Goal: Information Seeking & Learning: Compare options

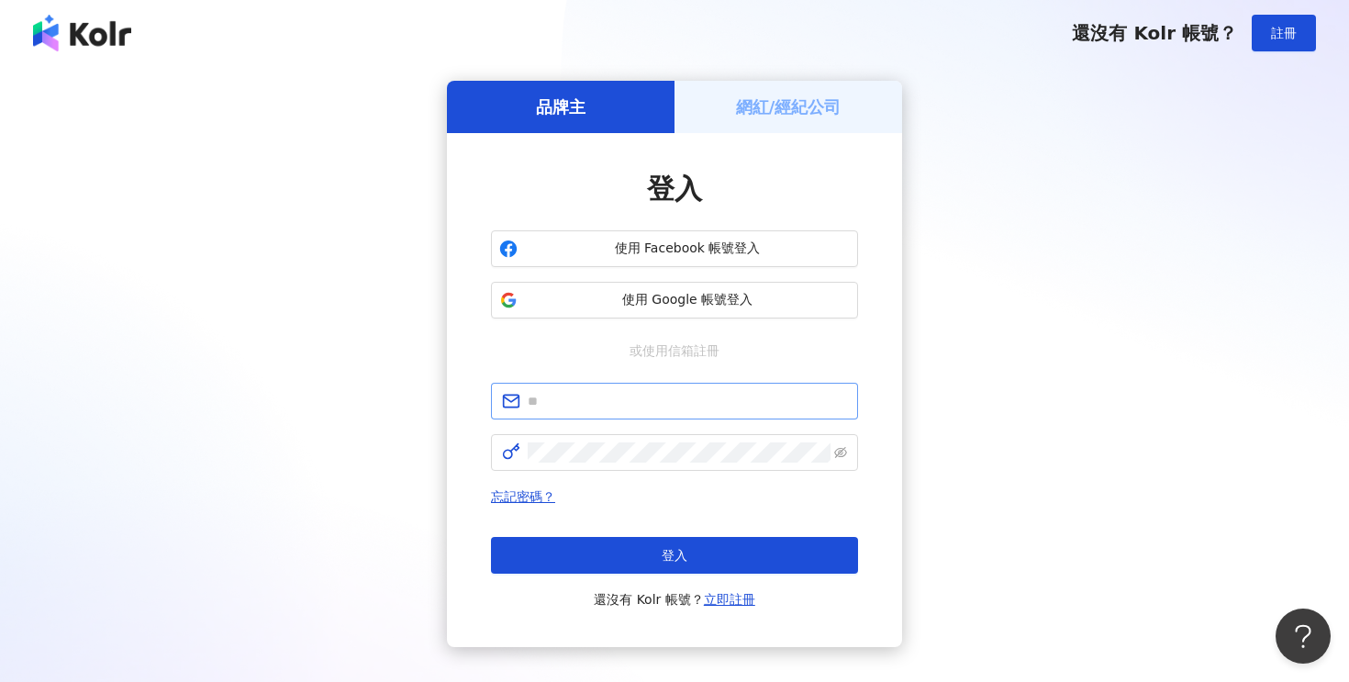
click at [699, 384] on span at bounding box center [674, 401] width 367 height 37
click at [698, 402] on input "text" at bounding box center [687, 401] width 319 height 20
type input "**********"
click button "登入" at bounding box center [674, 555] width 367 height 37
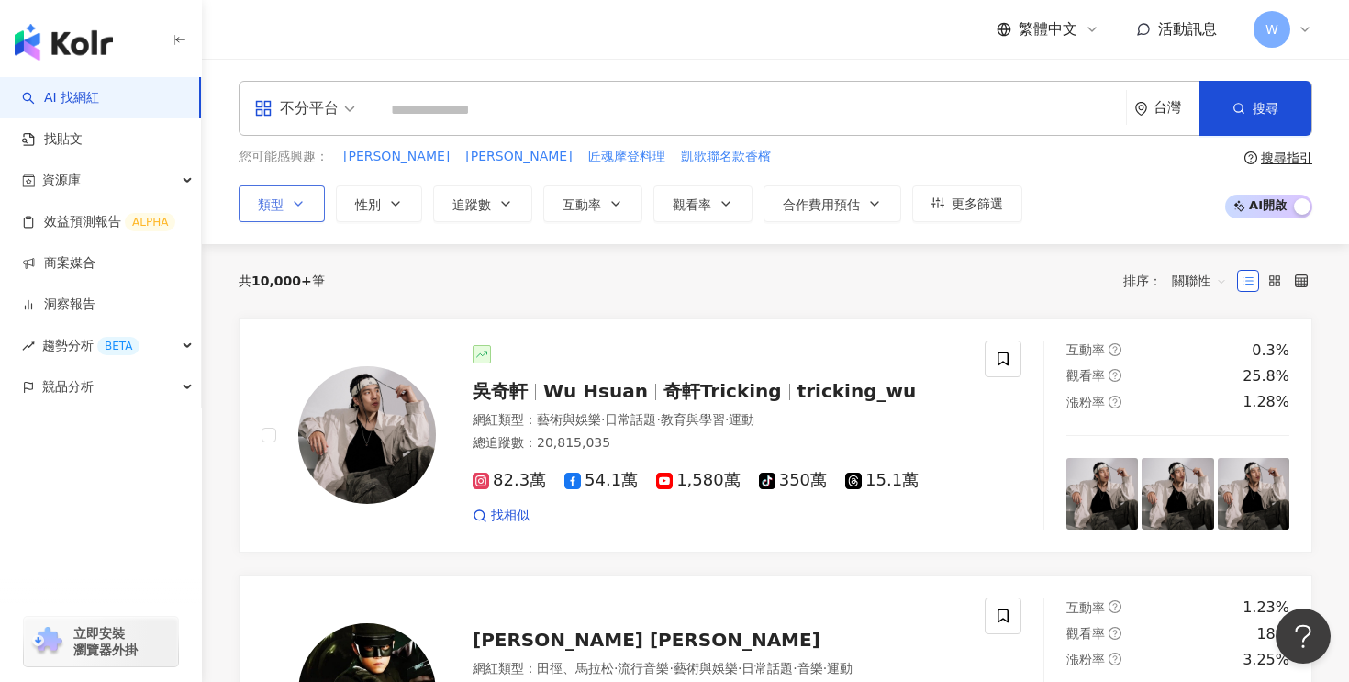
click at [295, 206] on icon "button" at bounding box center [298, 203] width 15 height 15
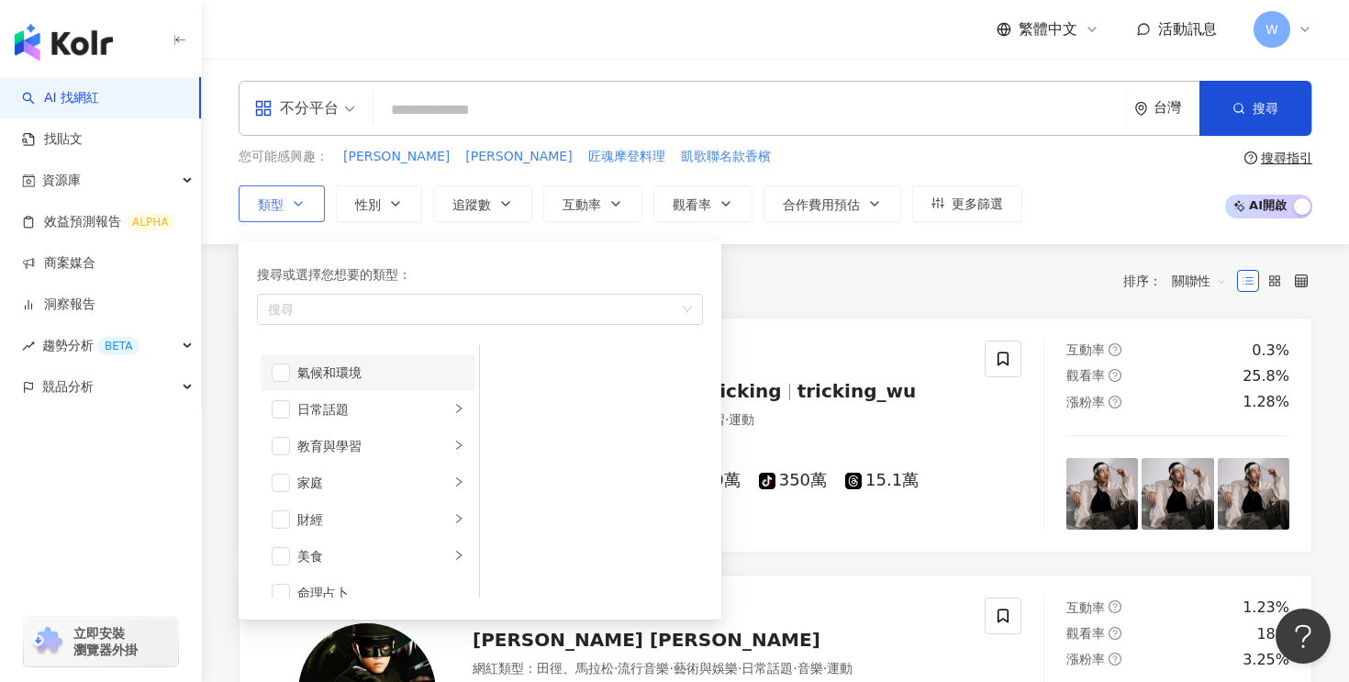
scroll to position [64, 0]
click at [361, 451] on div "教育與學習" at bounding box center [373, 450] width 152 height 20
click at [374, 476] on div "家庭" at bounding box center [373, 486] width 152 height 20
click at [508, 395] on span "button" at bounding box center [504, 404] width 18 height 18
click at [506, 367] on span "button" at bounding box center [504, 367] width 18 height 18
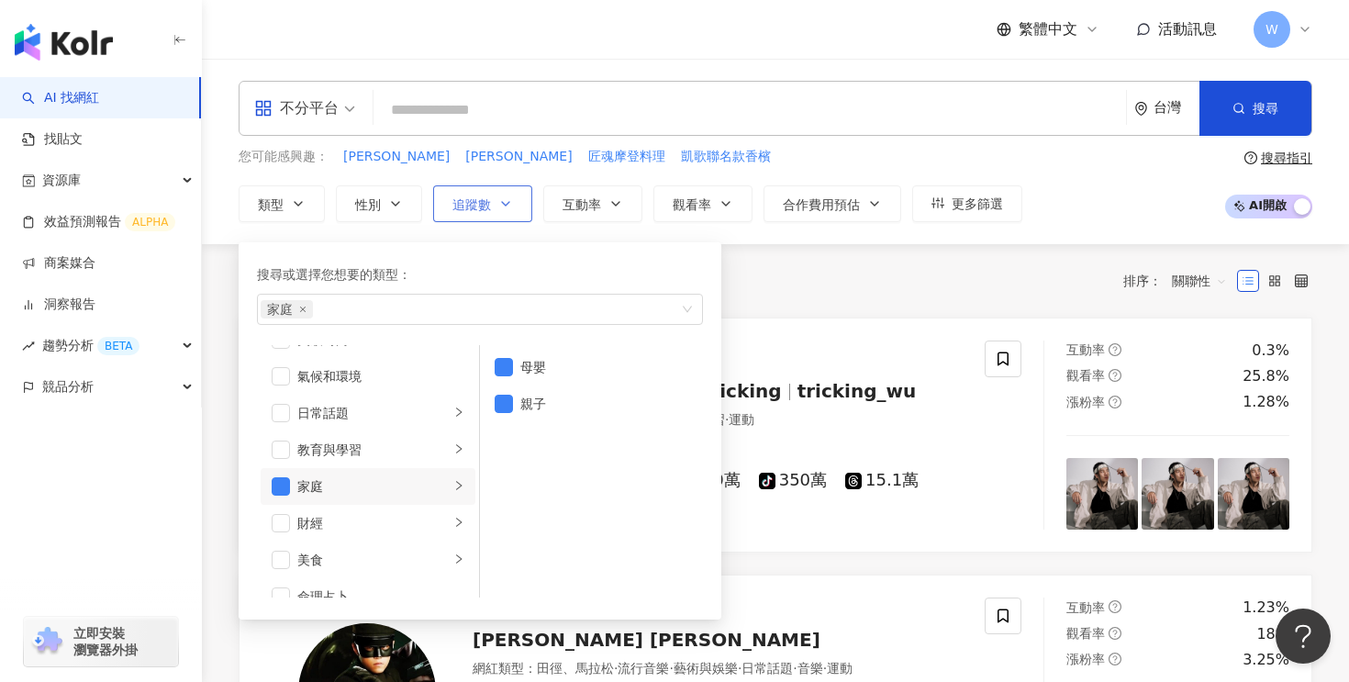
click at [505, 214] on button "追蹤數" at bounding box center [482, 203] width 99 height 37
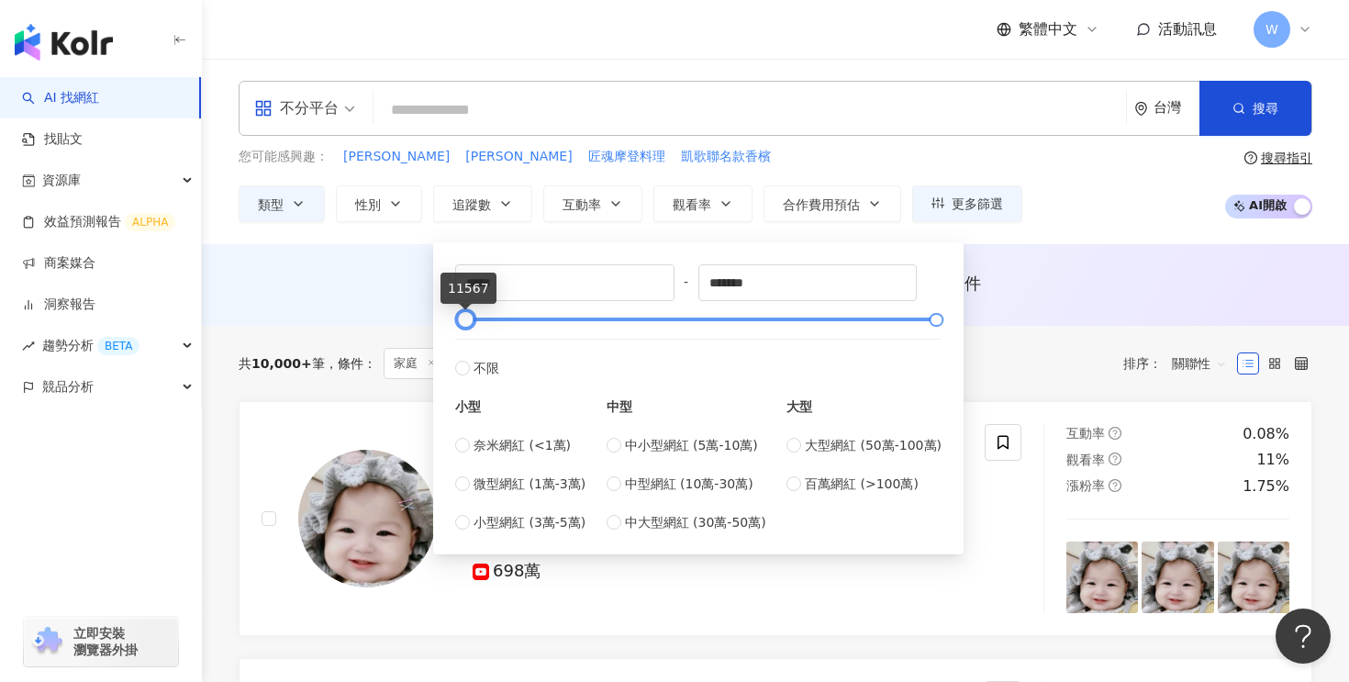
drag, startPoint x: 464, startPoint y: 317, endPoint x: 470, endPoint y: 326, distance: 10.7
click at [470, 325] on div at bounding box center [466, 320] width 10 height 10
drag, startPoint x: 521, startPoint y: 289, endPoint x: 472, endPoint y: 288, distance: 49.6
click at [472, 288] on input "*****" at bounding box center [564, 282] width 217 height 35
click at [1233, 105] on icon "button" at bounding box center [1238, 108] width 13 height 13
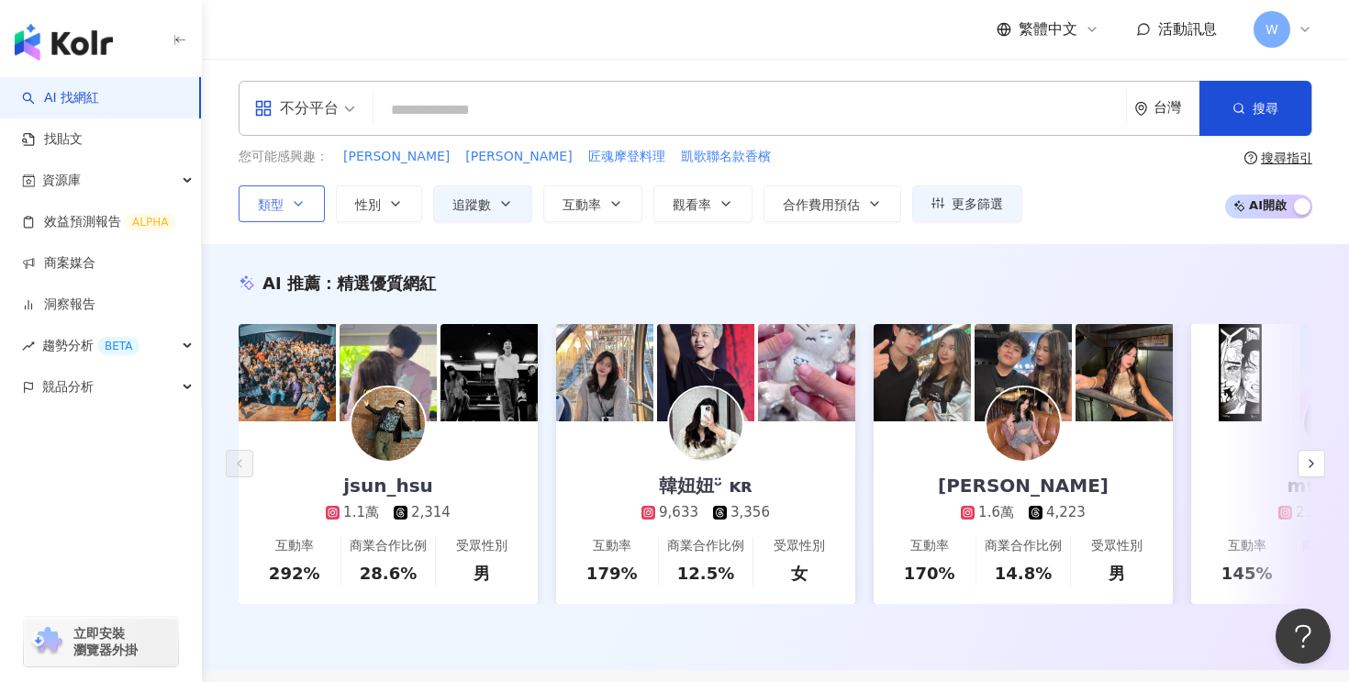
click at [311, 194] on button "類型" at bounding box center [282, 203] width 86 height 37
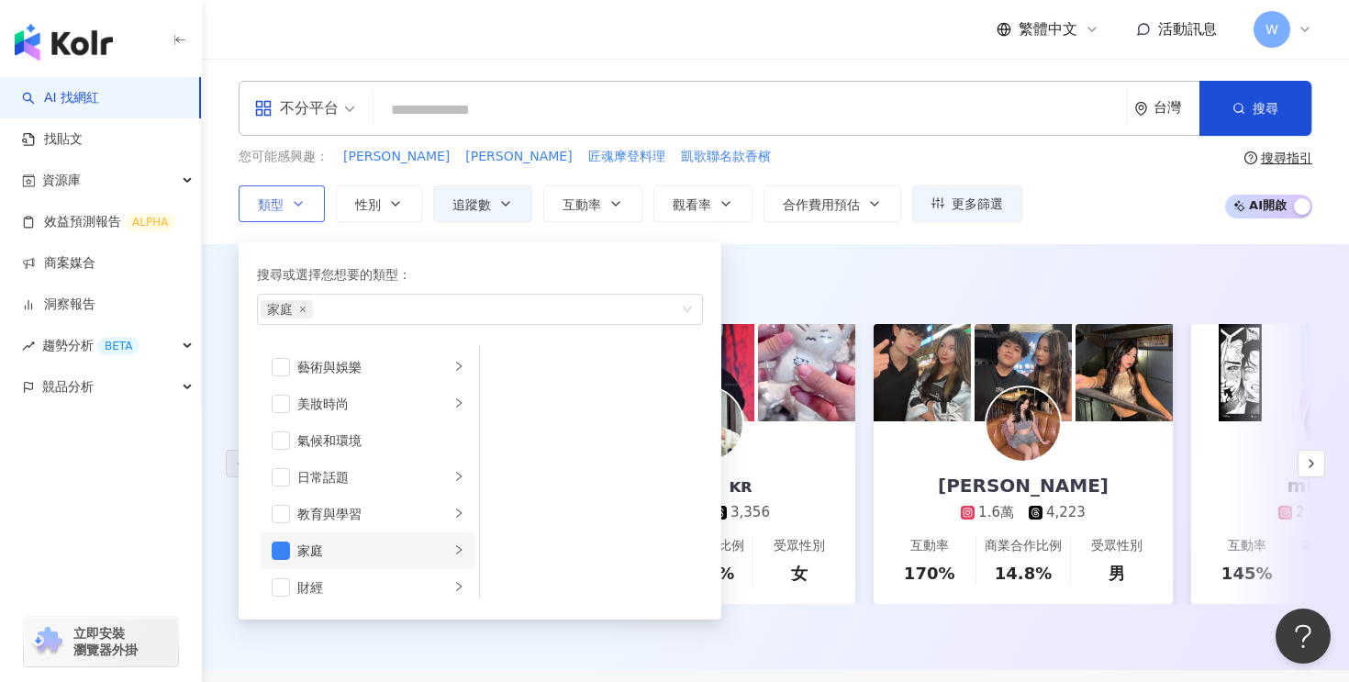
click at [380, 551] on div "家庭" at bounding box center [373, 550] width 152 height 20
click at [704, 352] on div "搜尋或選擇您想要的類型： 家庭 藝術與娛樂 美妝時尚 氣候和環境 日常話題 教育與學習 家庭 財經 美食 命理占卜 遊戲 法政社會 生活風格 影視娛樂 醫療與…" at bounding box center [480, 430] width 461 height 355
click at [814, 246] on div "AI 推薦 ： 精選優質網紅 jsun_hsu 1.1萬 2,314 互動率 292% 商業合作比例 28.6% 受眾性別 男 韓妞妞ᵕ̈ ᴋʀ 9,633 …" at bounding box center [775, 457] width 1147 height 426
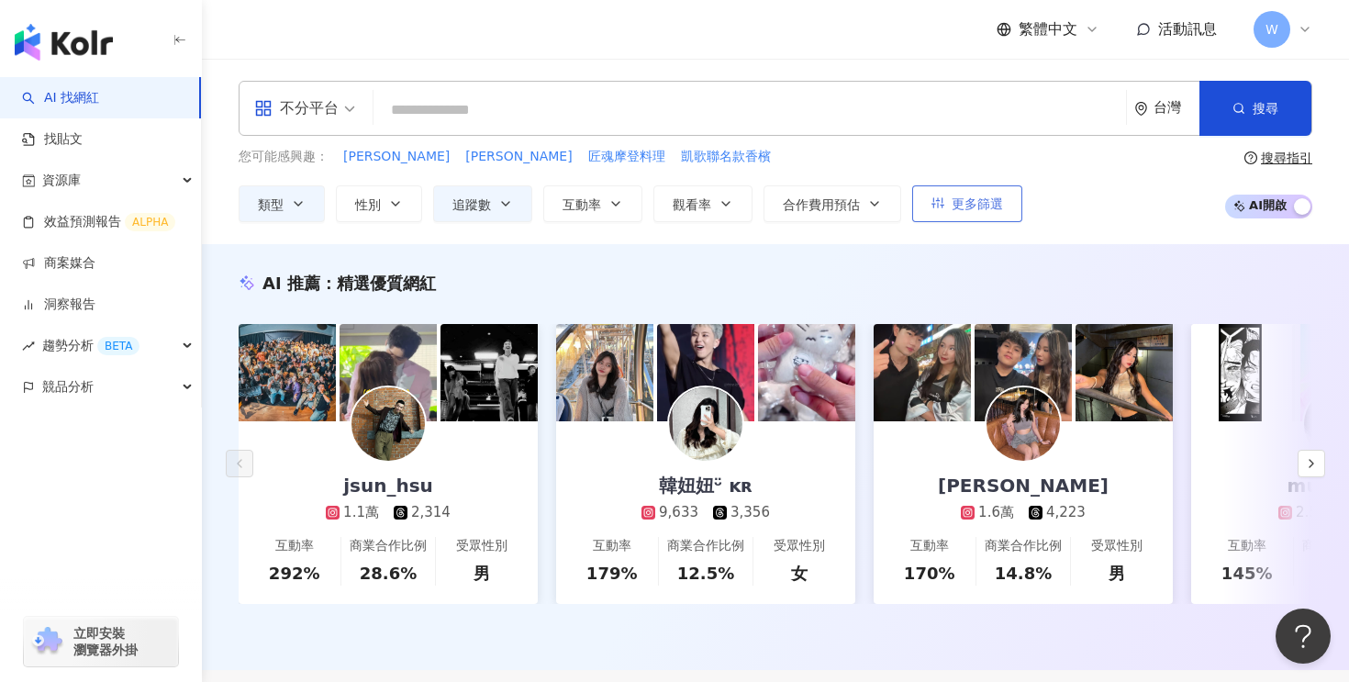
click at [971, 190] on button "更多篩選" at bounding box center [967, 203] width 110 height 37
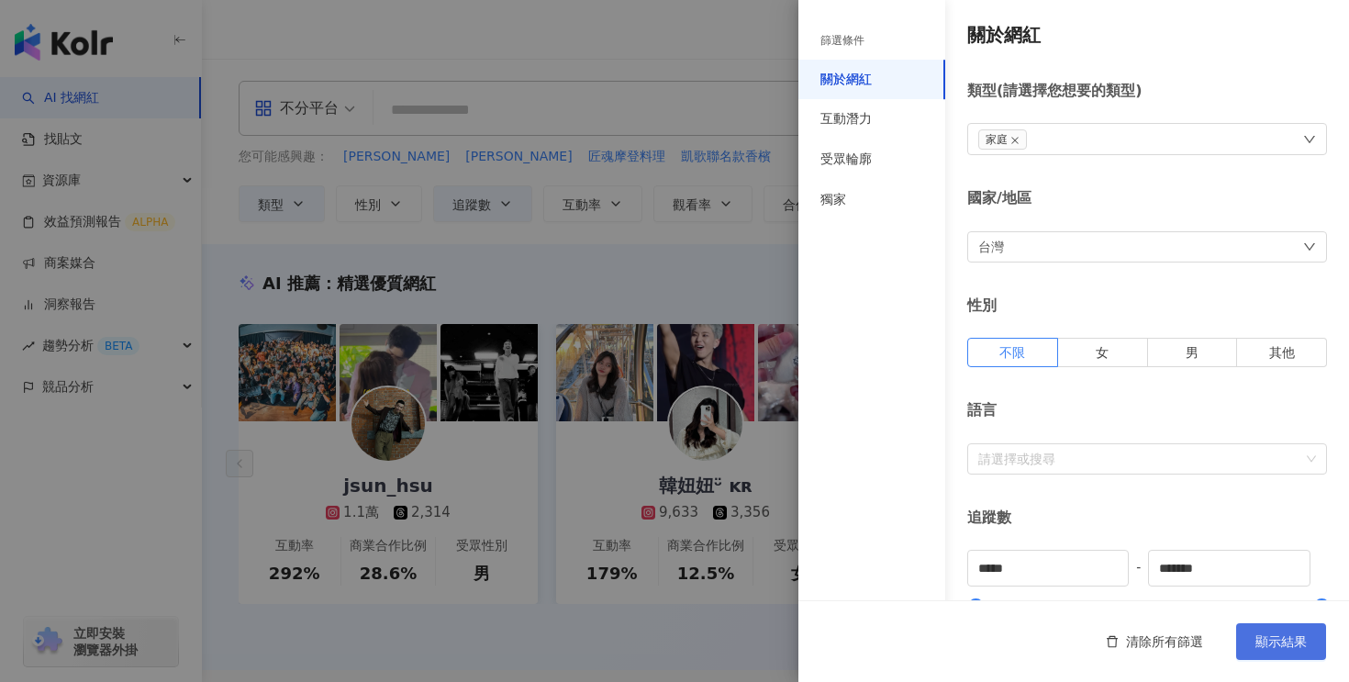
click at [1276, 636] on span "顯示結果" at bounding box center [1280, 641] width 51 height 15
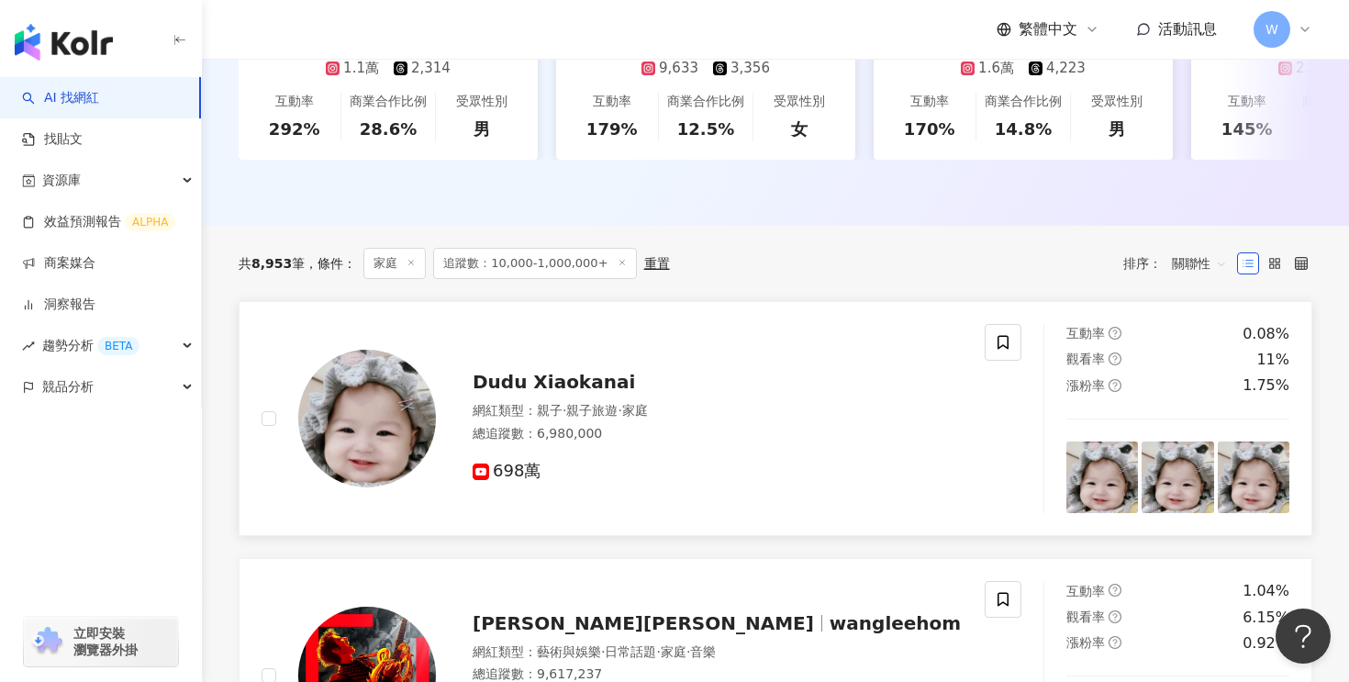
scroll to position [434, 0]
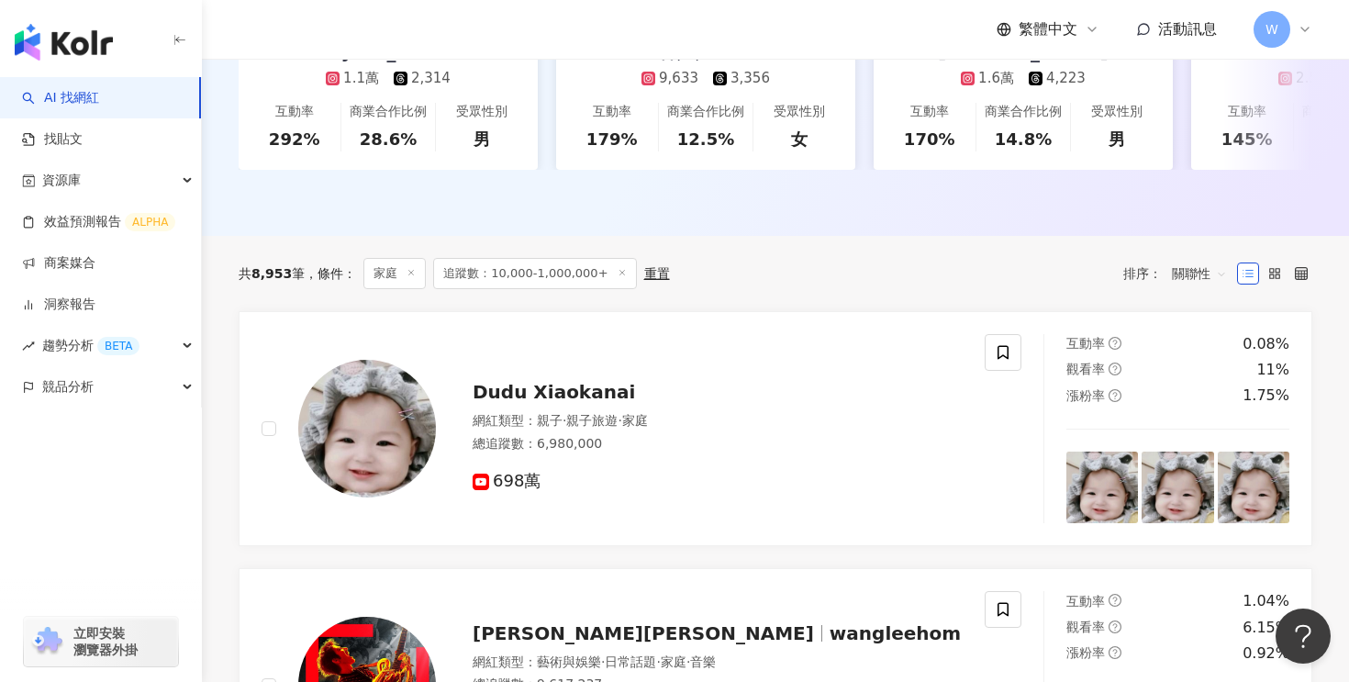
click at [389, 274] on span "家庭" at bounding box center [394, 273] width 62 height 31
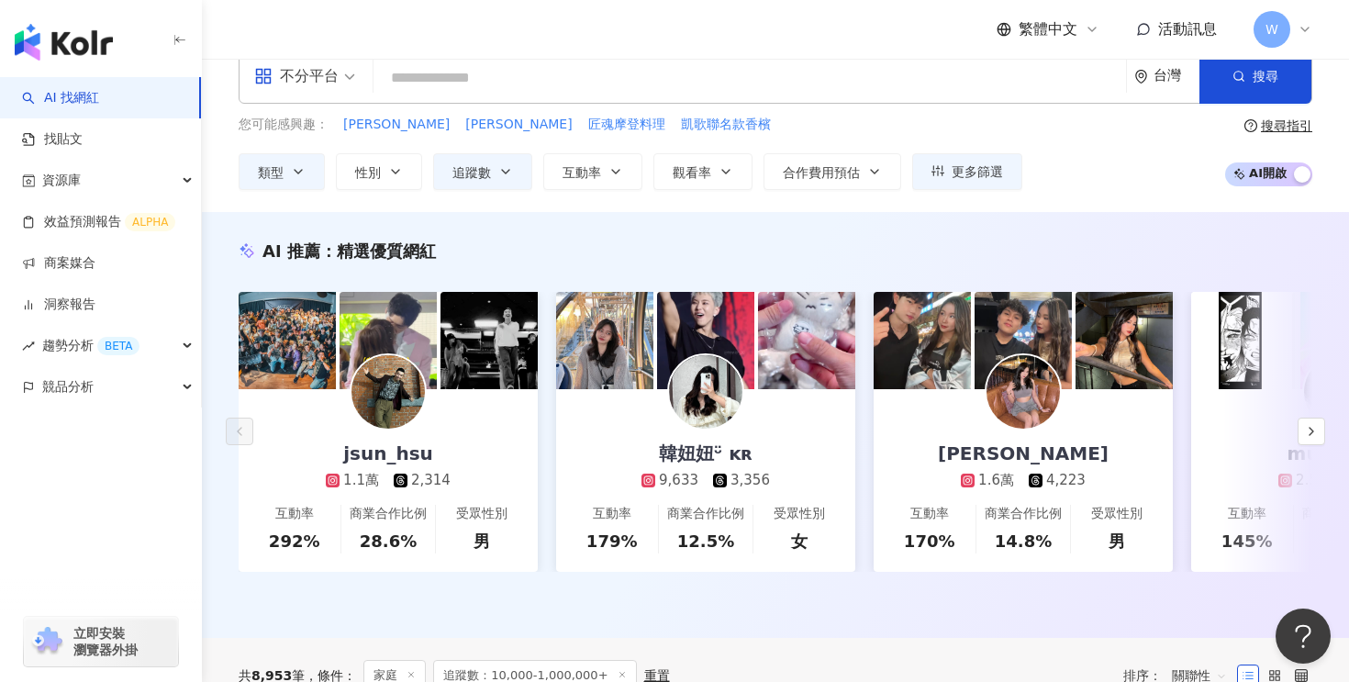
scroll to position [0, 0]
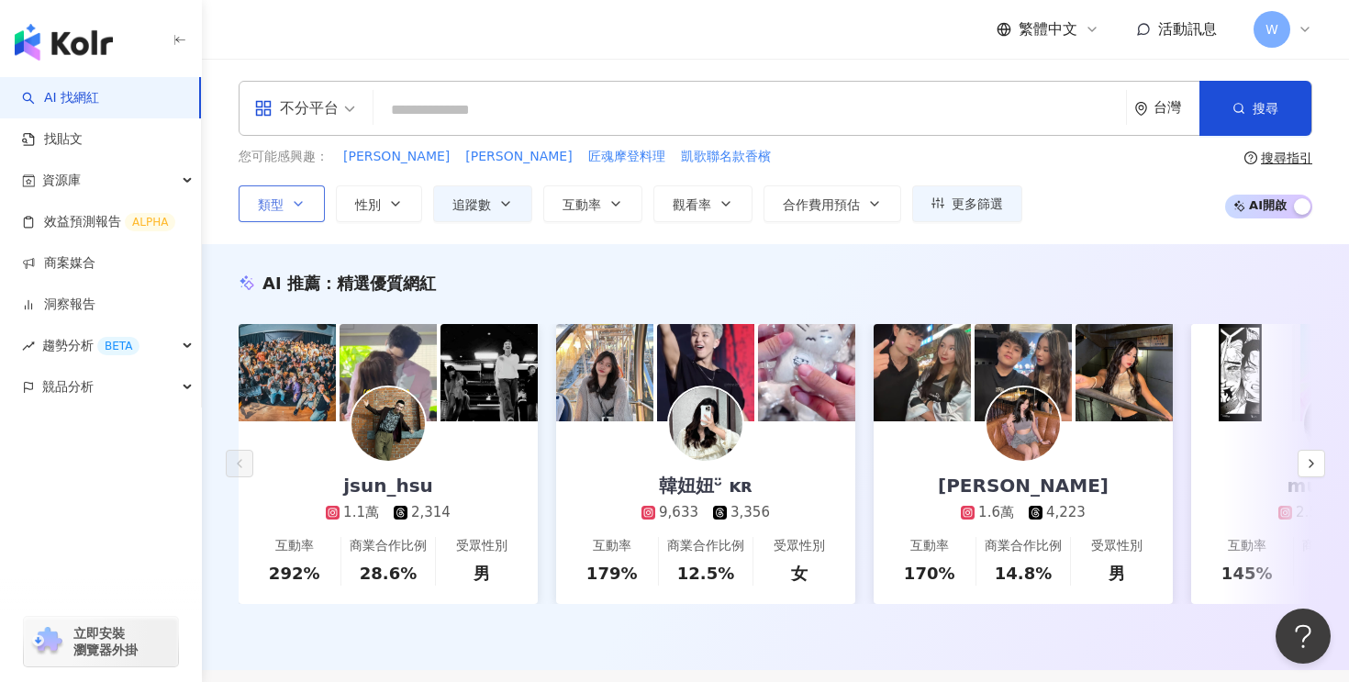
click at [291, 192] on button "類型" at bounding box center [282, 203] width 86 height 37
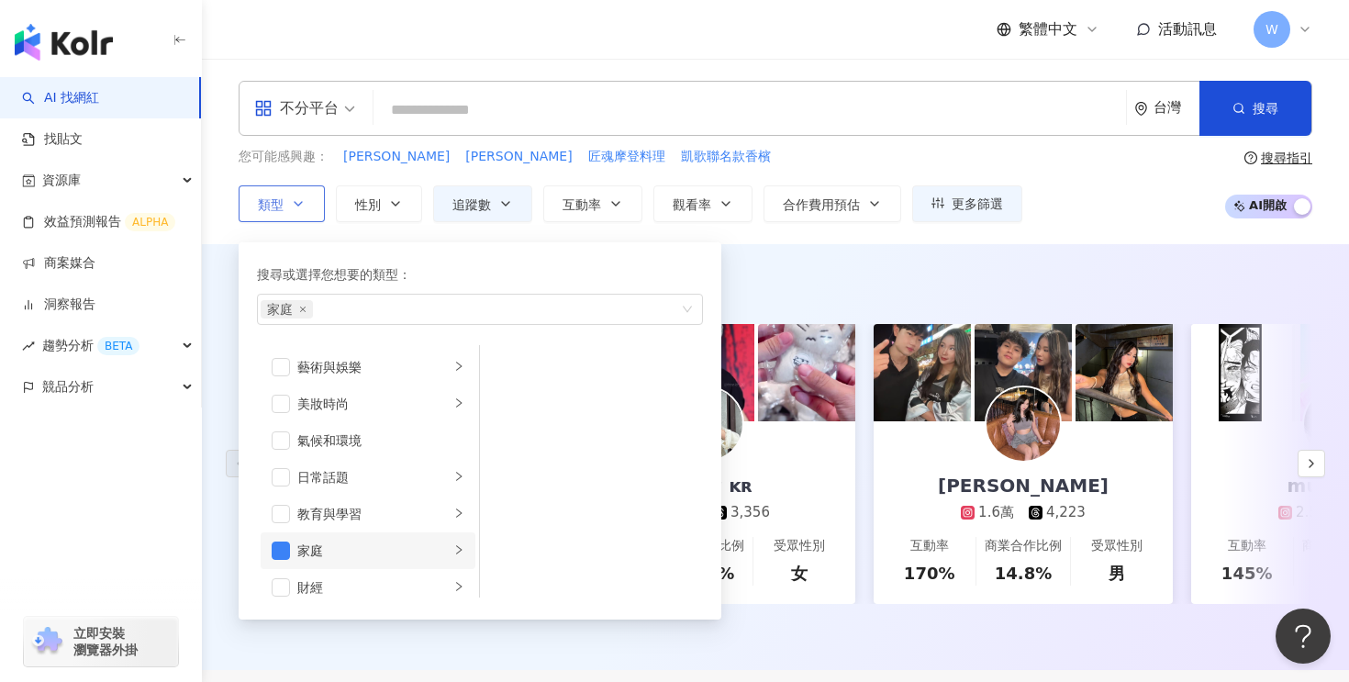
click at [466, 554] on li "家庭" at bounding box center [368, 550] width 215 height 37
click at [367, 503] on li "教育與學習" at bounding box center [368, 514] width 215 height 37
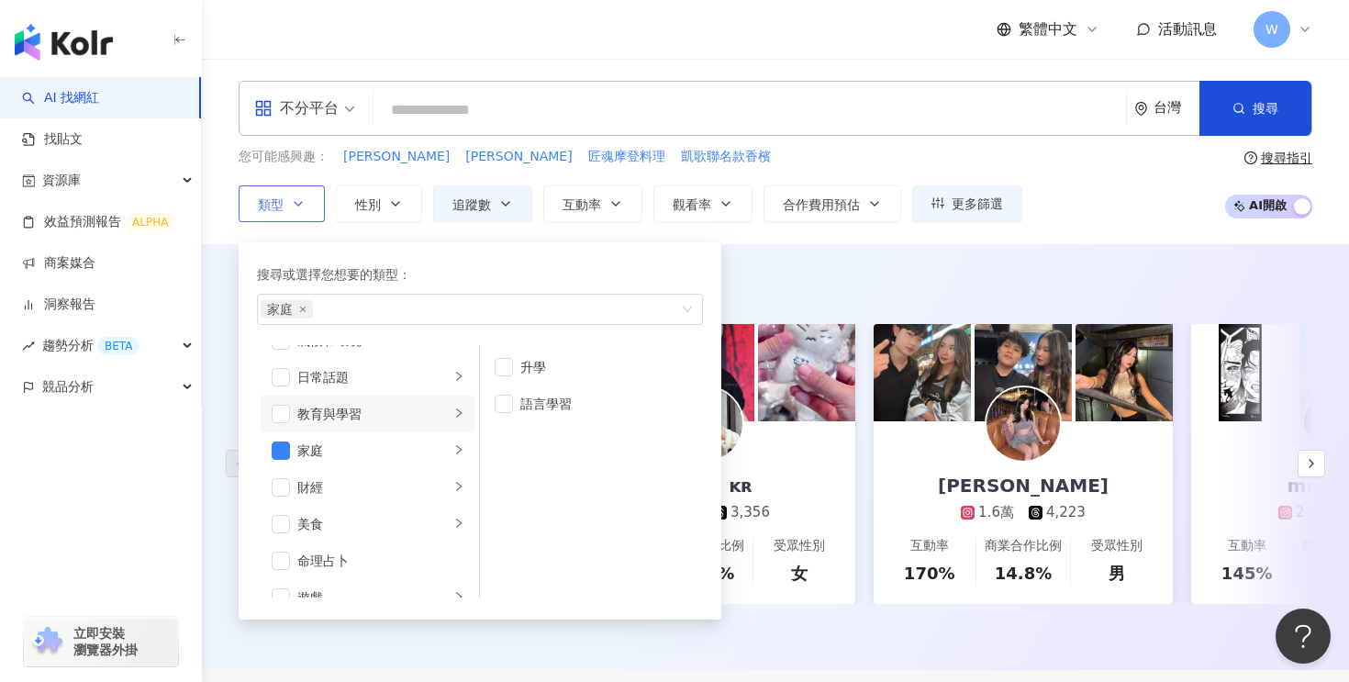
scroll to position [102, 0]
click at [849, 248] on div "AI 推薦 ： 精選優質網紅 jsun_hsu 1.1萬 2,314 互動率 292% 商業合作比例 28.6% 受眾性別 男 韓妞妞ᵕ̈ ᴋʀ 9,633 …" at bounding box center [775, 457] width 1147 height 426
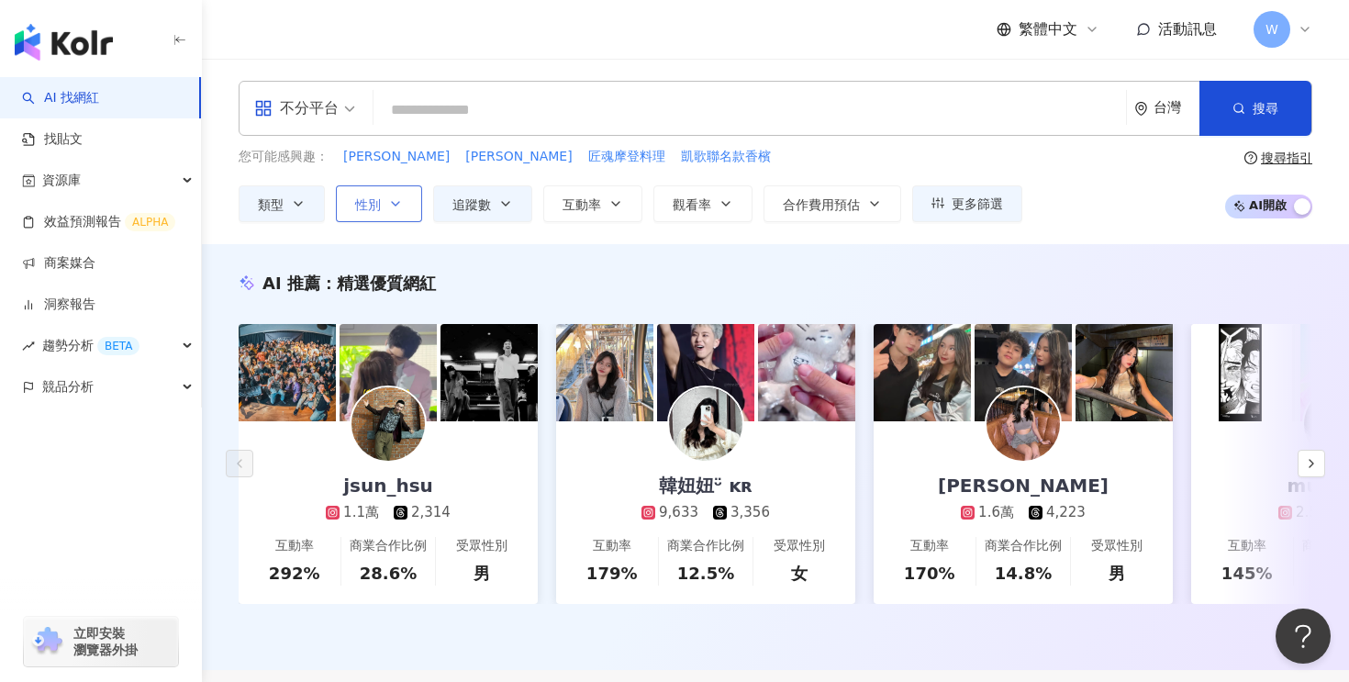
click at [413, 206] on button "性別" at bounding box center [379, 203] width 86 height 37
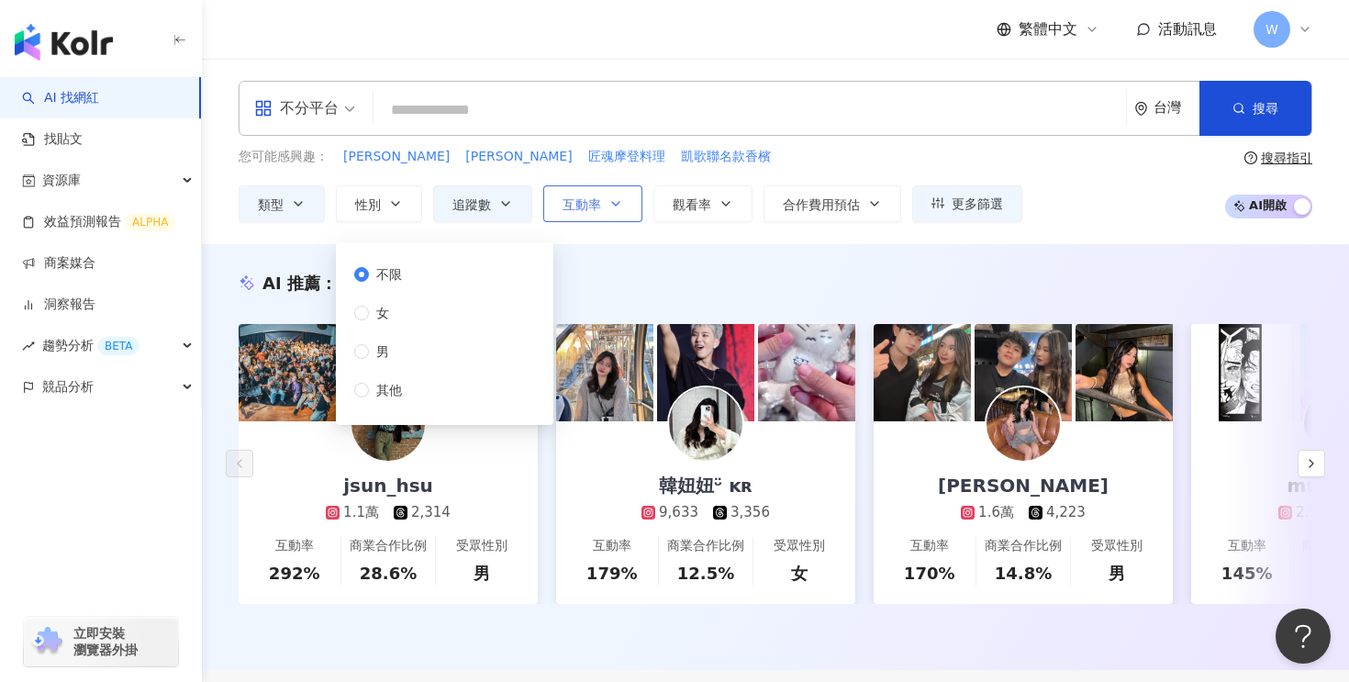
click at [603, 215] on button "互動率" at bounding box center [592, 203] width 99 height 37
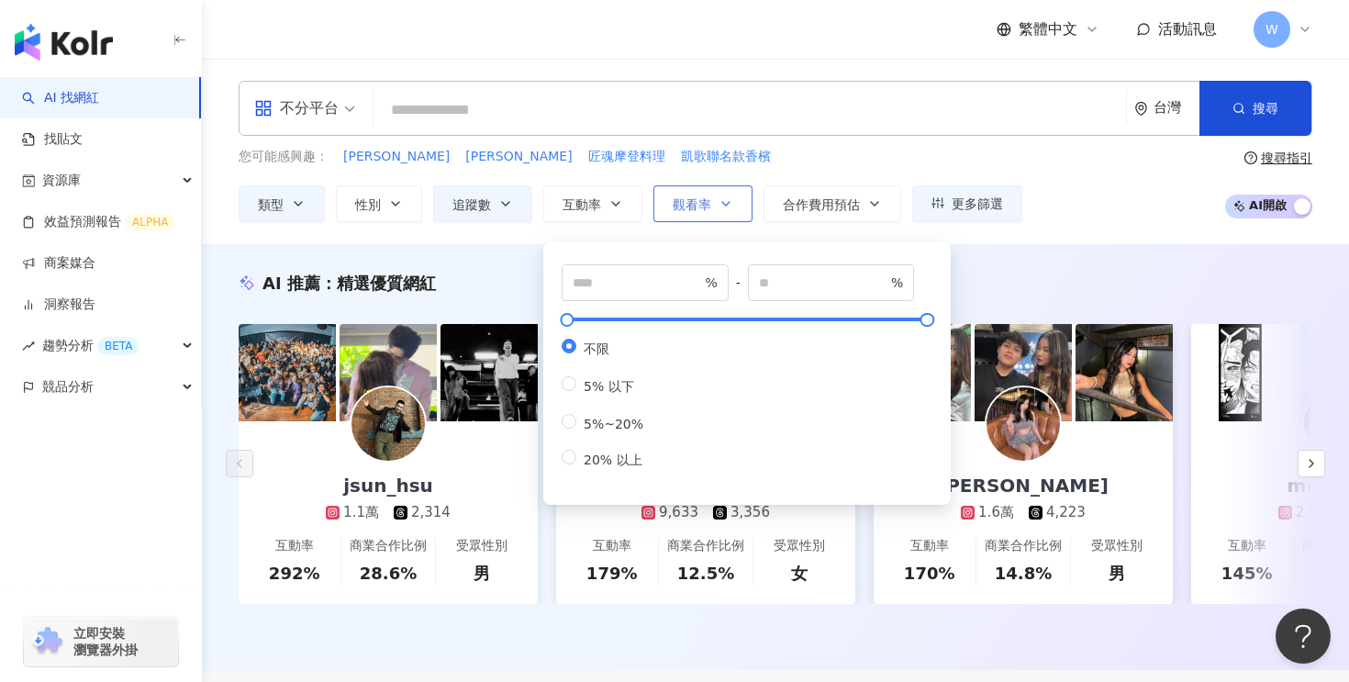
click at [696, 207] on span "觀看率" at bounding box center [692, 204] width 39 height 15
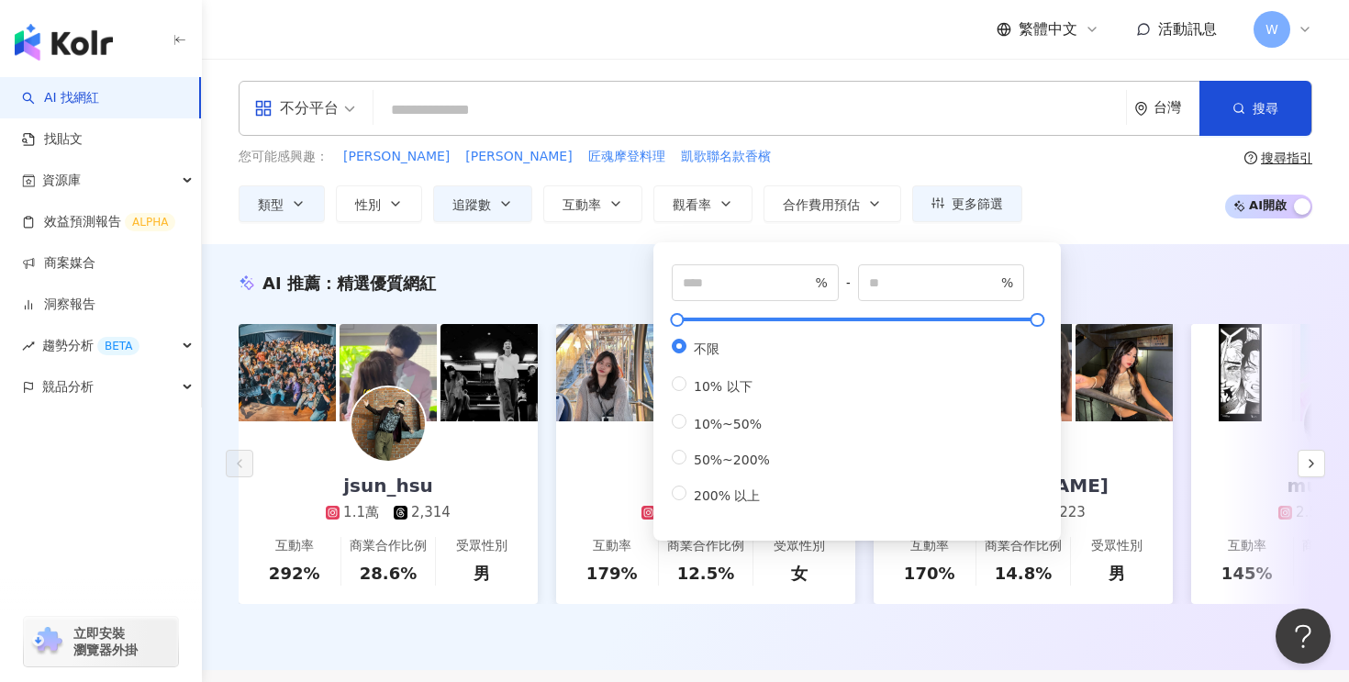
click at [823, 152] on div "您可能感興趣： 林懷民 吳靜吉 匠魂摩登料理 凱歌聯名款香檳" at bounding box center [631, 157] width 784 height 20
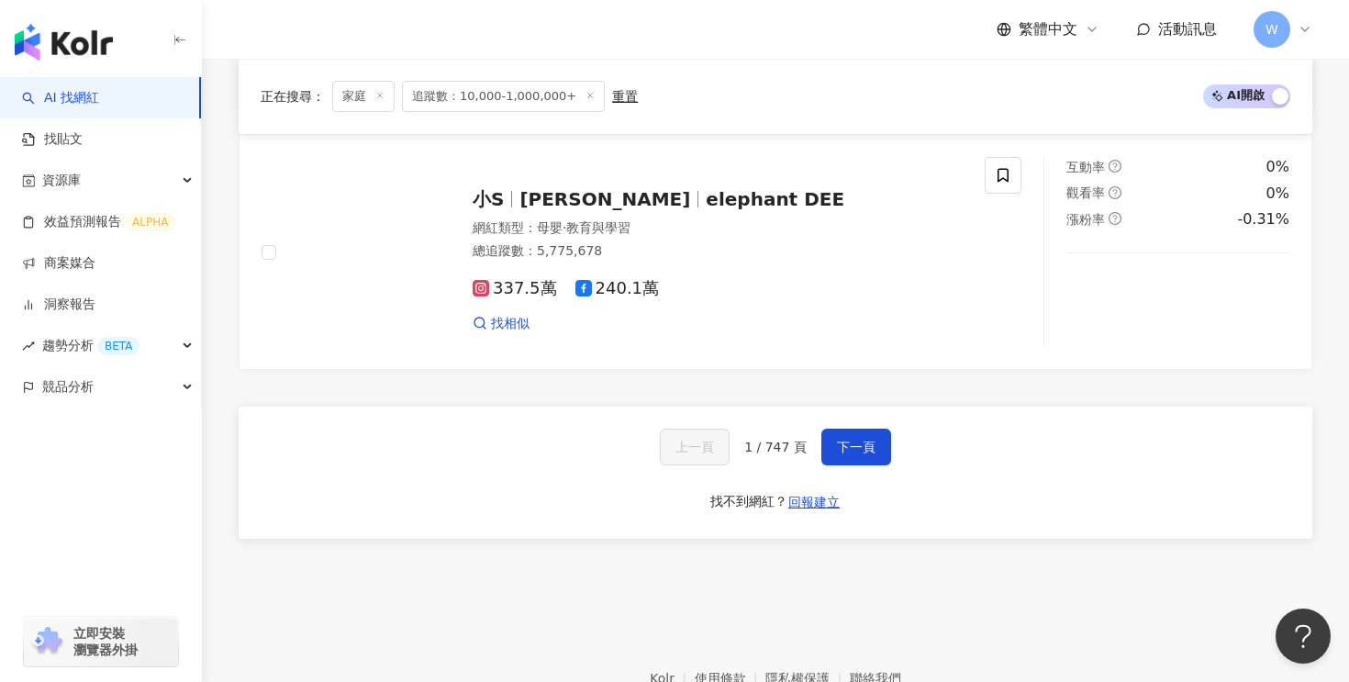
scroll to position [3466, 0]
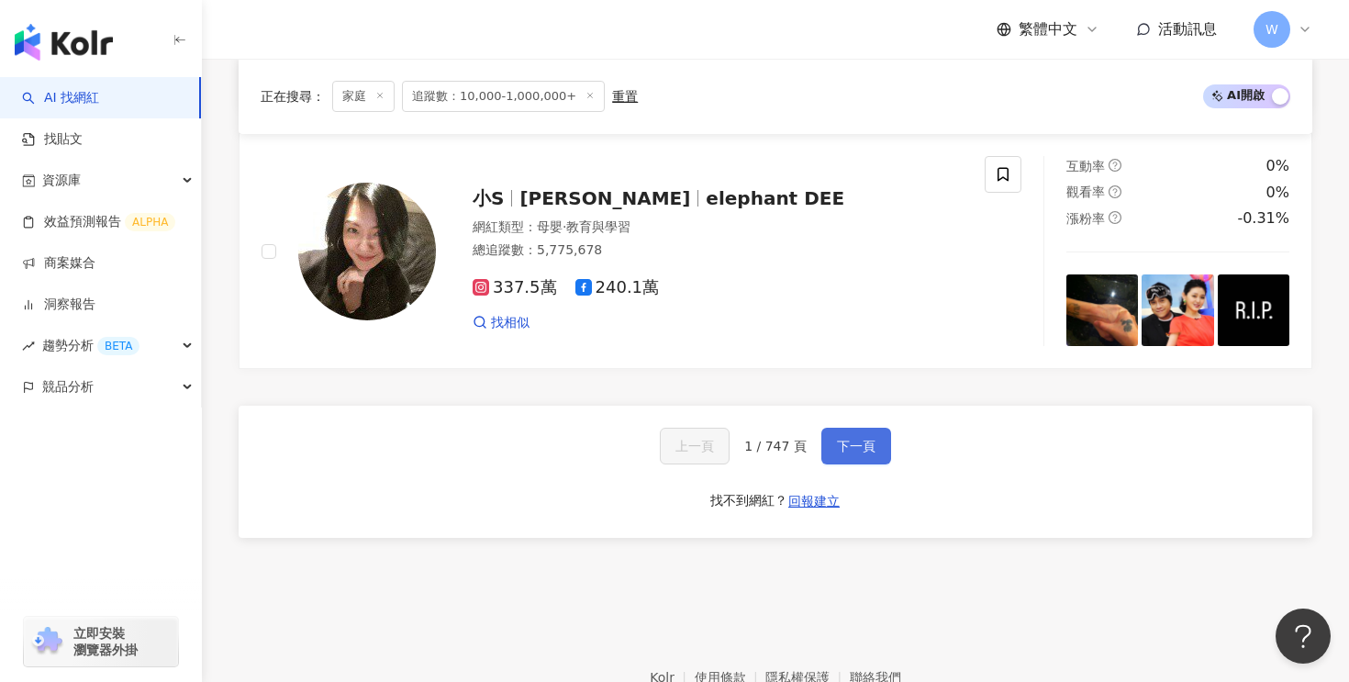
click at [850, 428] on button "下一頁" at bounding box center [856, 446] width 70 height 37
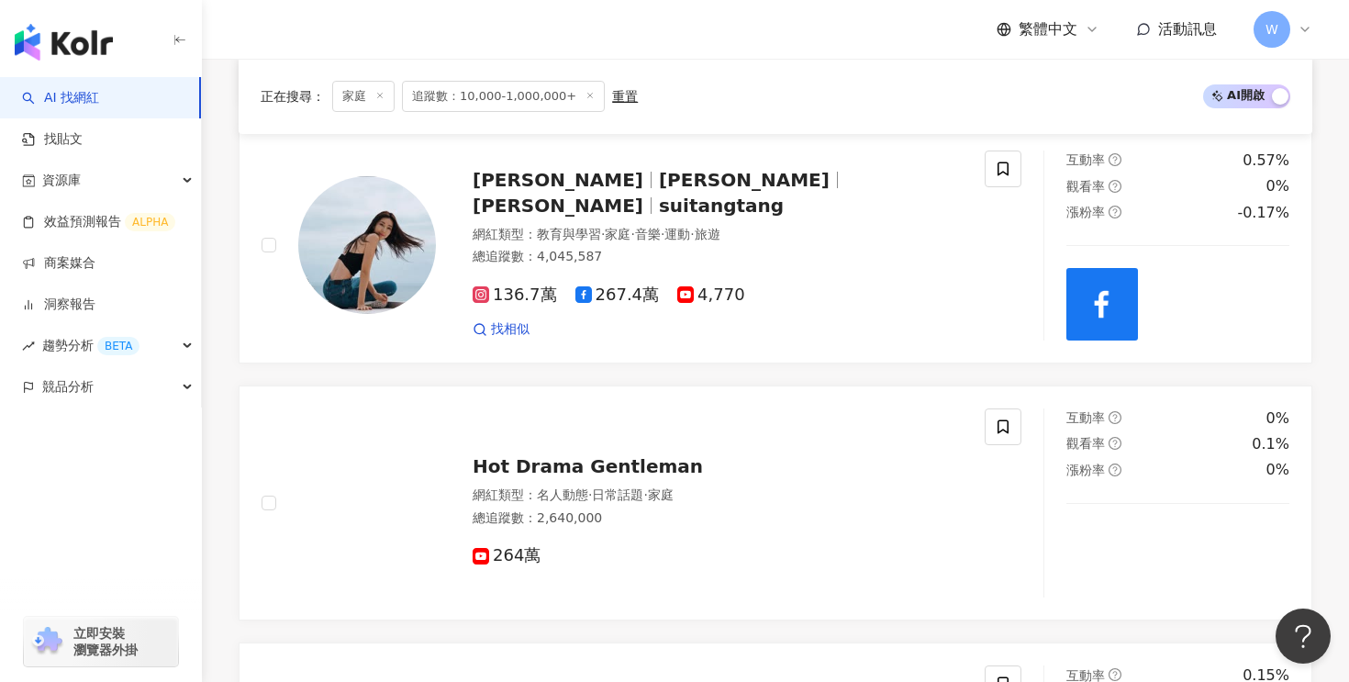
scroll to position [3604, 0]
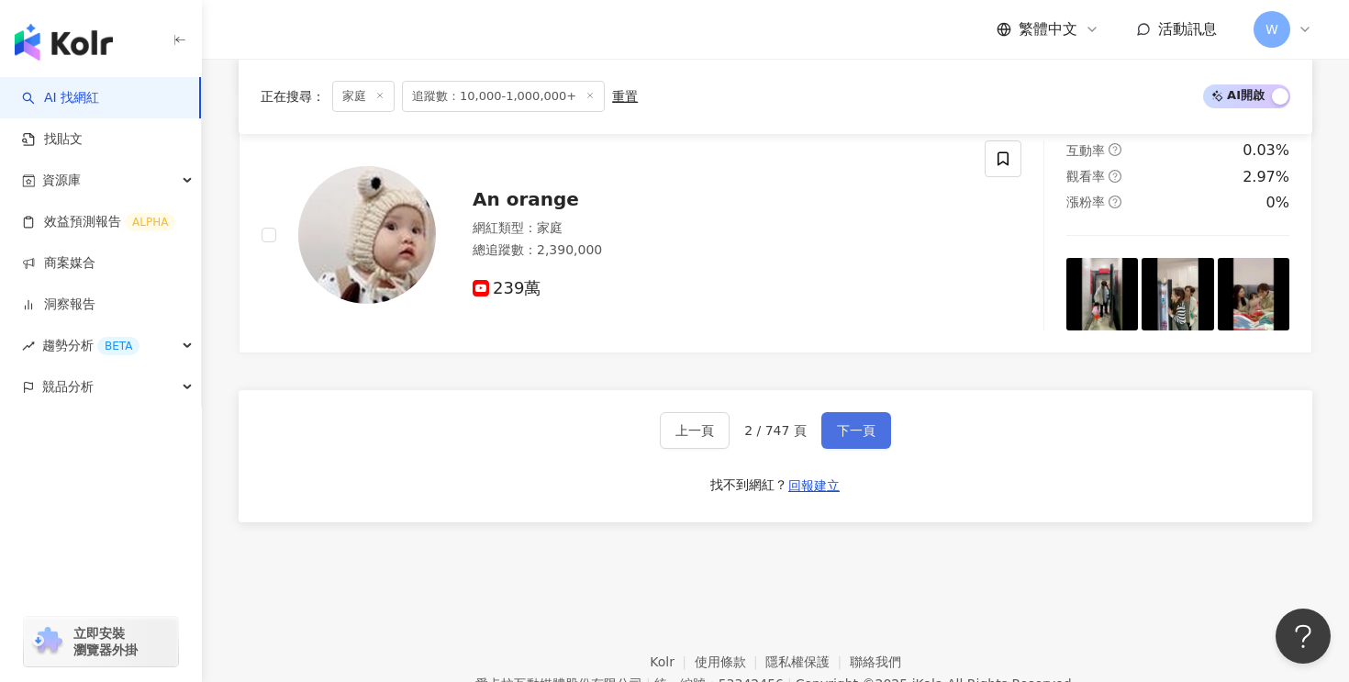
click at [845, 412] on button "下一頁" at bounding box center [856, 430] width 70 height 37
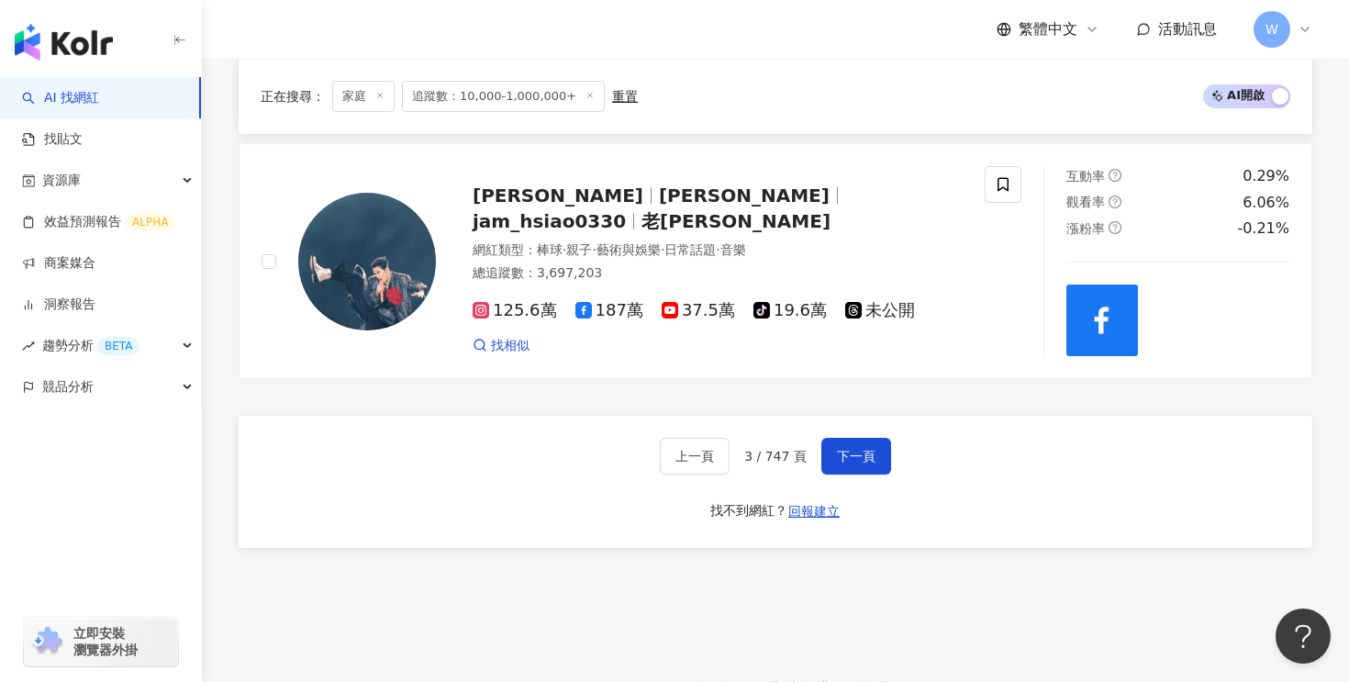
scroll to position [3457, 0]
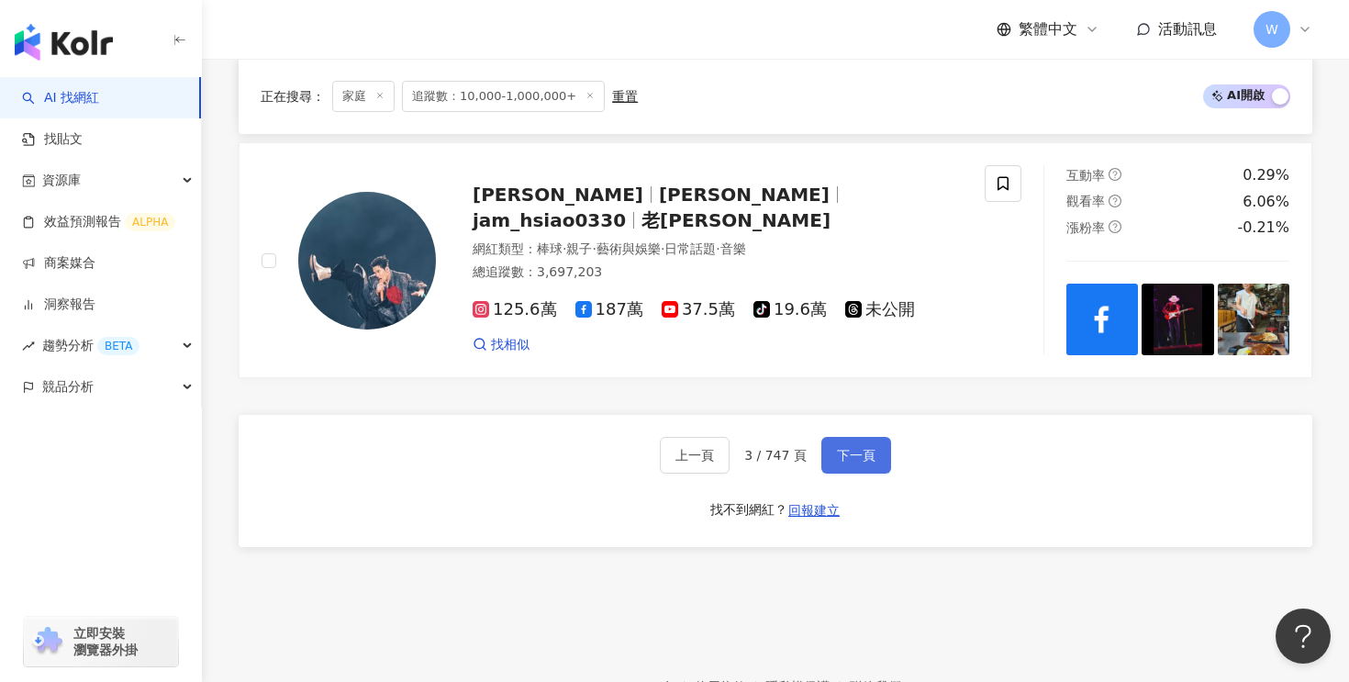
click at [846, 448] on span "下一頁" at bounding box center [856, 455] width 39 height 15
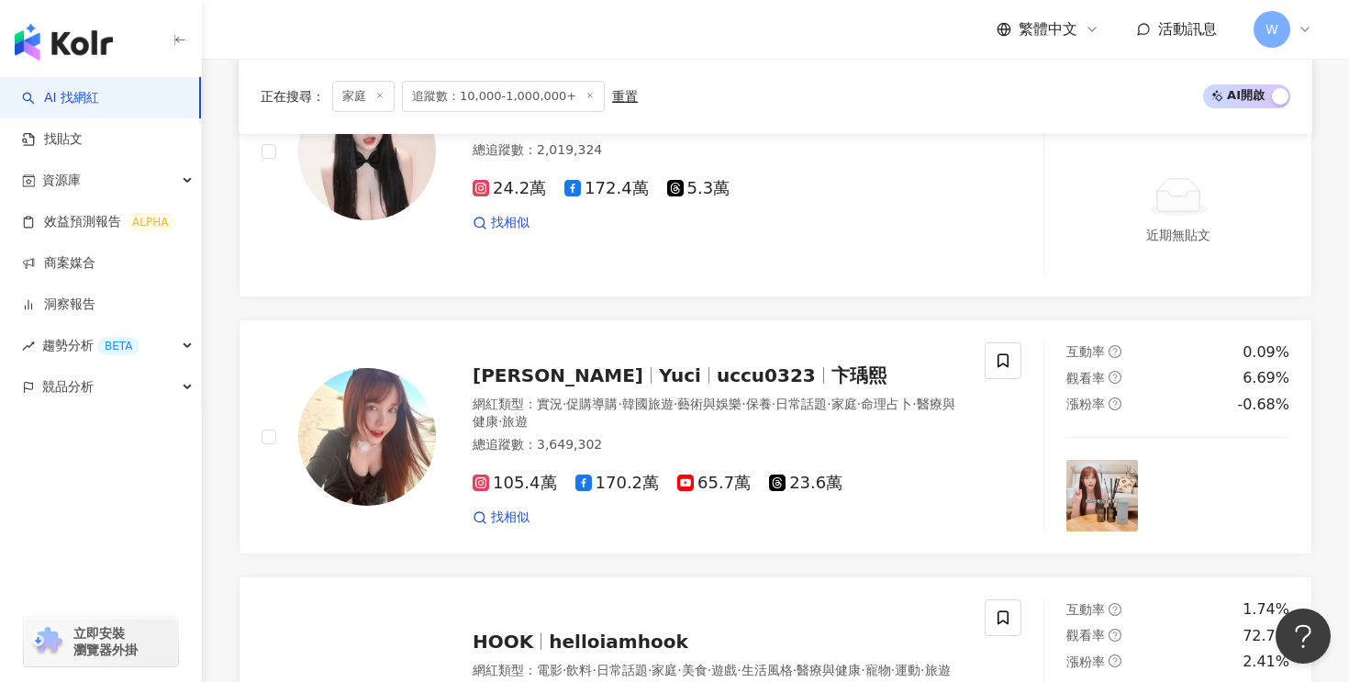
scroll to position [1254, 0]
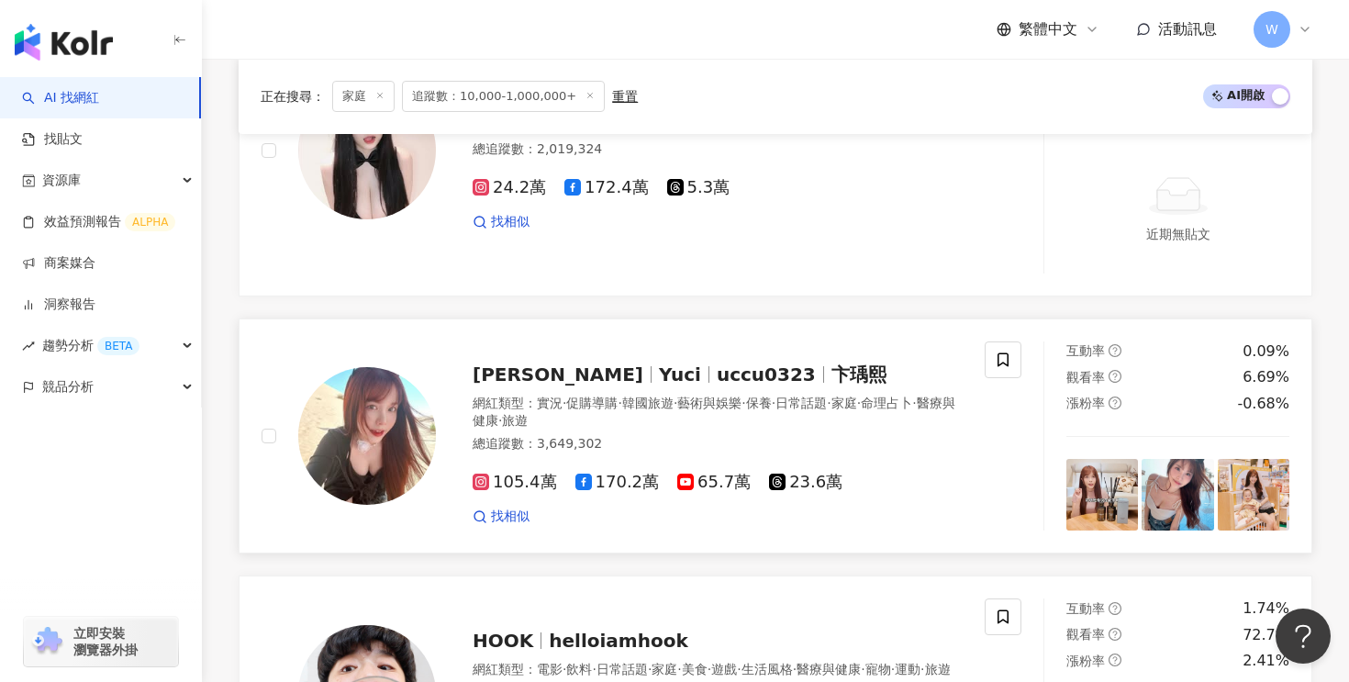
click at [772, 404] on span "保養" at bounding box center [759, 402] width 26 height 15
click at [611, 453] on div "網紅類型 ： 實況 · 促購導購 · 韓國旅遊 · 藝術與娛樂 · 保養 · 日常話題 · 家庭 · 命理占卜 · 醫療與健康 · 旅遊 總追蹤數 ： 3,6…" at bounding box center [718, 426] width 490 height 63
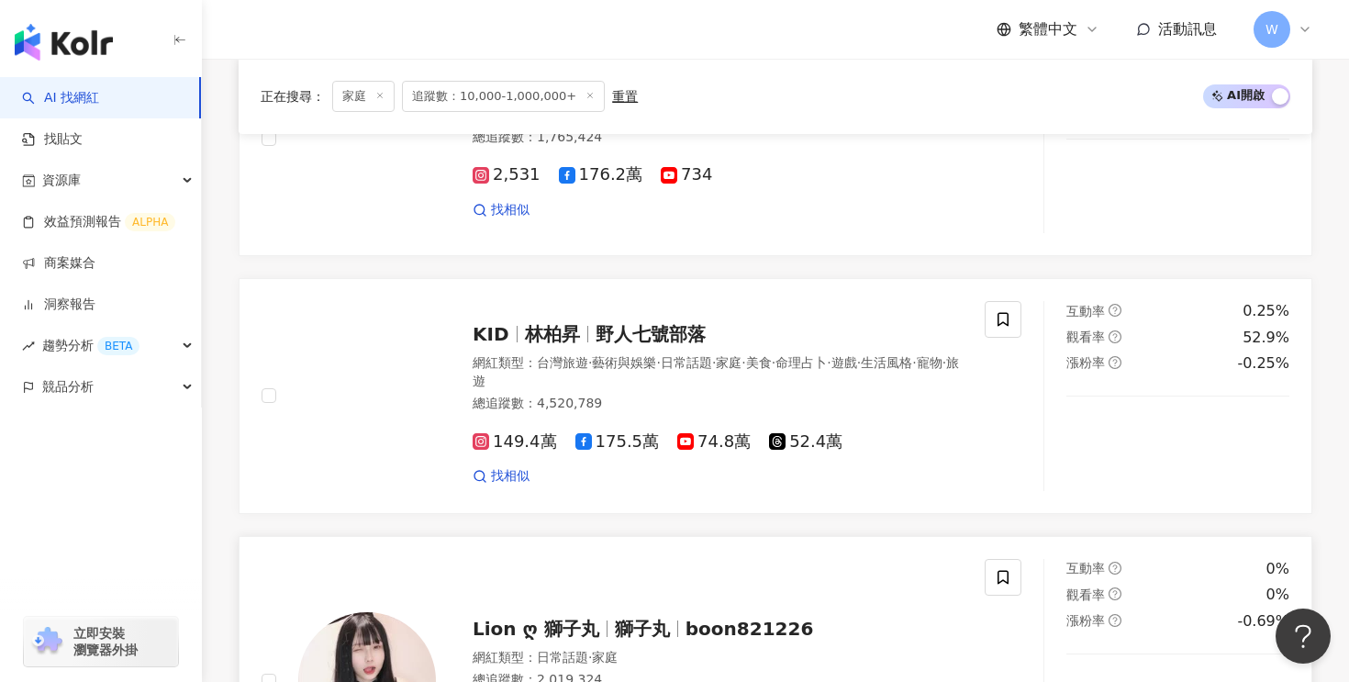
scroll to position [725, 0]
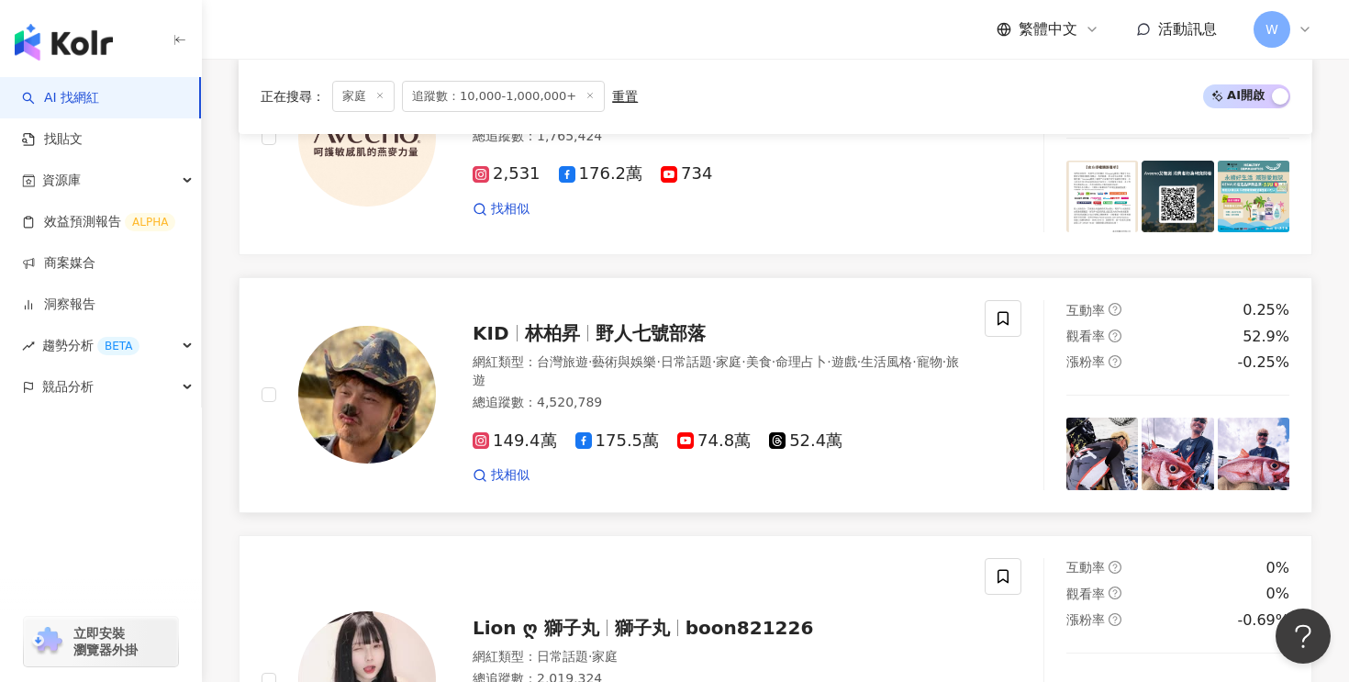
click at [475, 311] on div "KID 林柏昇 野人七號部落 網紅類型 ： 台灣旅遊 · 藝術與娛樂 · 日常話題 · 家庭 · 美食 · 命理占卜 · 遊戲 · 生活風格 · 寵物 · 旅…" at bounding box center [699, 395] width 527 height 179
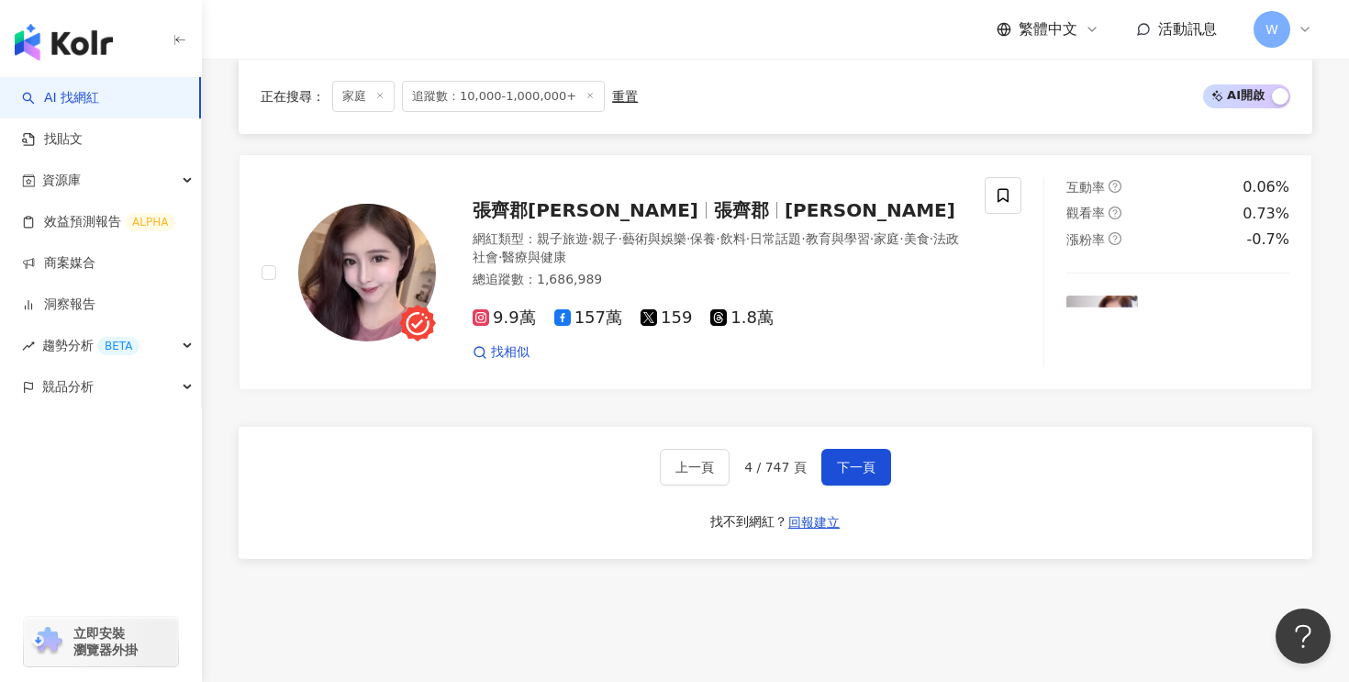
scroll to position [3604, 0]
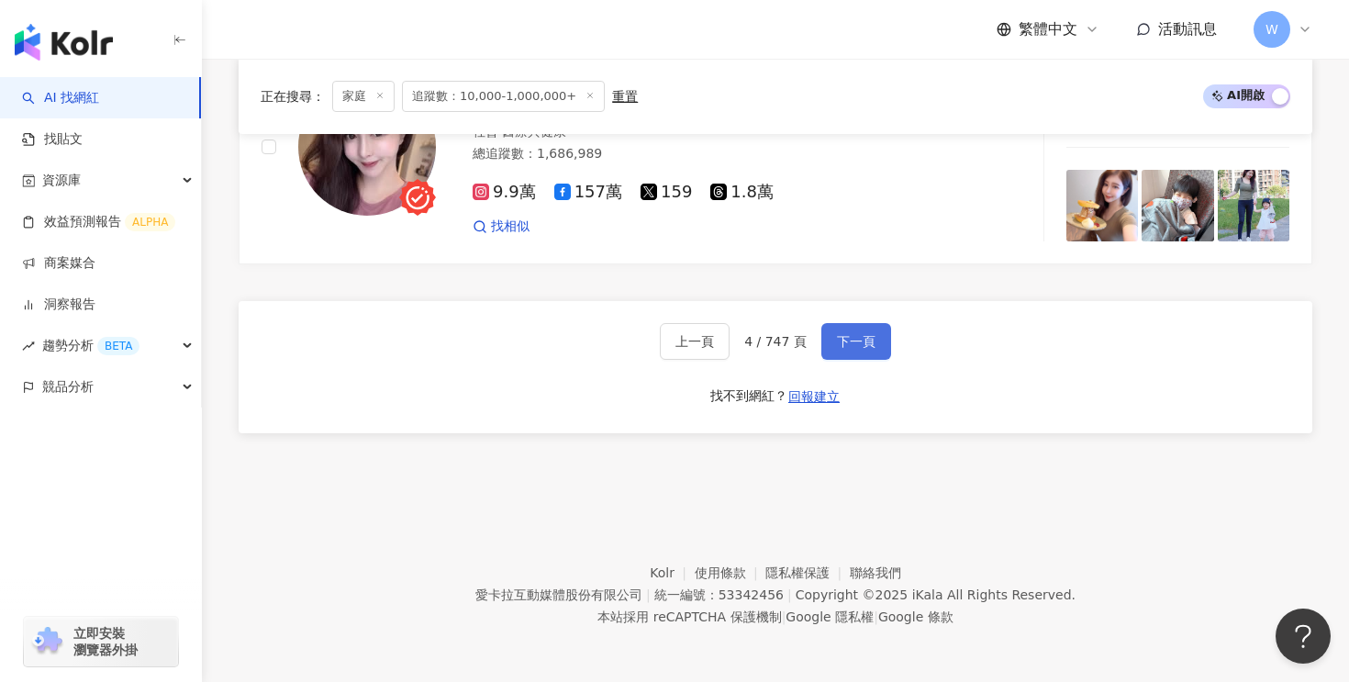
click at [839, 351] on button "下一頁" at bounding box center [856, 341] width 70 height 37
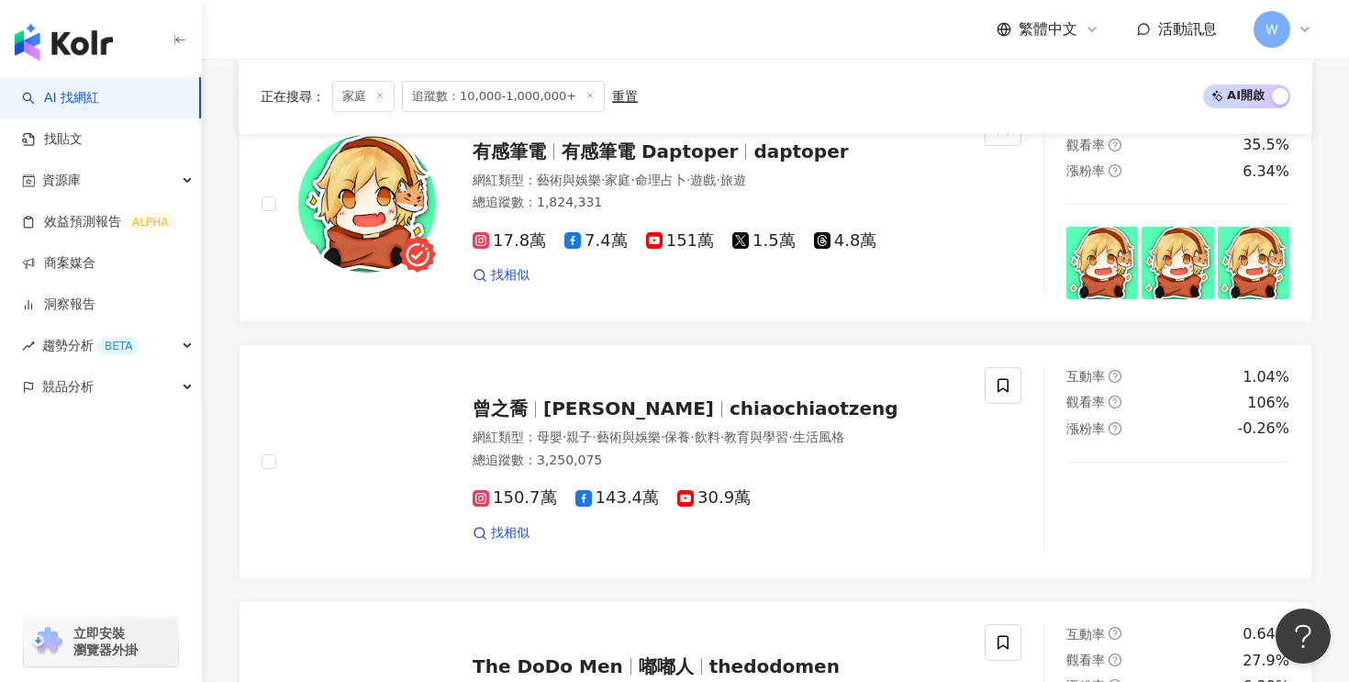
scroll to position [1971, 0]
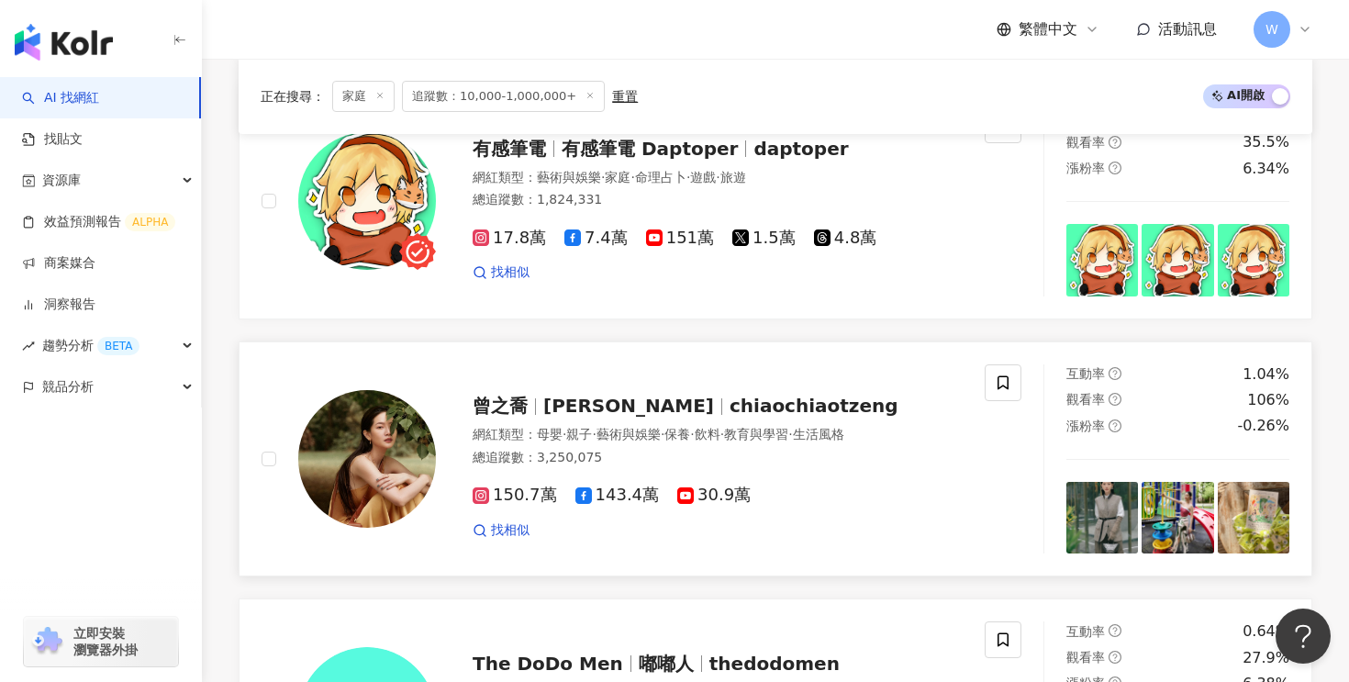
click at [574, 407] on span "喬喬" at bounding box center [628, 406] width 171 height 22
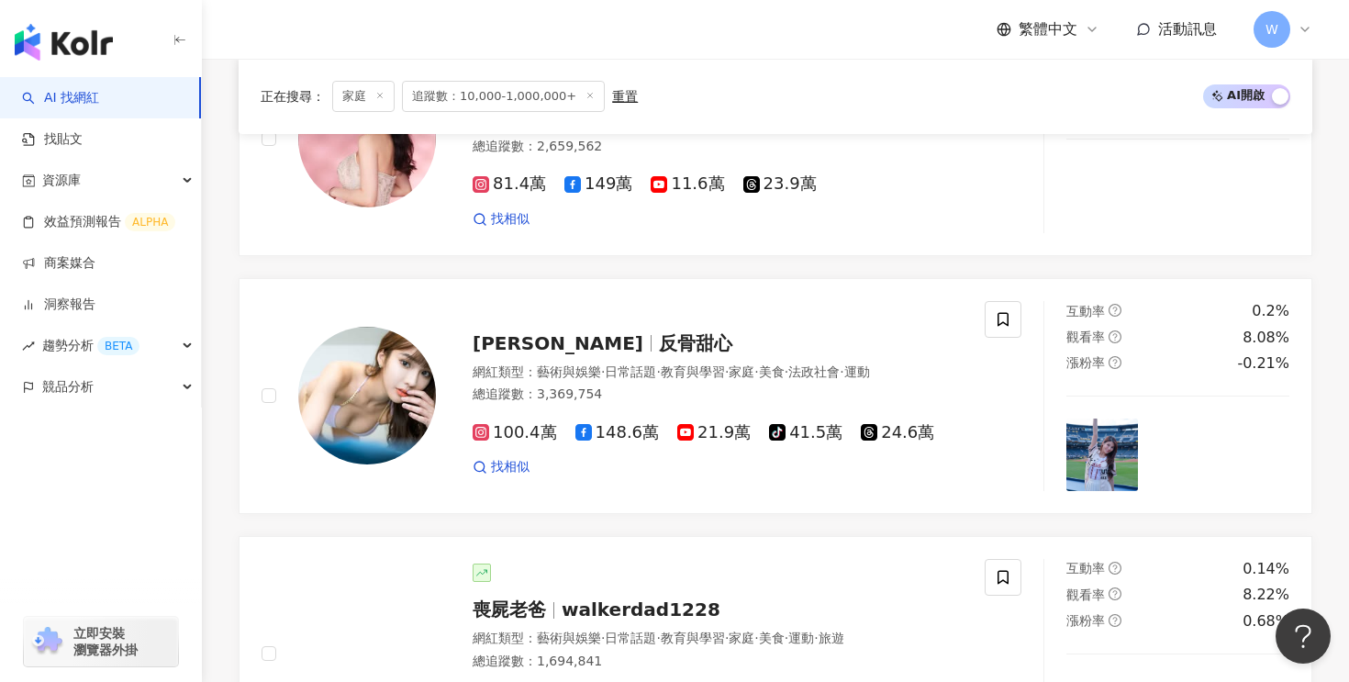
scroll to position [3570, 0]
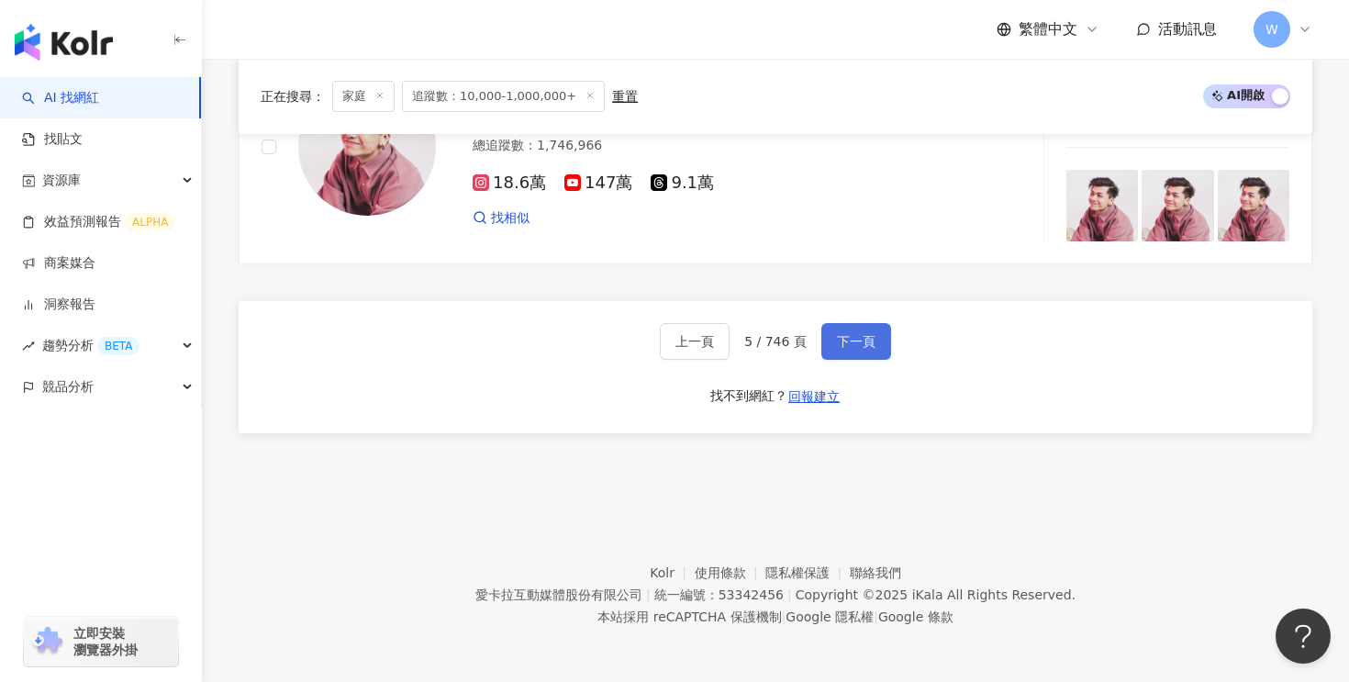
click at [828, 351] on button "下一頁" at bounding box center [856, 341] width 70 height 37
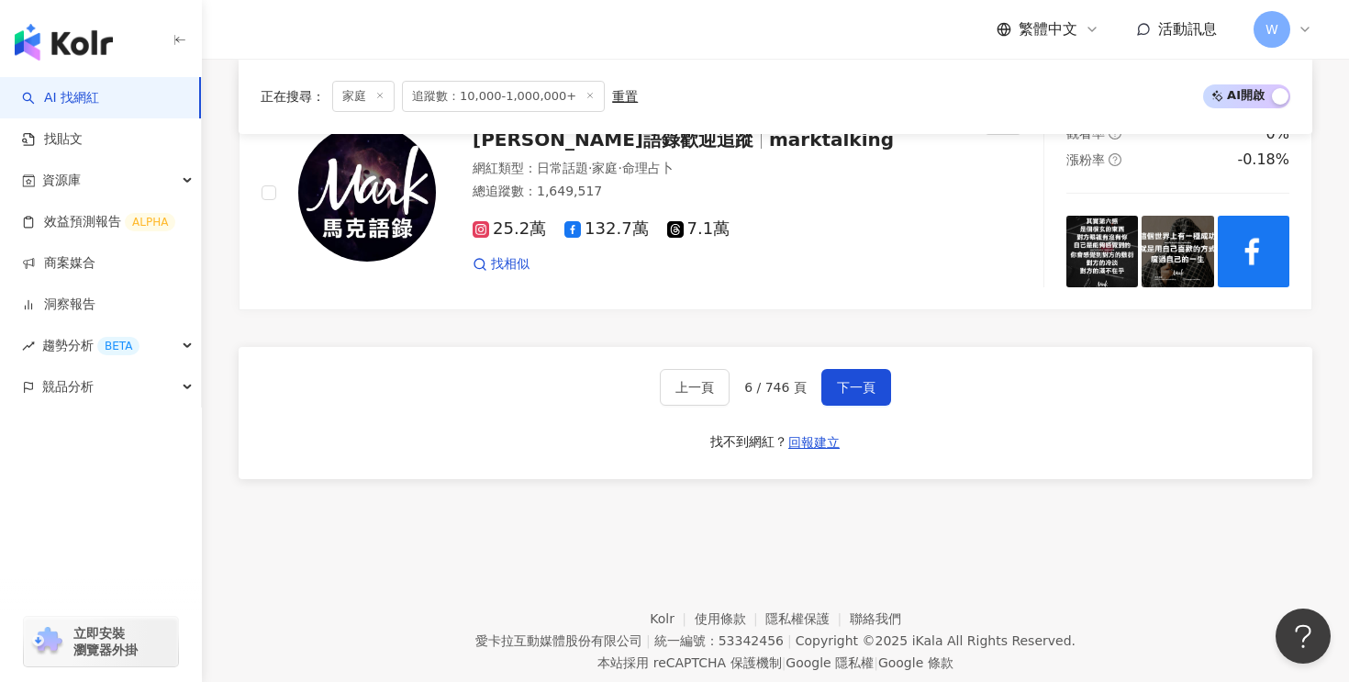
scroll to position [3604, 0]
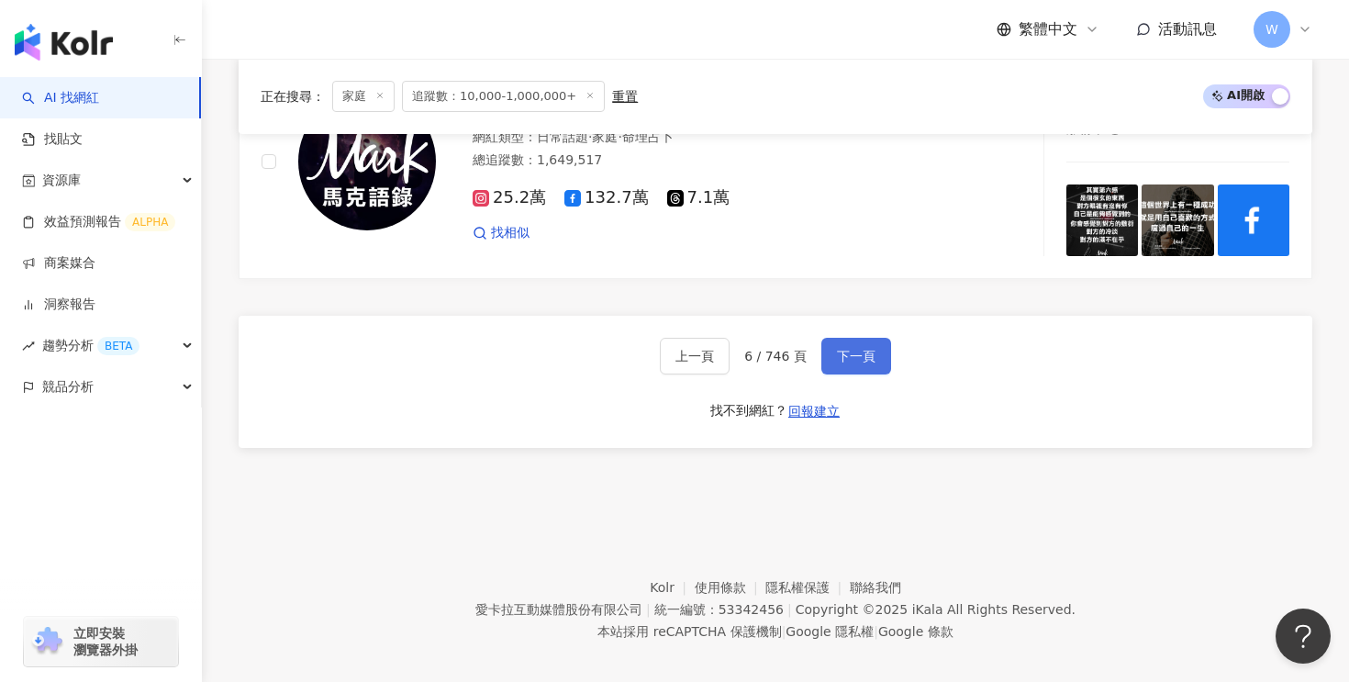
click at [865, 338] on button "下一頁" at bounding box center [856, 356] width 70 height 37
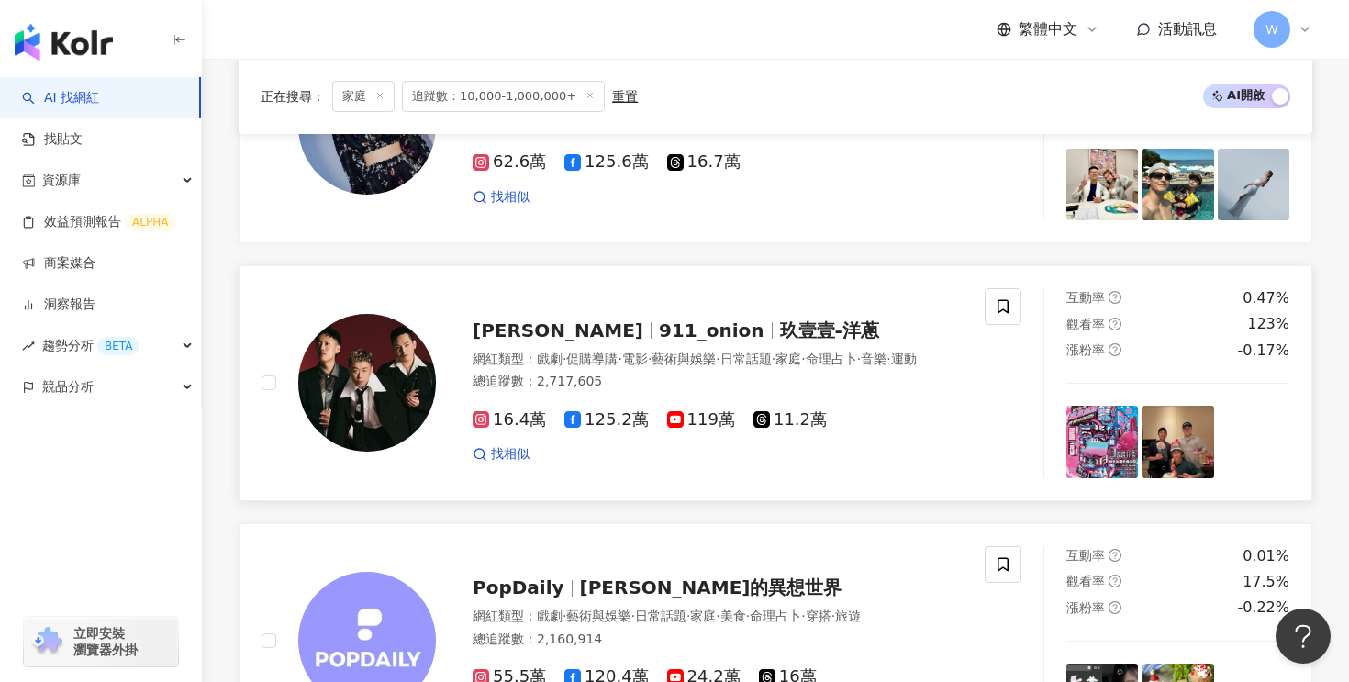
scroll to position [3250, 0]
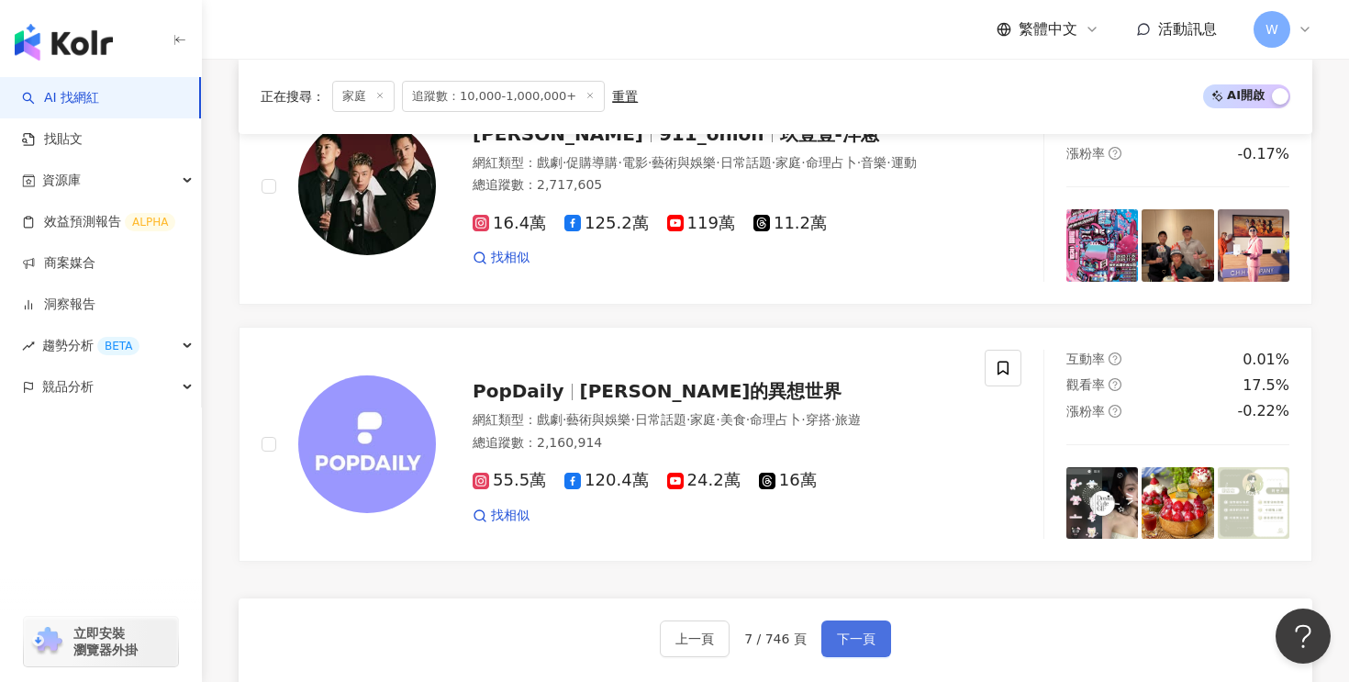
click at [853, 650] on button "下一頁" at bounding box center [856, 638] width 70 height 37
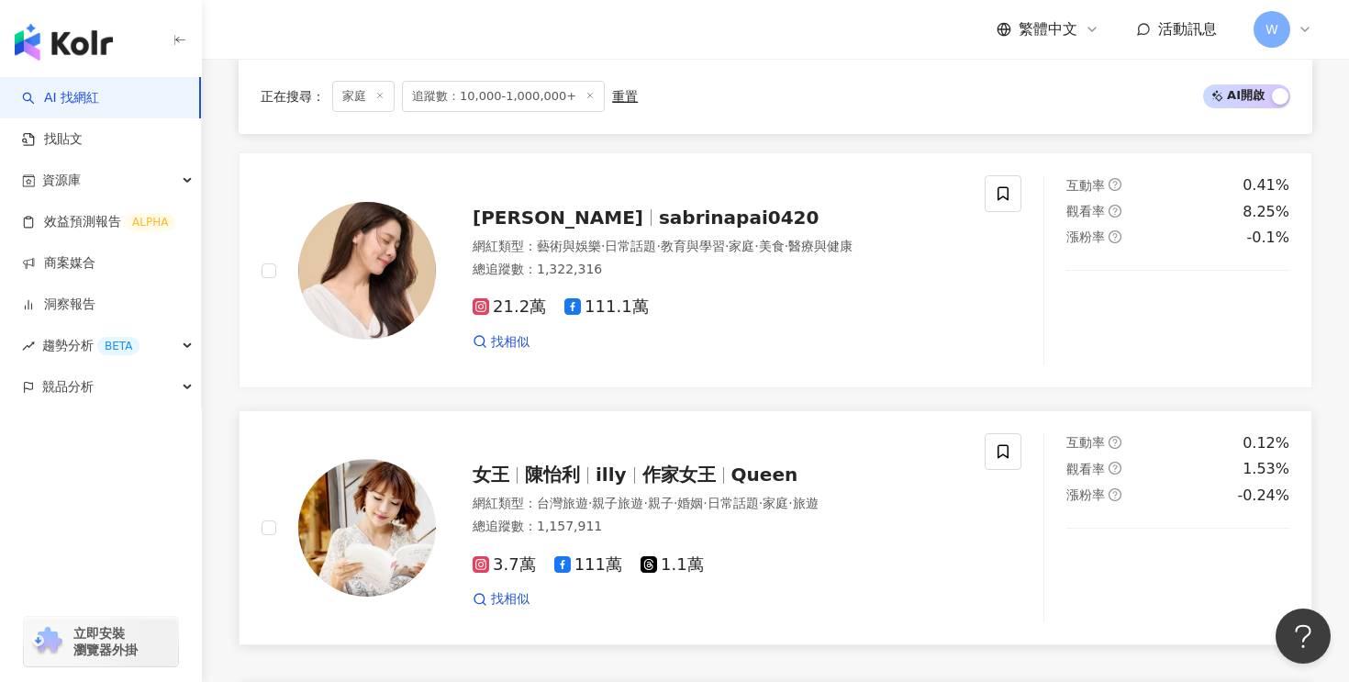
scroll to position [3253, 0]
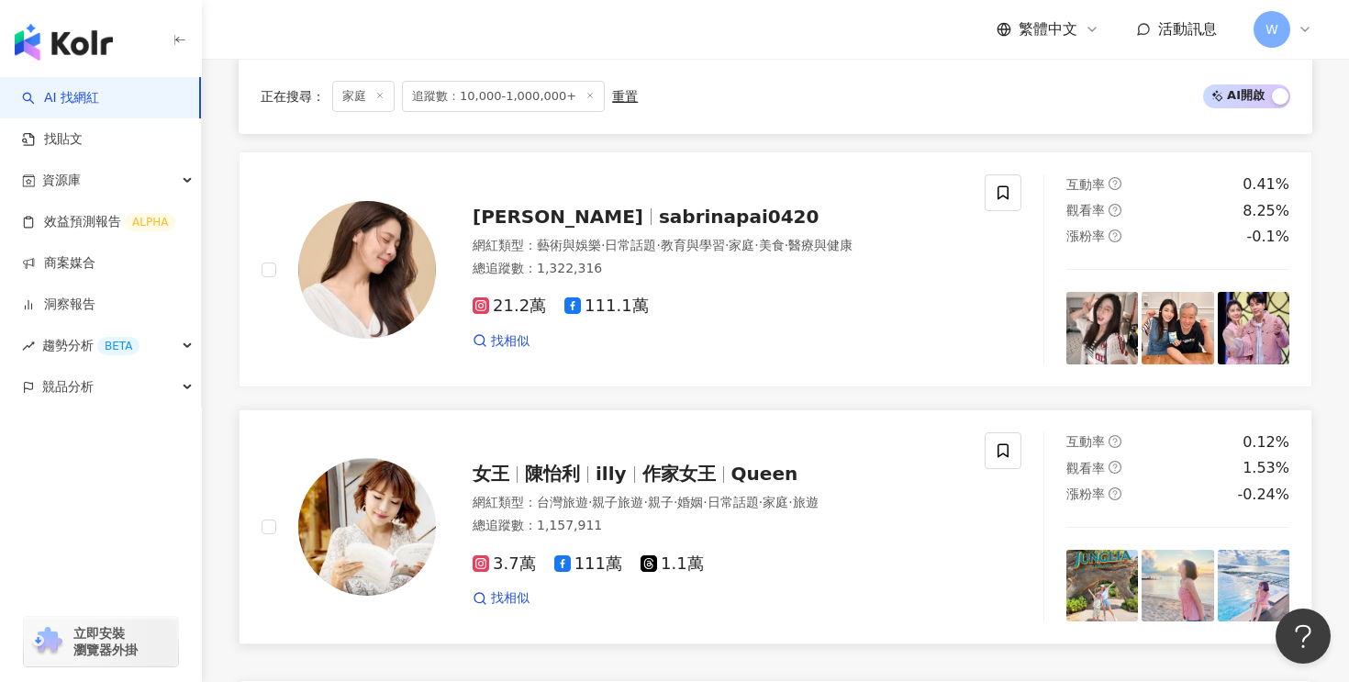
click at [665, 462] on span "作家女王" at bounding box center [678, 473] width 73 height 22
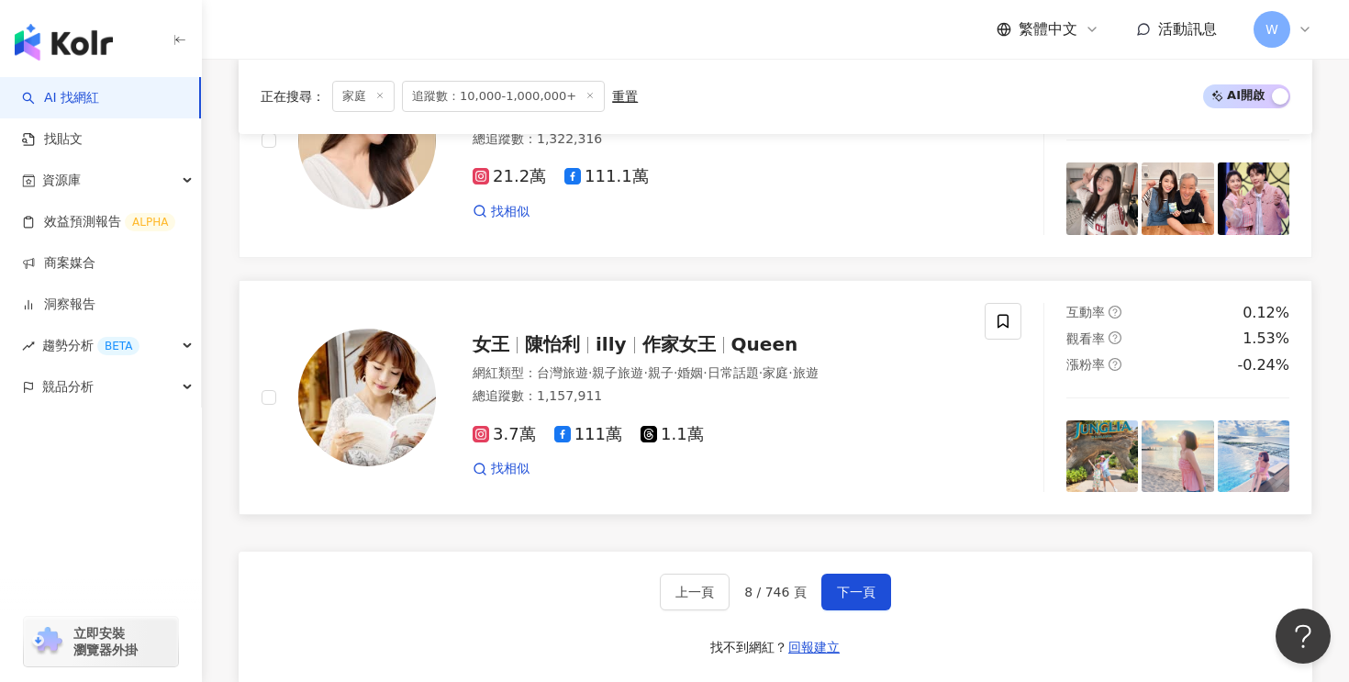
scroll to position [3408, 0]
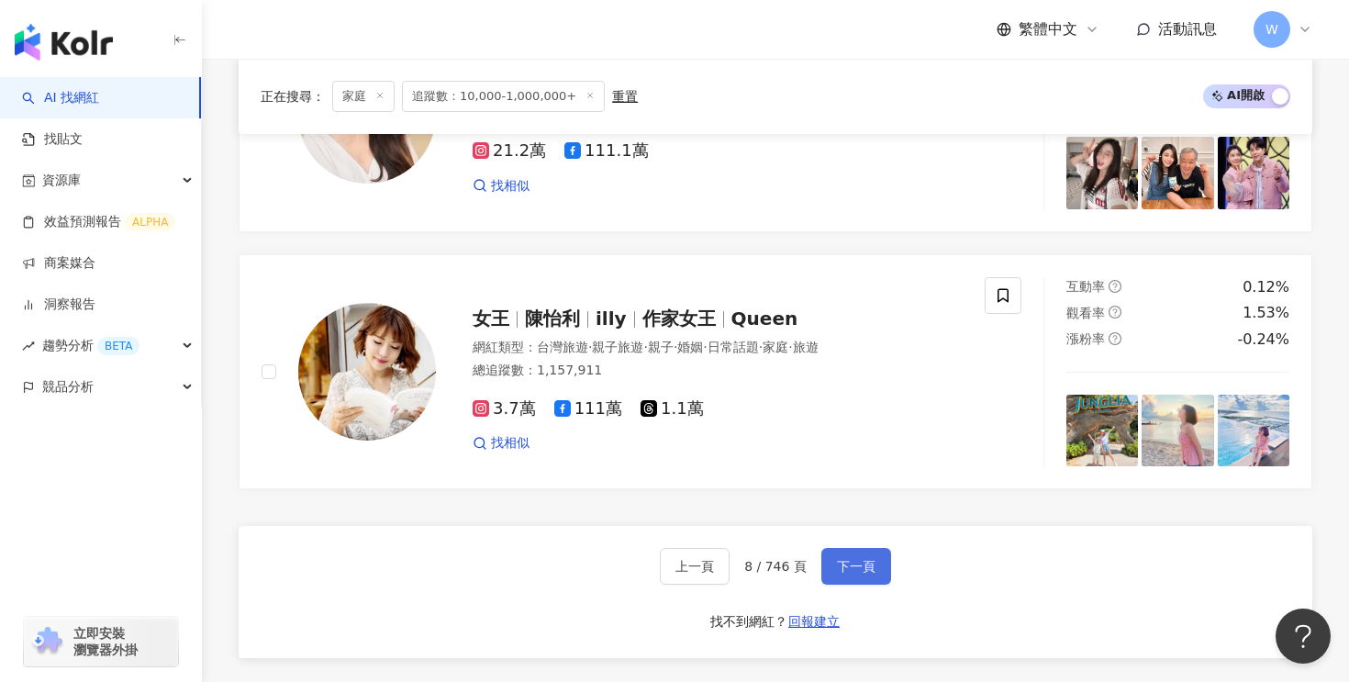
click at [838, 559] on span "下一頁" at bounding box center [856, 566] width 39 height 15
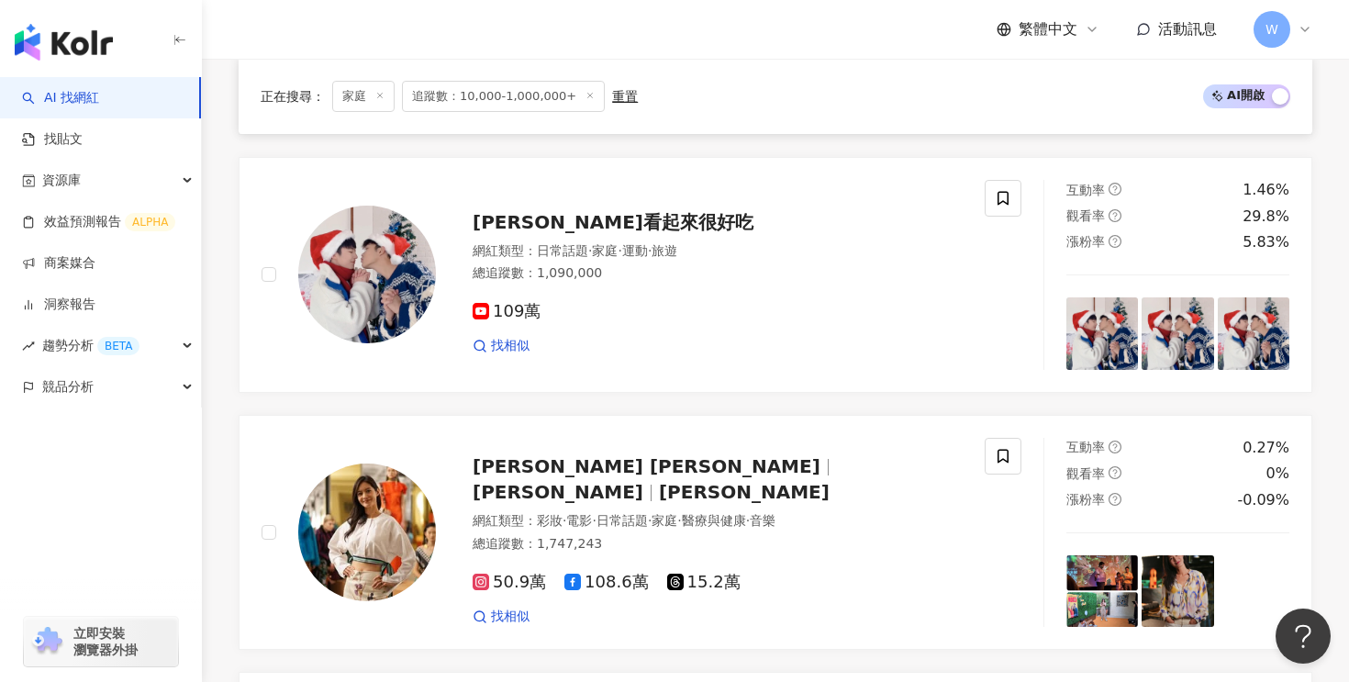
scroll to position [2142, 0]
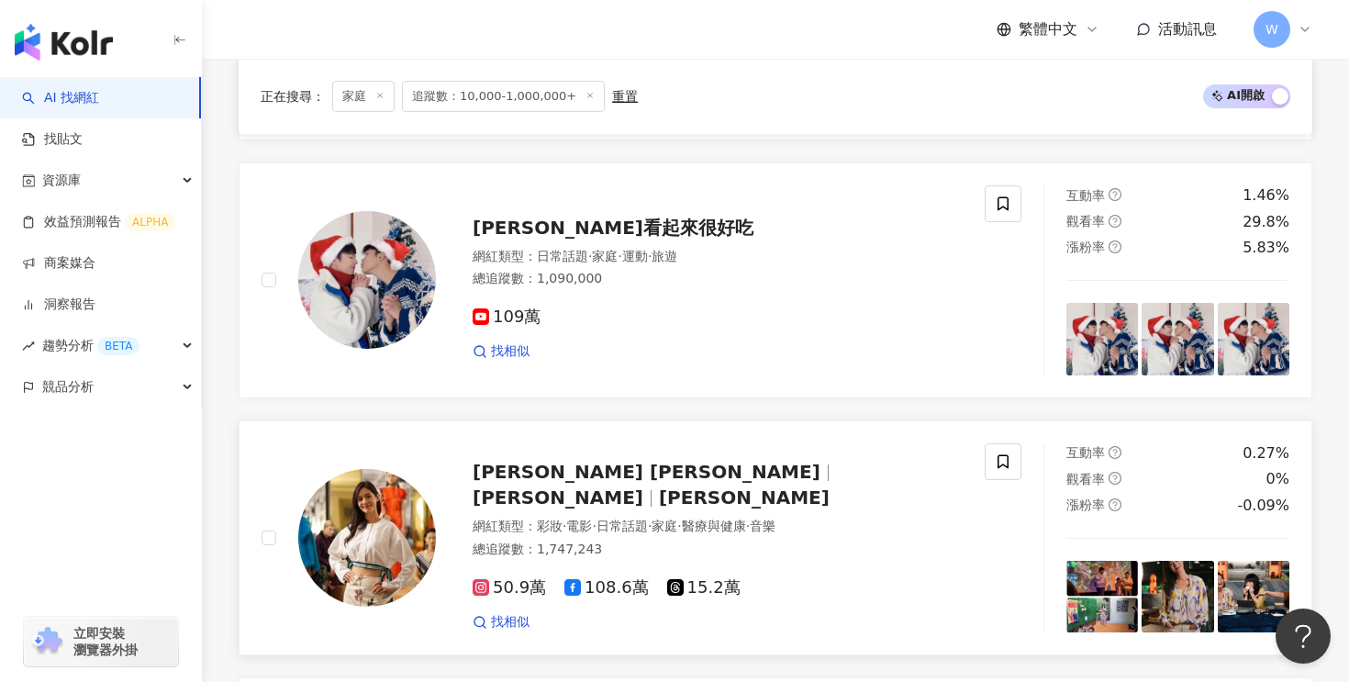
click at [701, 493] on div "Janet Hsieh 謝怡芬 Janet 謝怡芬" at bounding box center [718, 484] width 490 height 51
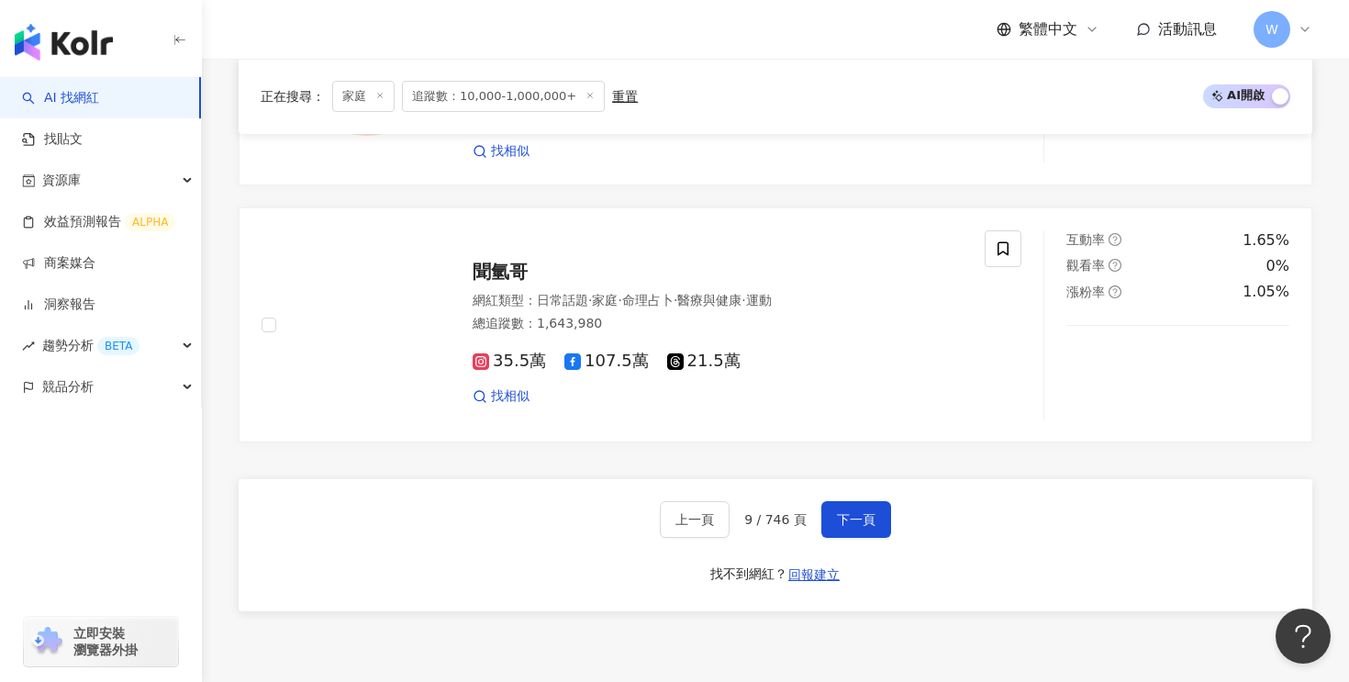
scroll to position [3618, 0]
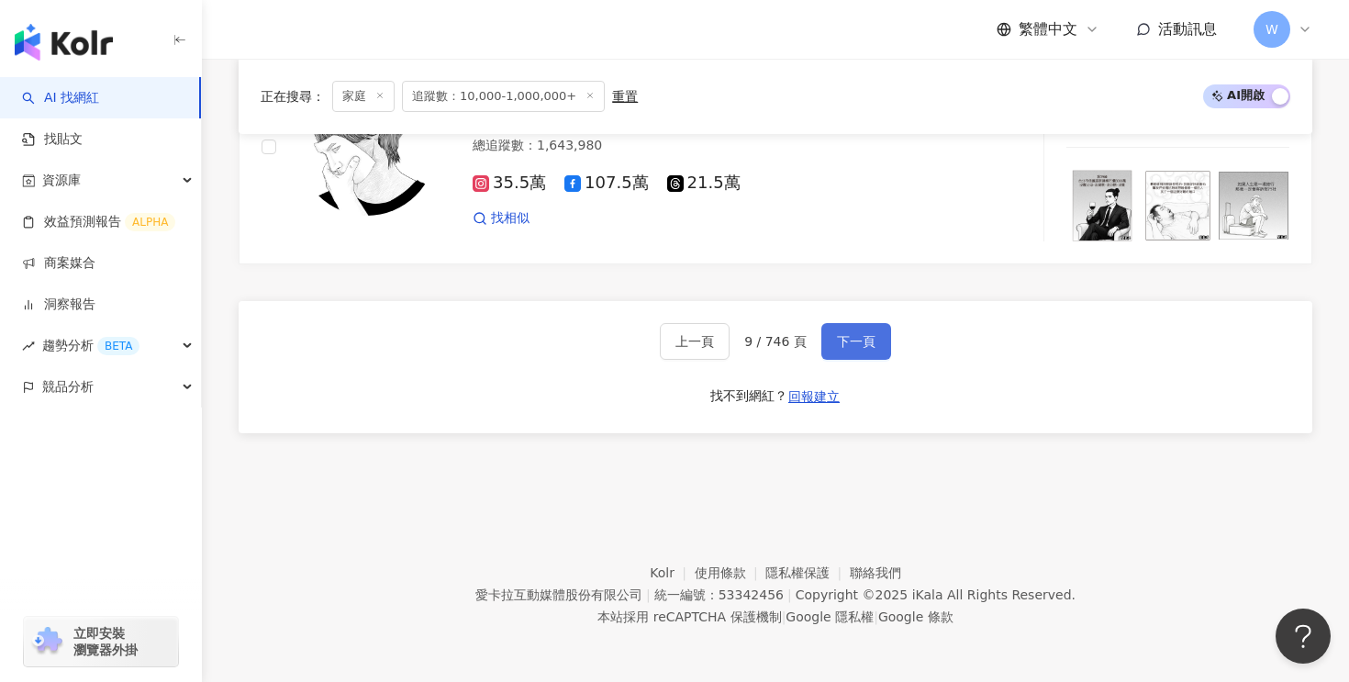
click at [844, 344] on span "下一頁" at bounding box center [856, 341] width 39 height 15
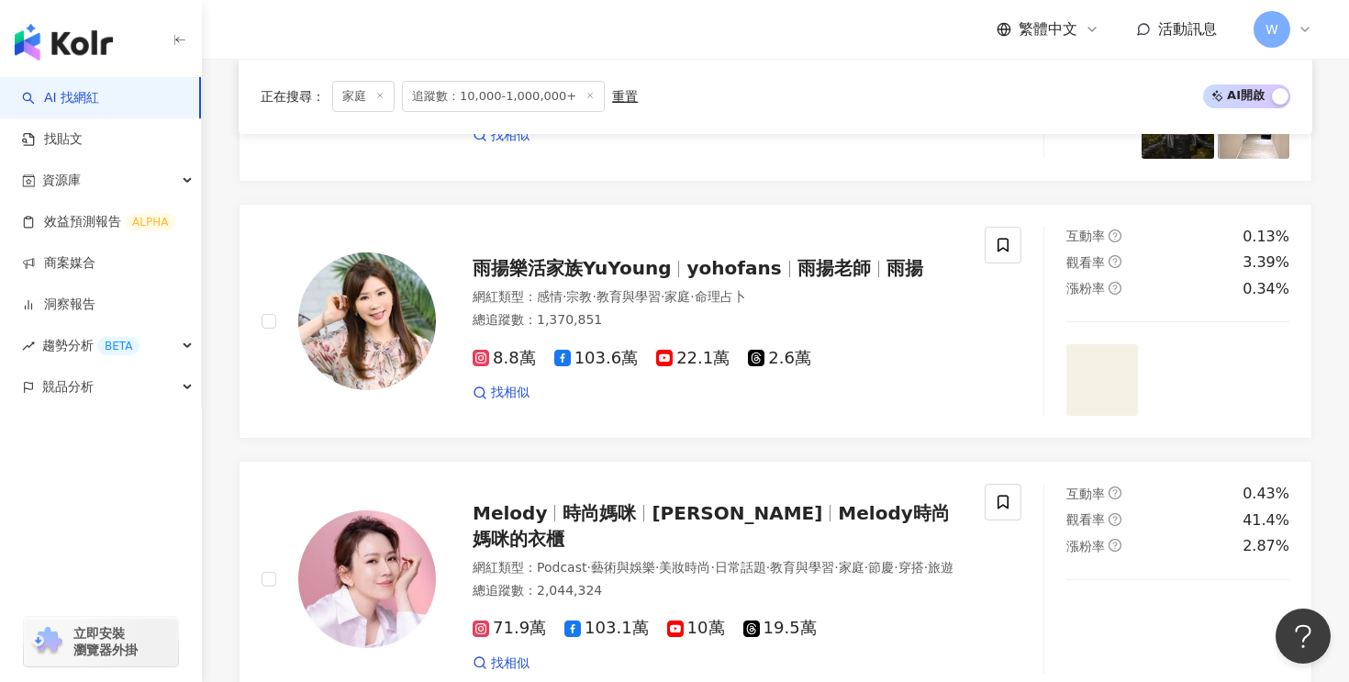
scroll to position [3548, 0]
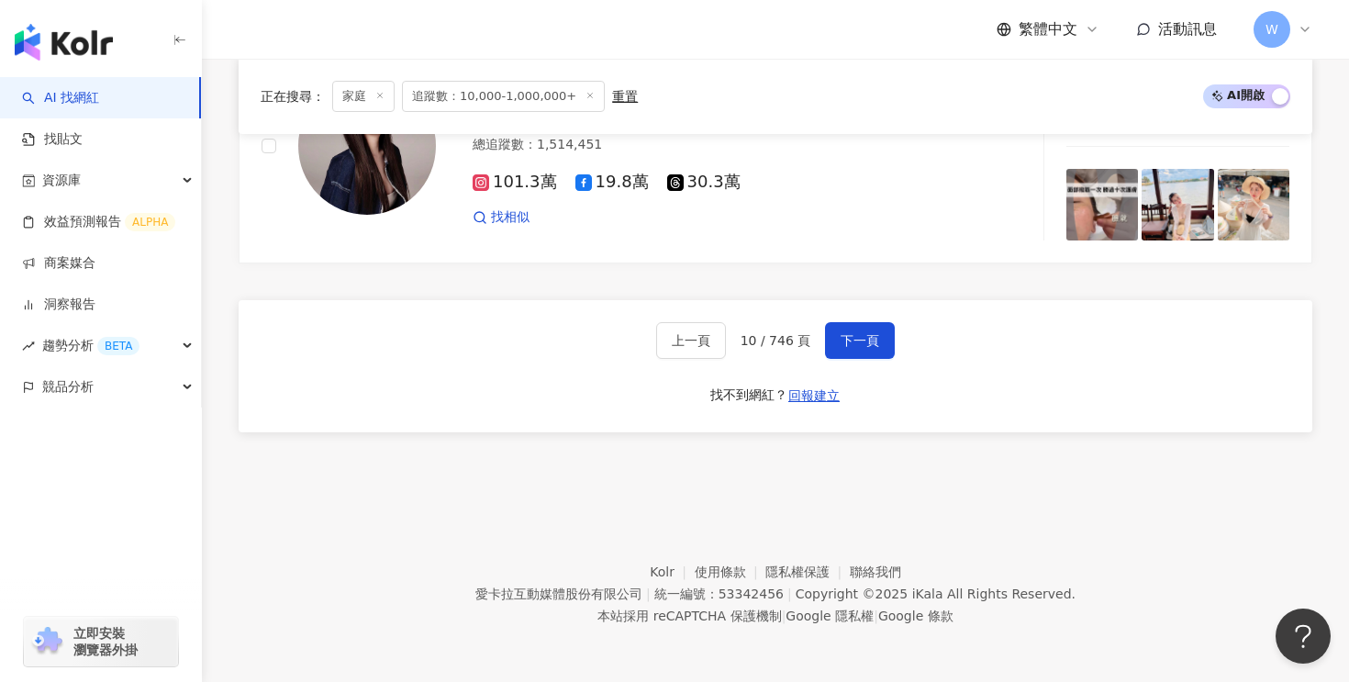
click at [353, 107] on span "家庭" at bounding box center [363, 96] width 62 height 31
click at [351, 97] on span "家庭" at bounding box center [363, 96] width 62 height 31
click at [360, 93] on span "家庭" at bounding box center [363, 96] width 62 height 31
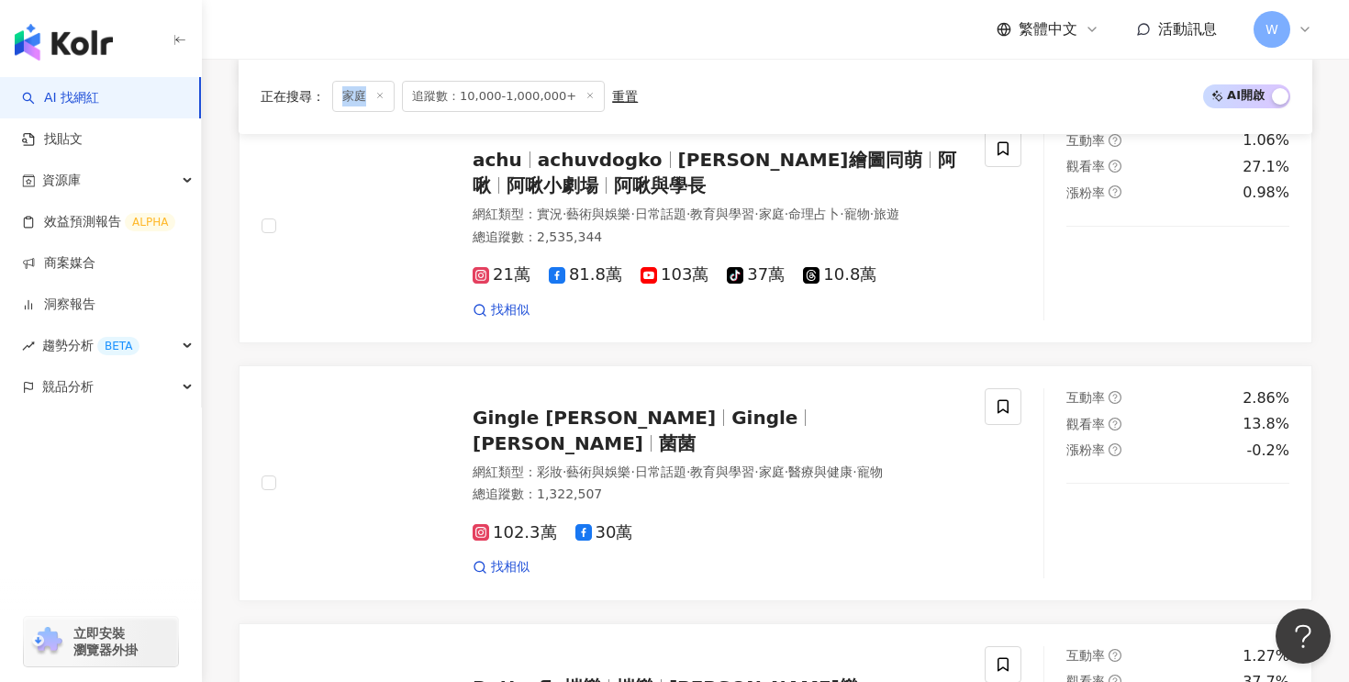
scroll to position [2438, 0]
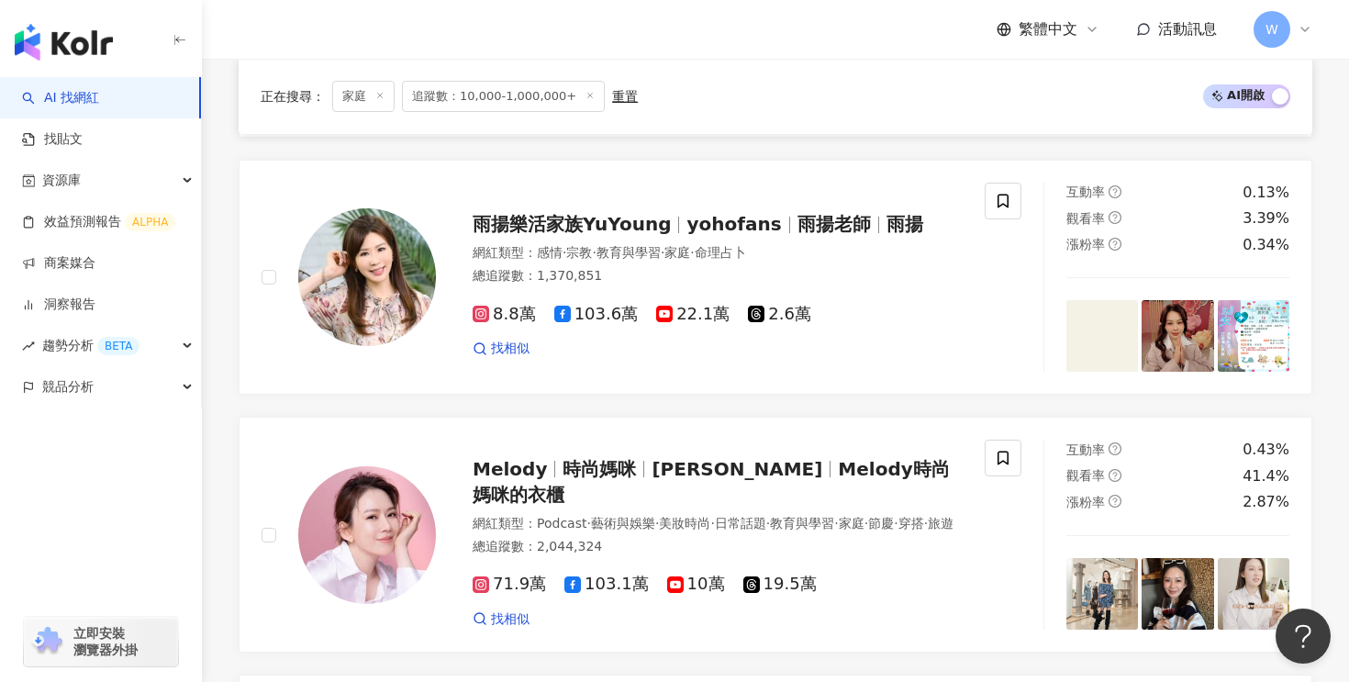
scroll to position [1613, 0]
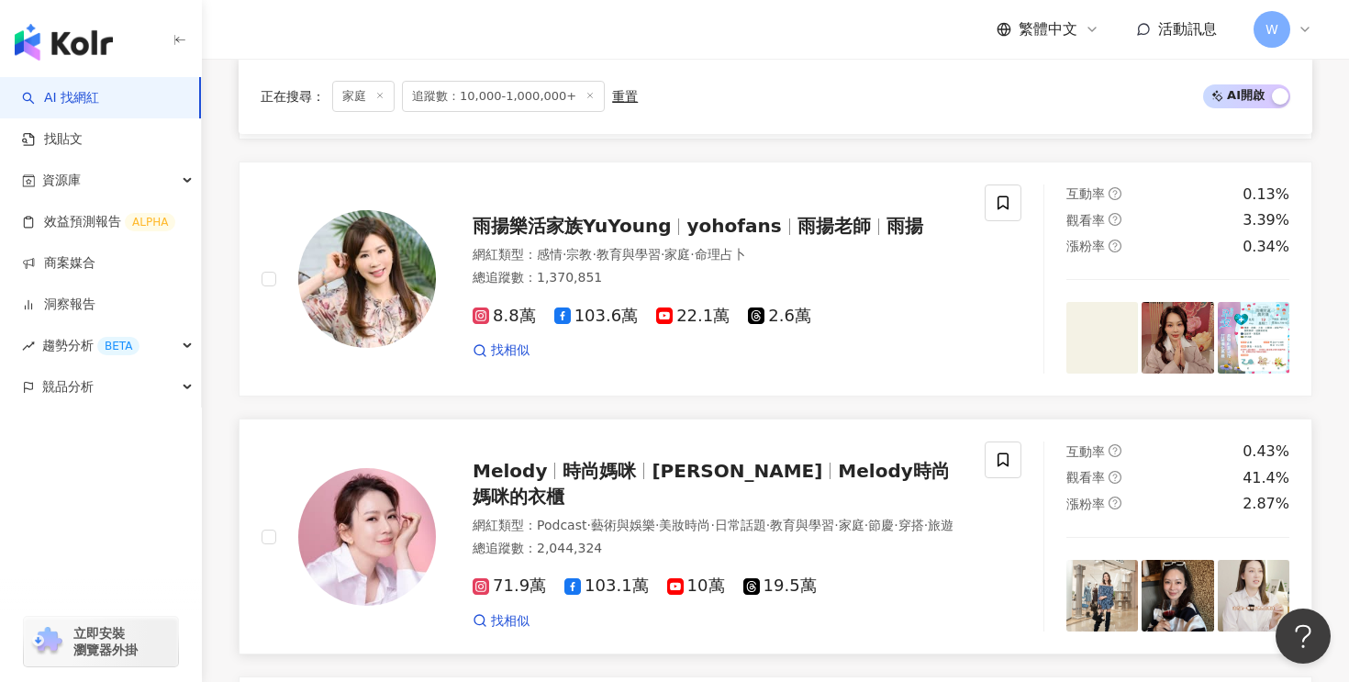
click at [423, 541] on img at bounding box center [367, 537] width 138 height 138
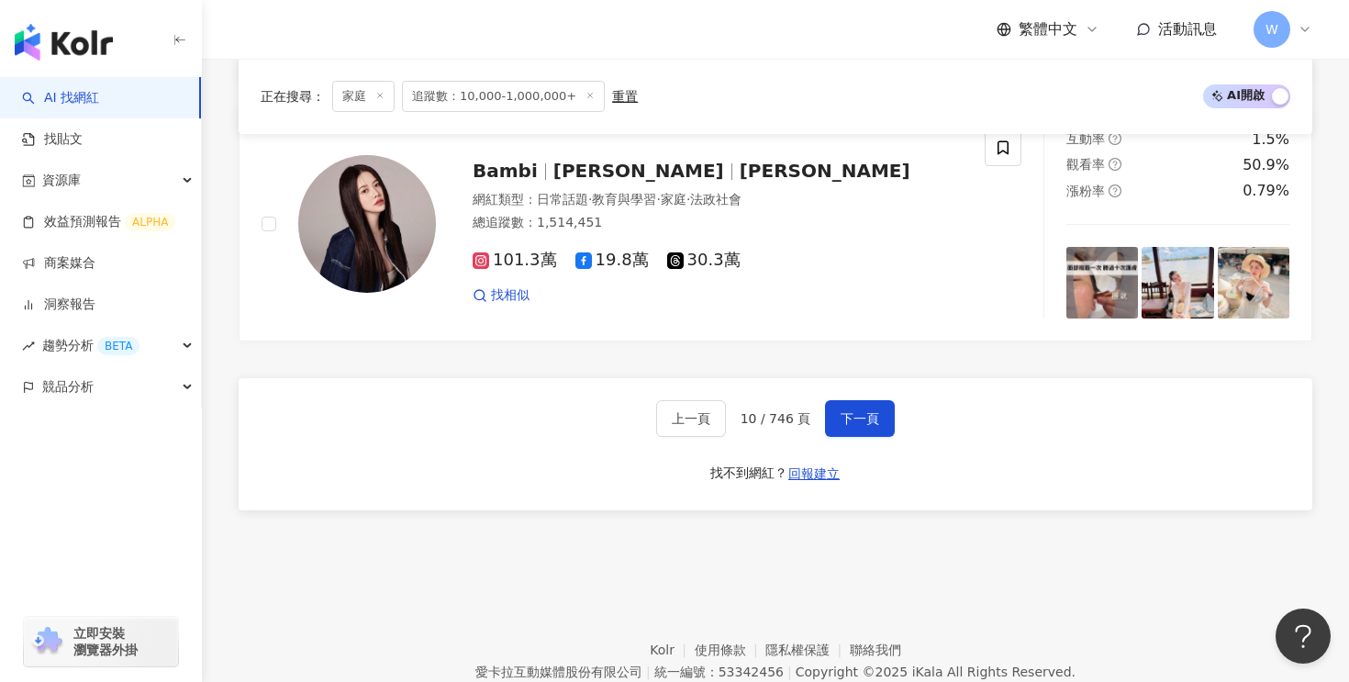
scroll to position [3548, 0]
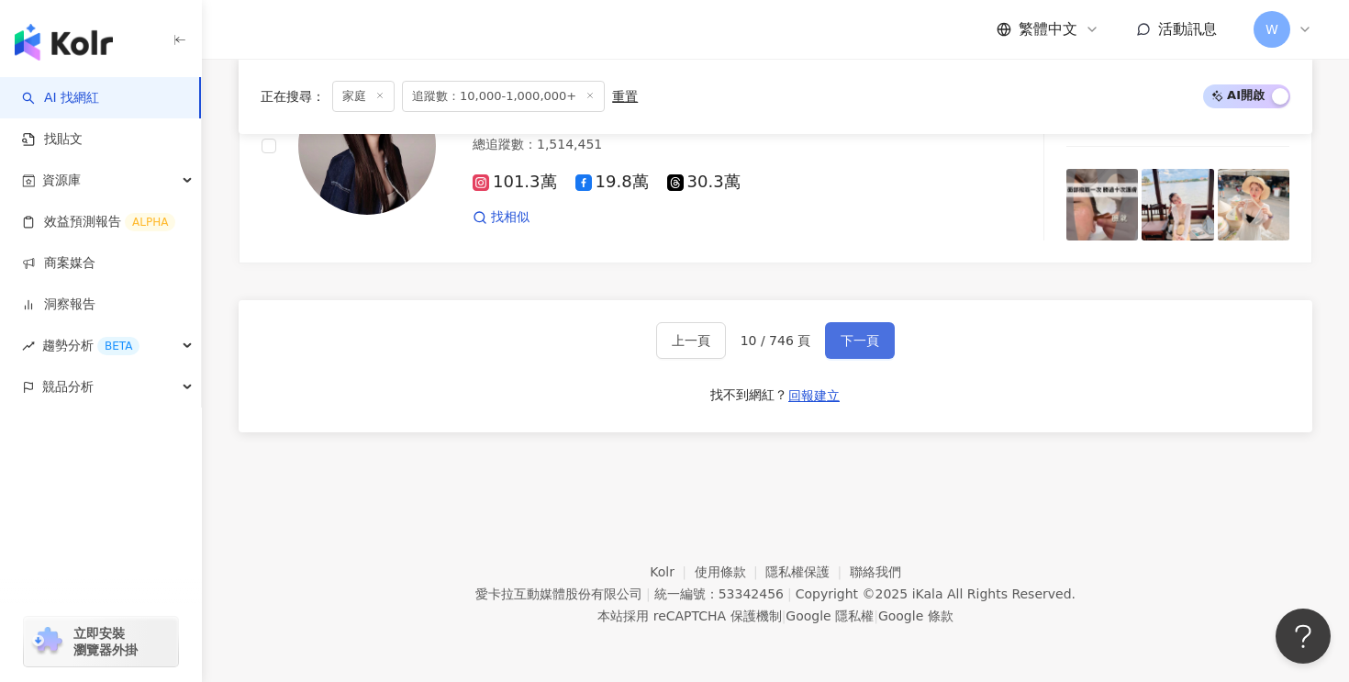
click at [838, 349] on button "下一頁" at bounding box center [860, 340] width 70 height 37
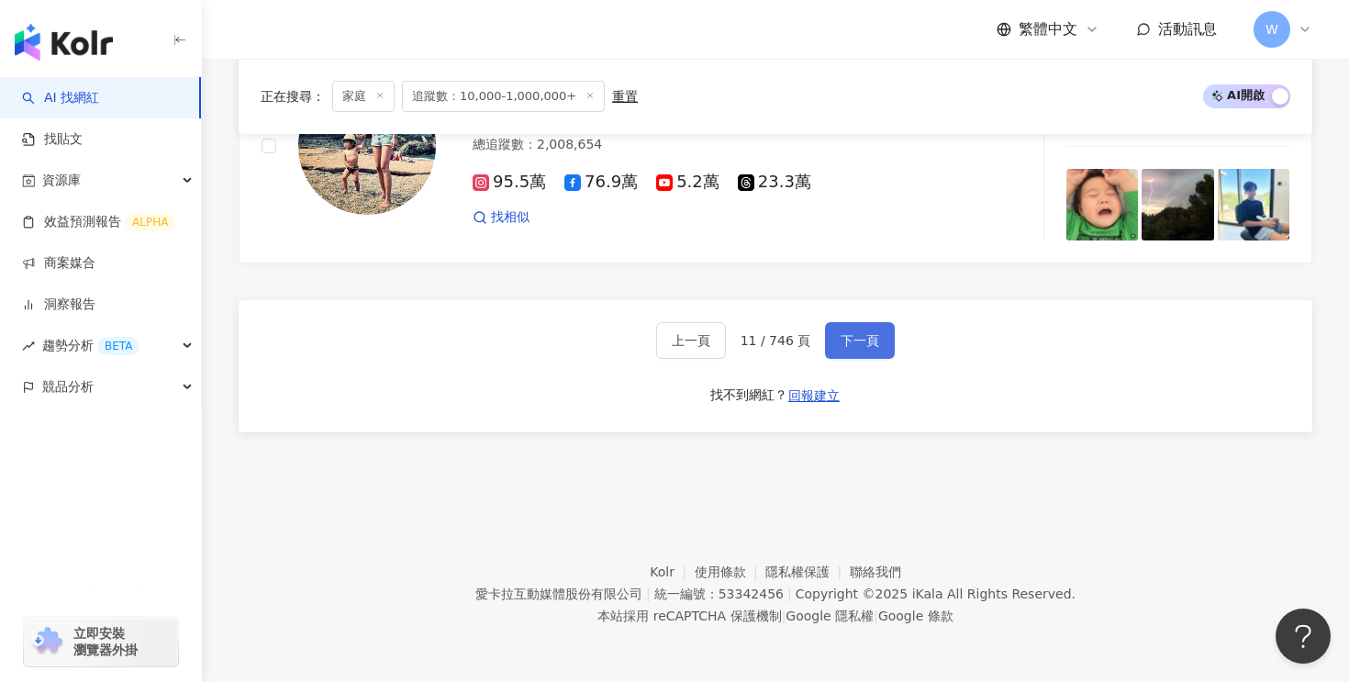
click at [872, 340] on span "下一頁" at bounding box center [860, 340] width 39 height 15
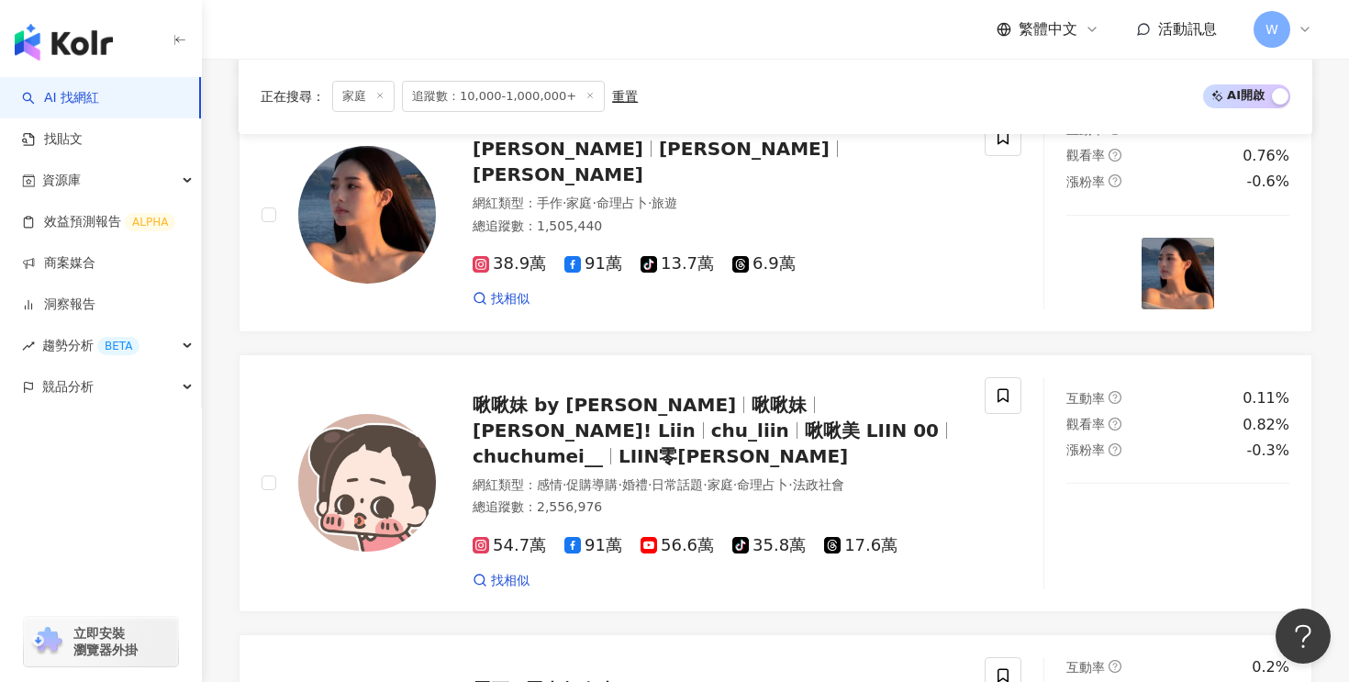
scroll to position [1930, 0]
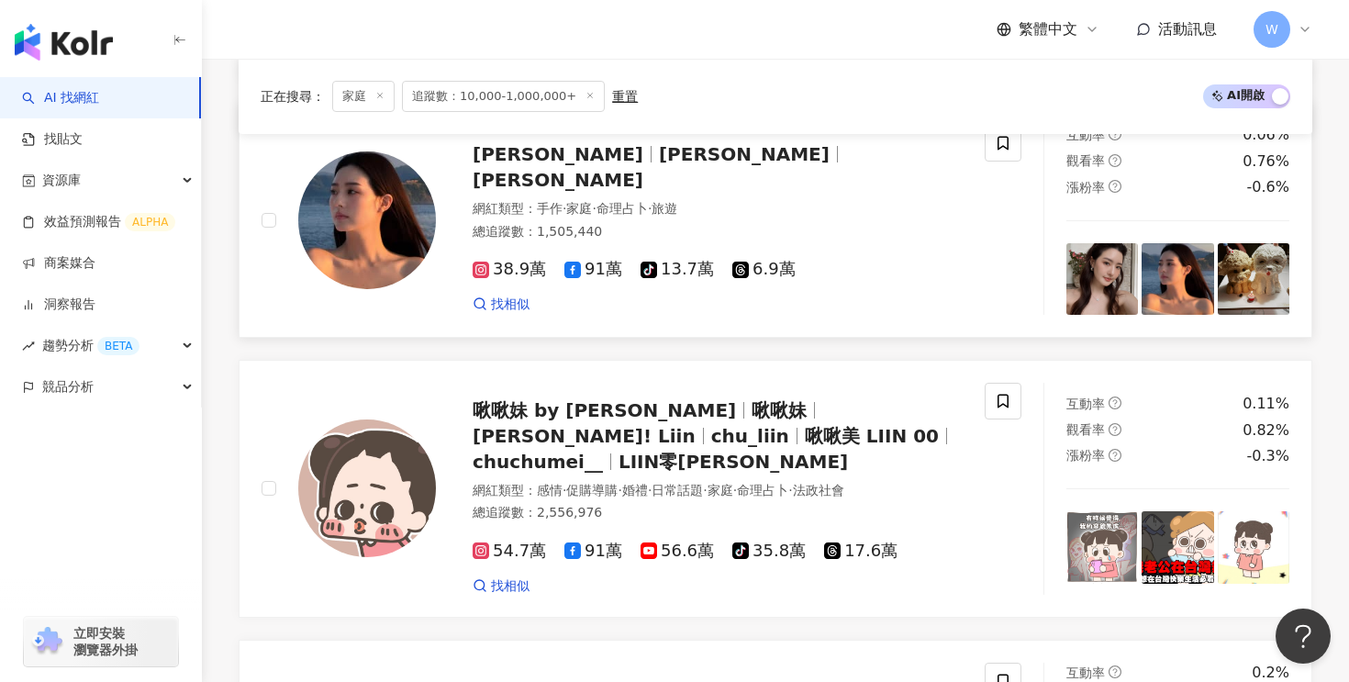
click at [570, 223] on div "總追蹤數 ： 1,505,440" at bounding box center [718, 232] width 490 height 18
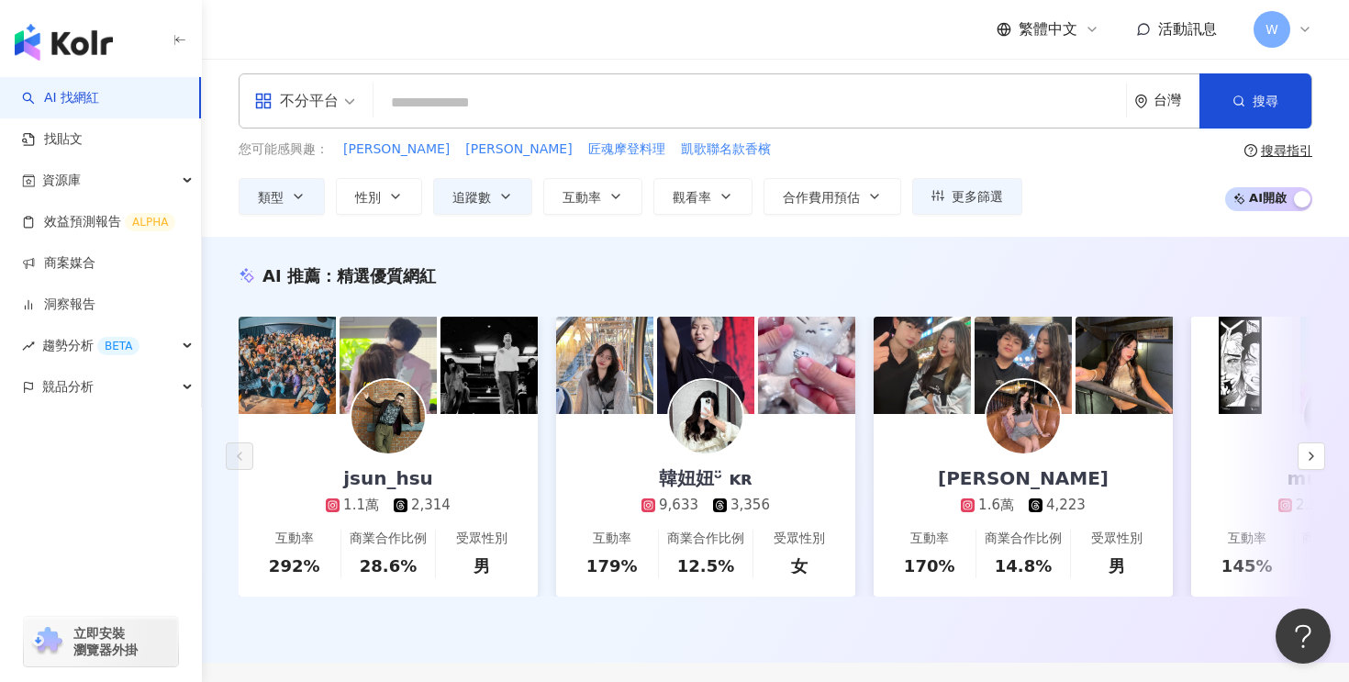
scroll to position [0, 0]
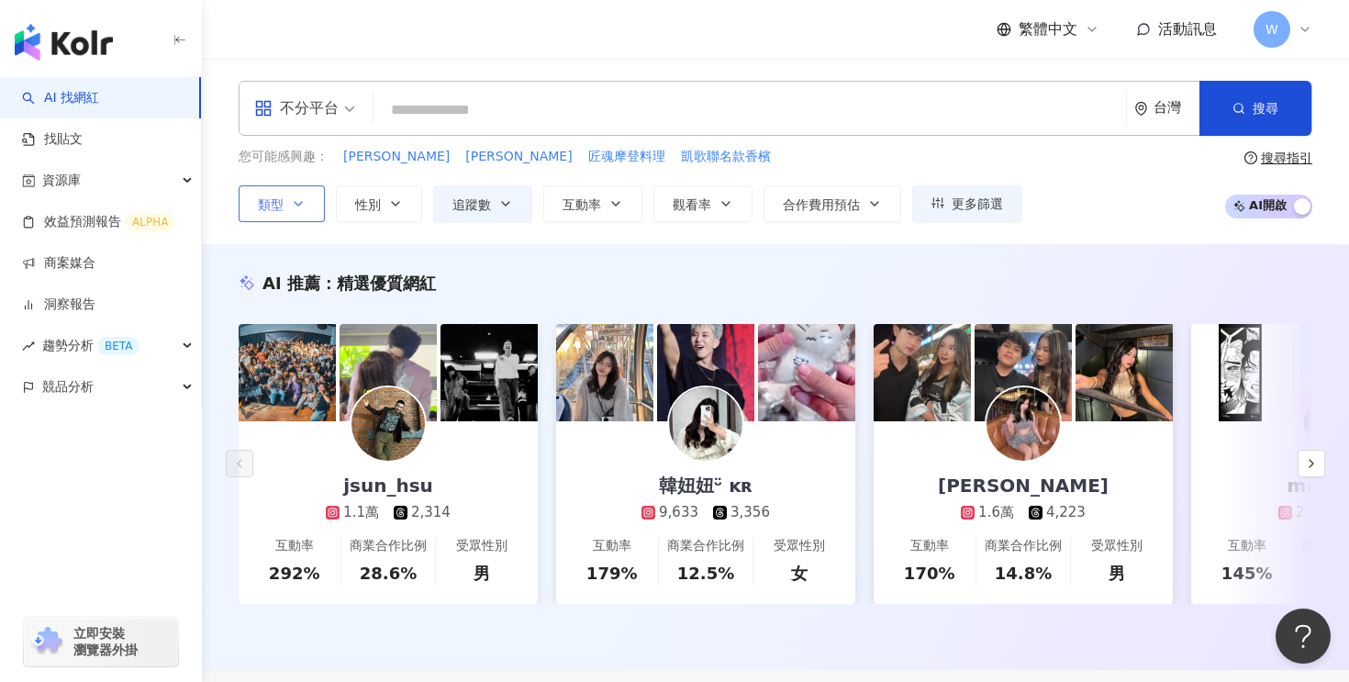
click at [305, 207] on icon "button" at bounding box center [298, 203] width 15 height 15
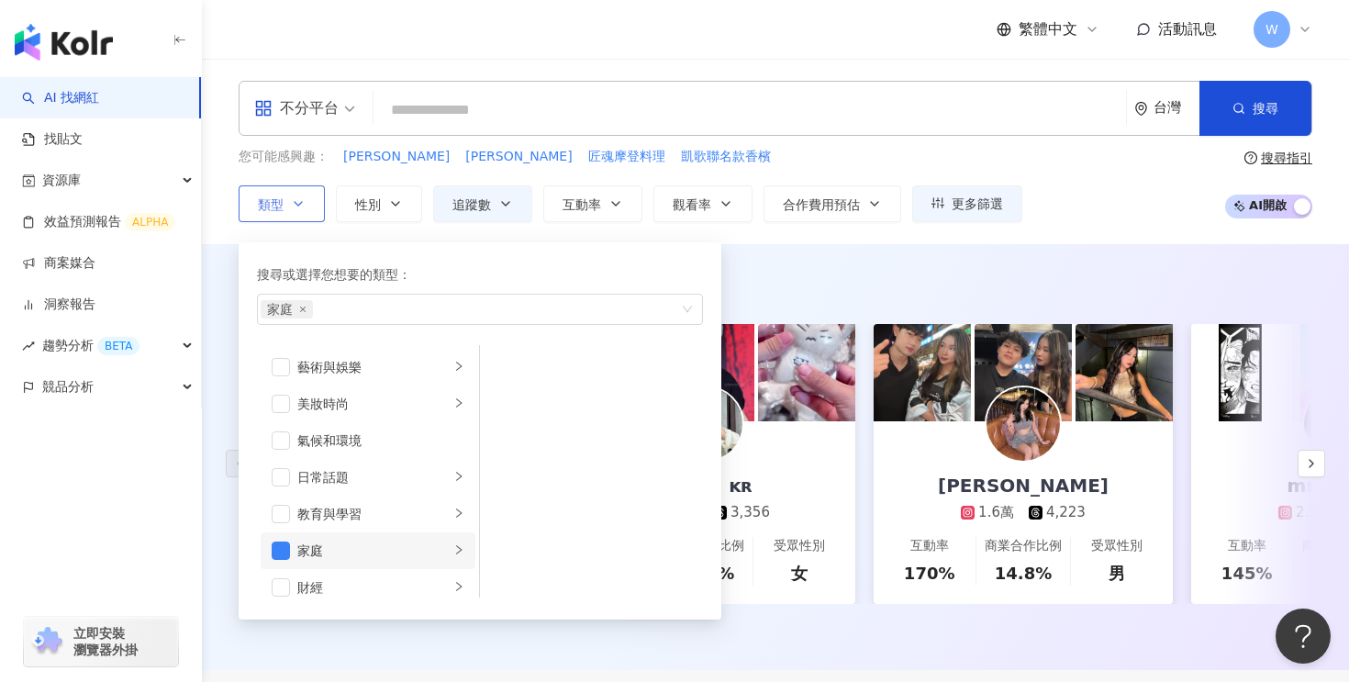
click at [402, 554] on div "家庭" at bounding box center [373, 550] width 152 height 20
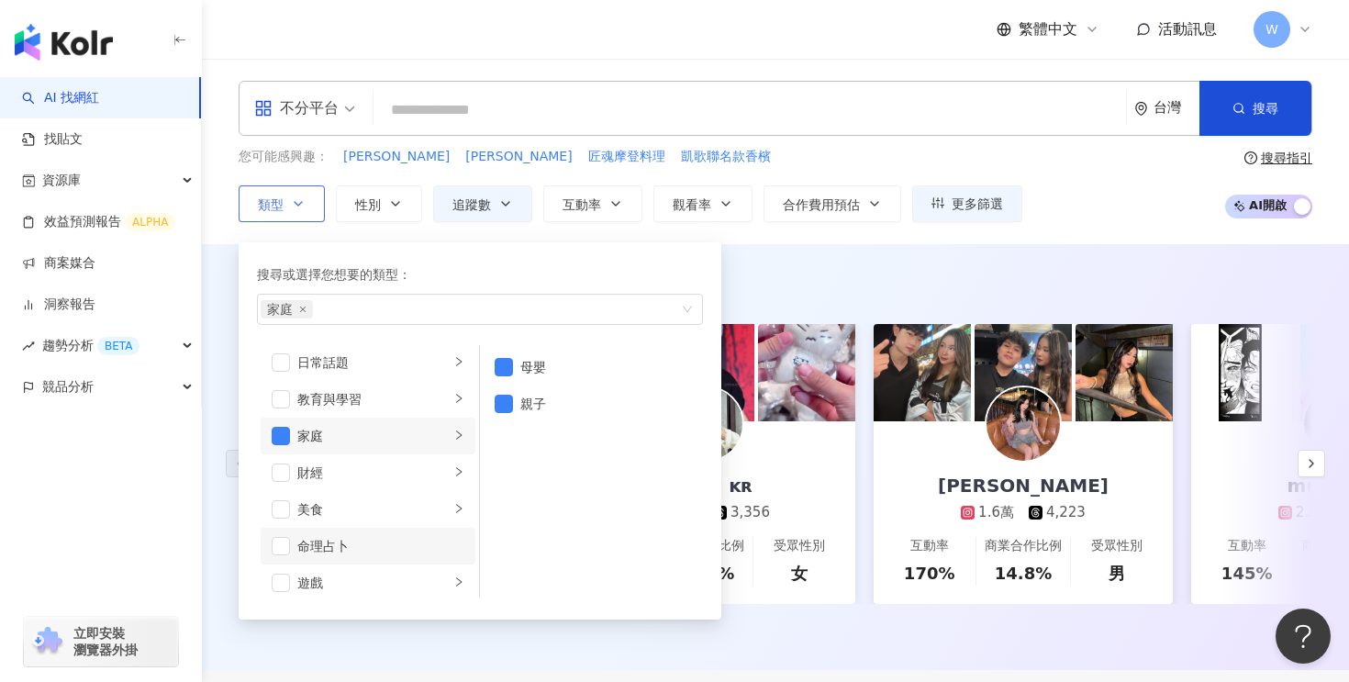
scroll to position [112, 0]
click at [274, 431] on span "button" at bounding box center [281, 438] width 18 height 18
click at [508, 368] on span "button" at bounding box center [504, 367] width 18 height 18
click at [506, 407] on span "button" at bounding box center [504, 404] width 18 height 18
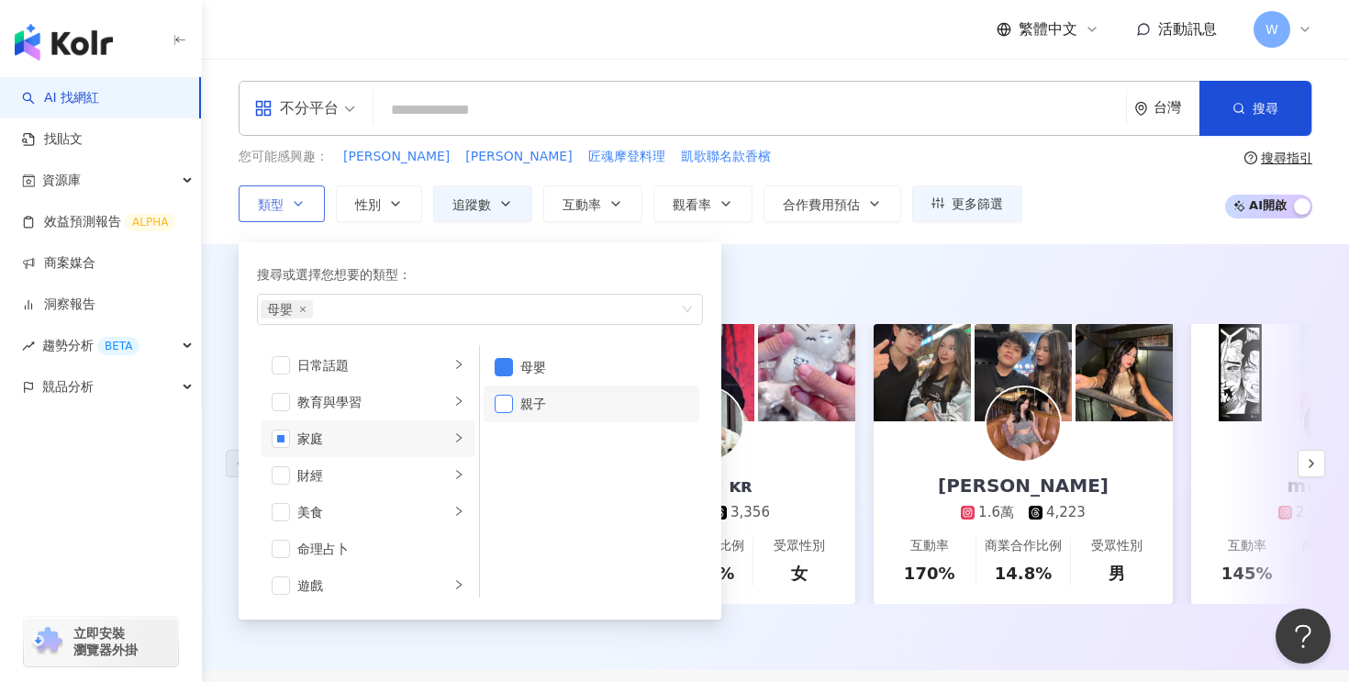
click at [506, 407] on span "button" at bounding box center [504, 404] width 18 height 18
click at [844, 228] on div "不分平台 台灣 搜尋 您可能感興趣： 林懷民 吳靜吉 匠魂摩登料理 凱歌聯名款香檳 類型 搜尋或選擇您想要的類型： 家庭 藝術與娛樂 美妝時尚 氣候和環境 日…" at bounding box center [775, 151] width 1147 height 185
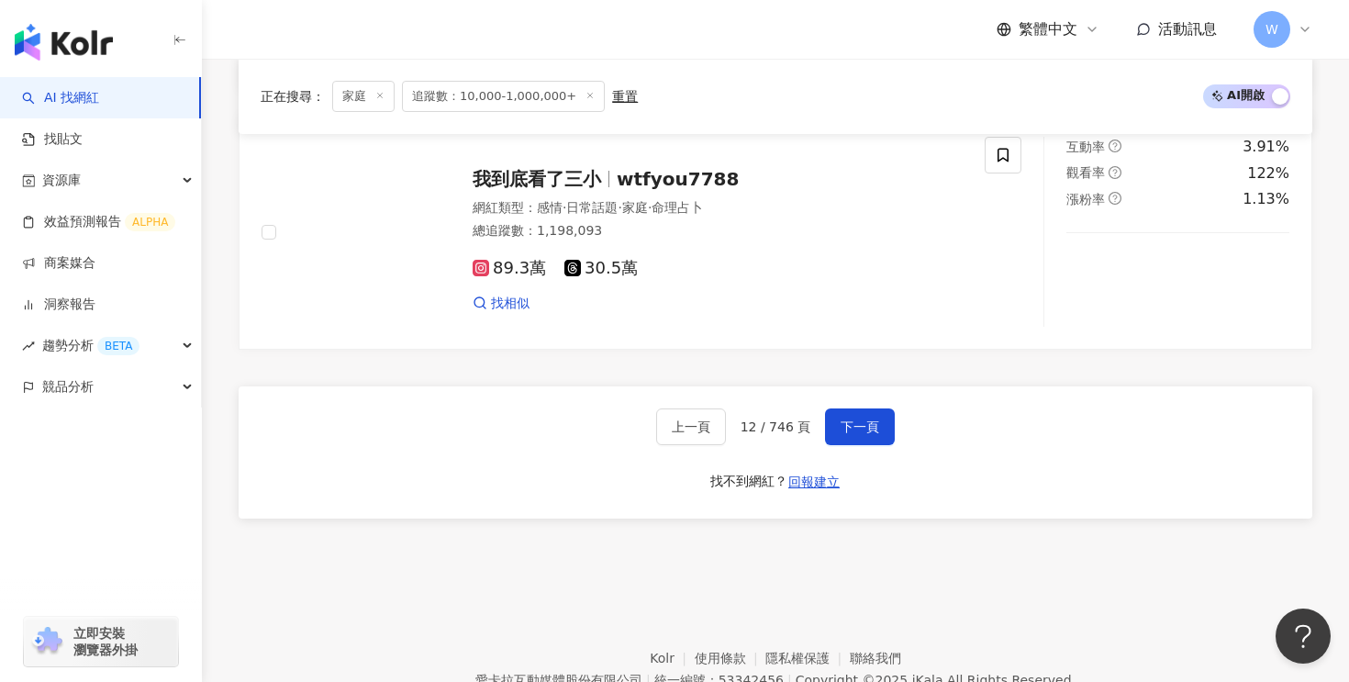
scroll to position [3548, 0]
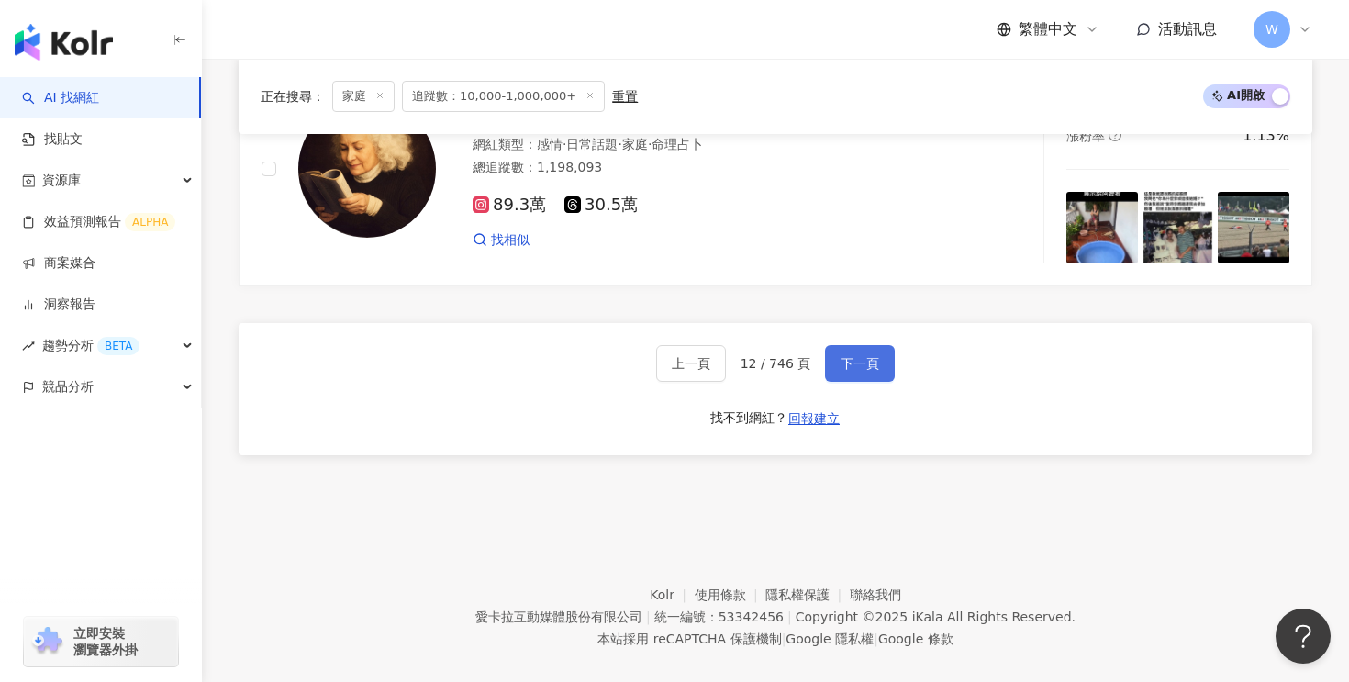
click at [844, 356] on span "下一頁" at bounding box center [860, 363] width 39 height 15
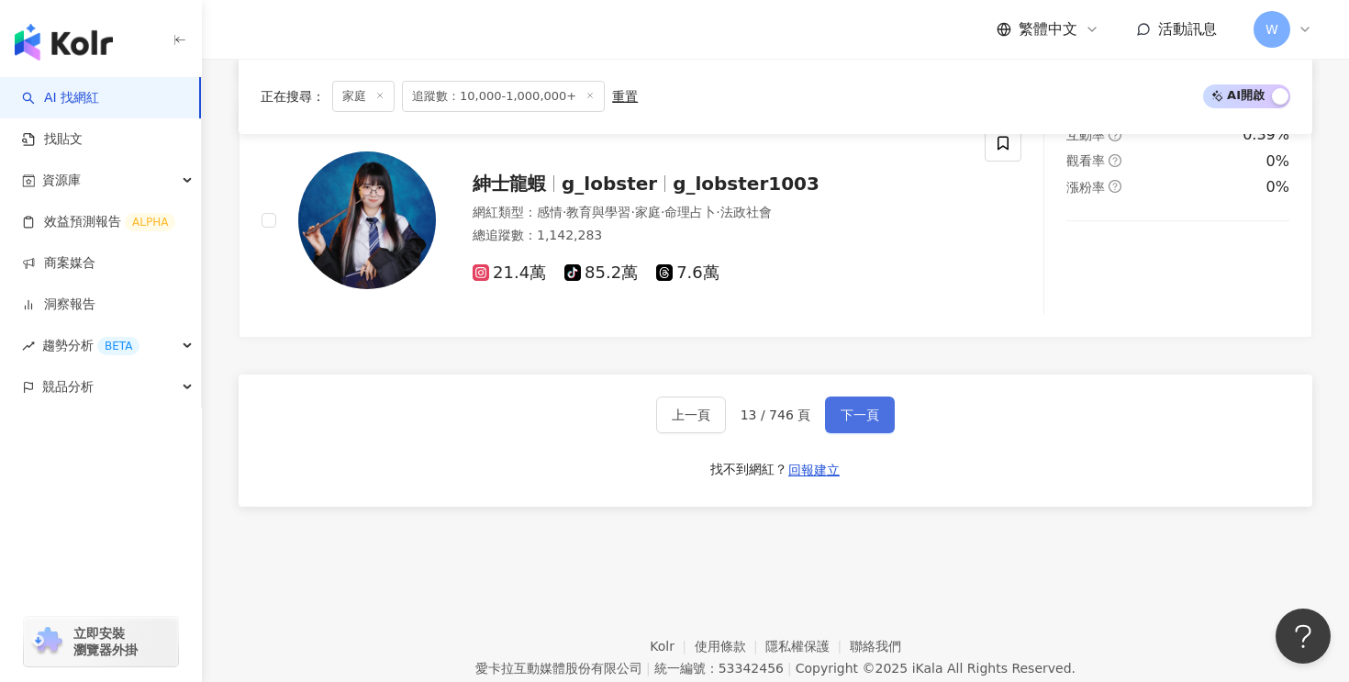
scroll to position [3738, 0]
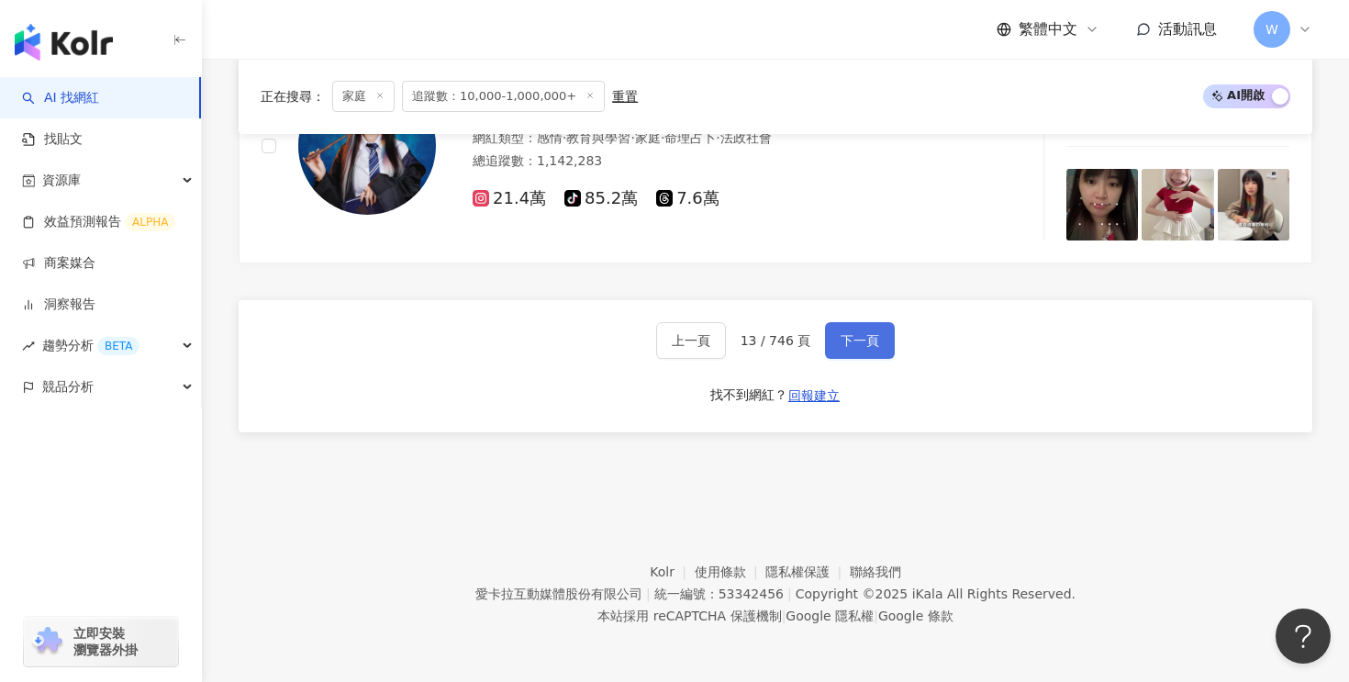
click at [863, 348] on button "下一頁" at bounding box center [860, 340] width 70 height 37
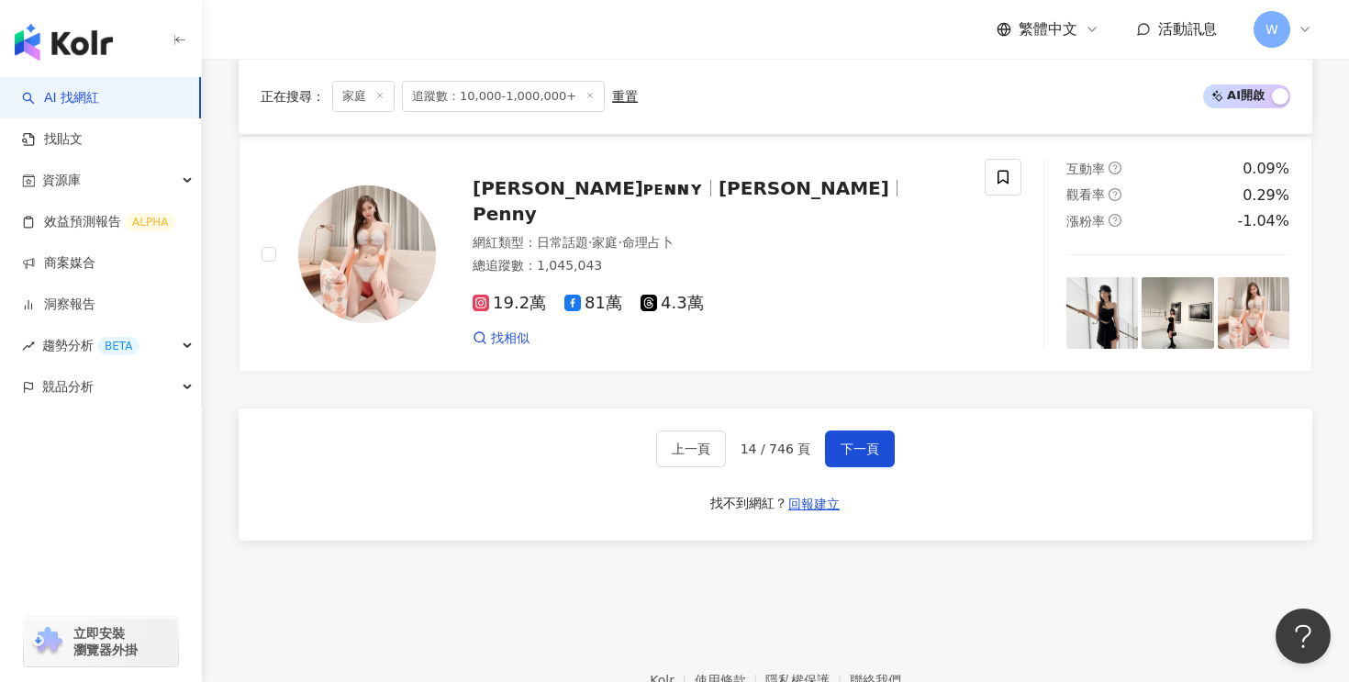
scroll to position [3548, 0]
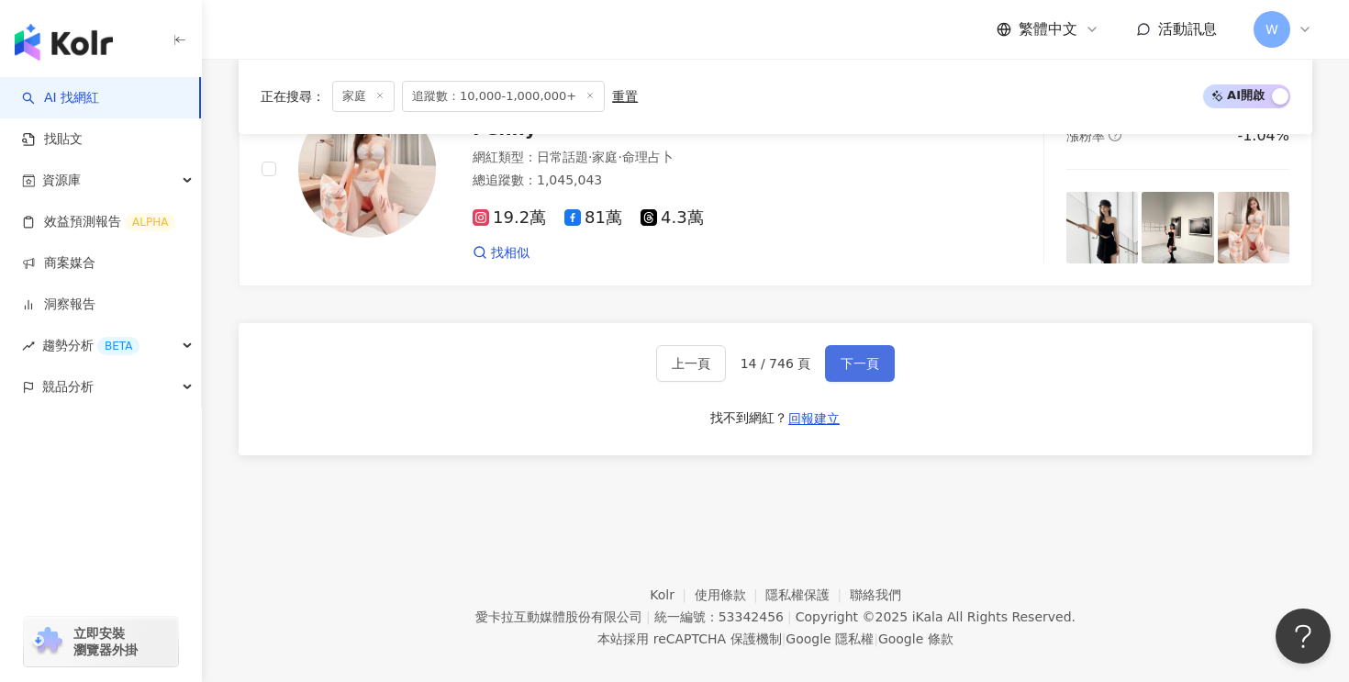
click at [830, 345] on button "下一頁" at bounding box center [860, 363] width 70 height 37
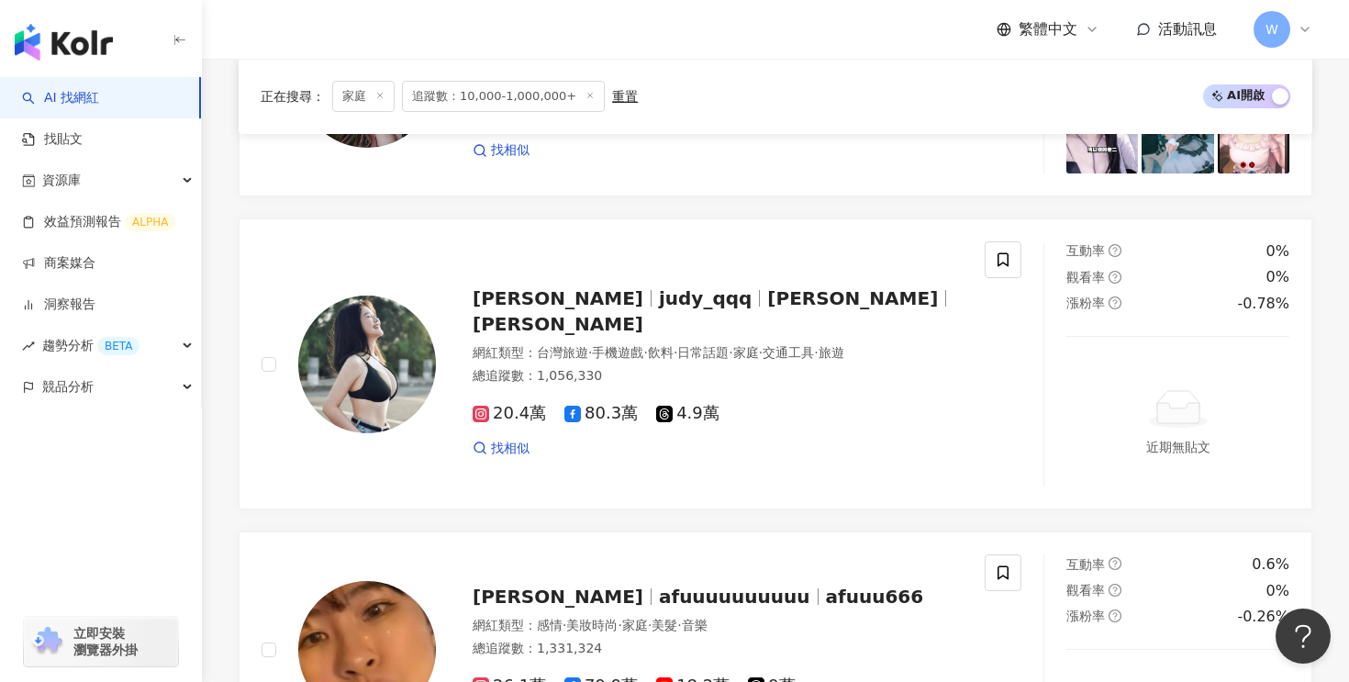
scroll to position [3604, 0]
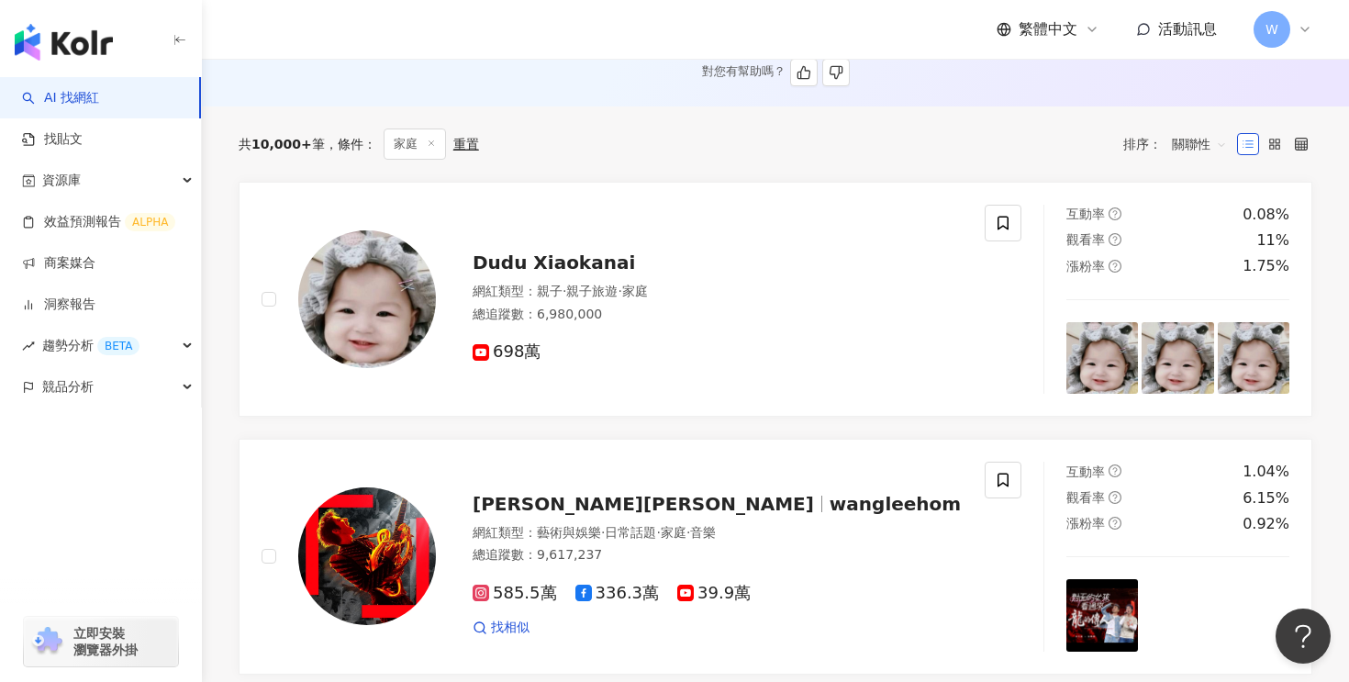
scroll to position [566, 0]
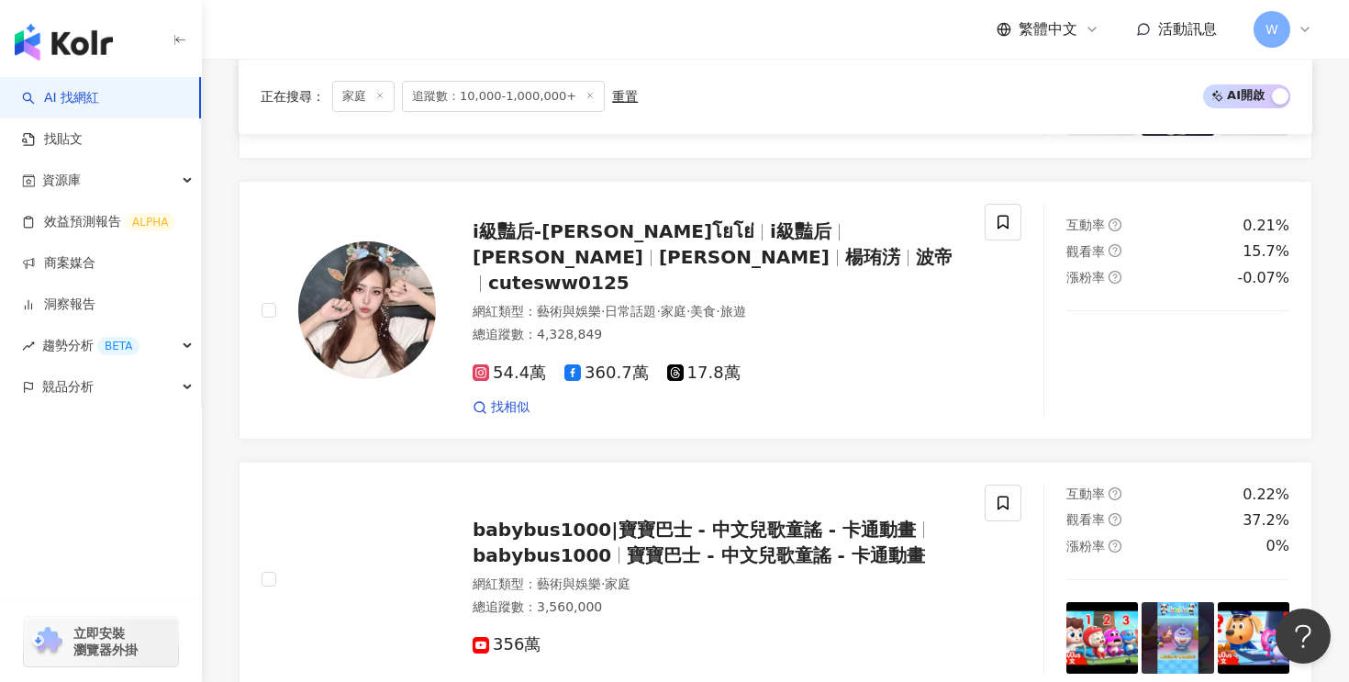
scroll to position [3548, 0]
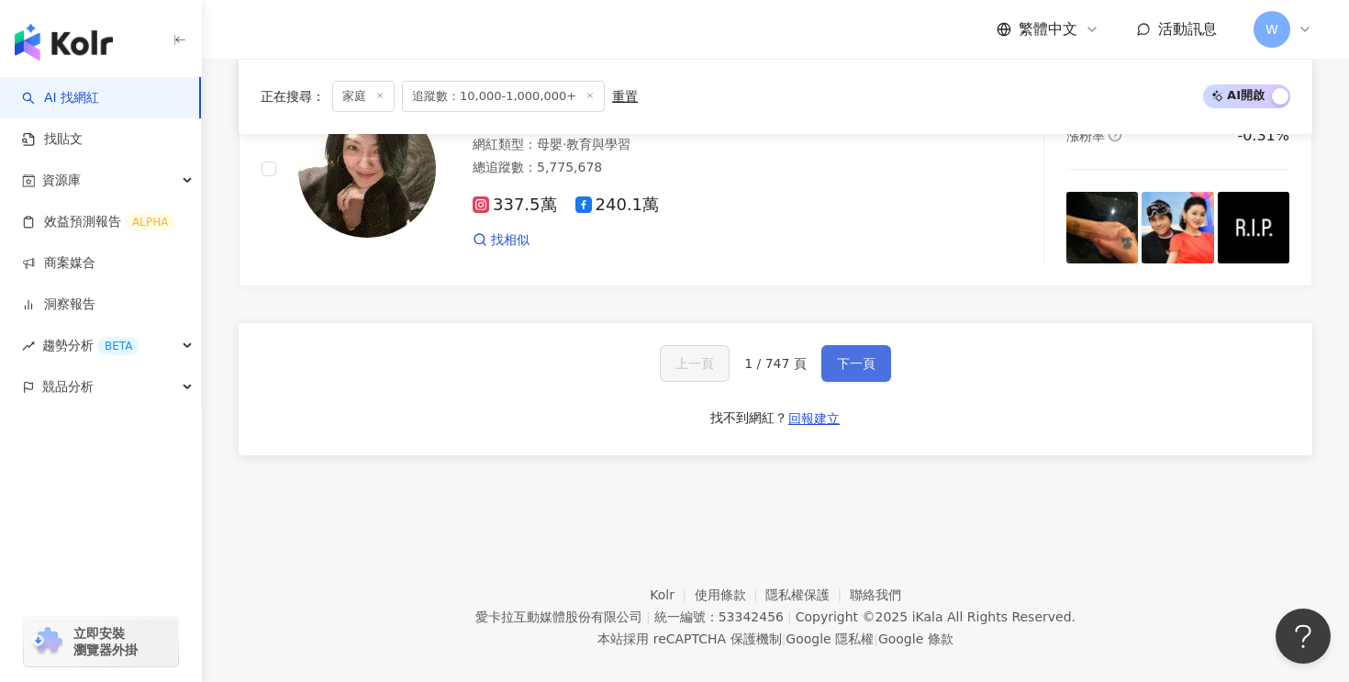
click at [849, 356] on span "下一頁" at bounding box center [856, 363] width 39 height 15
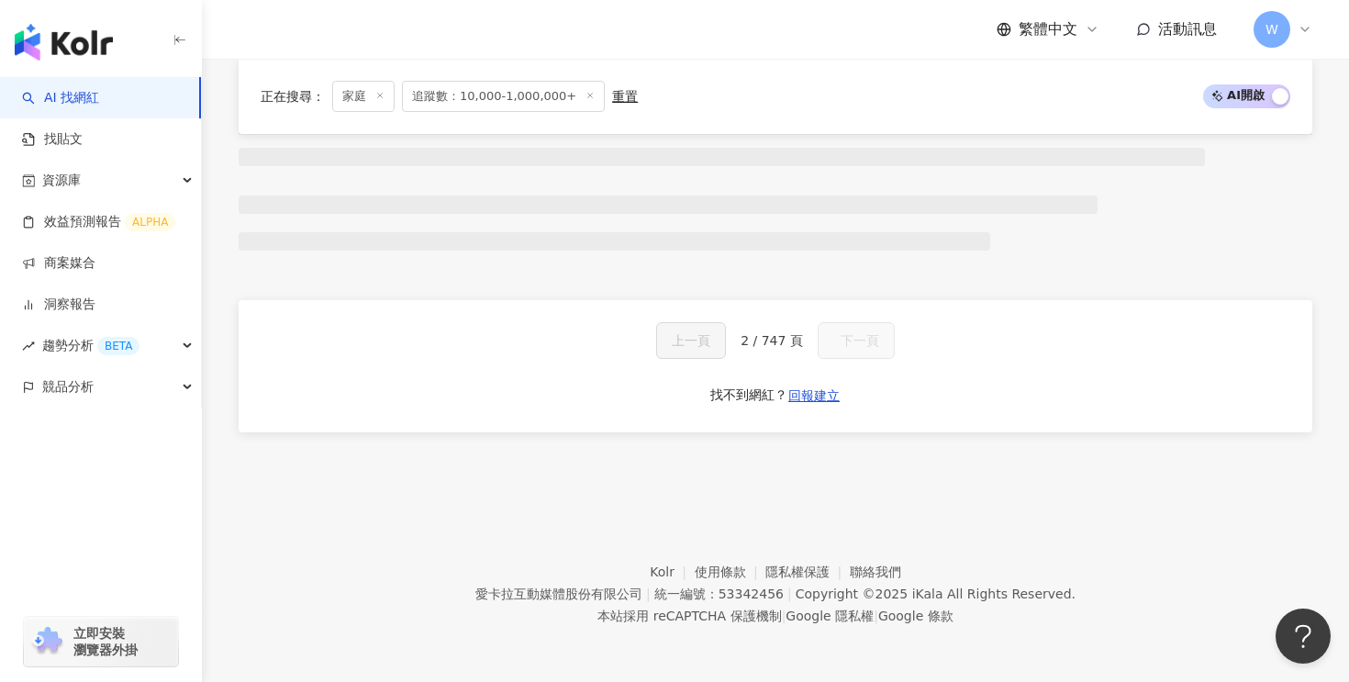
scroll to position [1571, 0]
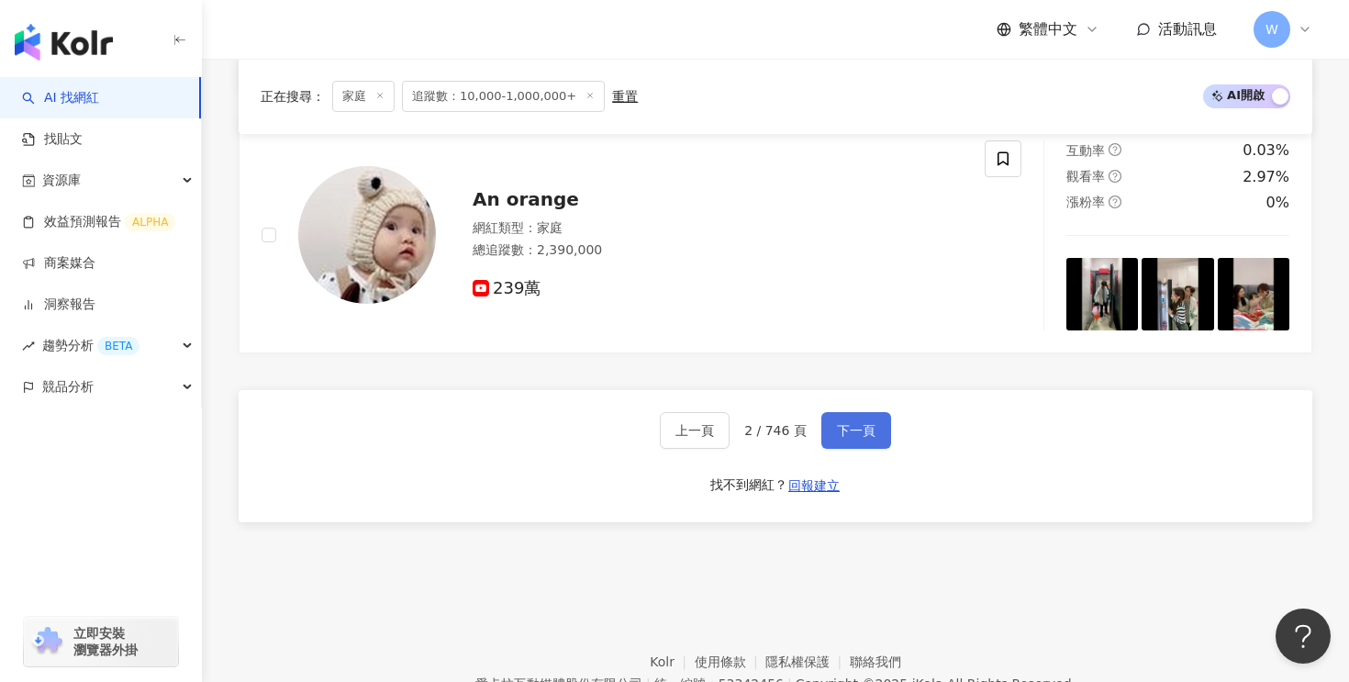
click at [849, 423] on span "下一頁" at bounding box center [856, 430] width 39 height 15
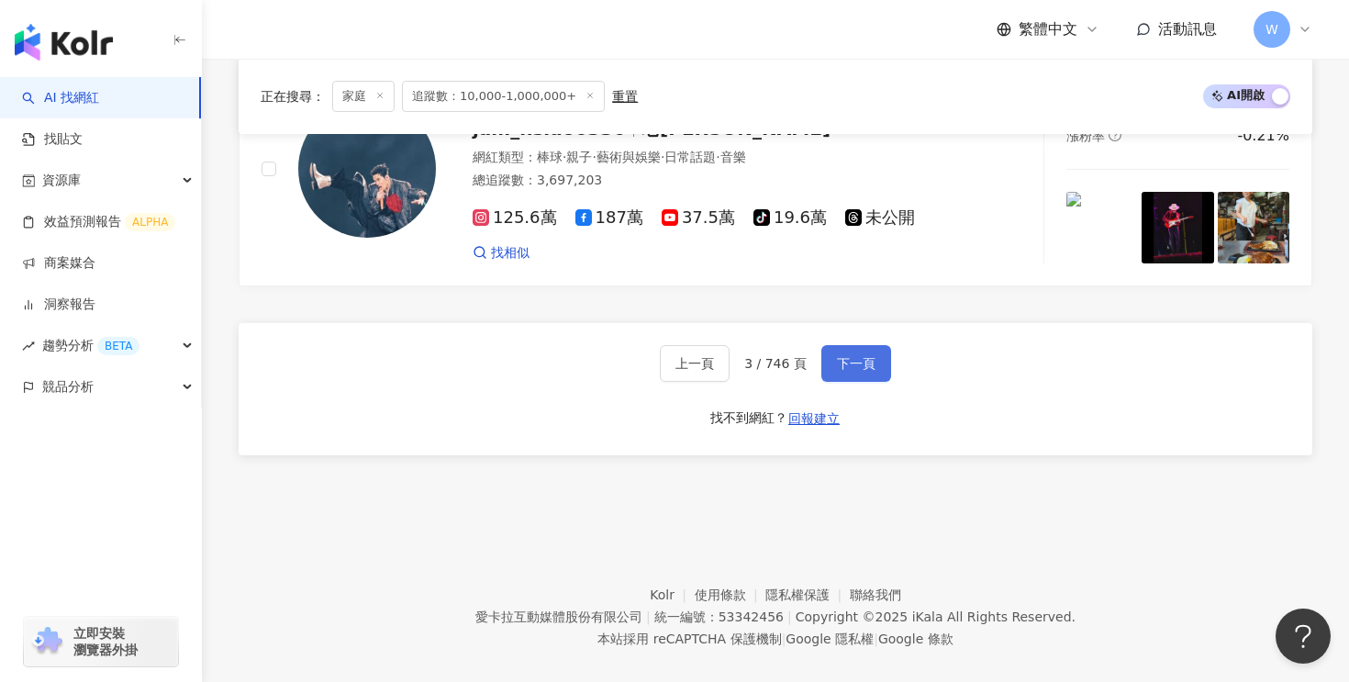
click at [849, 356] on span "下一頁" at bounding box center [856, 363] width 39 height 15
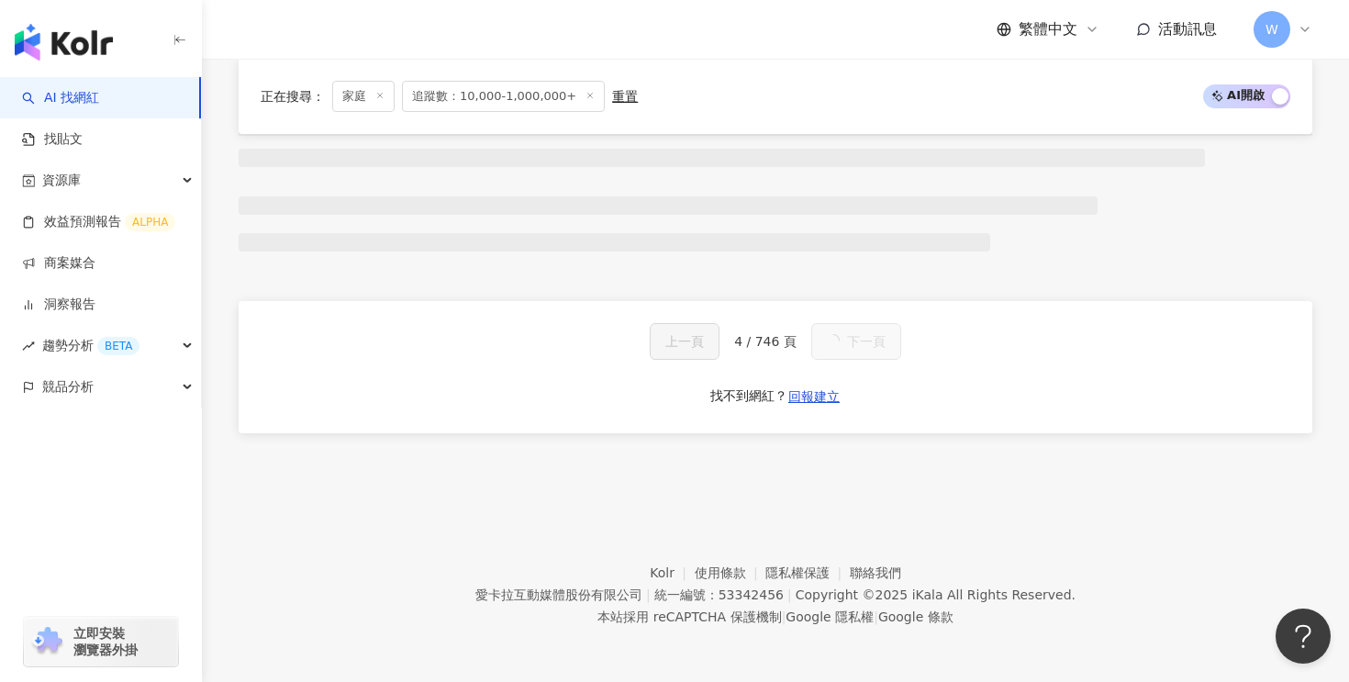
click at [849, 341] on span "下一頁" at bounding box center [866, 341] width 39 height 15
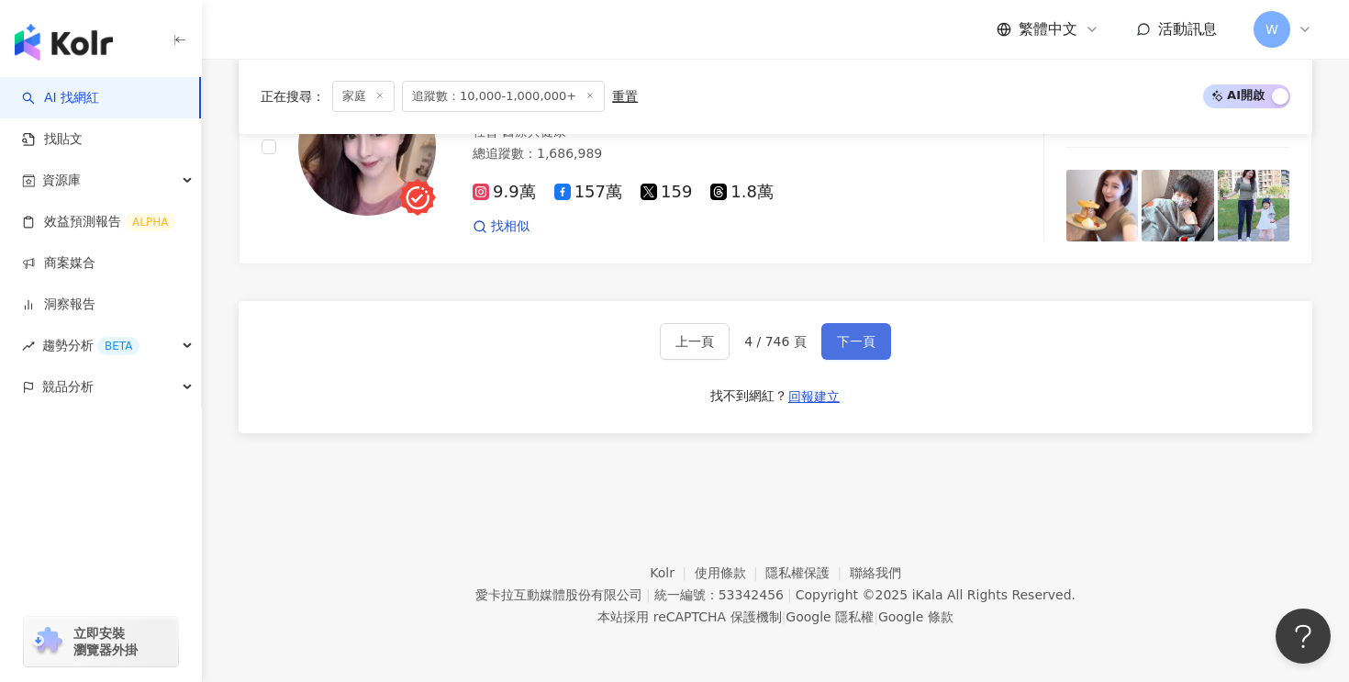
click at [849, 341] on span "下一頁" at bounding box center [856, 341] width 39 height 15
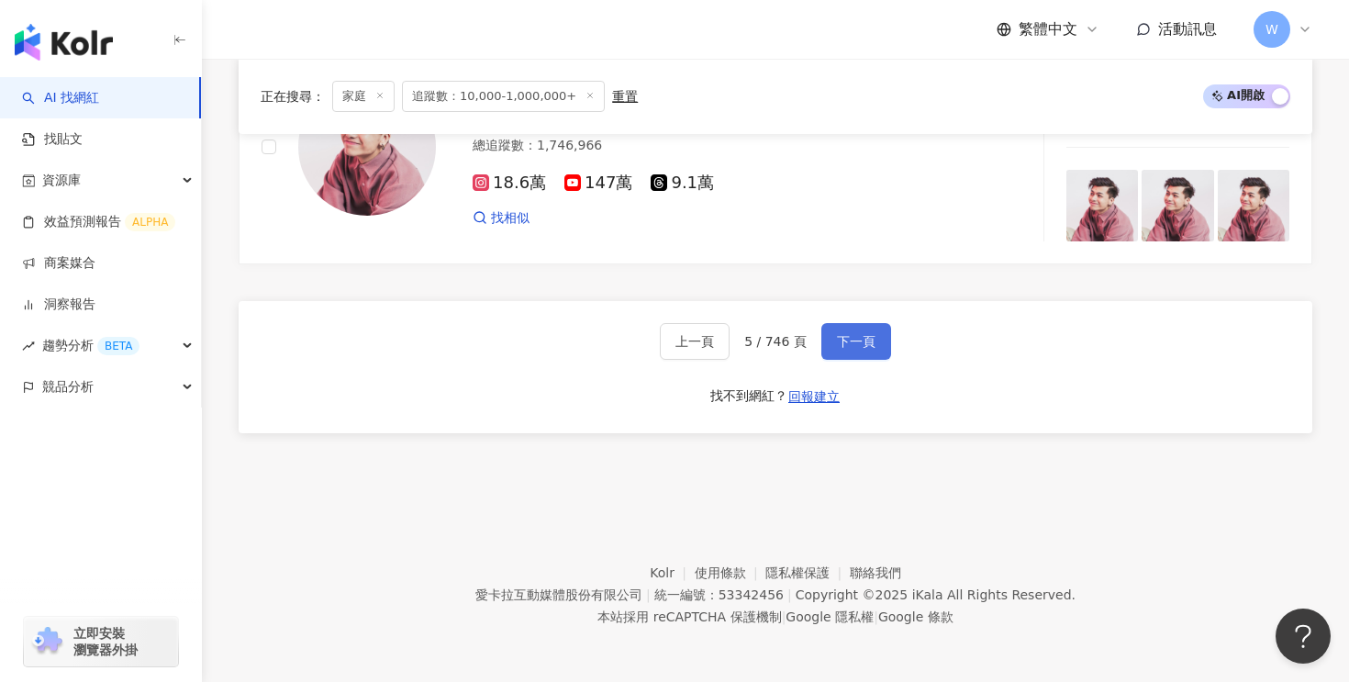
click at [849, 341] on span "下一頁" at bounding box center [856, 341] width 39 height 15
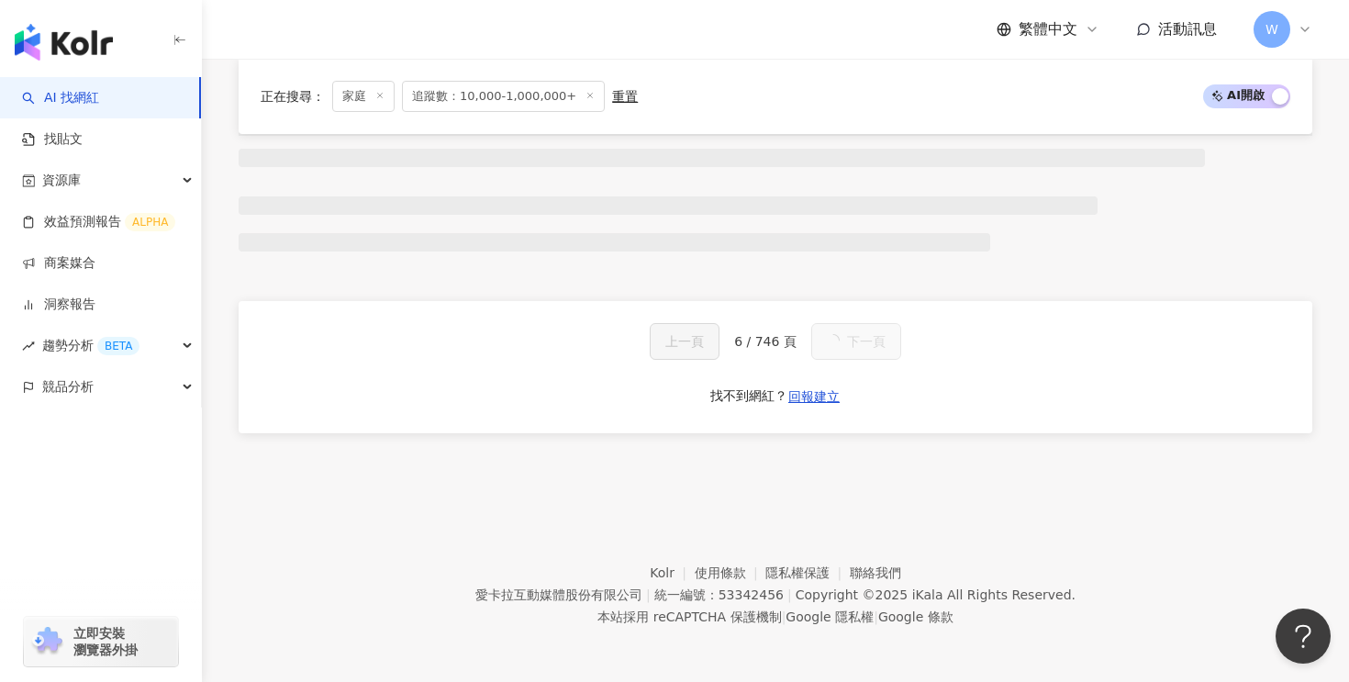
scroll to position [3604, 0]
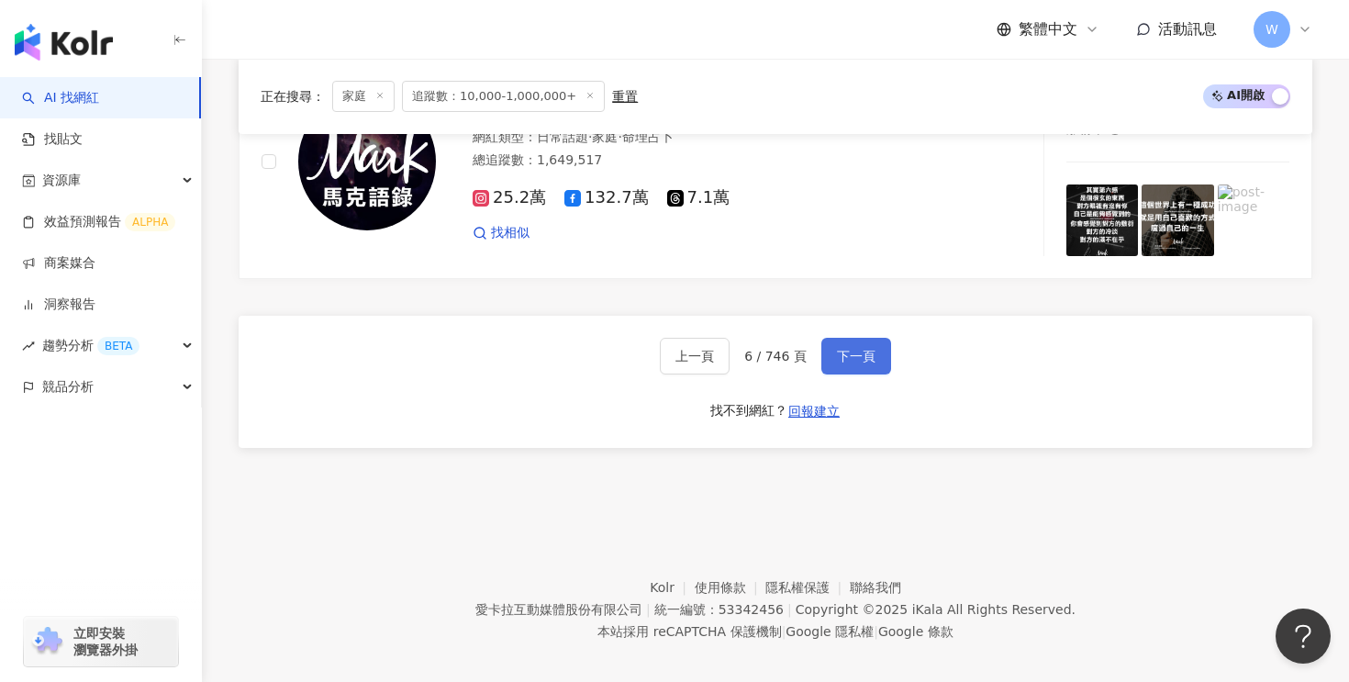
click at [849, 349] on span "下一頁" at bounding box center [856, 356] width 39 height 15
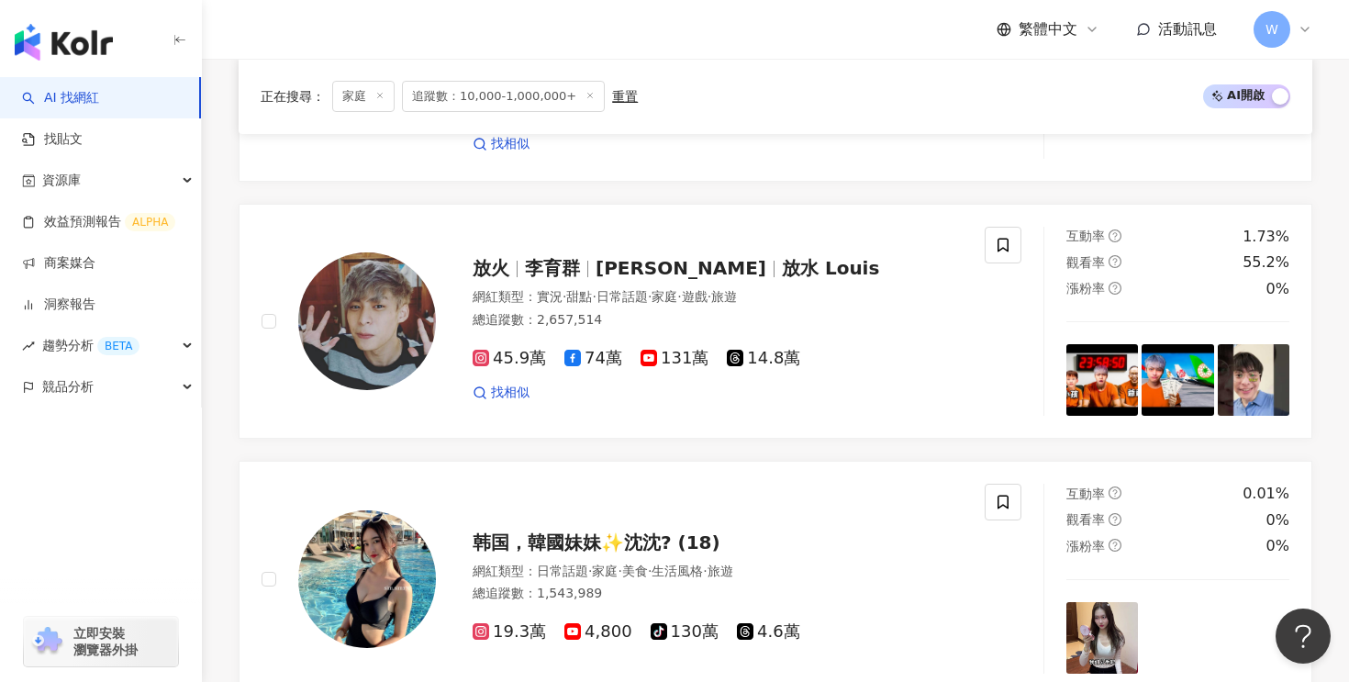
scroll to position [3548, 0]
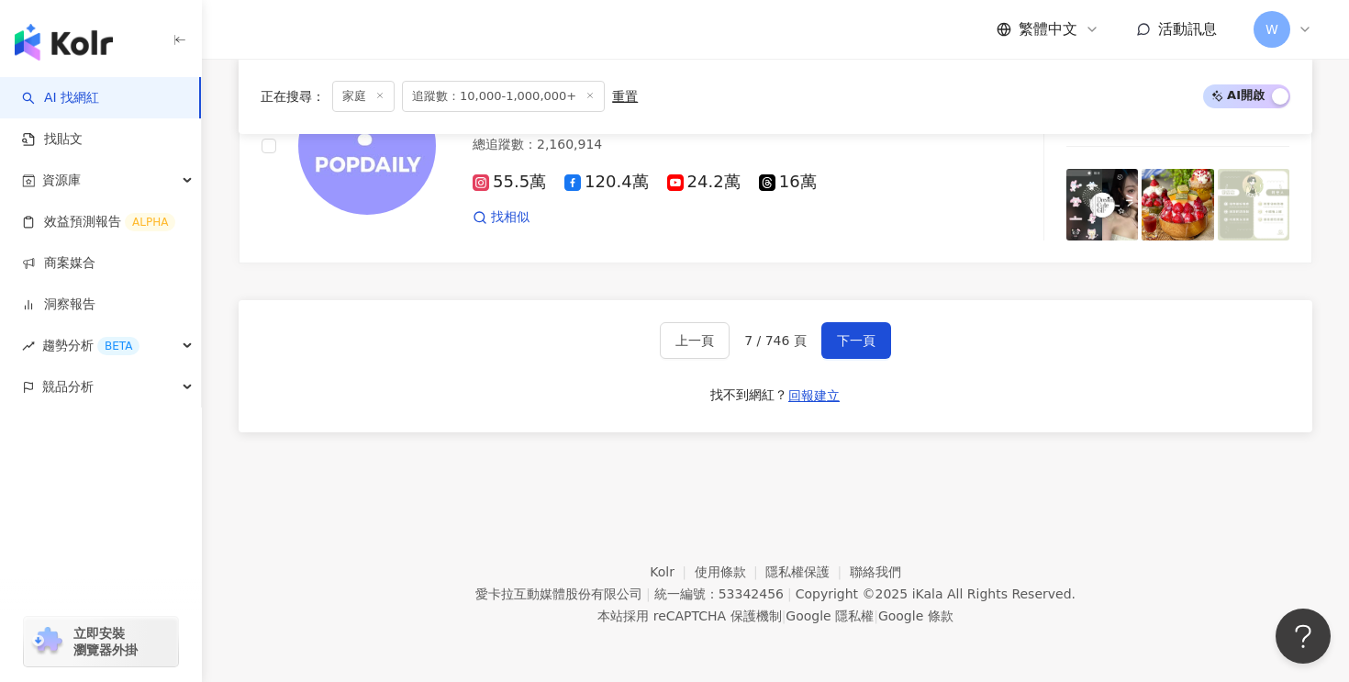
click at [515, 100] on span "追蹤數：10,000-1,000,000+" at bounding box center [503, 96] width 203 height 31
click at [854, 340] on span "下一頁" at bounding box center [856, 340] width 39 height 15
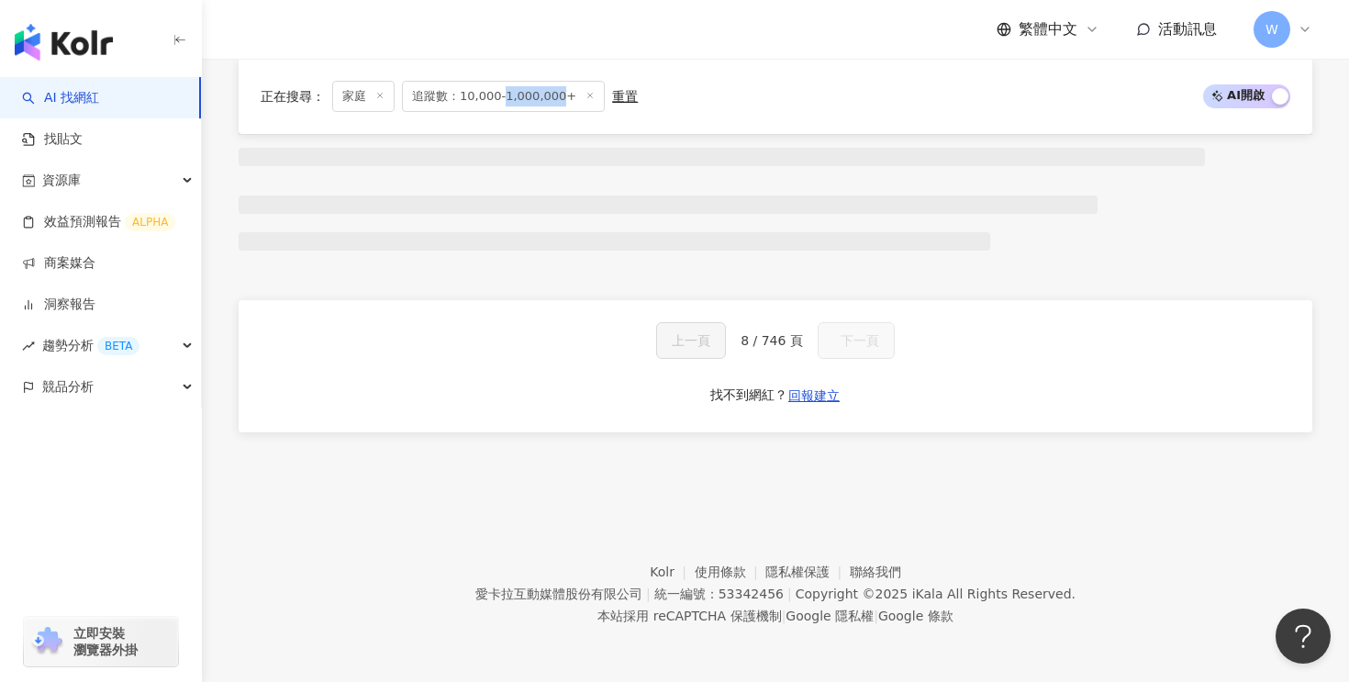
scroll to position [1571, 0]
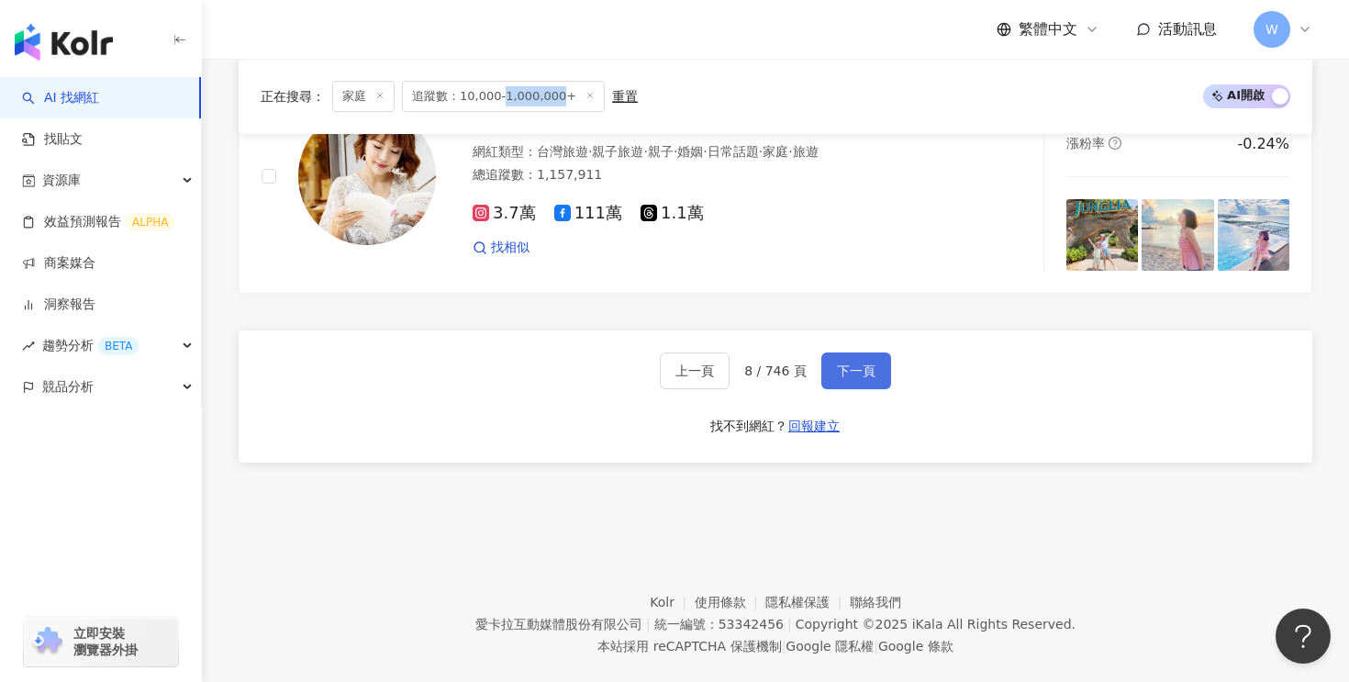
click at [854, 363] on span "下一頁" at bounding box center [856, 370] width 39 height 15
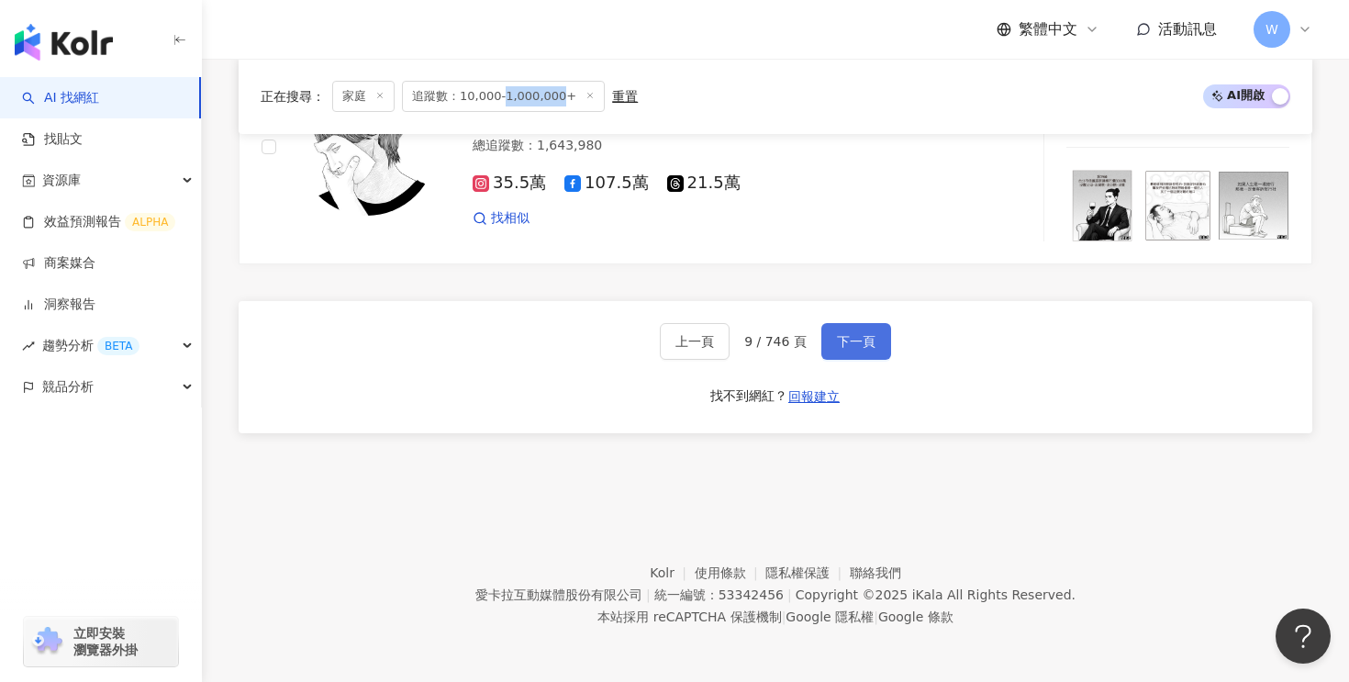
click at [854, 340] on span "下一頁" at bounding box center [856, 341] width 39 height 15
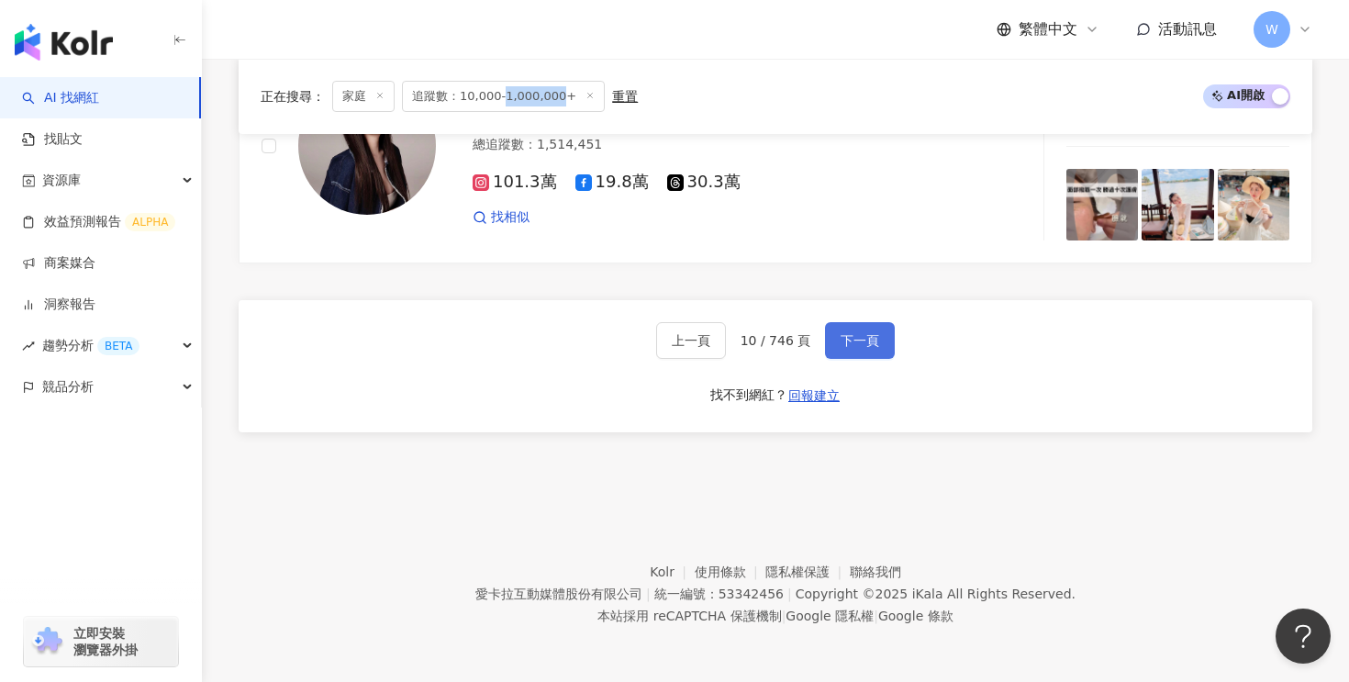
click at [854, 340] on span "下一頁" at bounding box center [860, 340] width 39 height 15
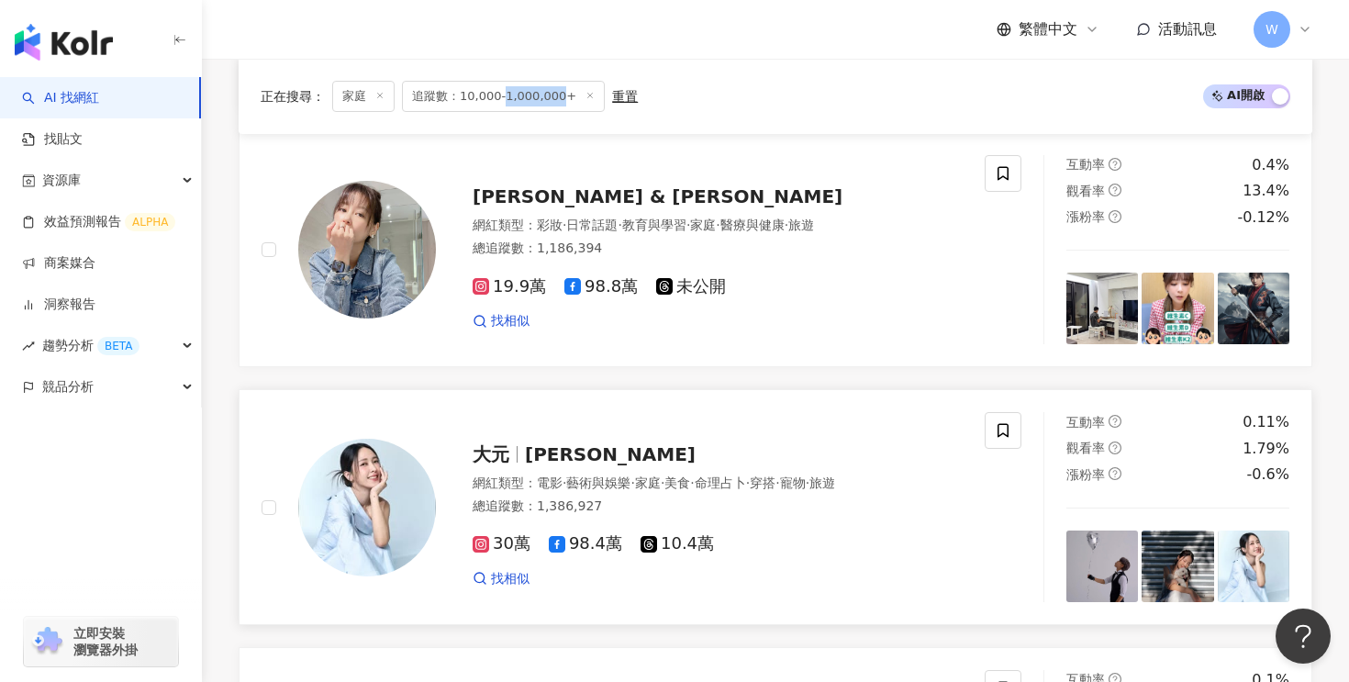
scroll to position [1648, 0]
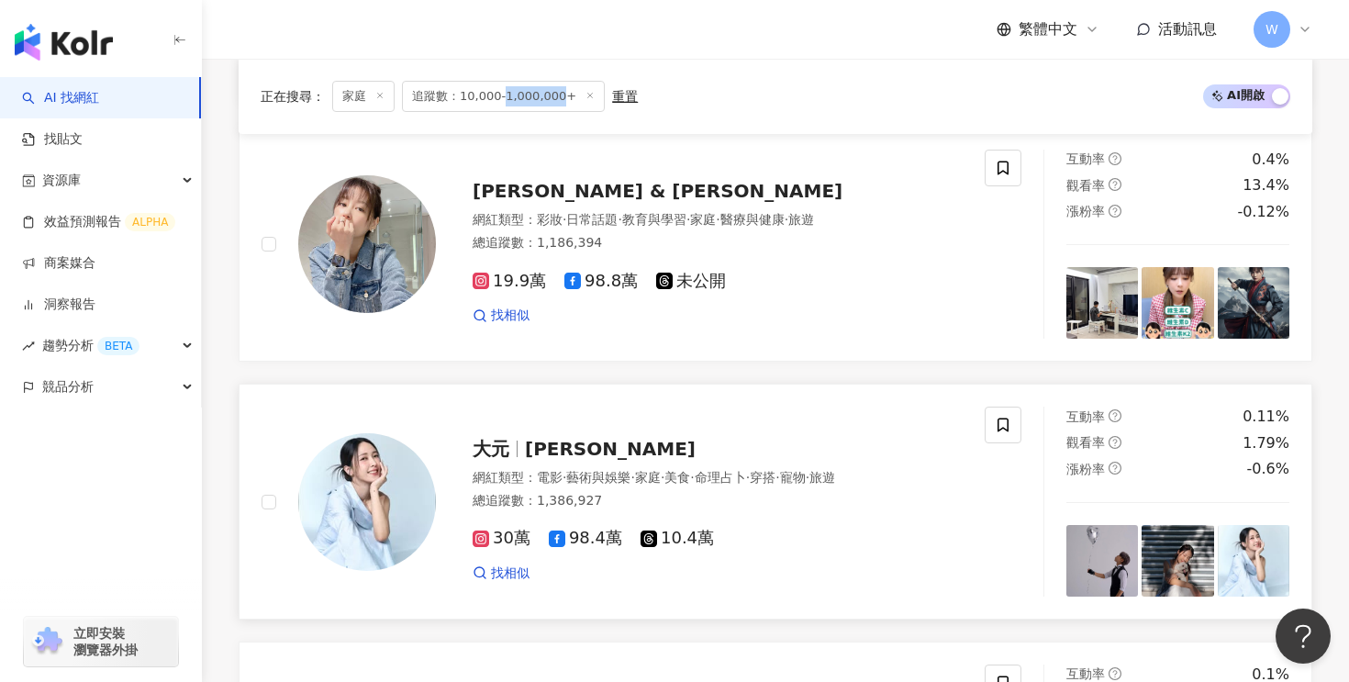
click at [560, 452] on span "林大元" at bounding box center [610, 449] width 171 height 22
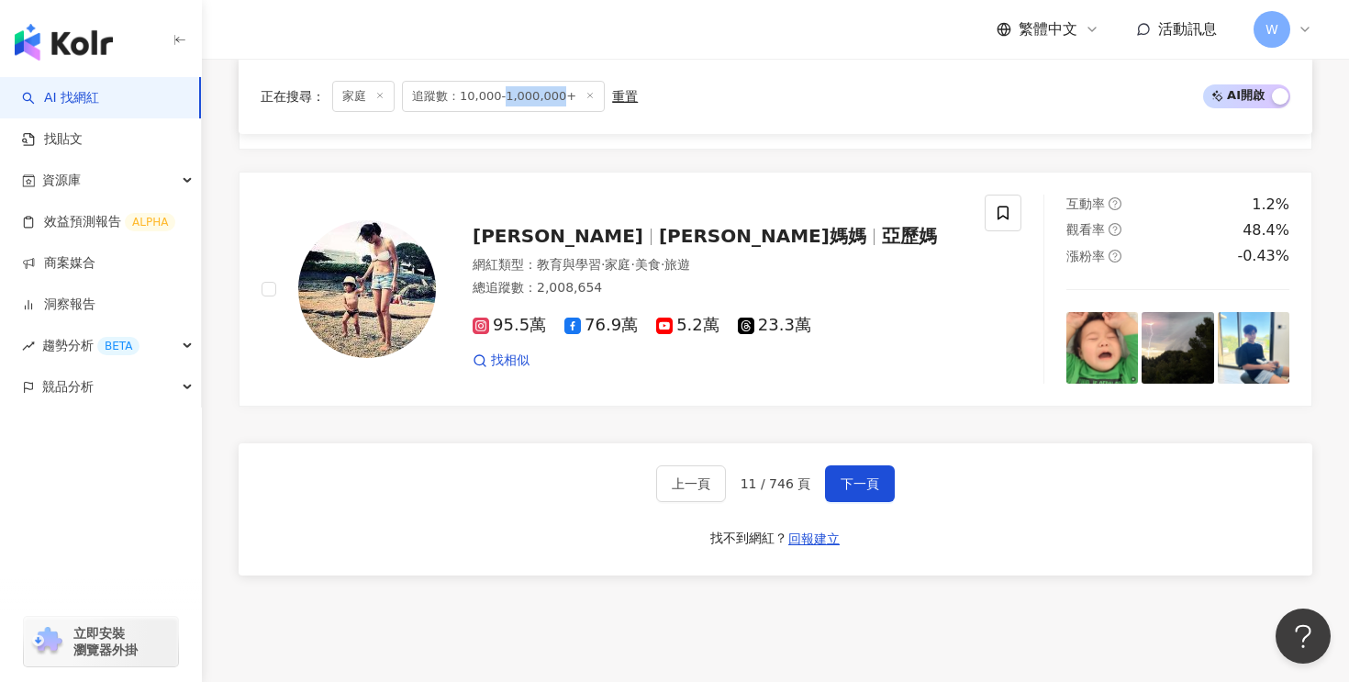
scroll to position [3406, 0]
click at [866, 477] on span "下一頁" at bounding box center [860, 482] width 39 height 15
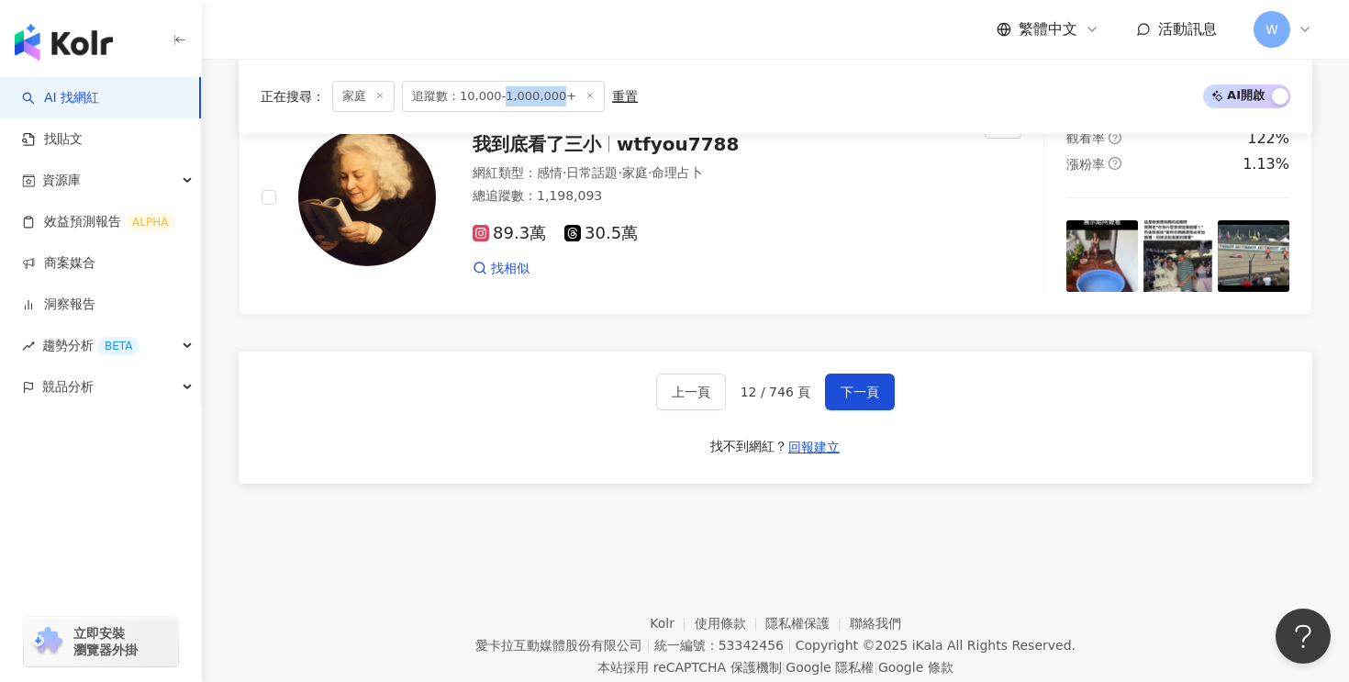
scroll to position [3548, 0]
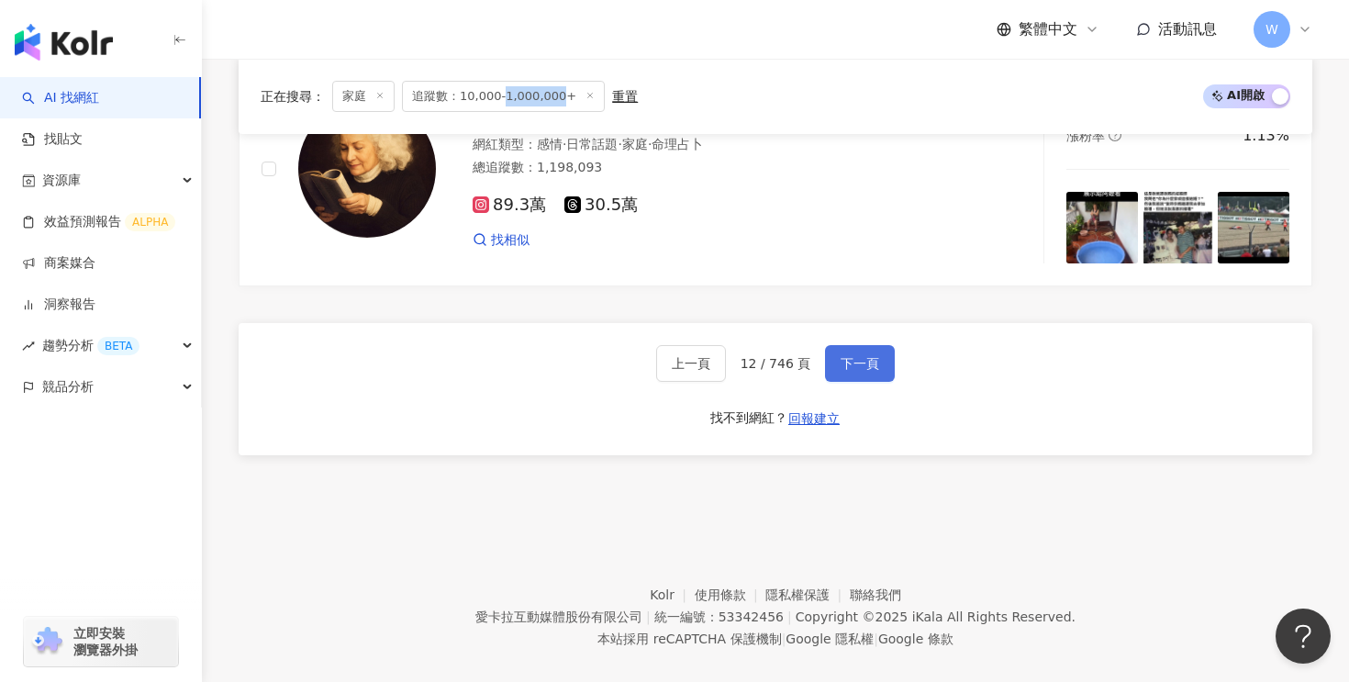
click at [856, 356] on span "下一頁" at bounding box center [860, 363] width 39 height 15
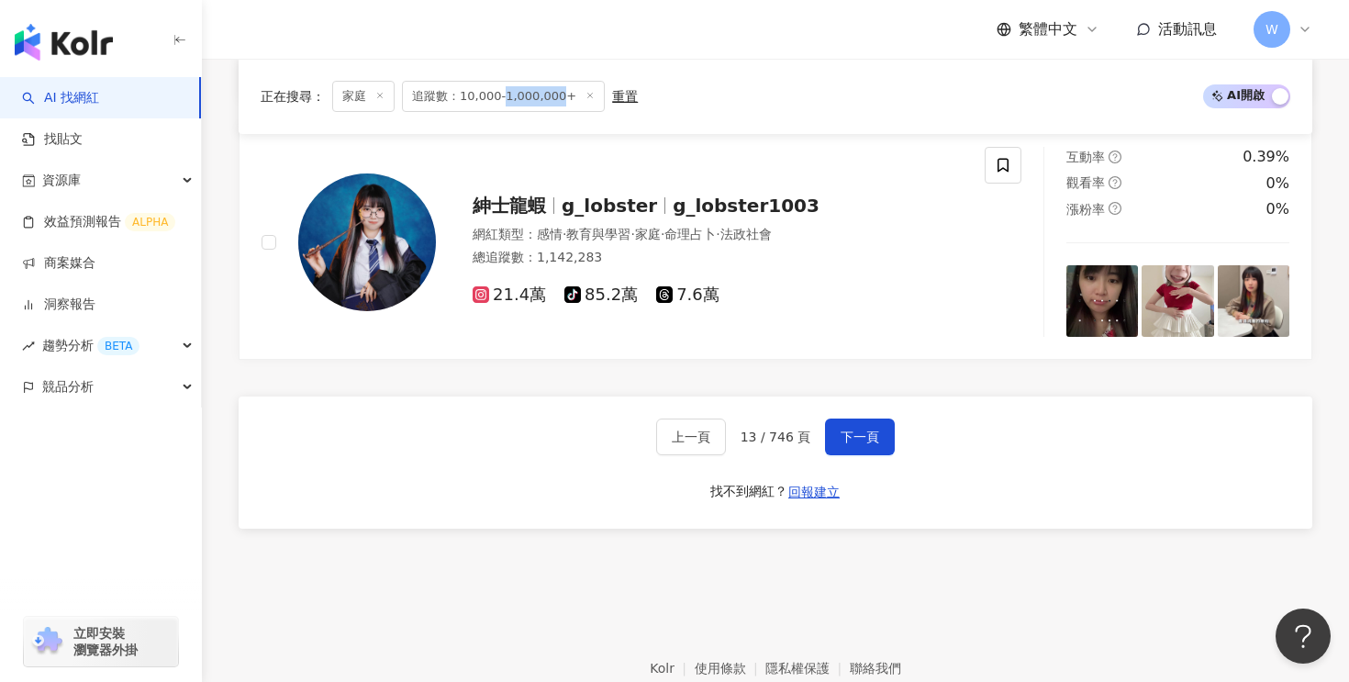
scroll to position [3599, 0]
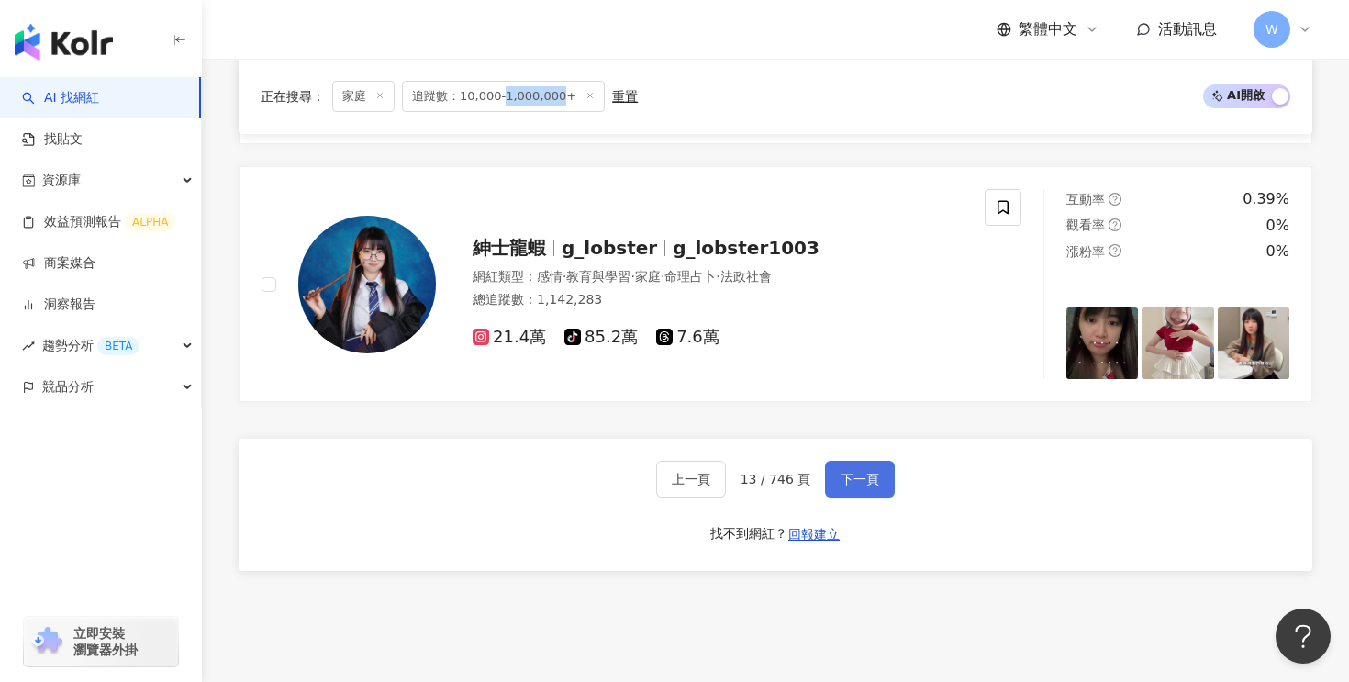
click at [852, 463] on button "下一頁" at bounding box center [860, 479] width 70 height 37
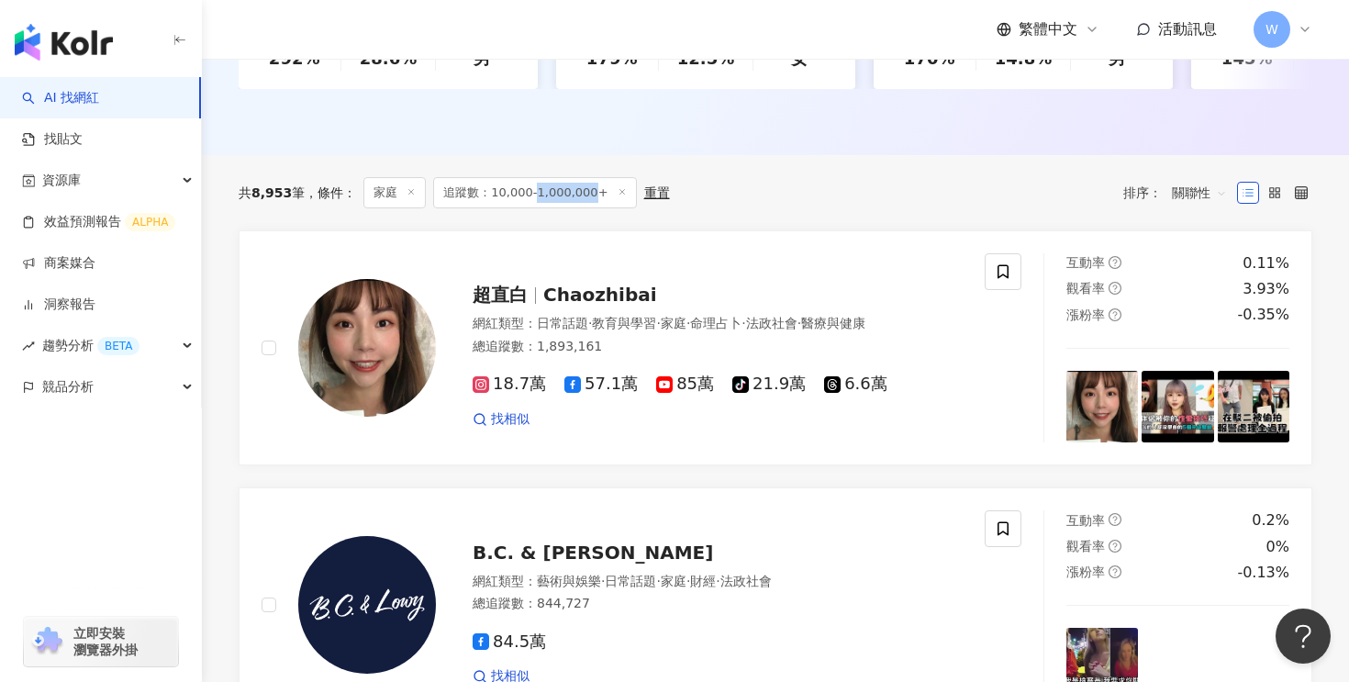
scroll to position [519, 0]
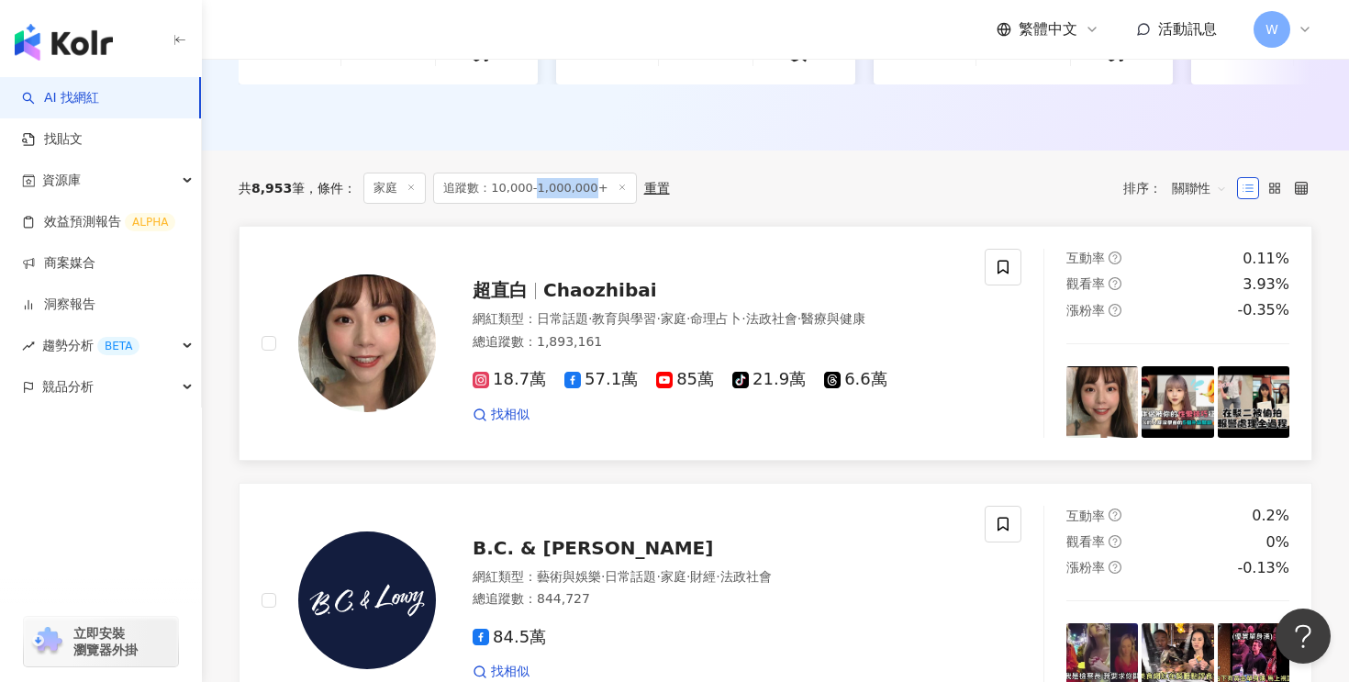
click at [621, 283] on span "Chaozhibai" at bounding box center [600, 290] width 114 height 22
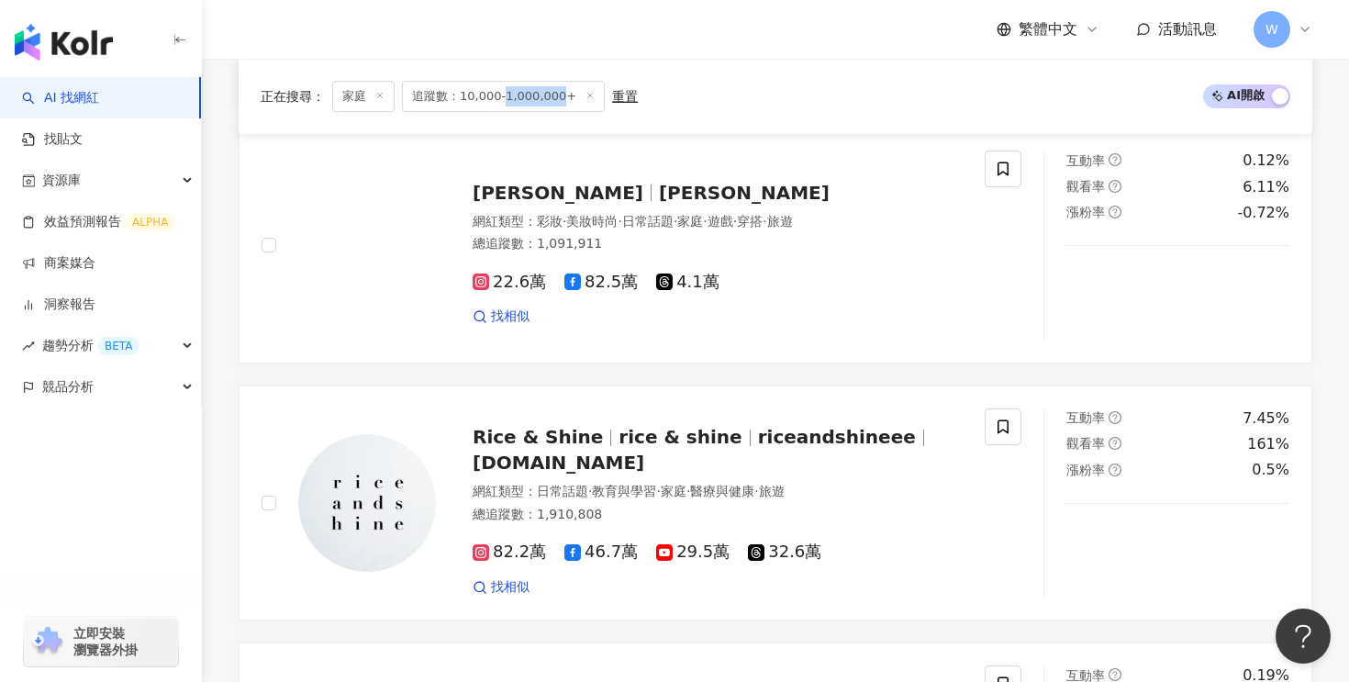
scroll to position [3548, 0]
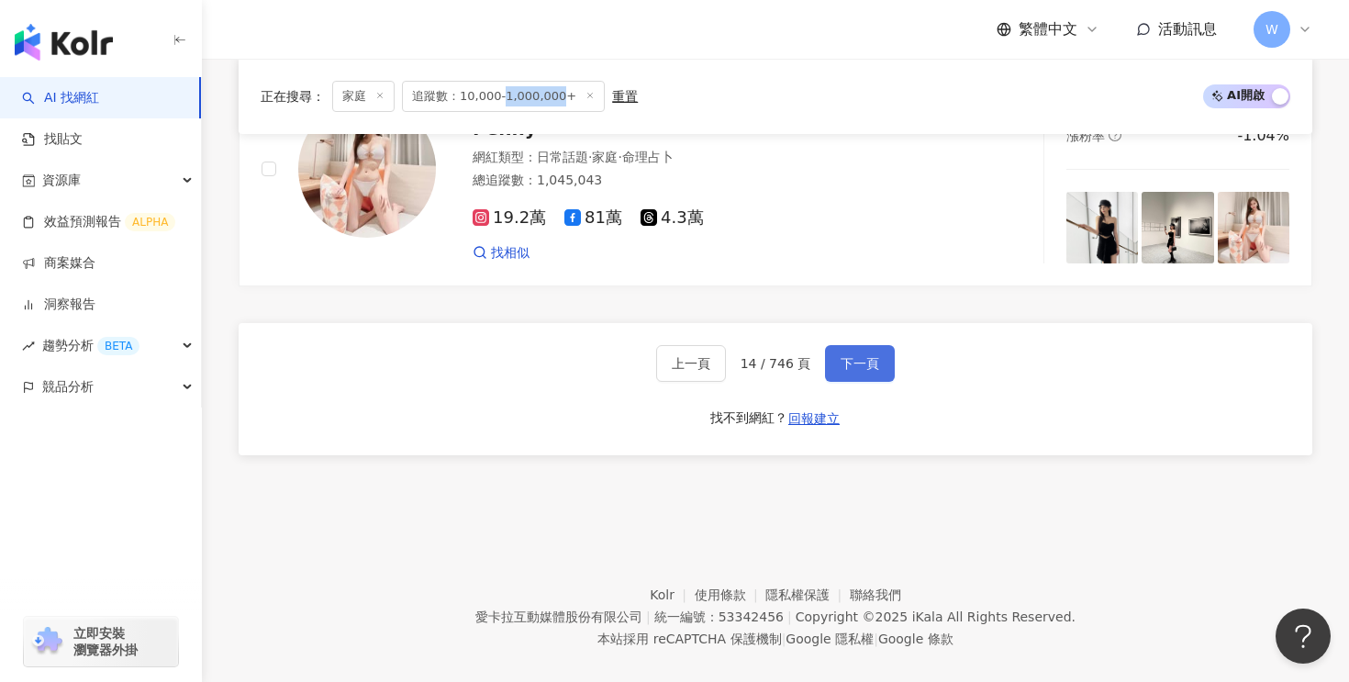
click at [830, 345] on button "下一頁" at bounding box center [860, 363] width 70 height 37
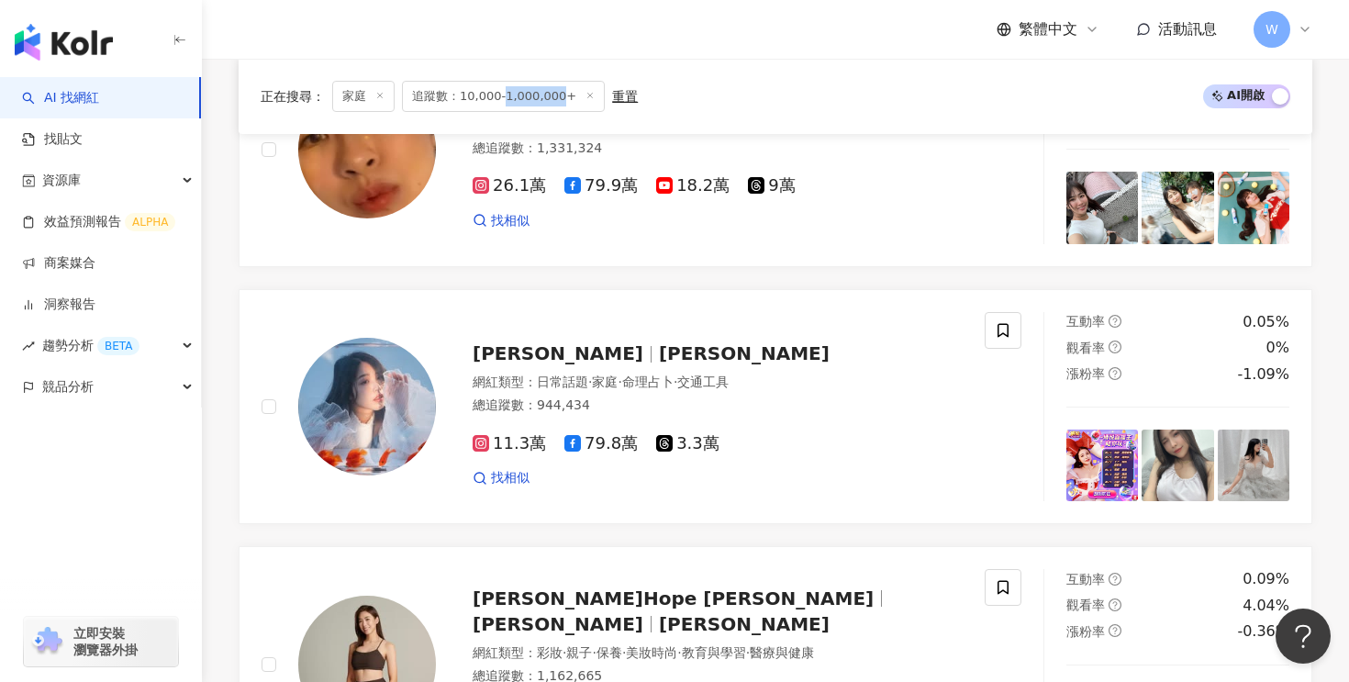
scroll to position [2075, 0]
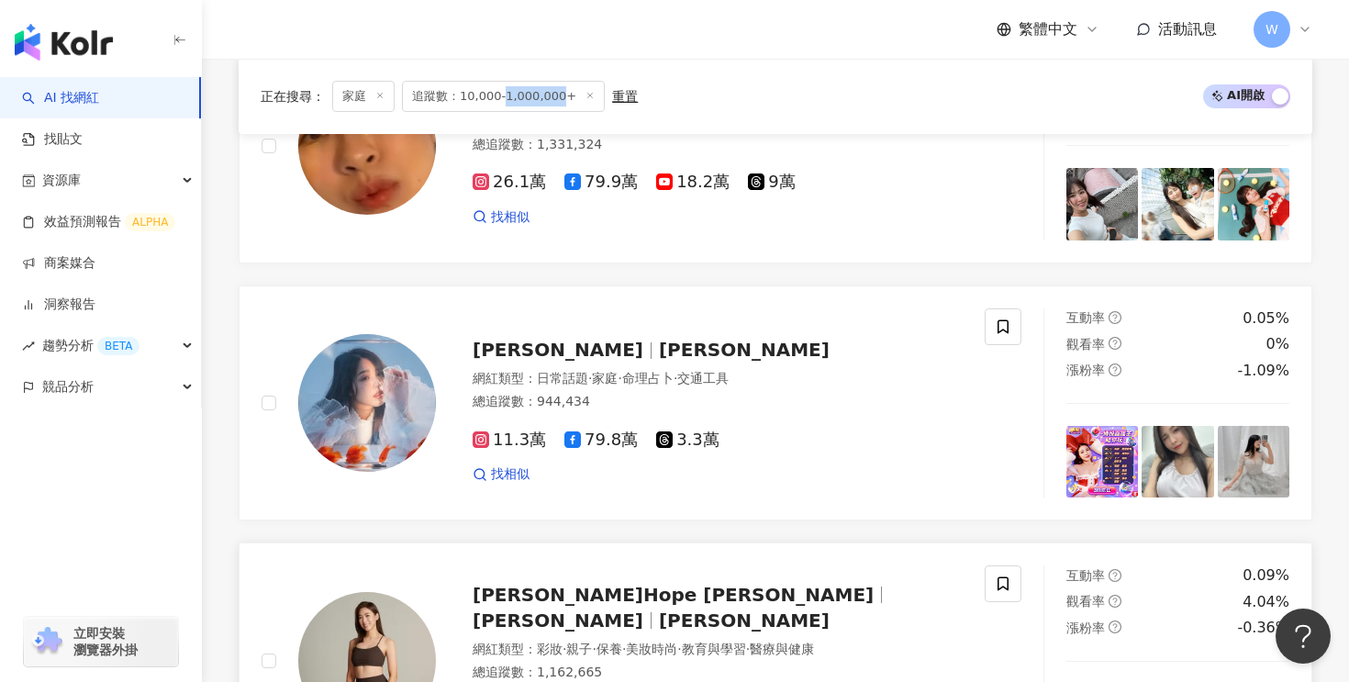
click at [623, 607] on div "林可彤 Hope Lin 林可彤 Hope Lin 網紅類型 ： 彩妝 · 親子 · 保養 · 美妝時尚 · 教育與學習 · 醫療與健康 總追蹤數 ： 1,1…" at bounding box center [699, 660] width 527 height 186
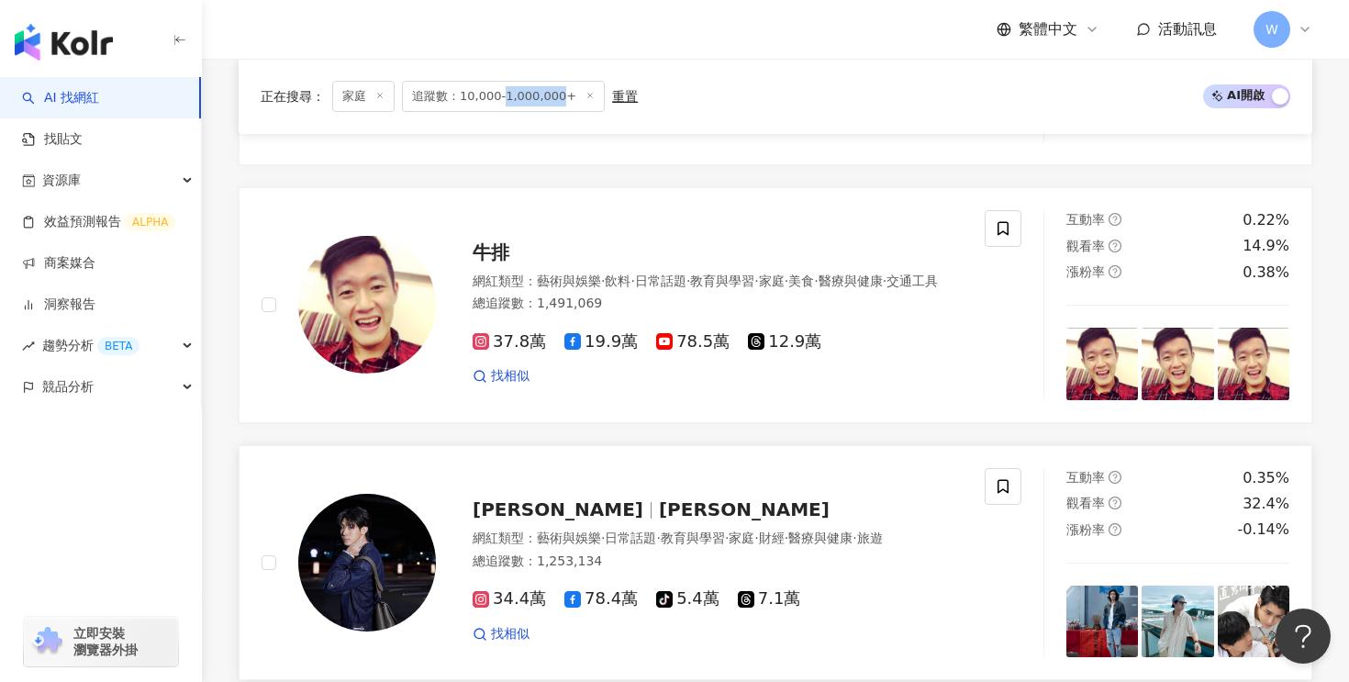
scroll to position [3201, 0]
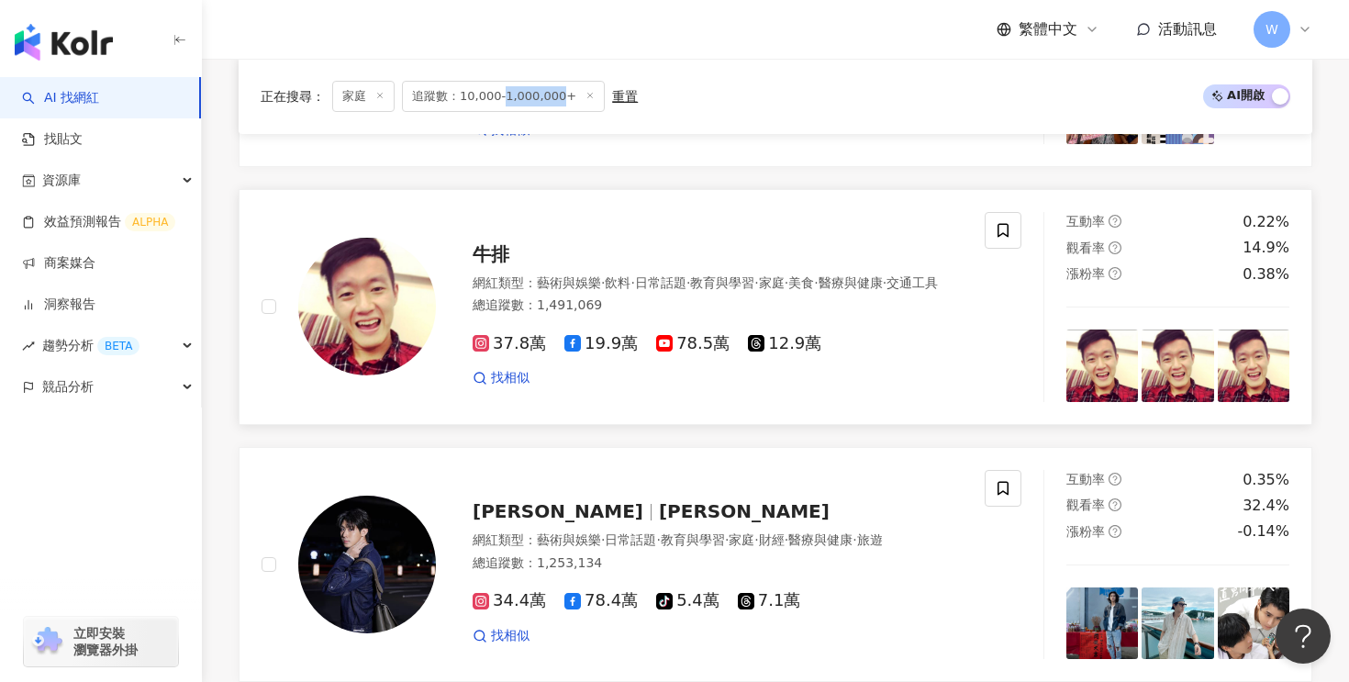
click at [493, 243] on span "牛排" at bounding box center [491, 254] width 37 height 22
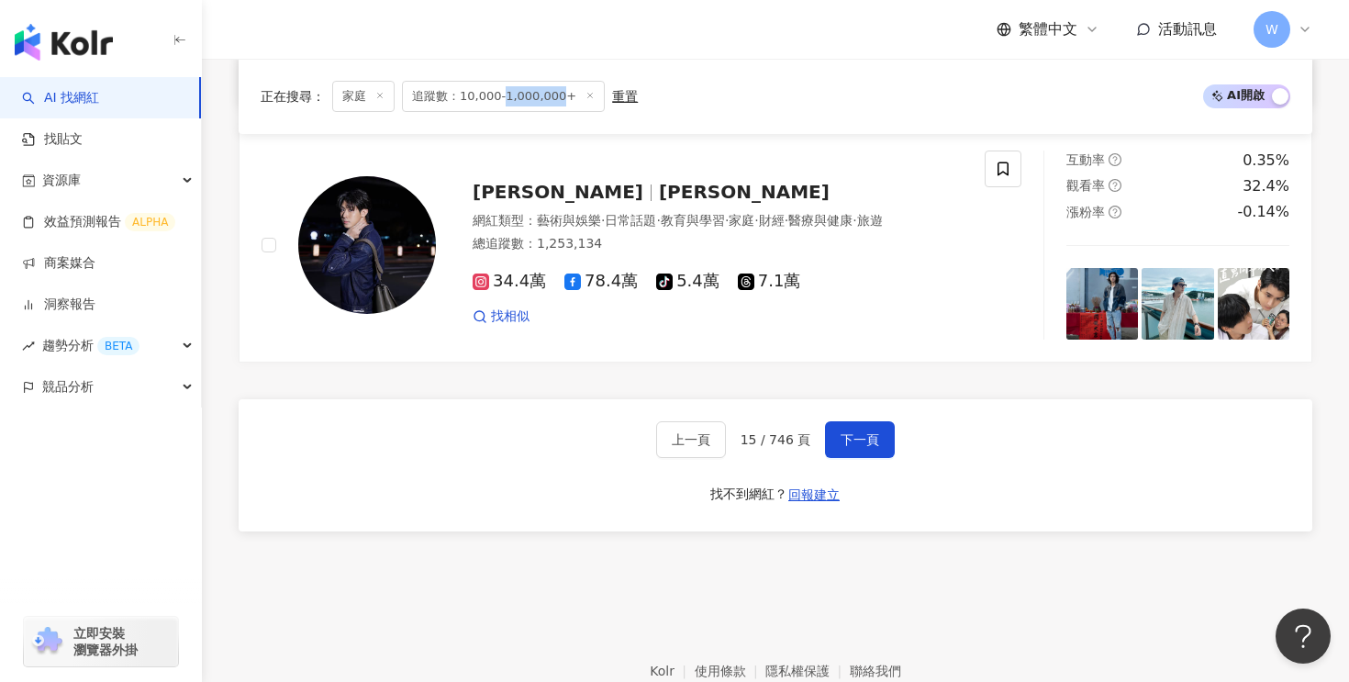
scroll to position [3604, 0]
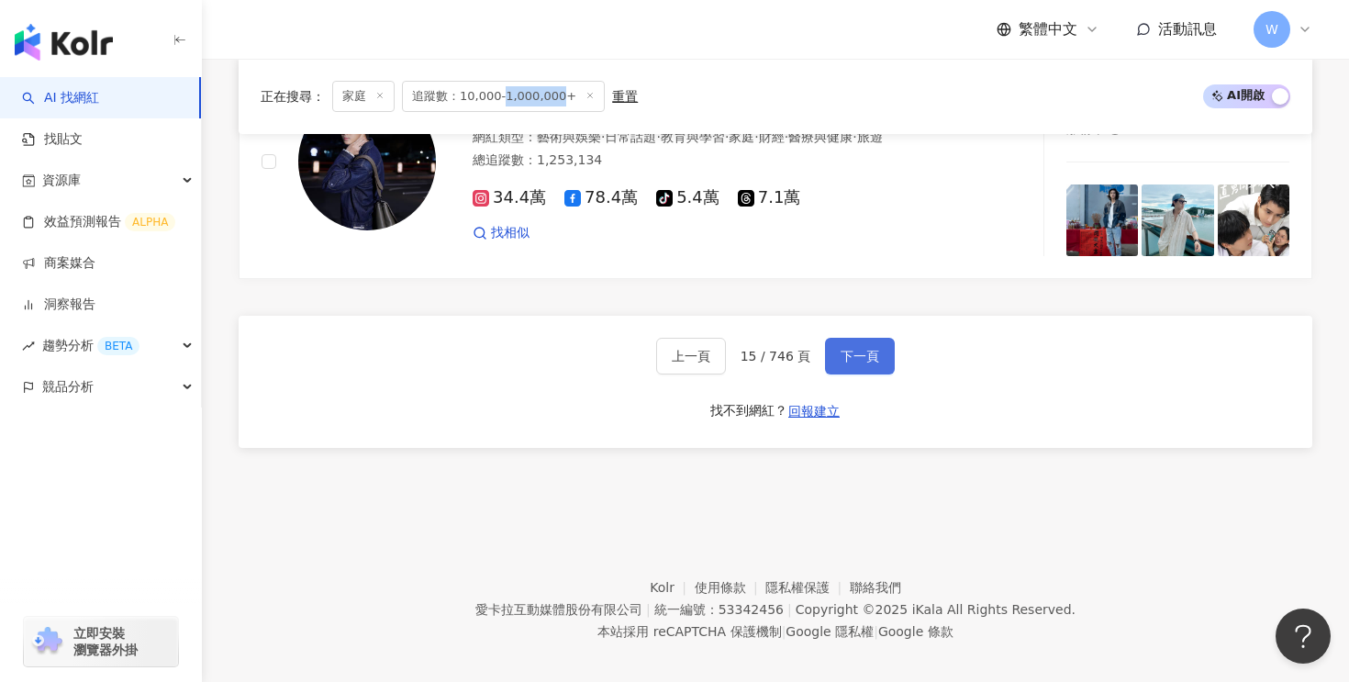
click at [853, 357] on button "下一頁" at bounding box center [860, 356] width 70 height 37
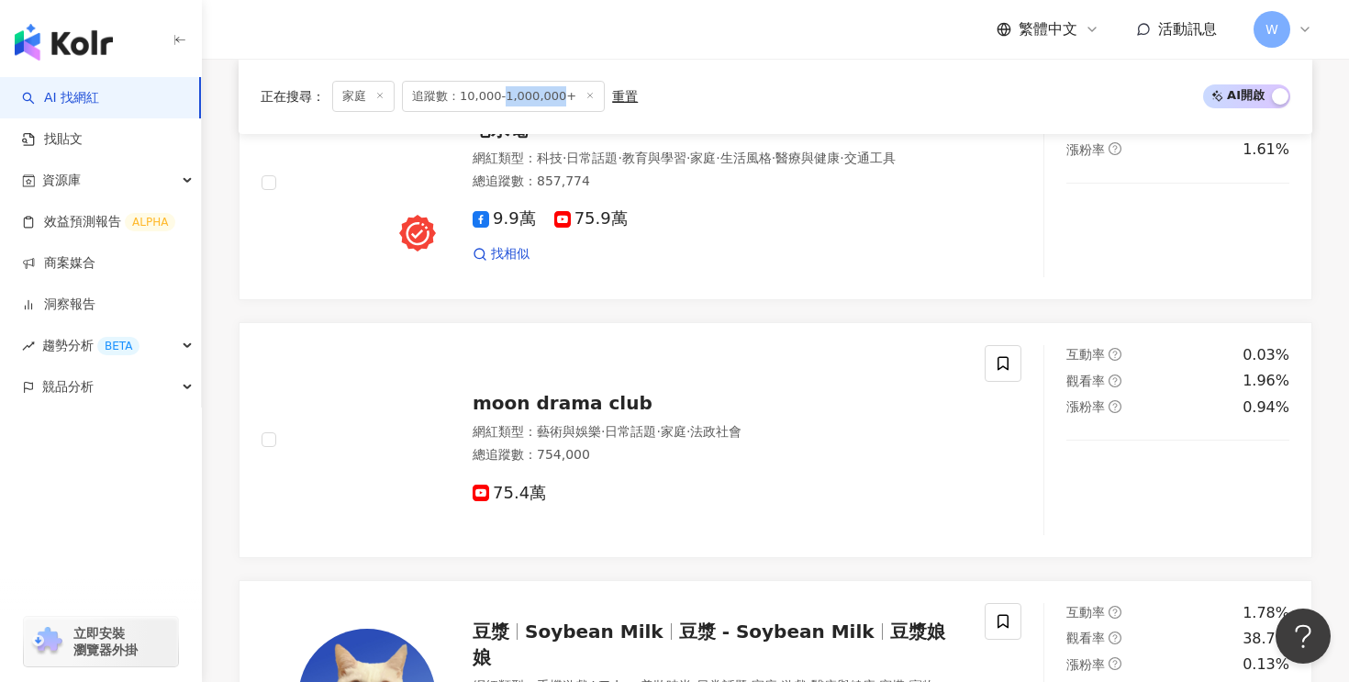
scroll to position [3488, 0]
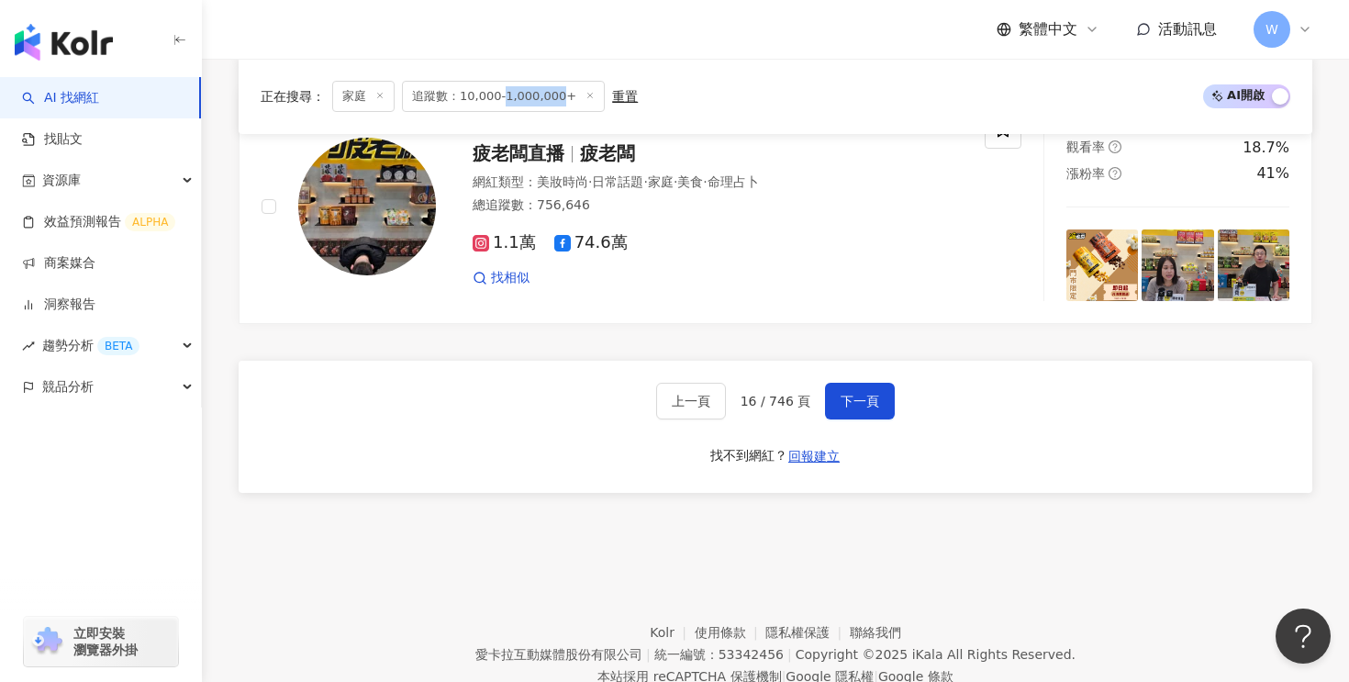
click at [890, 376] on div "上一頁 16 / 746 頁 下一頁 找不到網紅？ 回報建立" at bounding box center [776, 427] width 1074 height 132
click at [854, 404] on span "下一頁" at bounding box center [860, 401] width 39 height 15
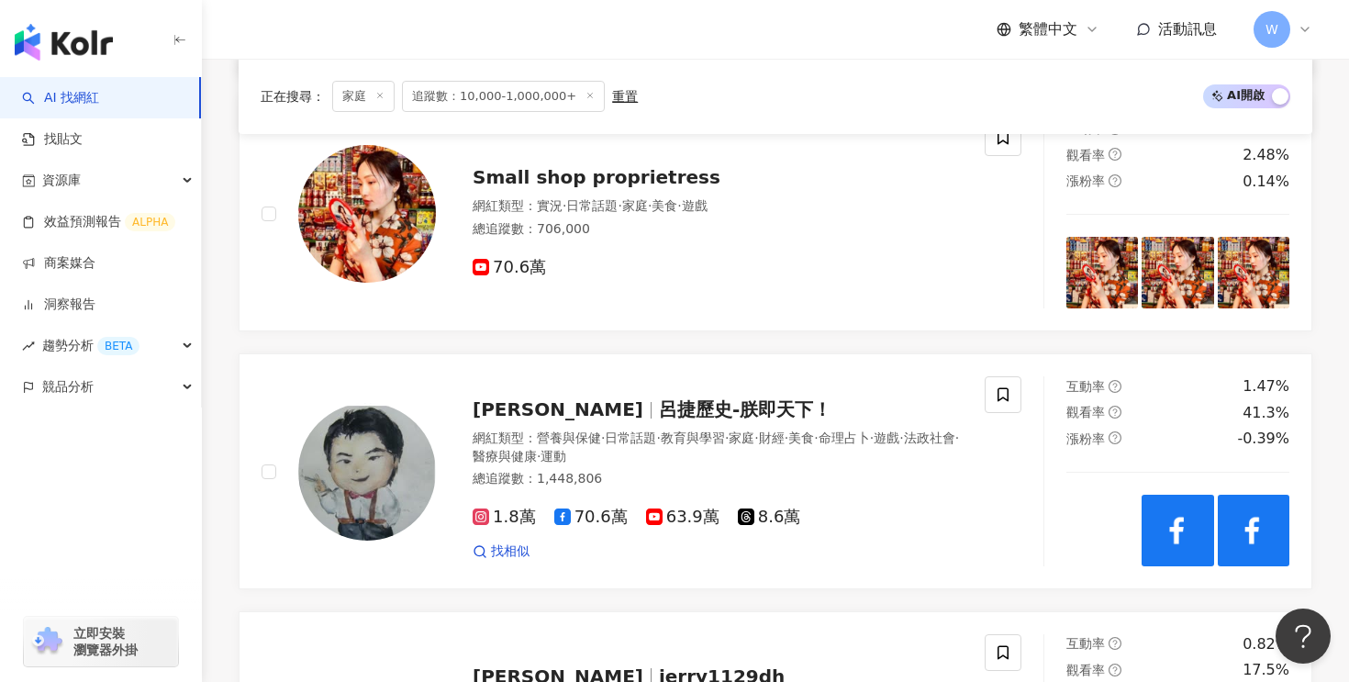
scroll to position [3501, 0]
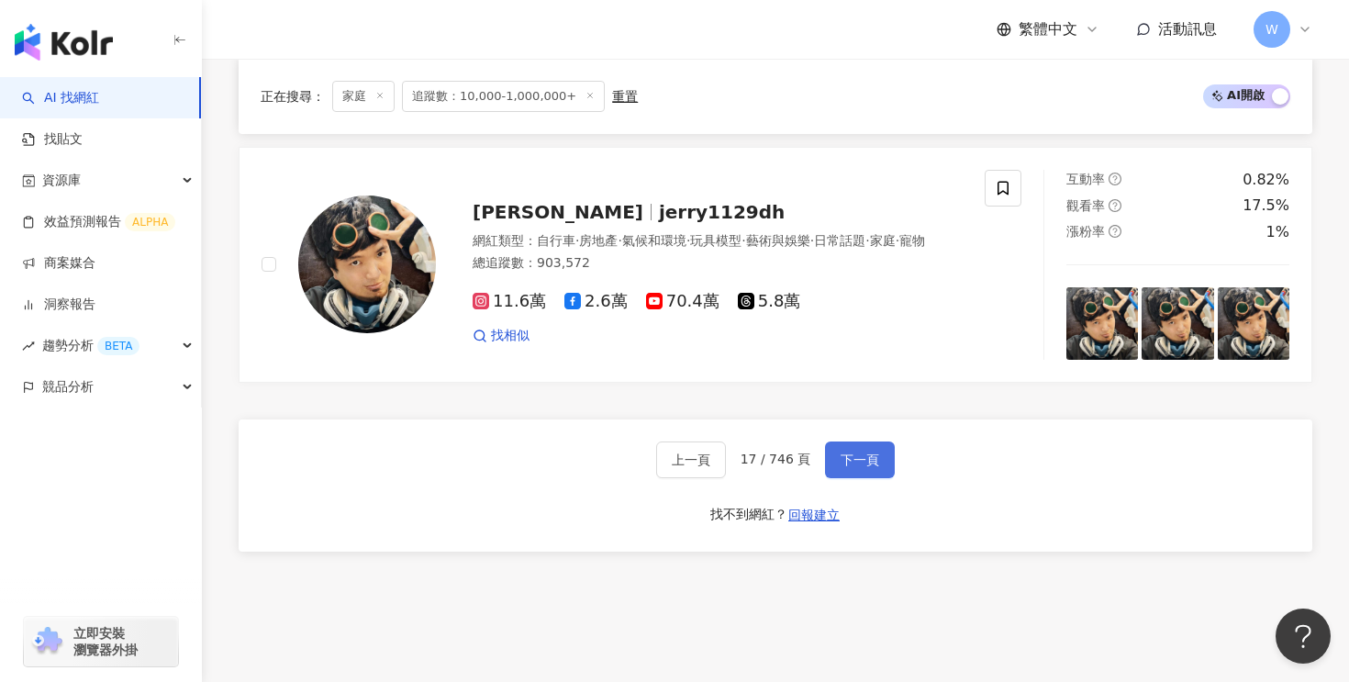
click at [850, 467] on span "下一頁" at bounding box center [860, 459] width 39 height 15
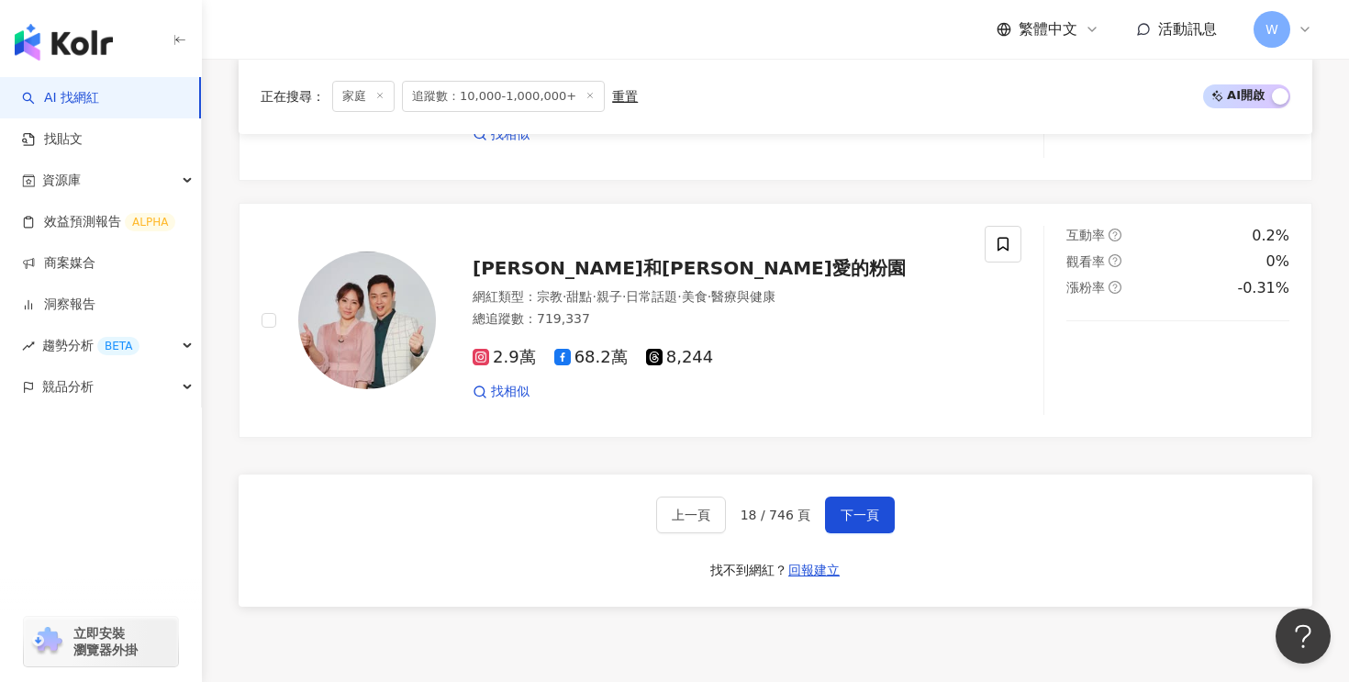
scroll to position [3548, 0]
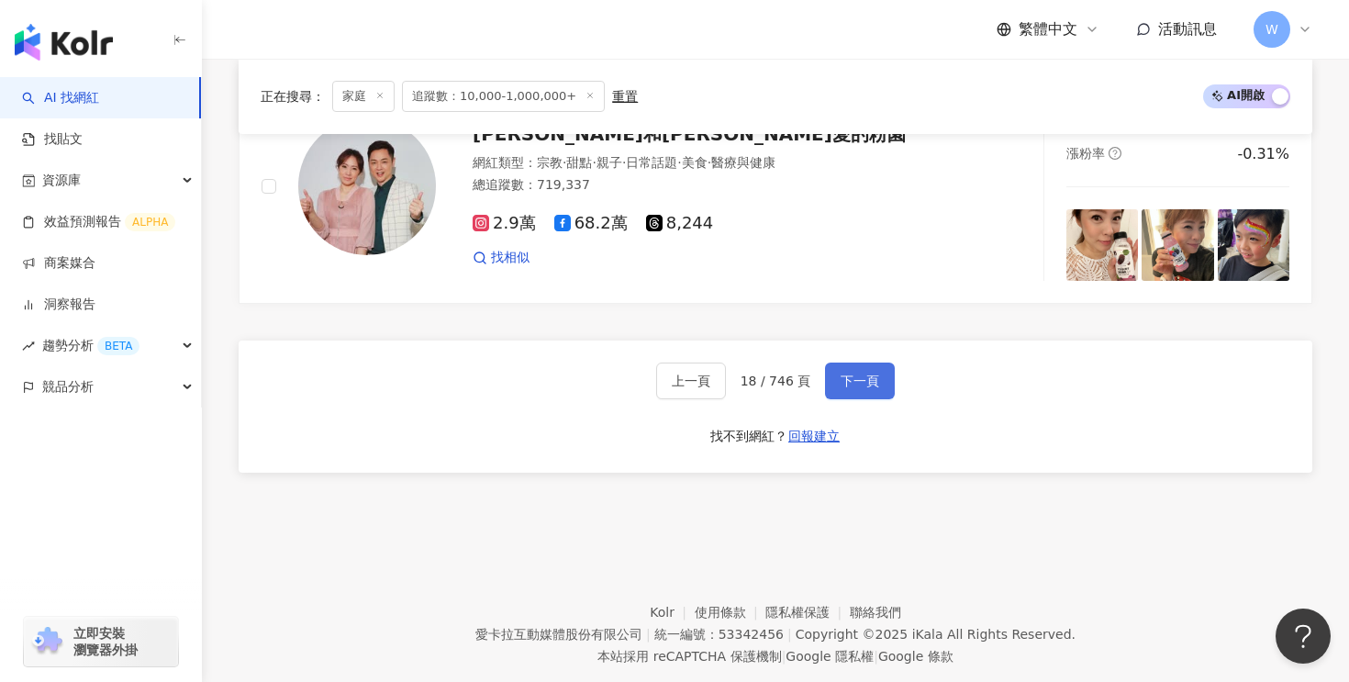
click at [856, 362] on button "下一頁" at bounding box center [860, 380] width 70 height 37
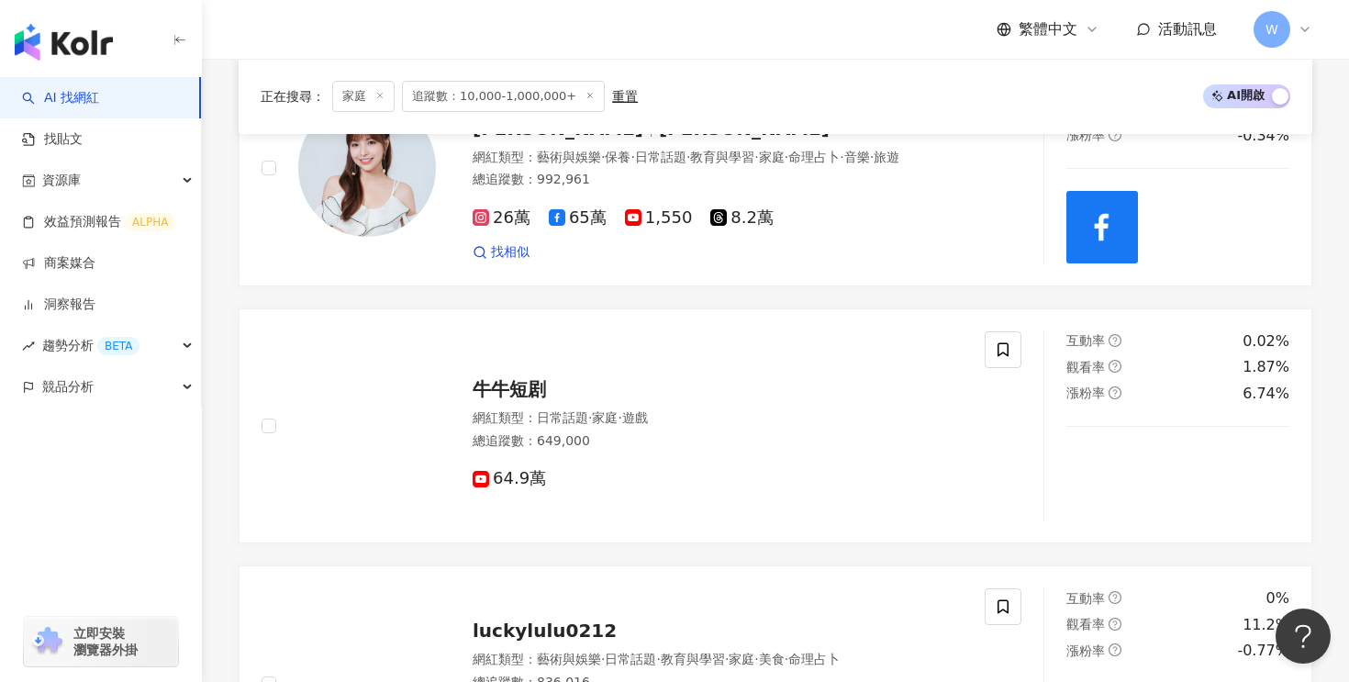
scroll to position [3604, 0]
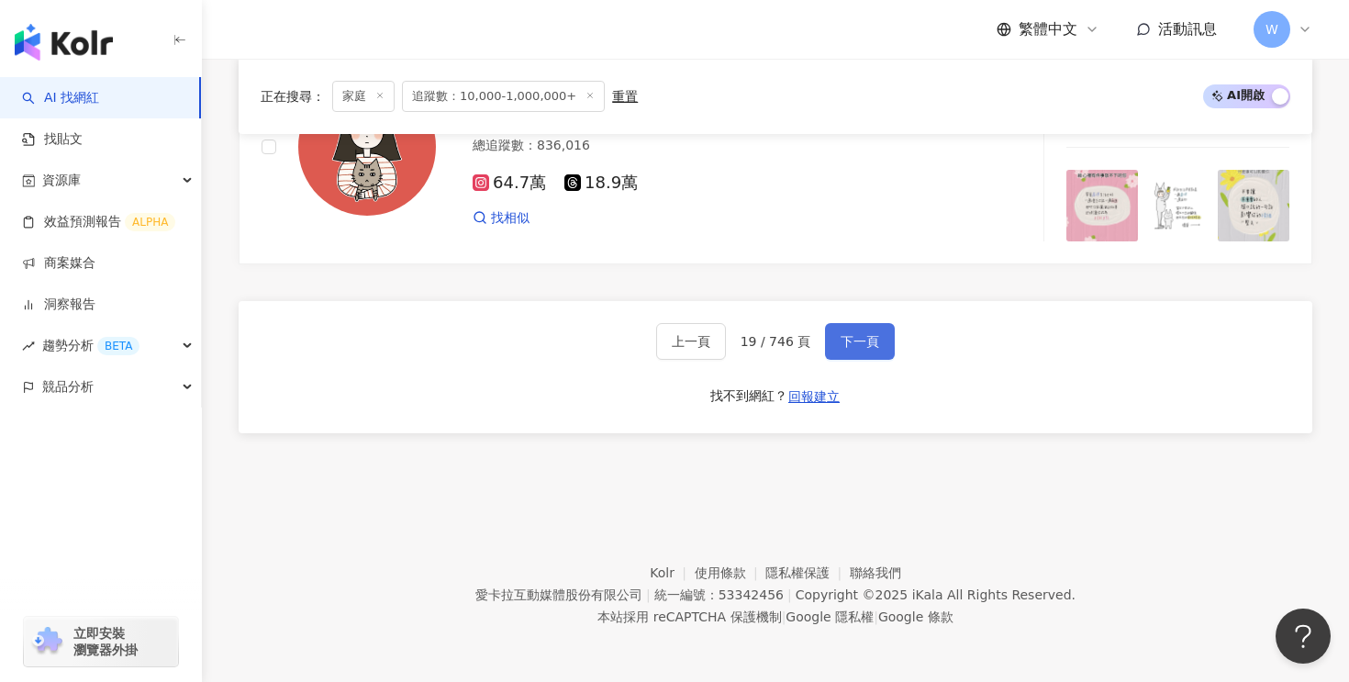
click at [867, 347] on span "下一頁" at bounding box center [860, 341] width 39 height 15
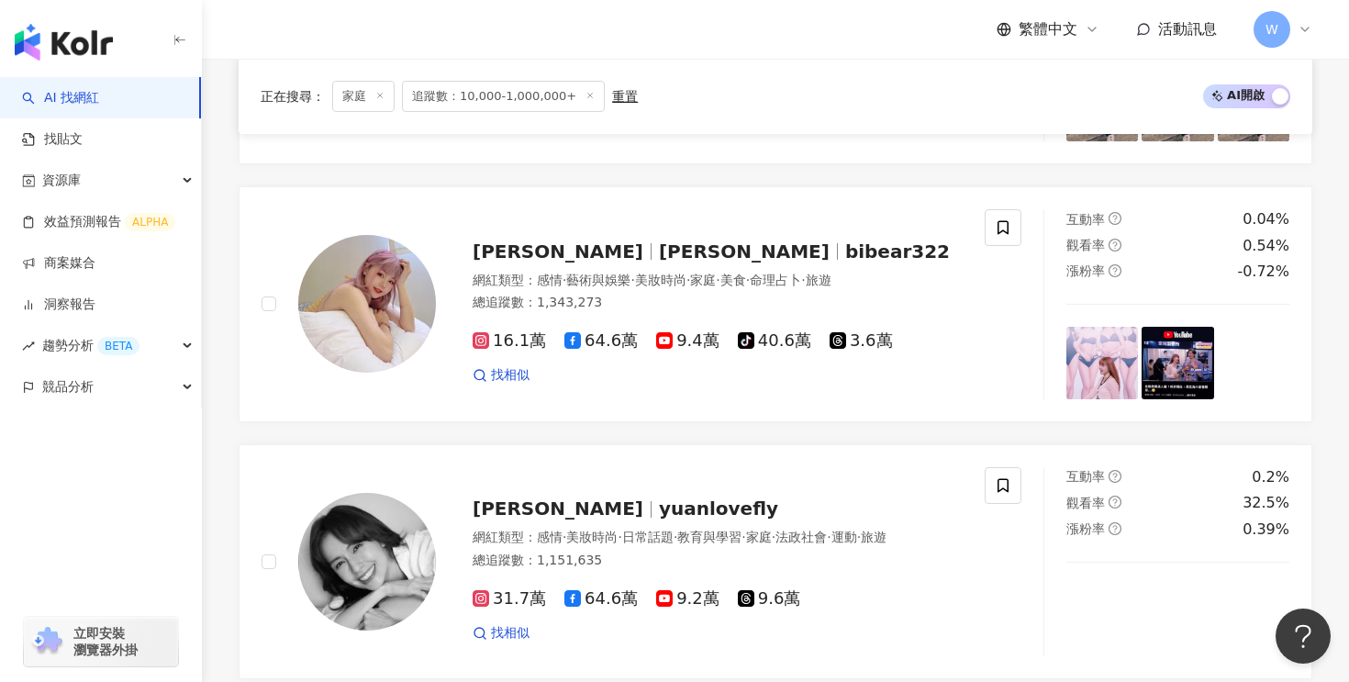
scroll to position [815, 0]
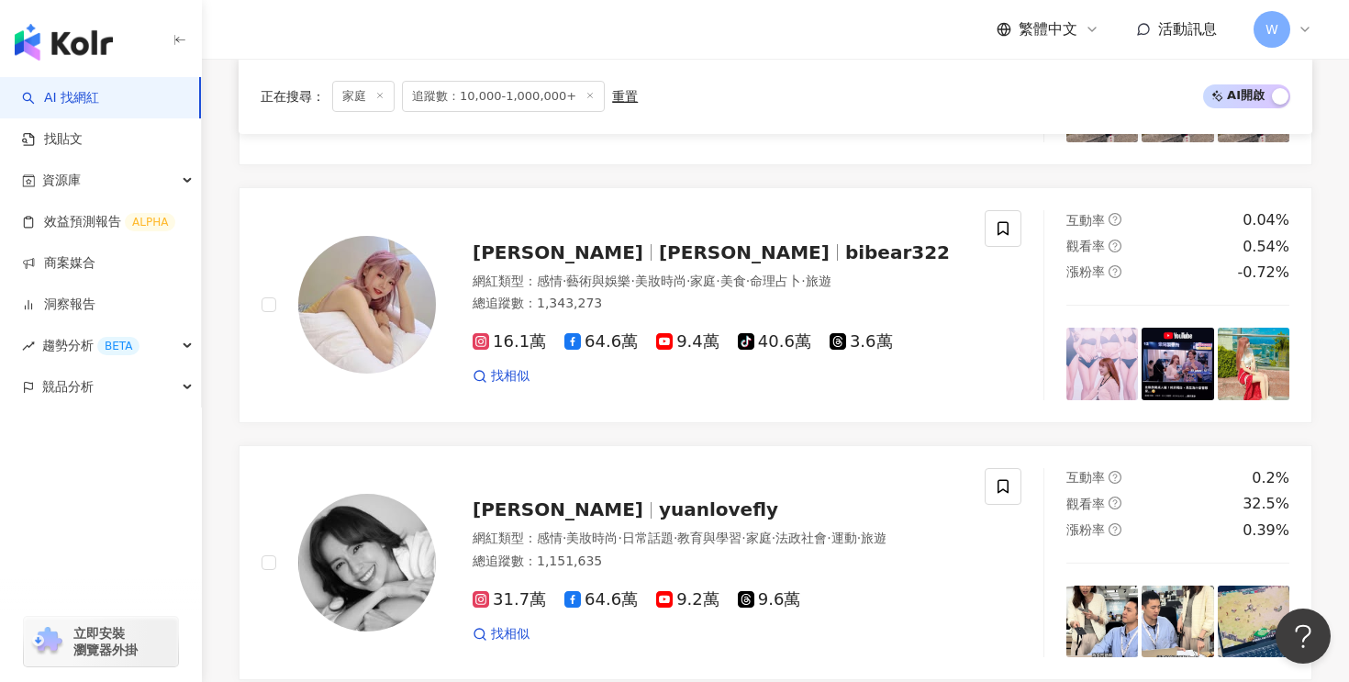
click at [659, 510] on span "yuanlovefly" at bounding box center [718, 509] width 119 height 22
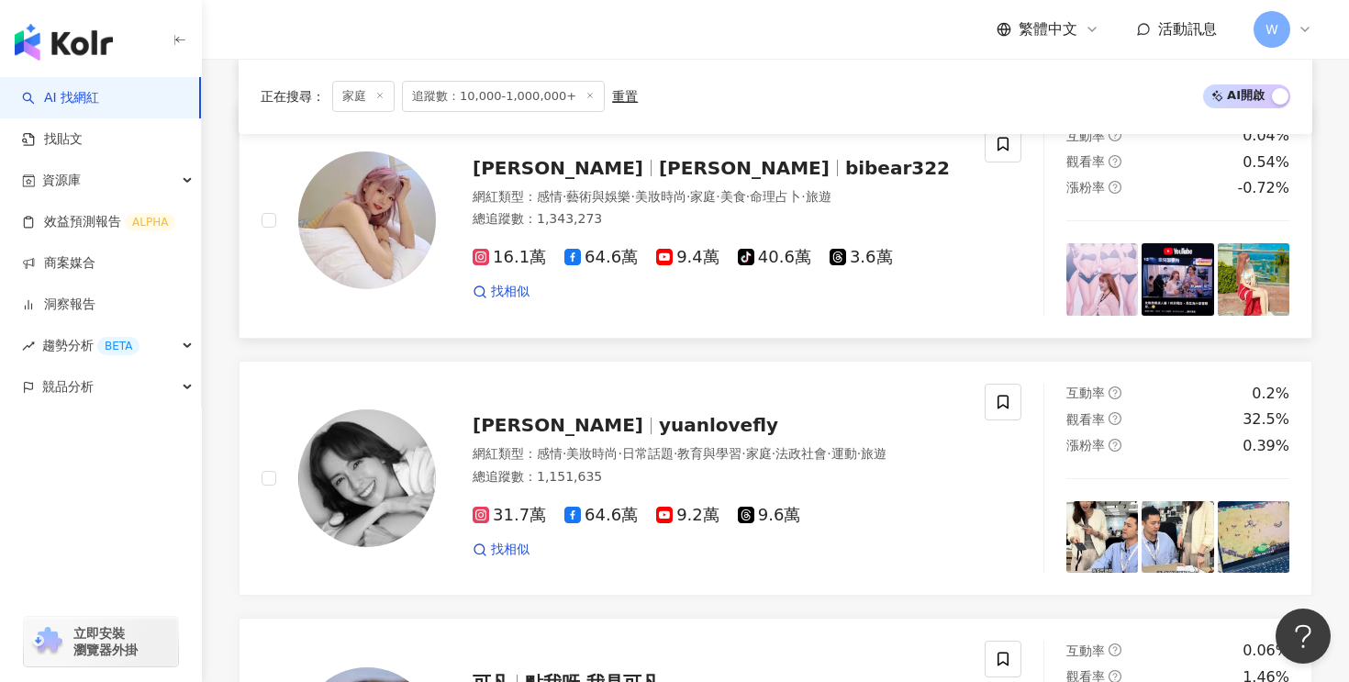
scroll to position [892, 0]
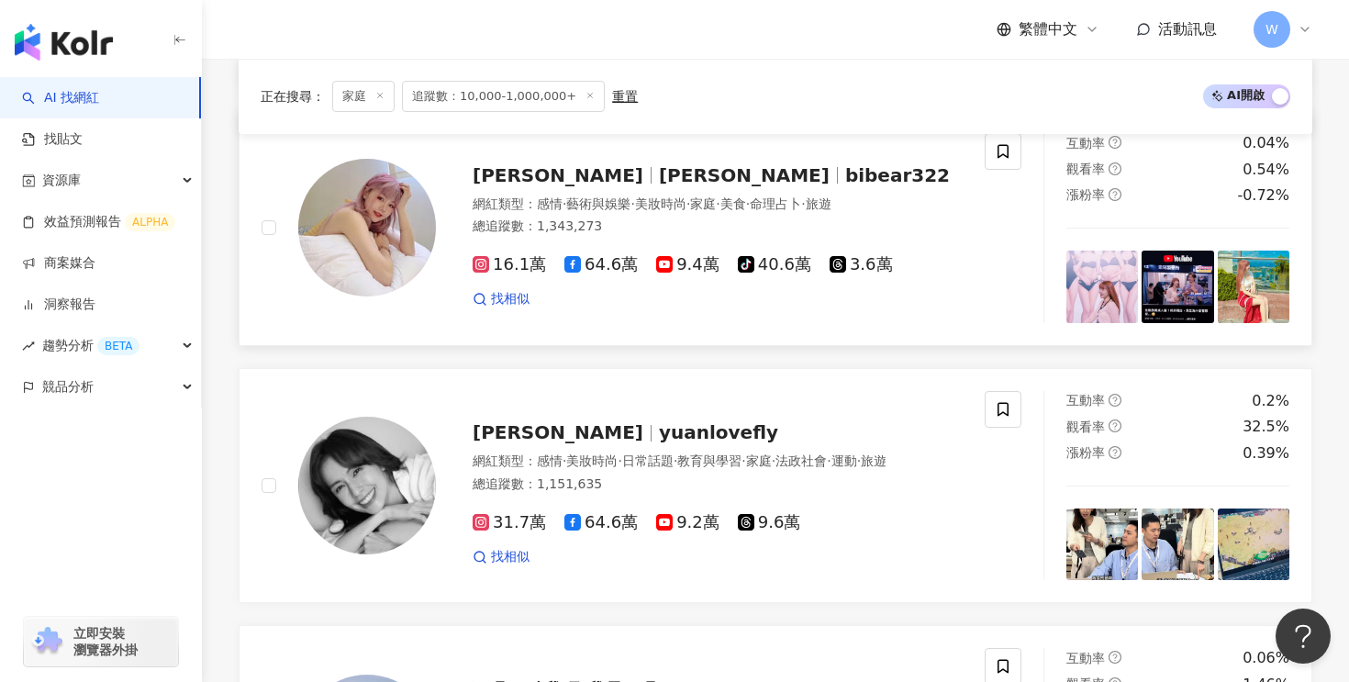
click at [650, 329] on link "比熊 陳又禎 陳比熊Bibear bibear322 網紅類型 ： 感情 · 藝術與娛樂 · 美妝時尚 · 家庭 · 美食 · 命理占卜 · 旅遊 總追蹤數 …" at bounding box center [776, 228] width 1074 height 236
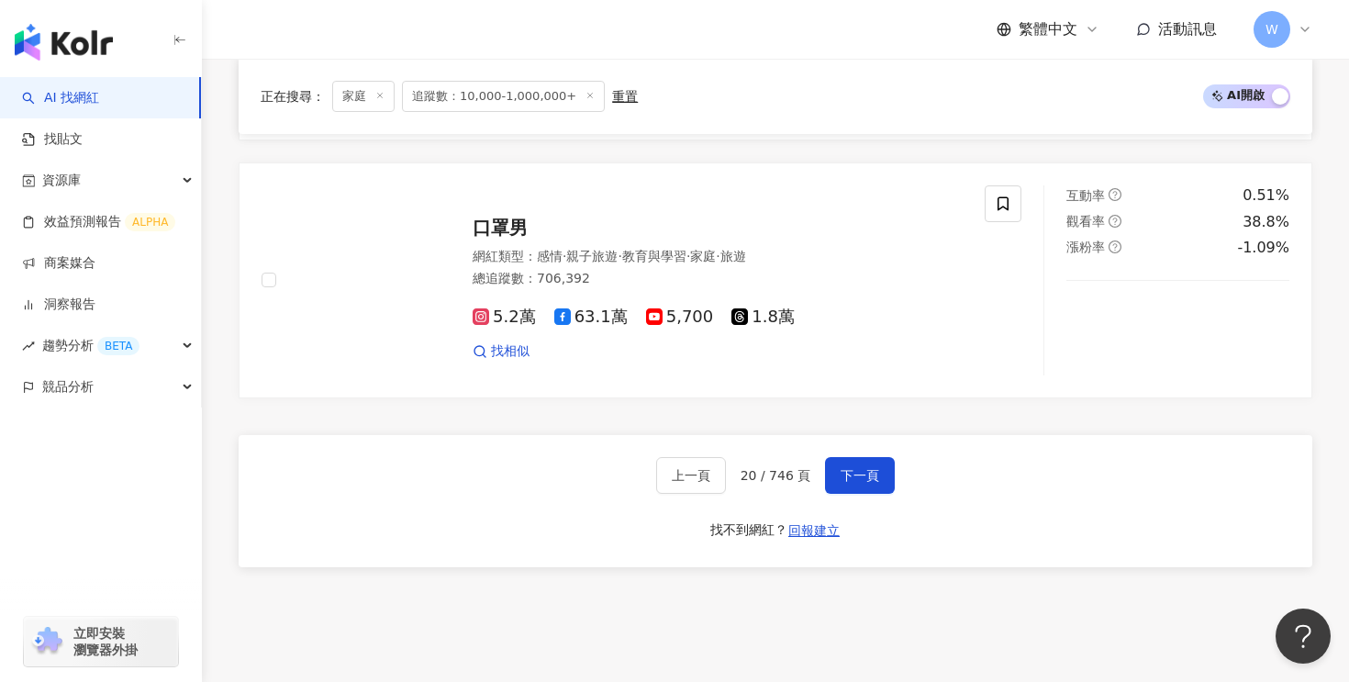
scroll to position [3502, 0]
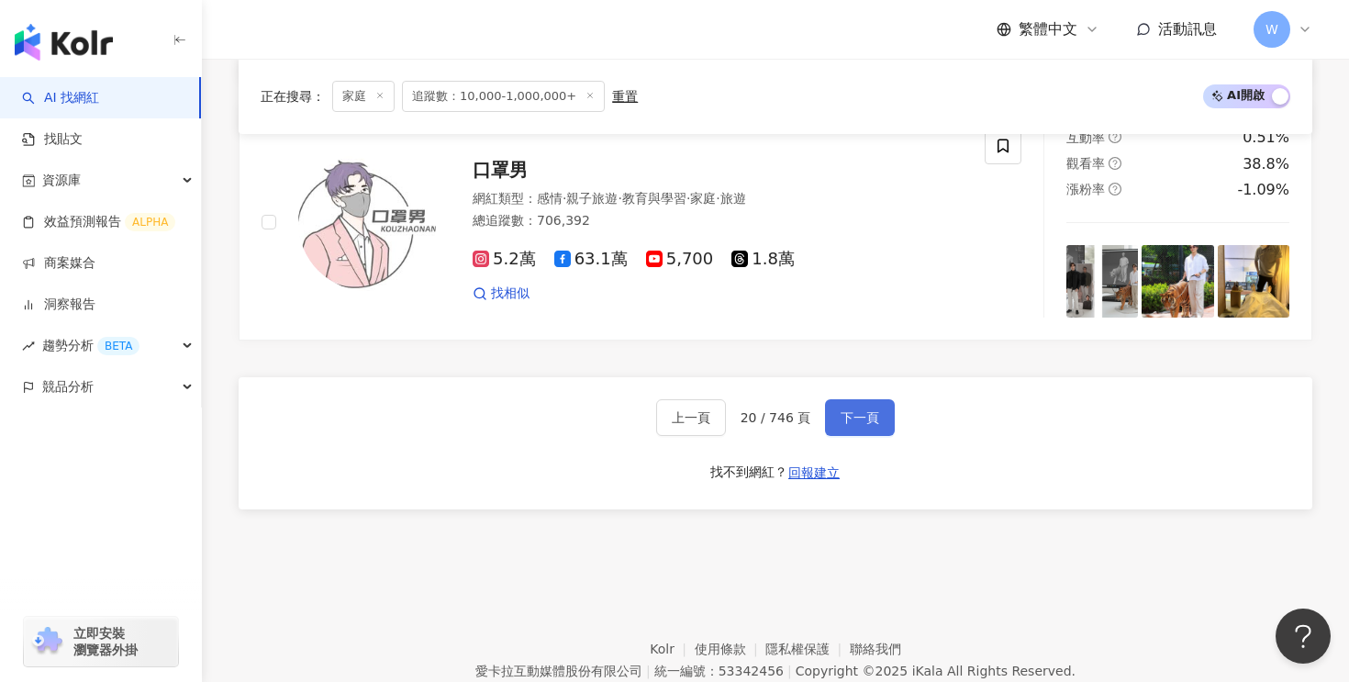
click at [864, 399] on button "下一頁" at bounding box center [860, 417] width 70 height 37
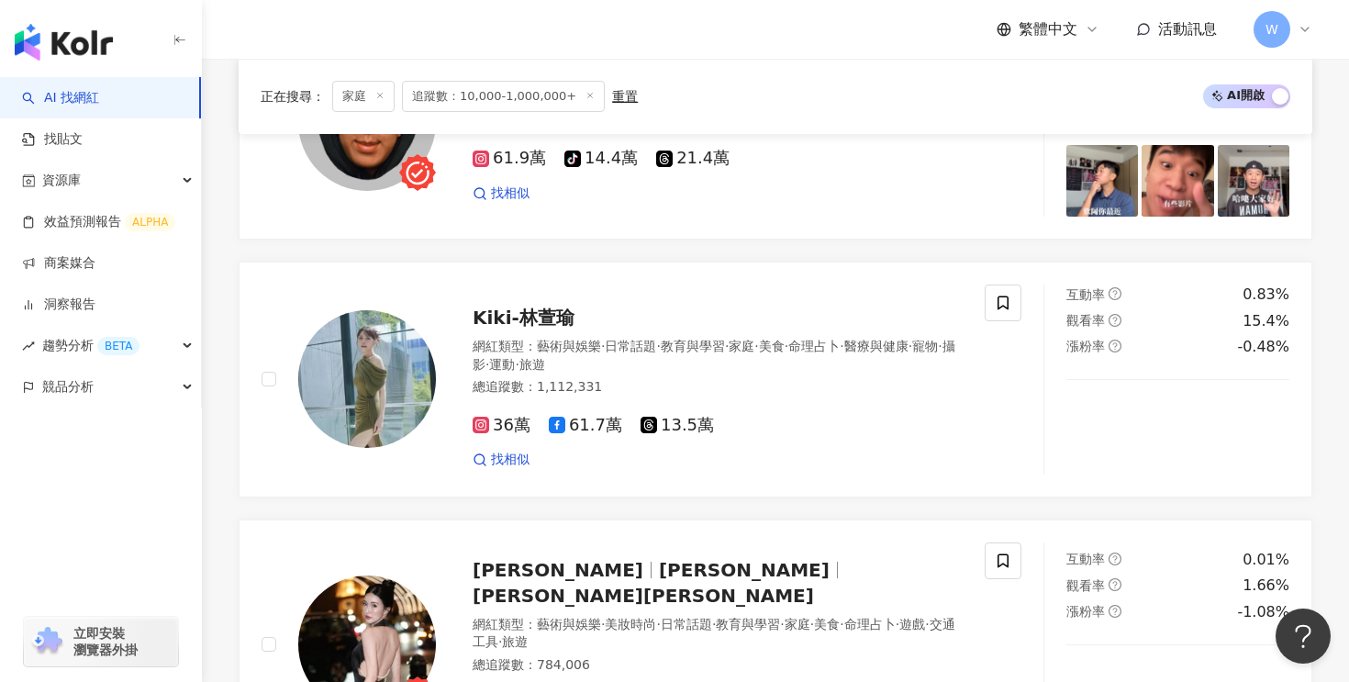
scroll to position [2402, 0]
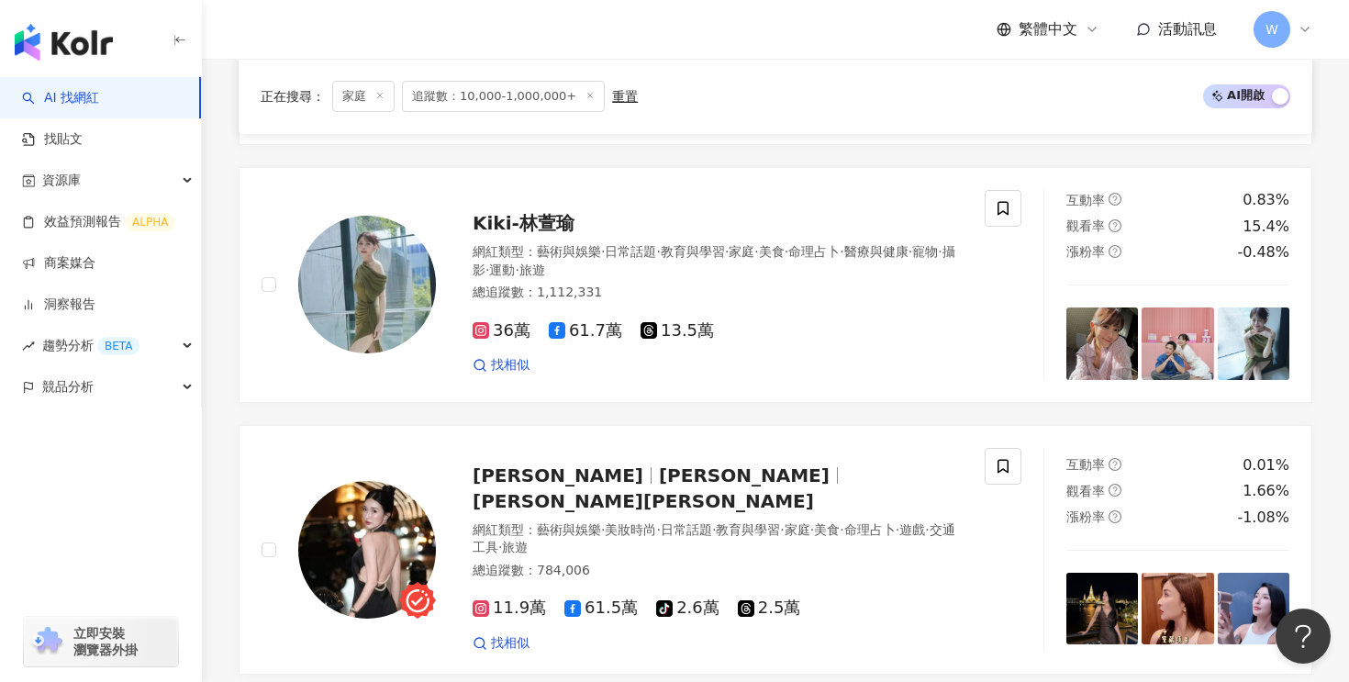
click at [677, 521] on div "網紅類型 ： 藝術與娛樂 · 美妝時尚 · 日常話題 · 教育與學習 · 家庭 · 美食 · 命理占卜 · 遊戲 · 交通工具 · 旅遊" at bounding box center [718, 539] width 490 height 36
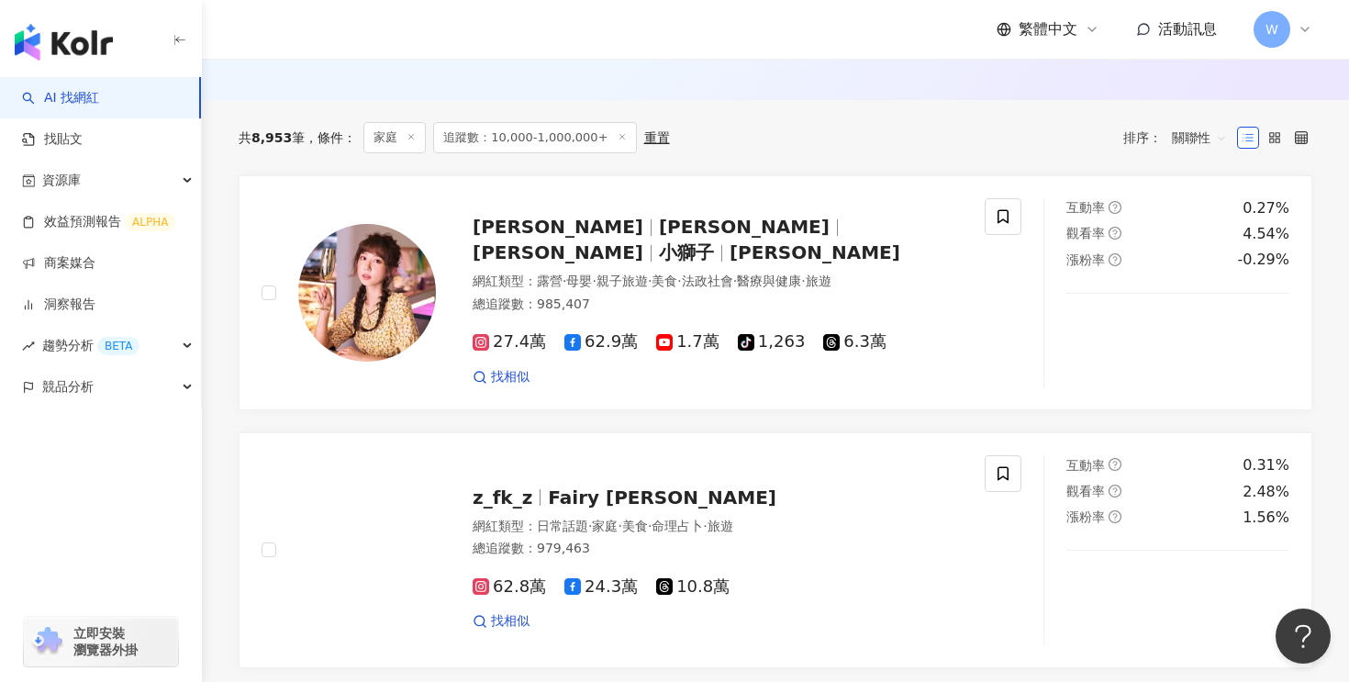
scroll to position [572, 0]
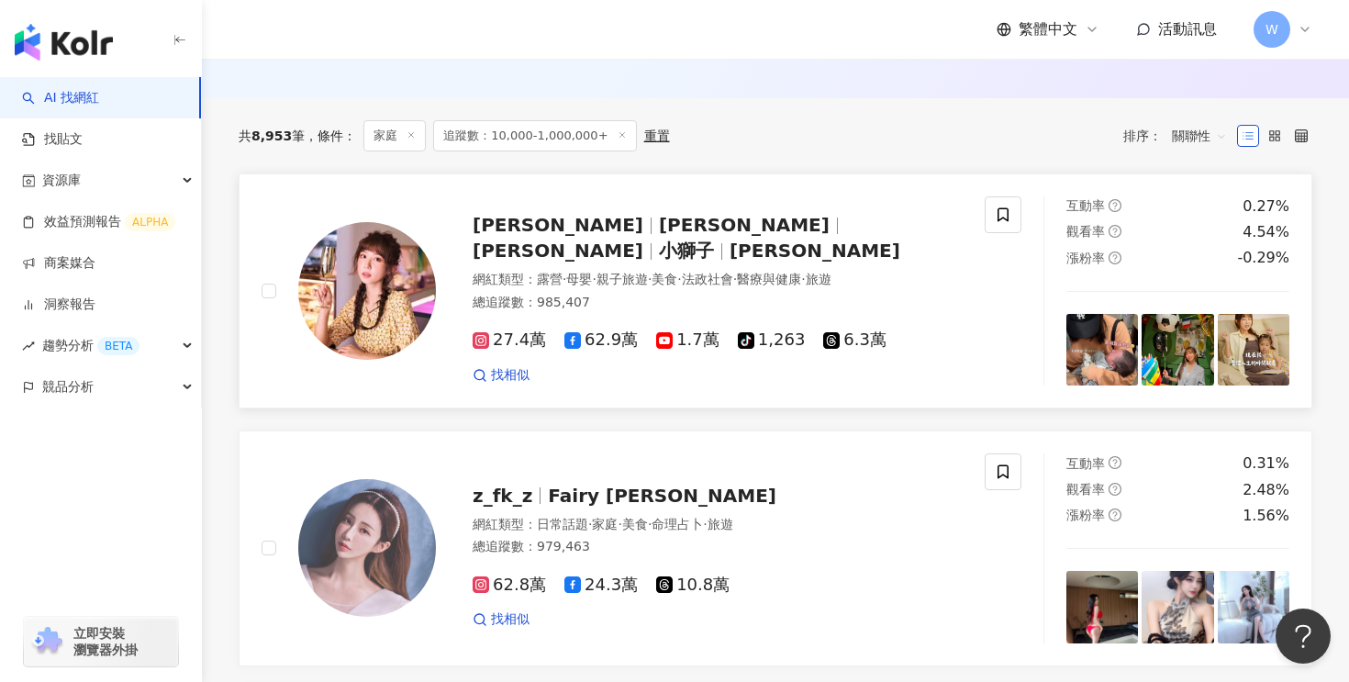
click at [643, 244] on span "Angel Hong" at bounding box center [558, 251] width 171 height 22
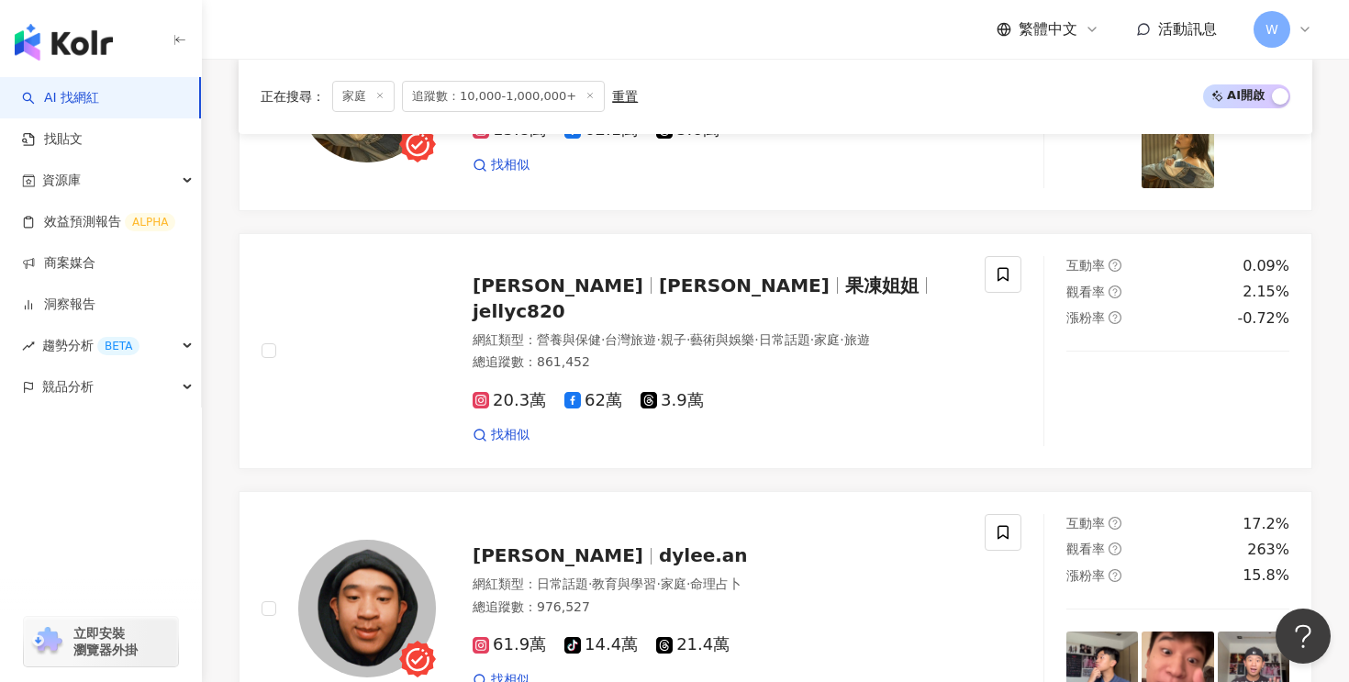
scroll to position [1841, 0]
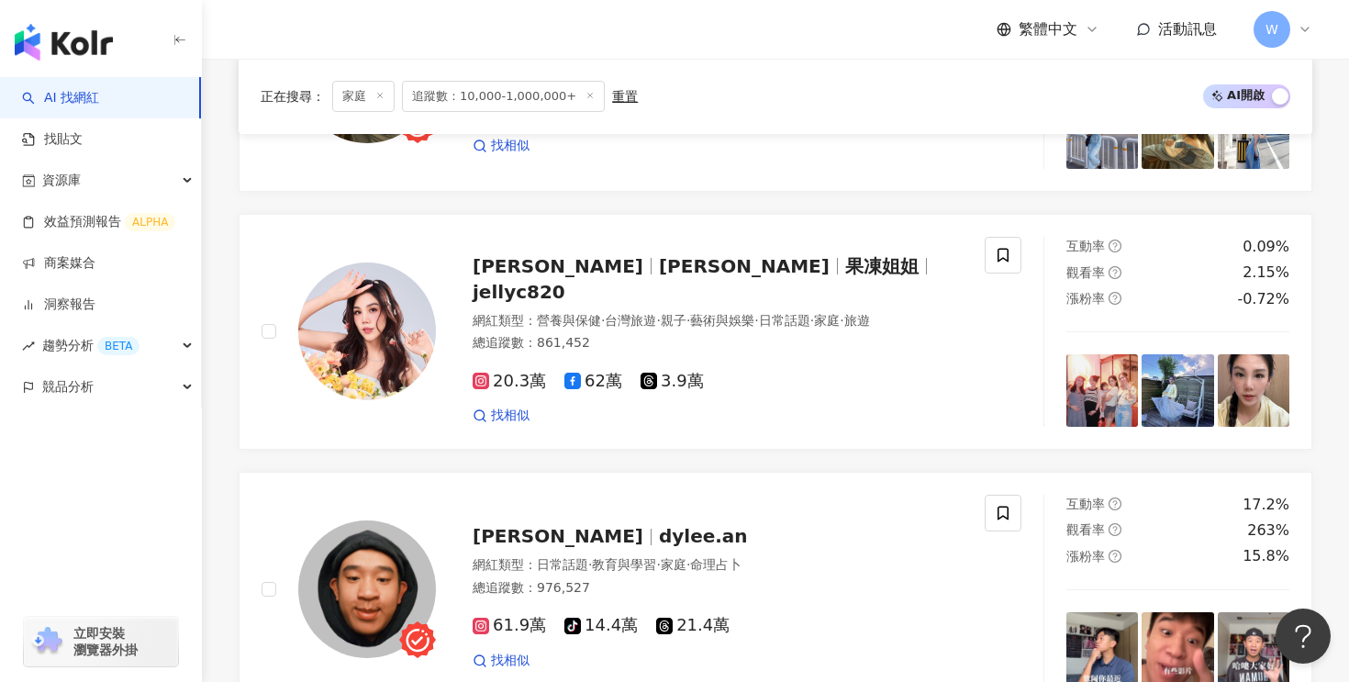
click at [564, 253] on div "楊晨熙 Jelly Yang 果凍姐姐 jellyc820" at bounding box center [718, 278] width 490 height 51
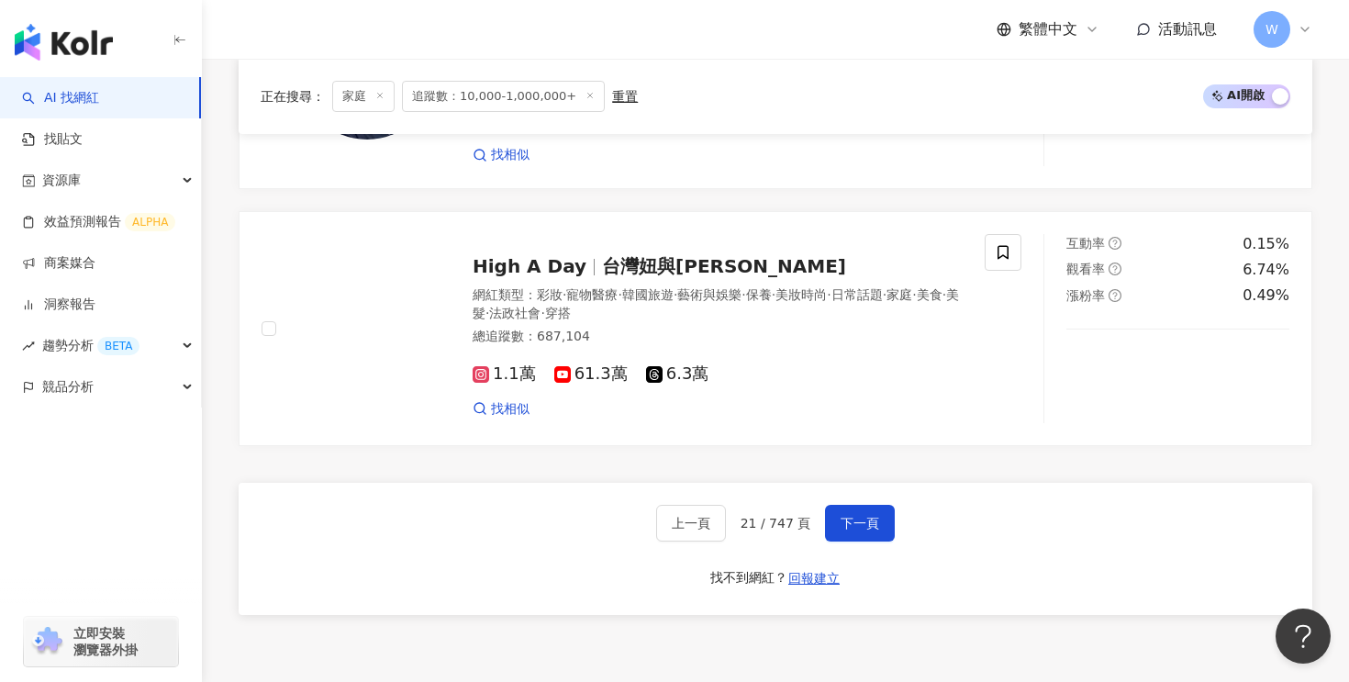
scroll to position [3402, 0]
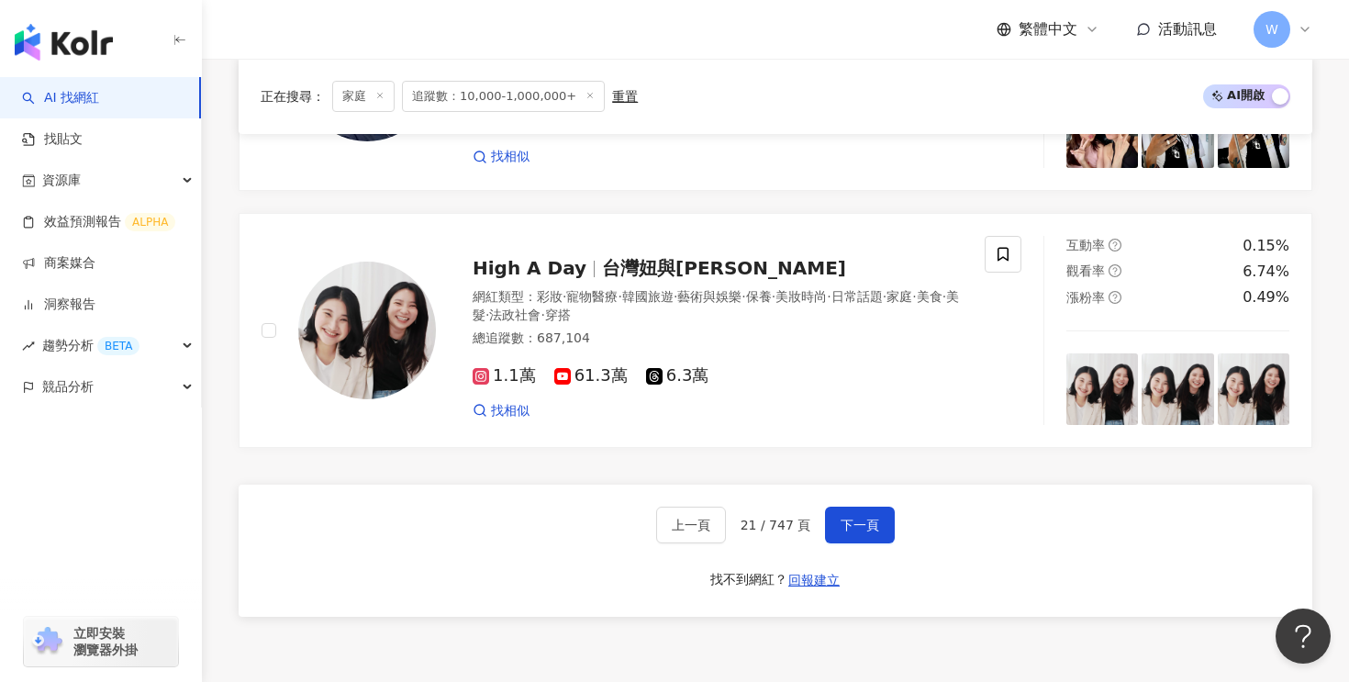
click at [612, 97] on div "重置" at bounding box center [625, 96] width 26 height 15
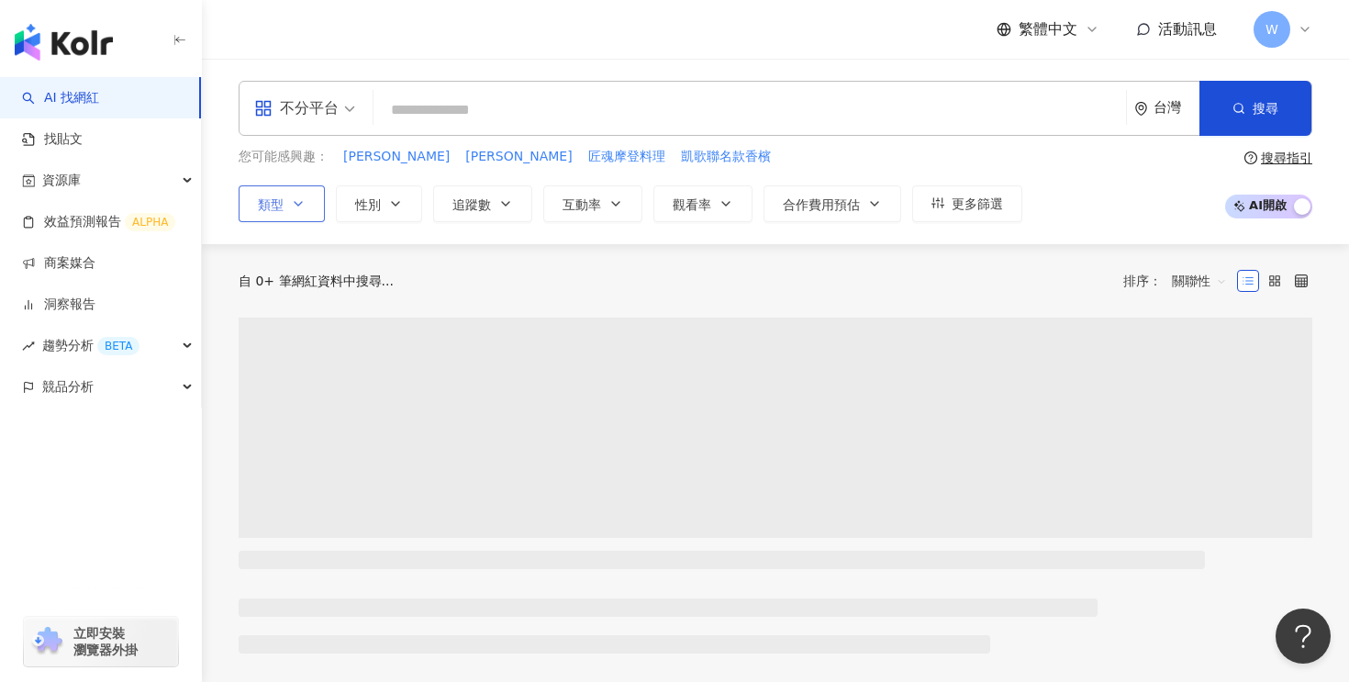
click at [285, 205] on button "類型" at bounding box center [282, 203] width 86 height 37
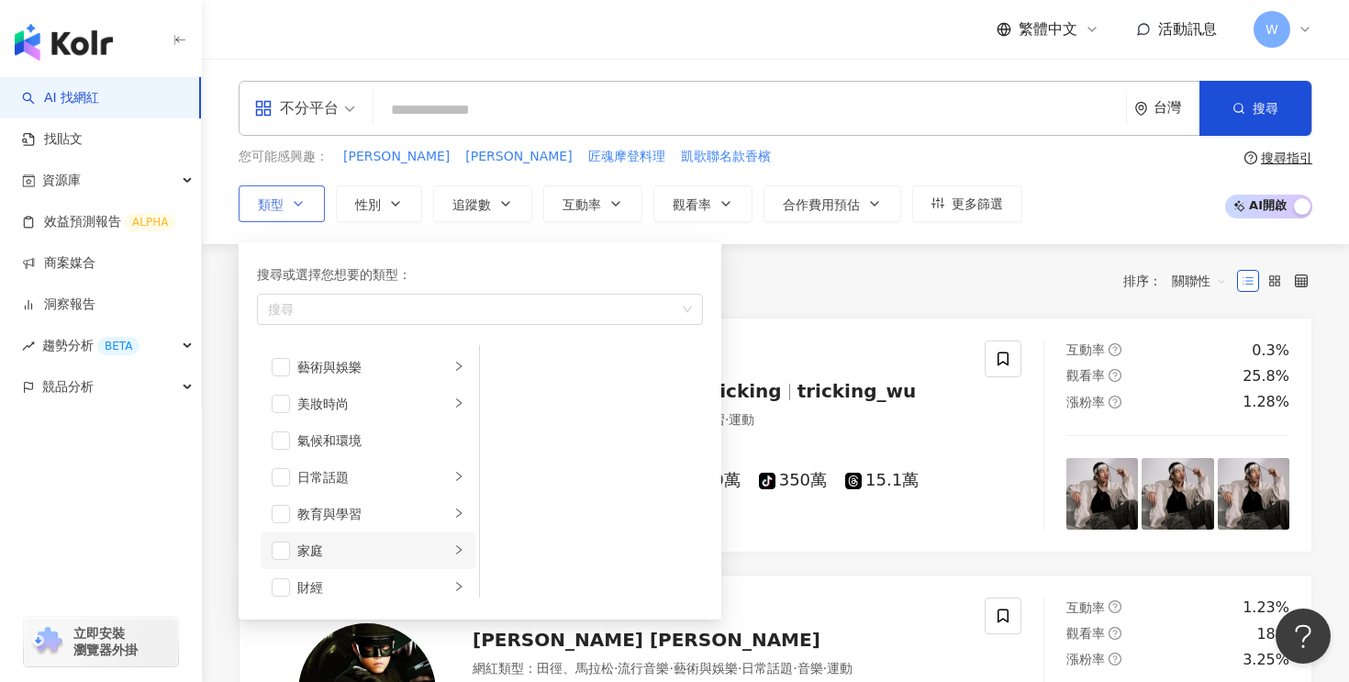
click at [429, 568] on li "家庭" at bounding box center [368, 550] width 215 height 37
click at [507, 368] on span "button" at bounding box center [504, 367] width 18 height 18
click at [507, 397] on span "button" at bounding box center [504, 404] width 18 height 18
click at [473, 211] on span "追蹤數" at bounding box center [471, 204] width 39 height 15
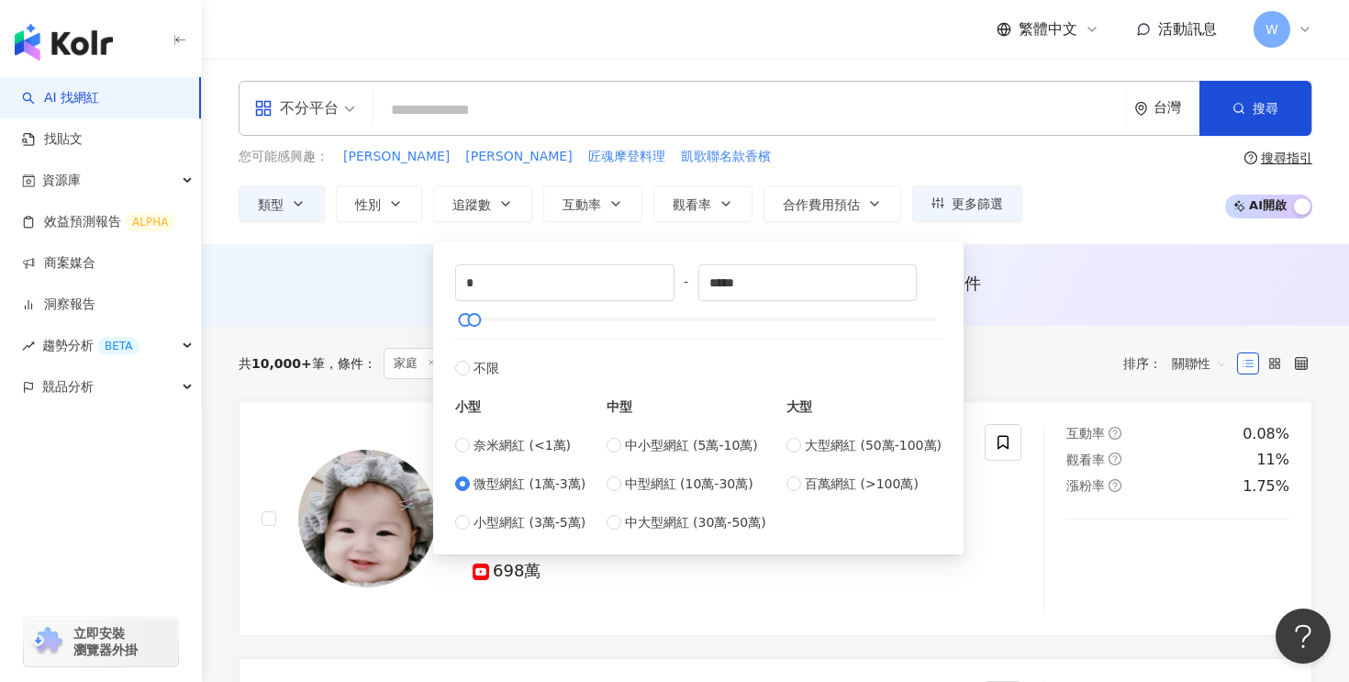
type input "*****"
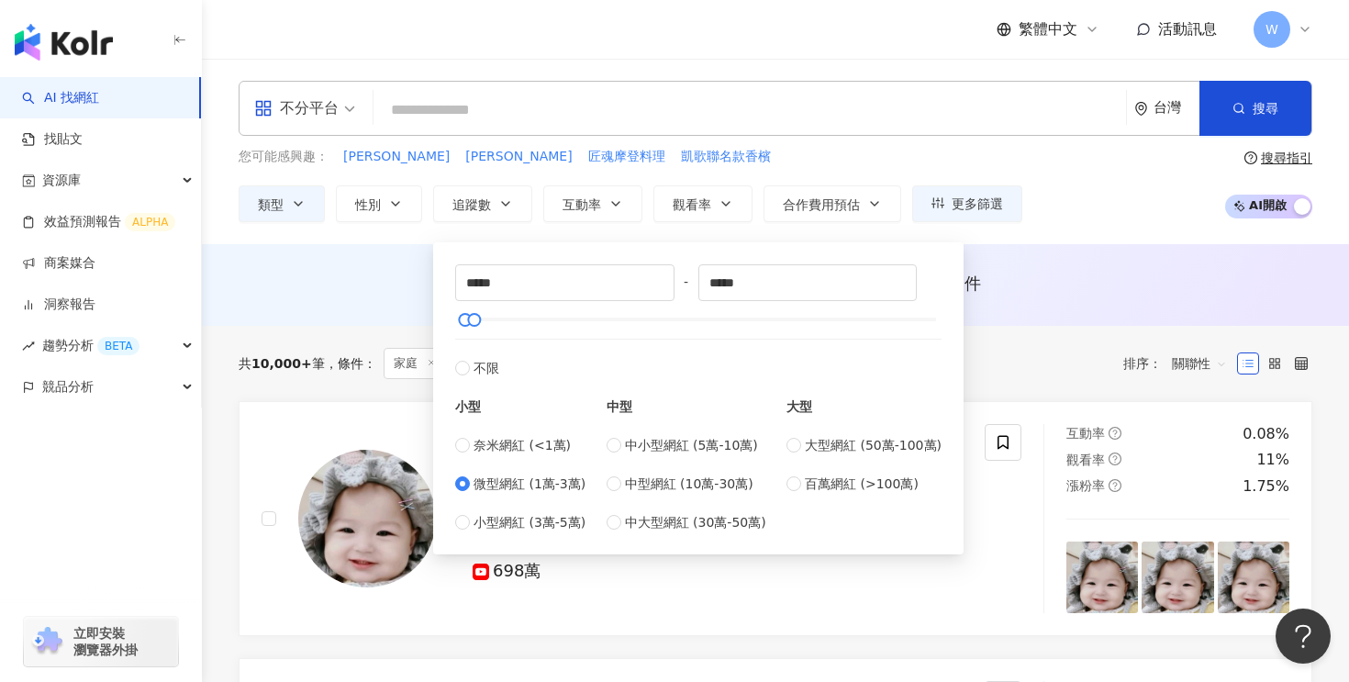
click at [978, 348] on div "共 10,000+ 筆 條件 ： 家庭 重置 排序： 關聯性" at bounding box center [776, 363] width 1074 height 31
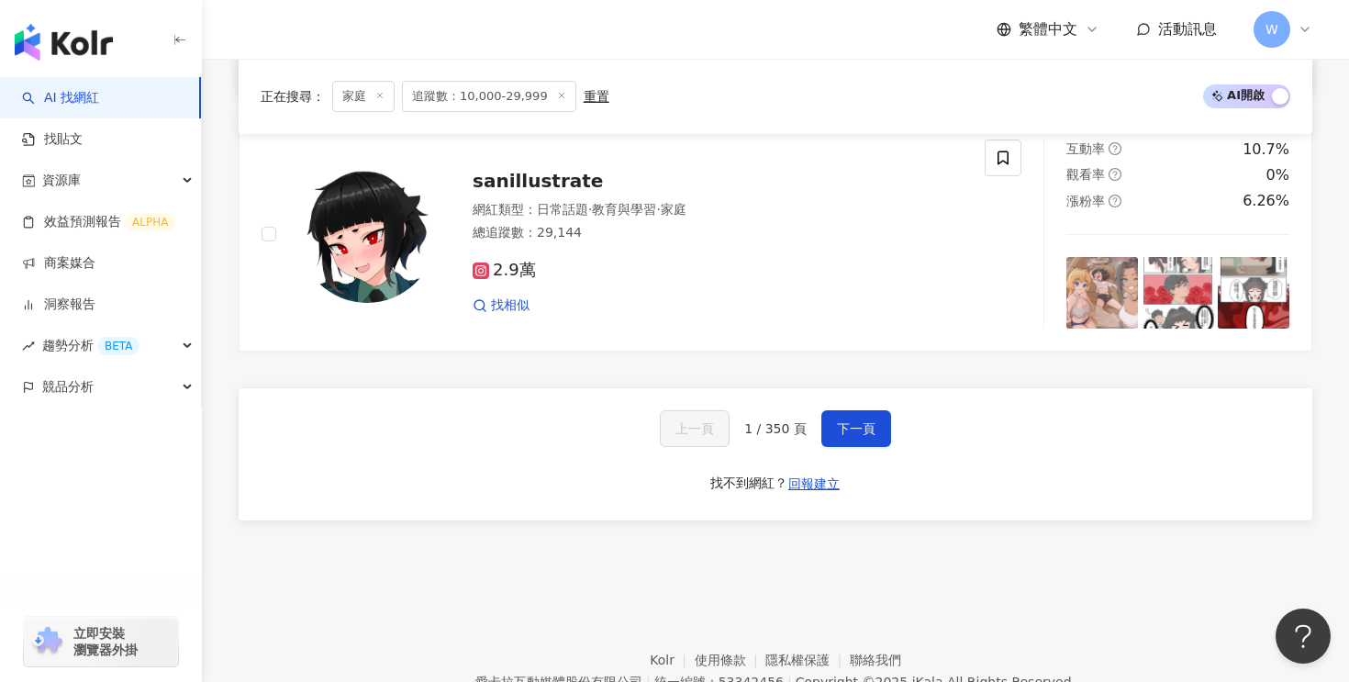
scroll to position [3604, 0]
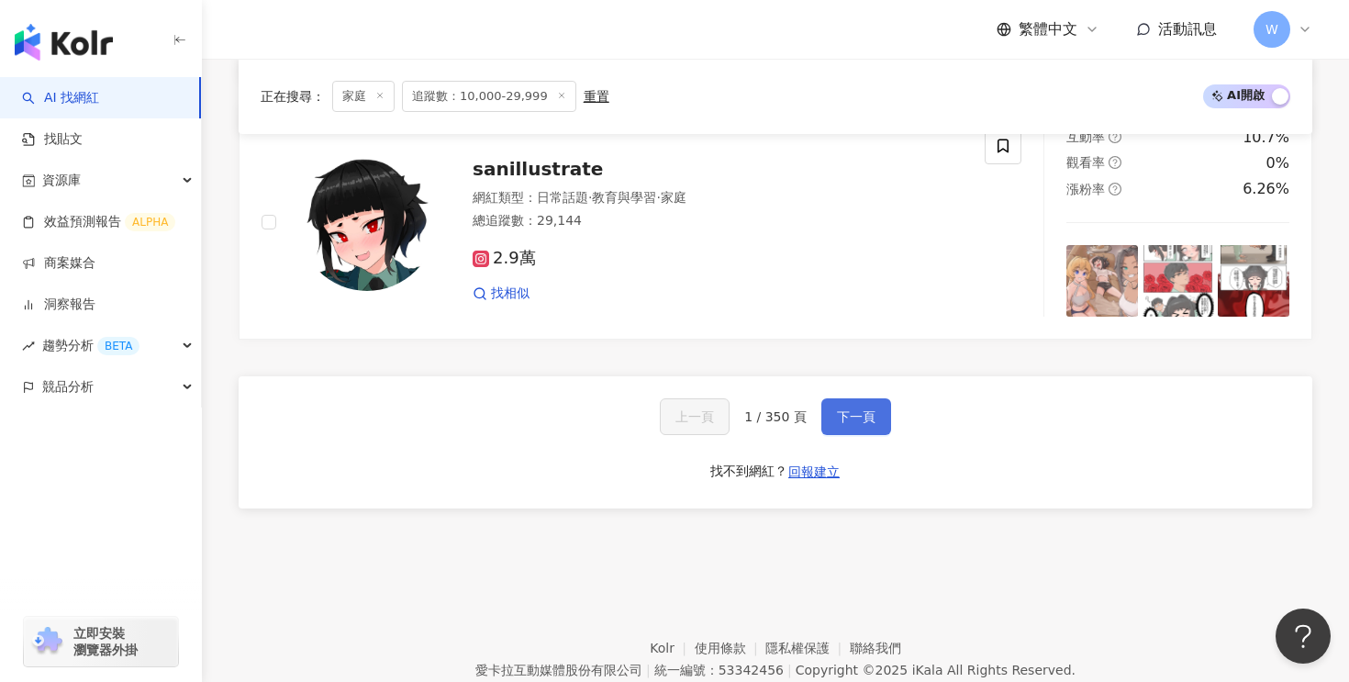
click at [863, 424] on button "下一頁" at bounding box center [856, 416] width 70 height 37
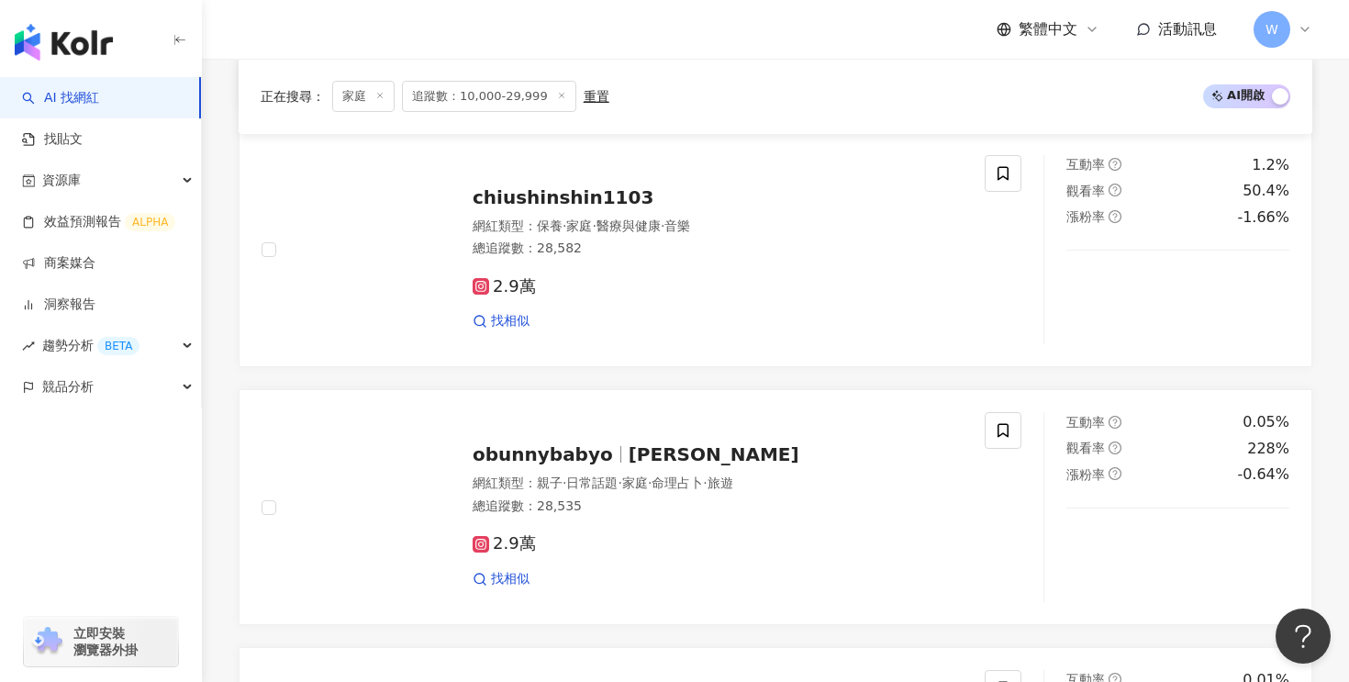
scroll to position [2156, 0]
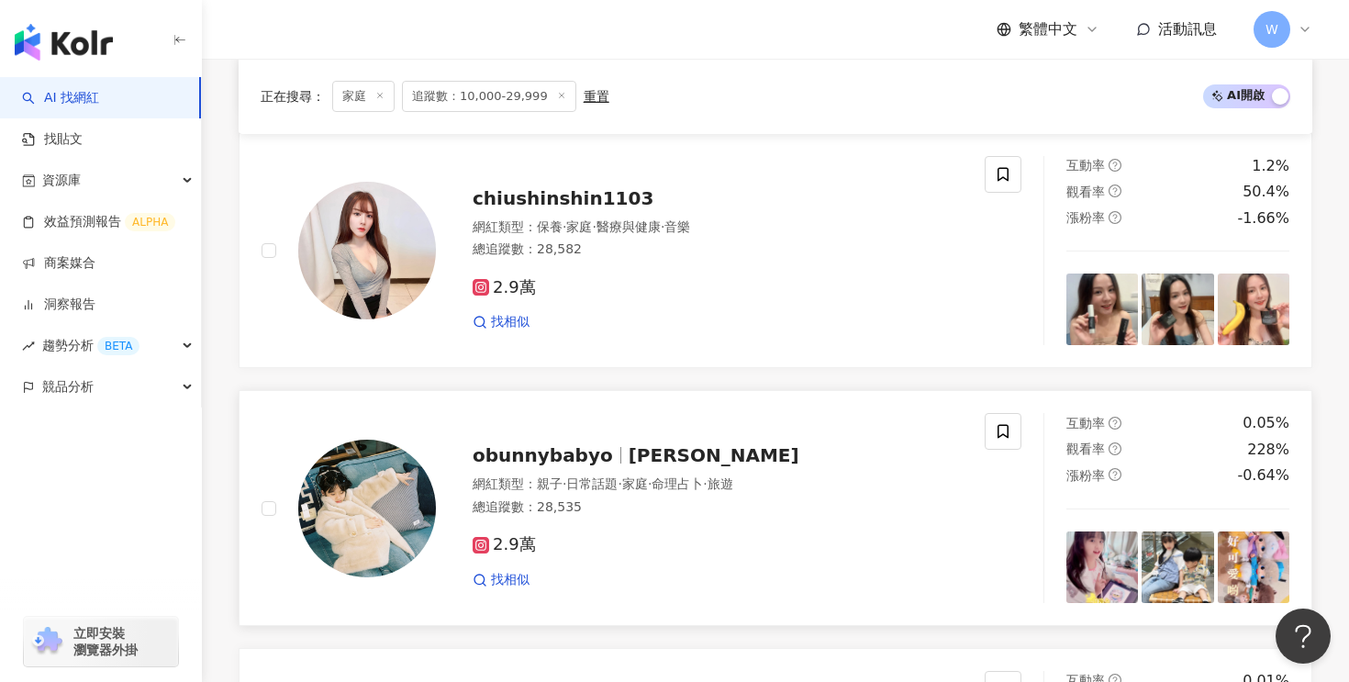
click at [629, 457] on span "魏邦妮" at bounding box center [714, 455] width 171 height 22
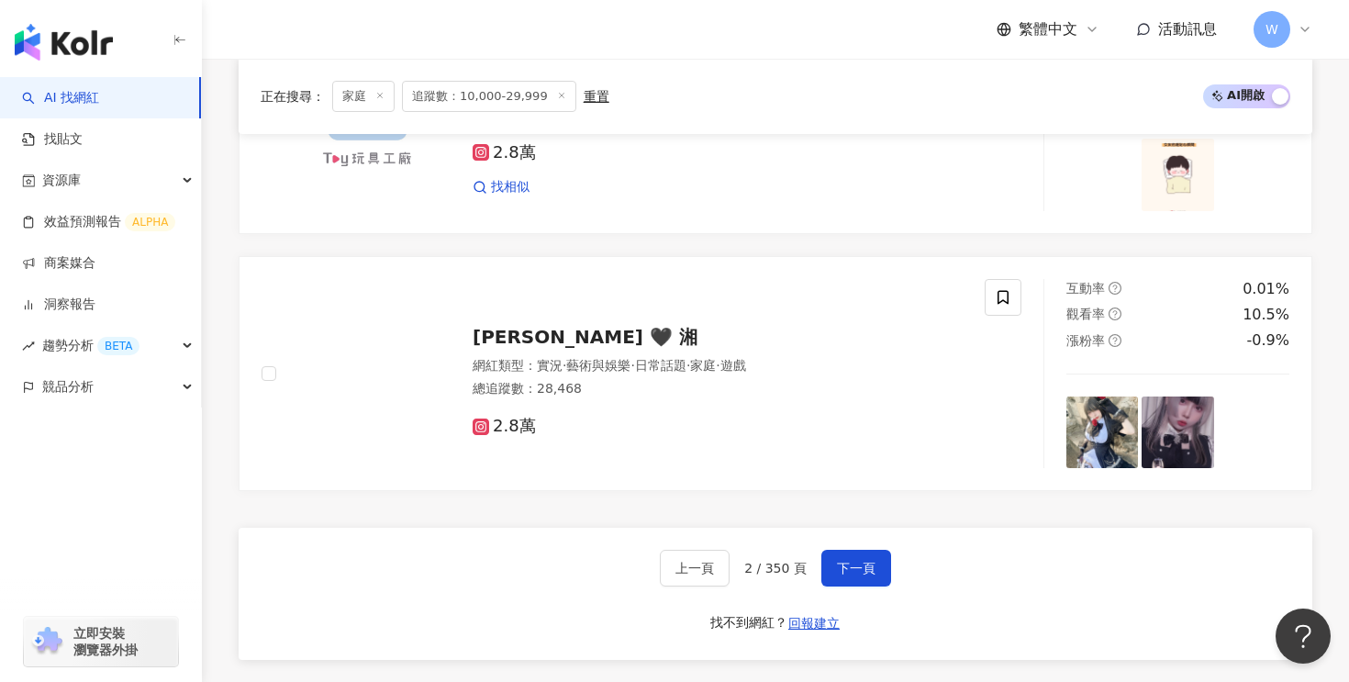
scroll to position [3323, 0]
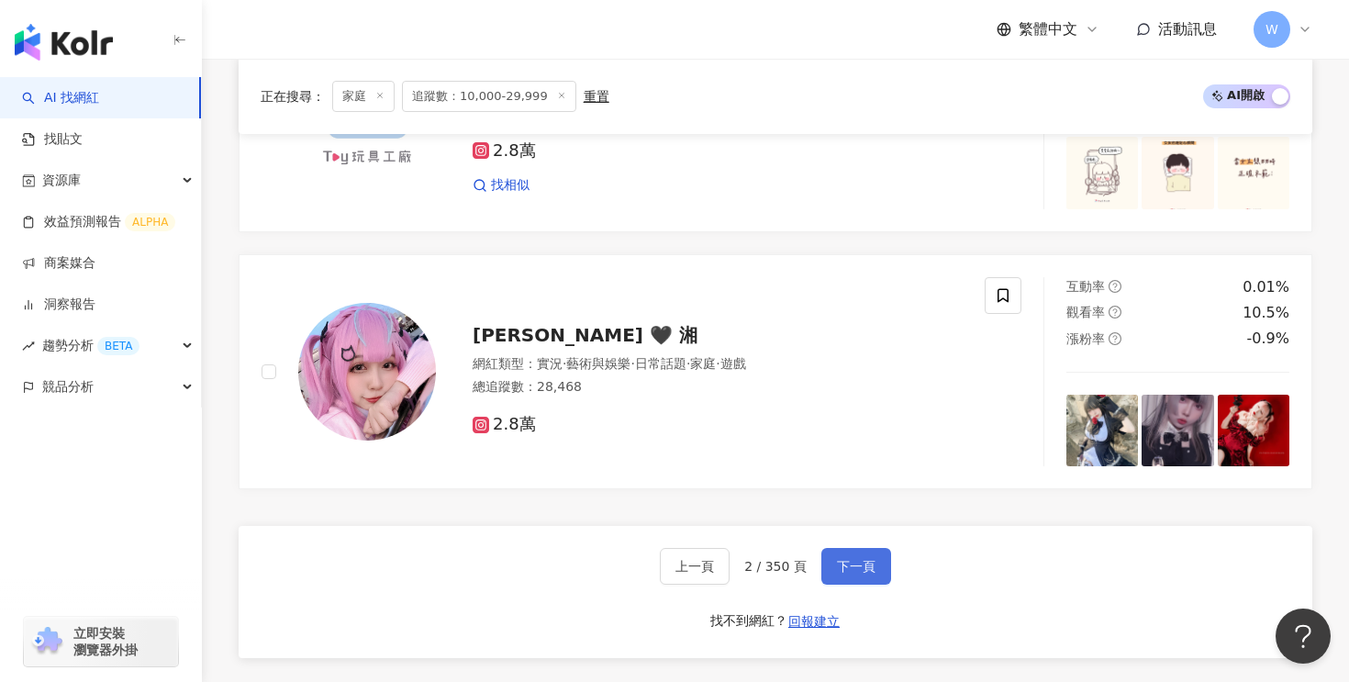
click at [864, 563] on span "下一頁" at bounding box center [856, 566] width 39 height 15
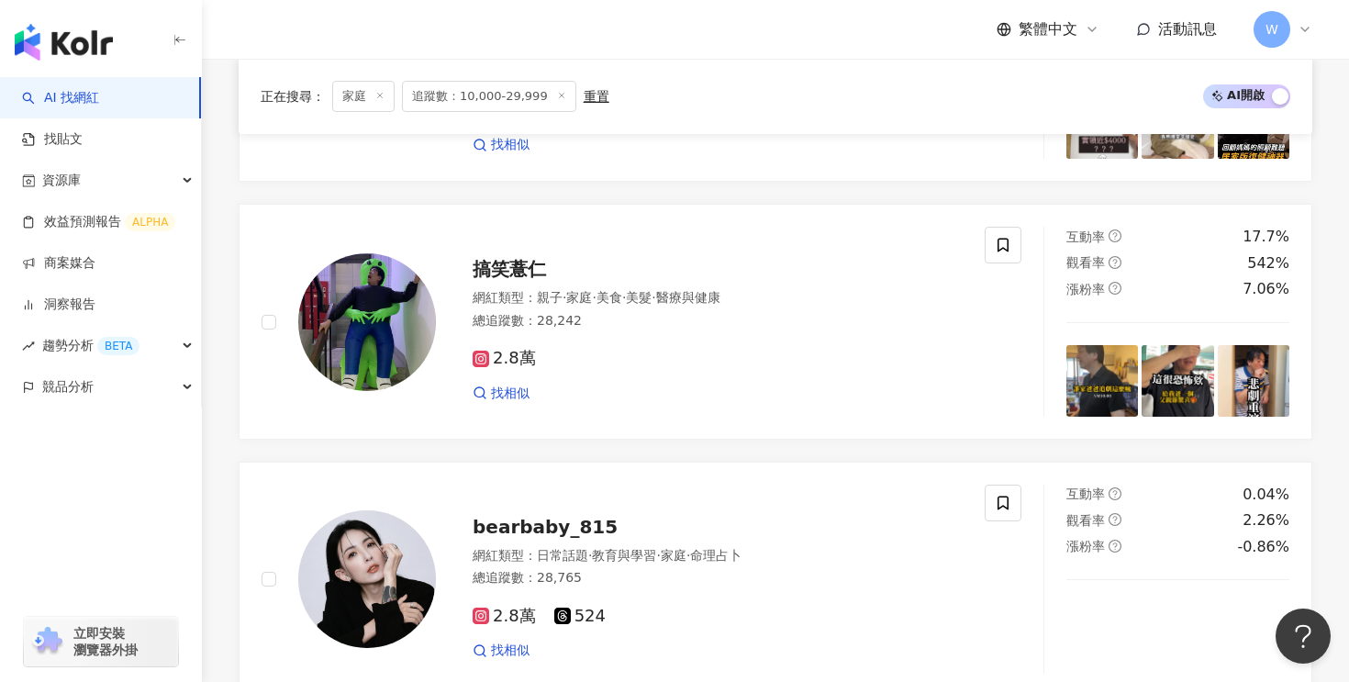
scroll to position [1810, 0]
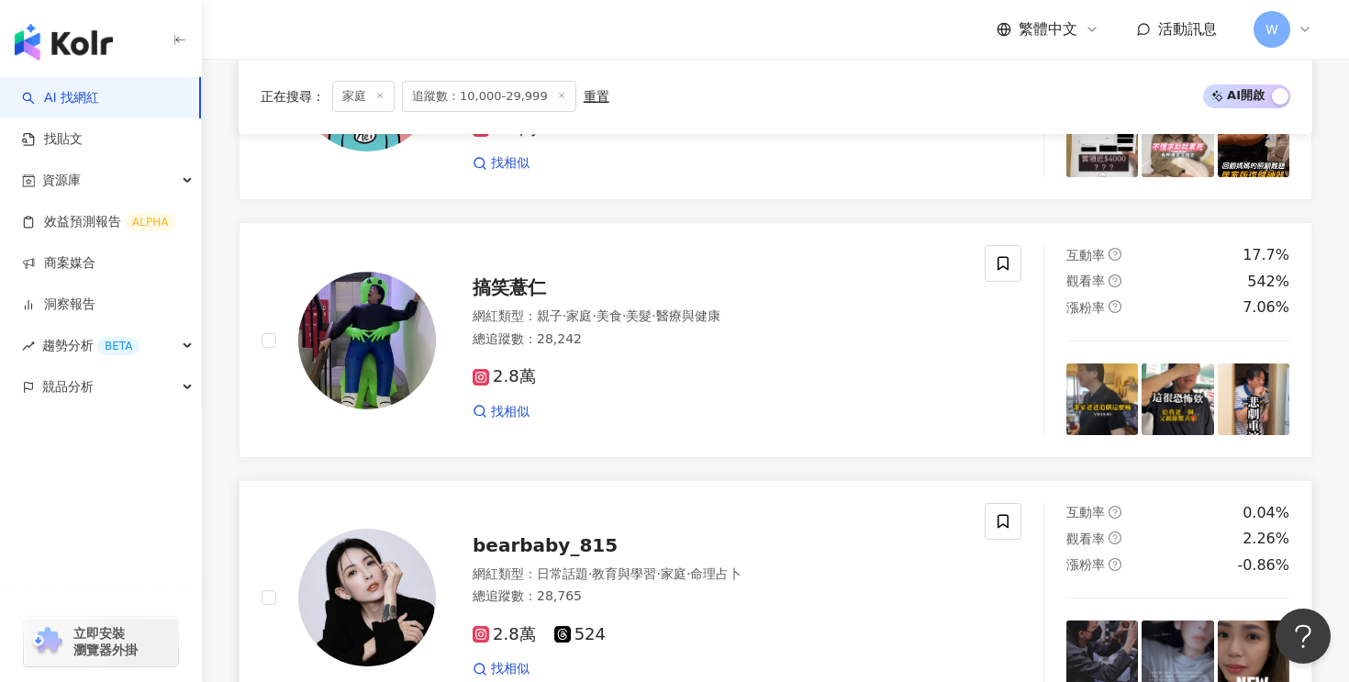
click at [554, 538] on span "bearbaby_815" at bounding box center [545, 545] width 145 height 22
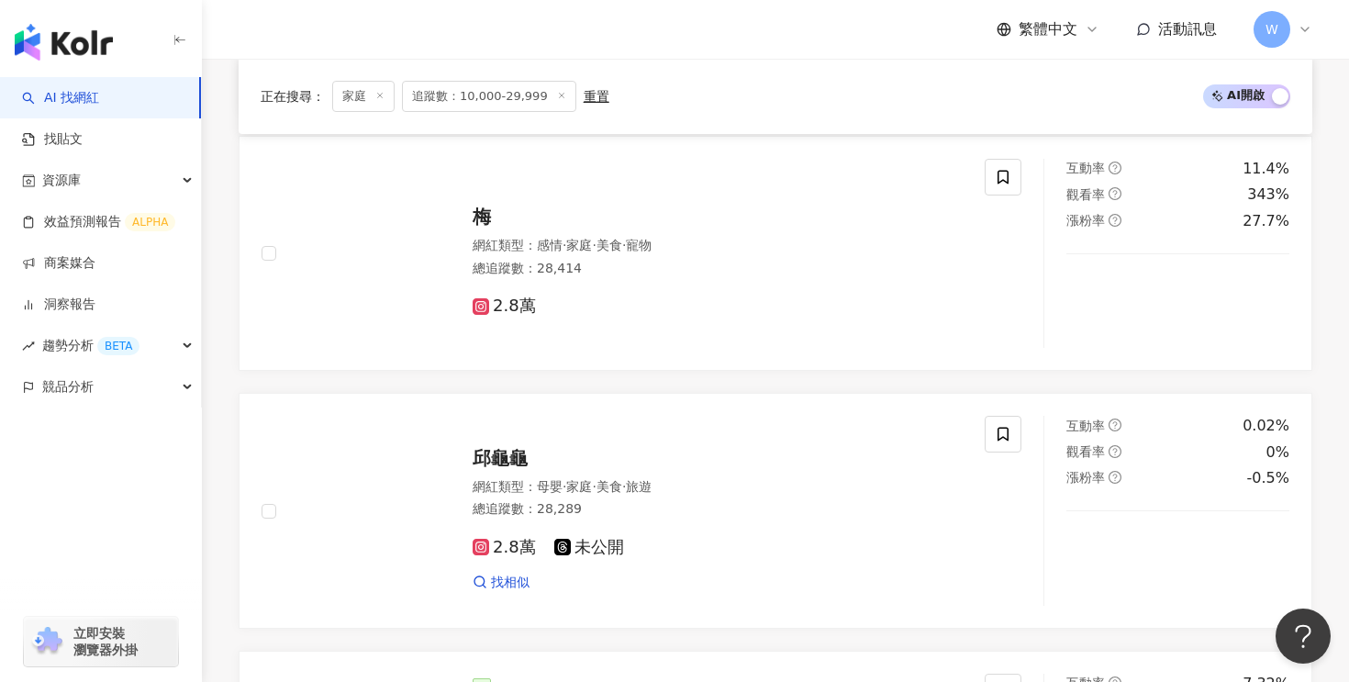
scroll to position [1125, 0]
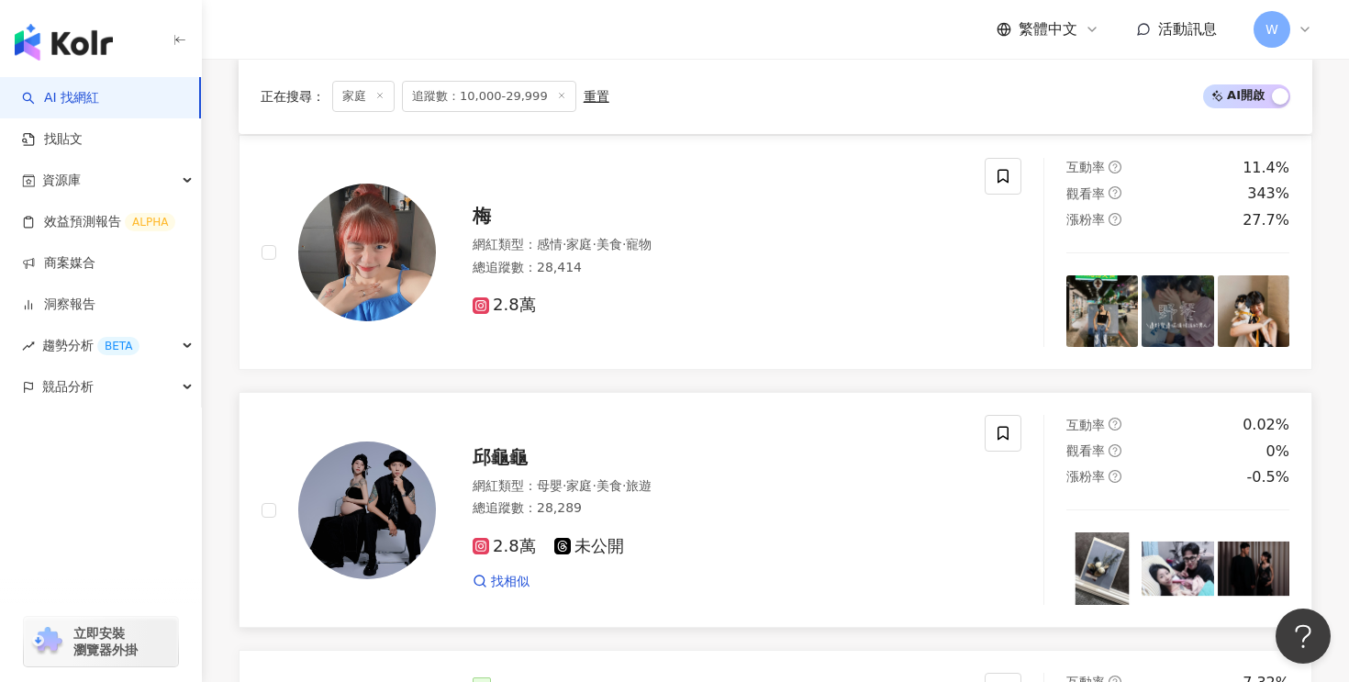
click at [518, 463] on span "邱龜龜" at bounding box center [500, 457] width 55 height 22
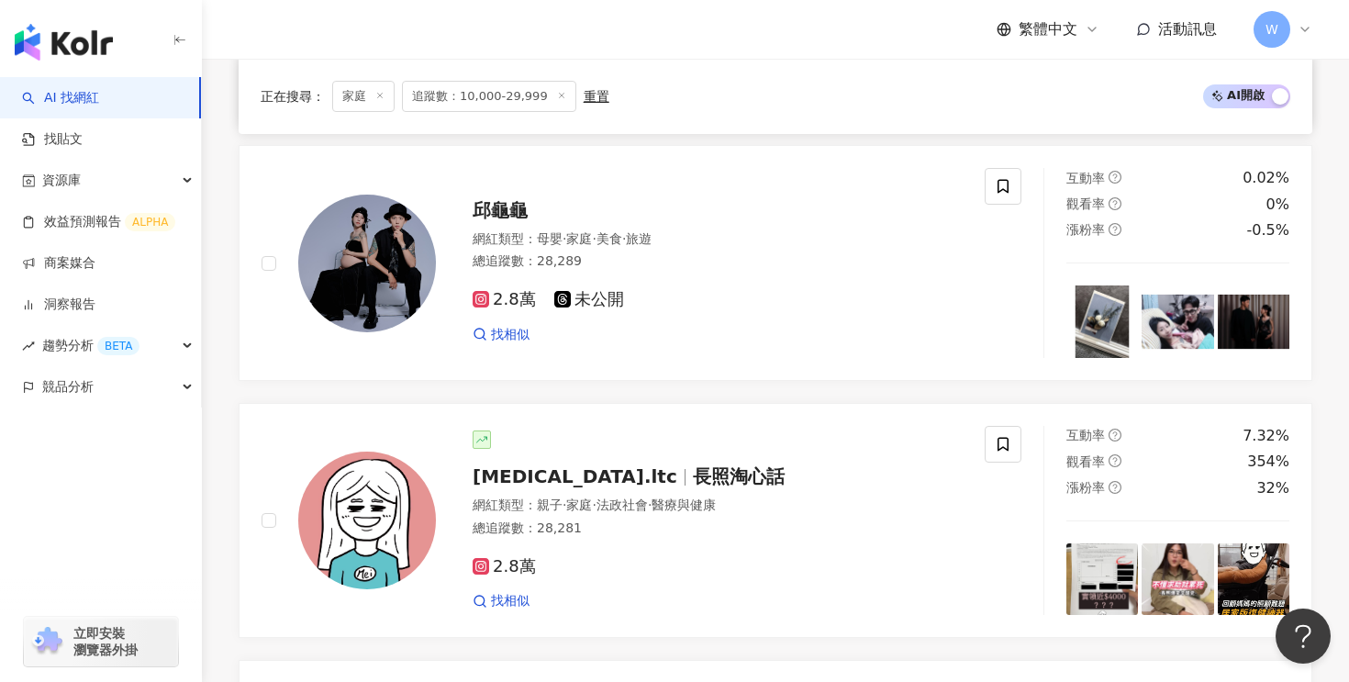
scroll to position [1374, 0]
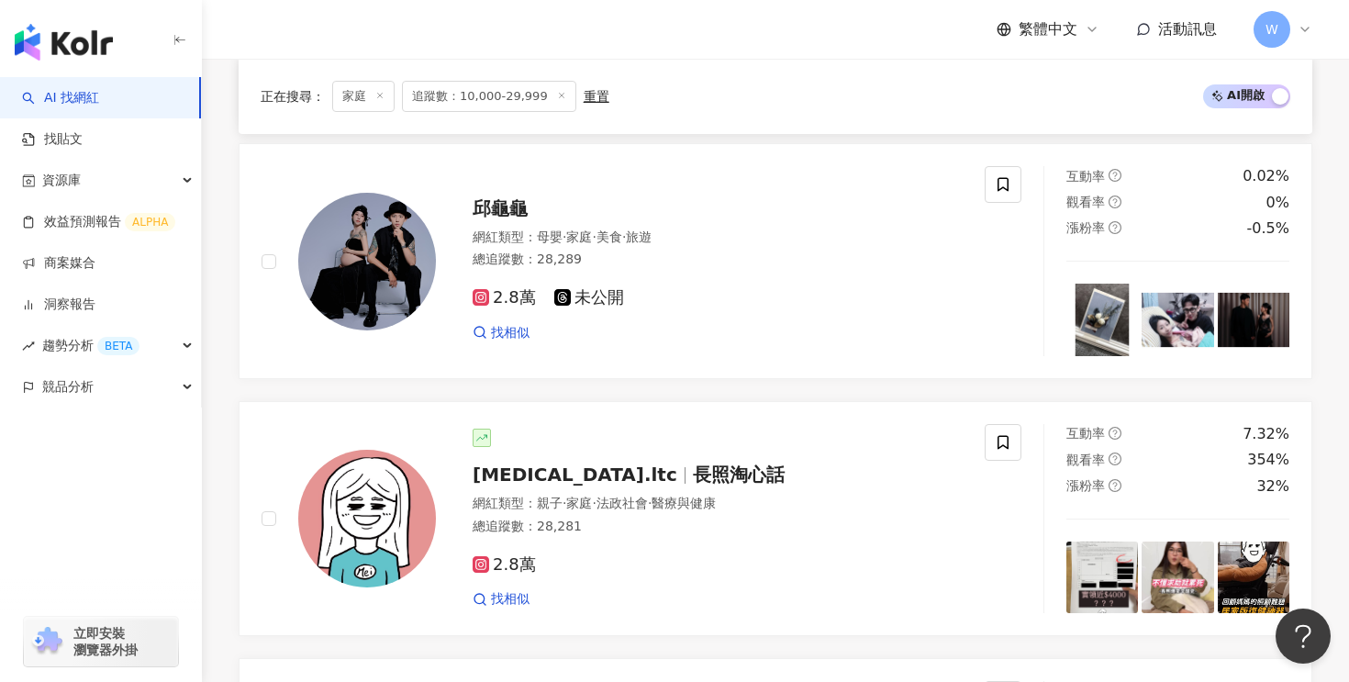
click at [383, 98] on icon at bounding box center [379, 95] width 9 height 9
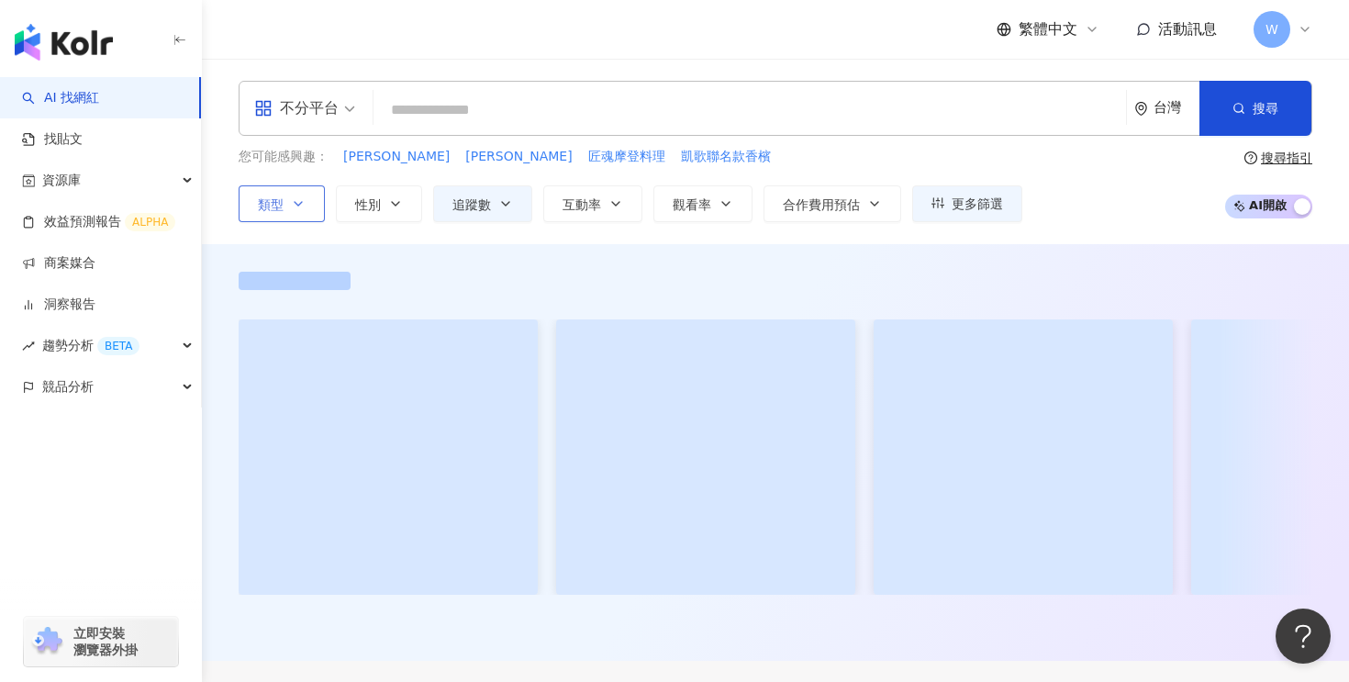
click at [306, 205] on button "類型" at bounding box center [282, 203] width 86 height 37
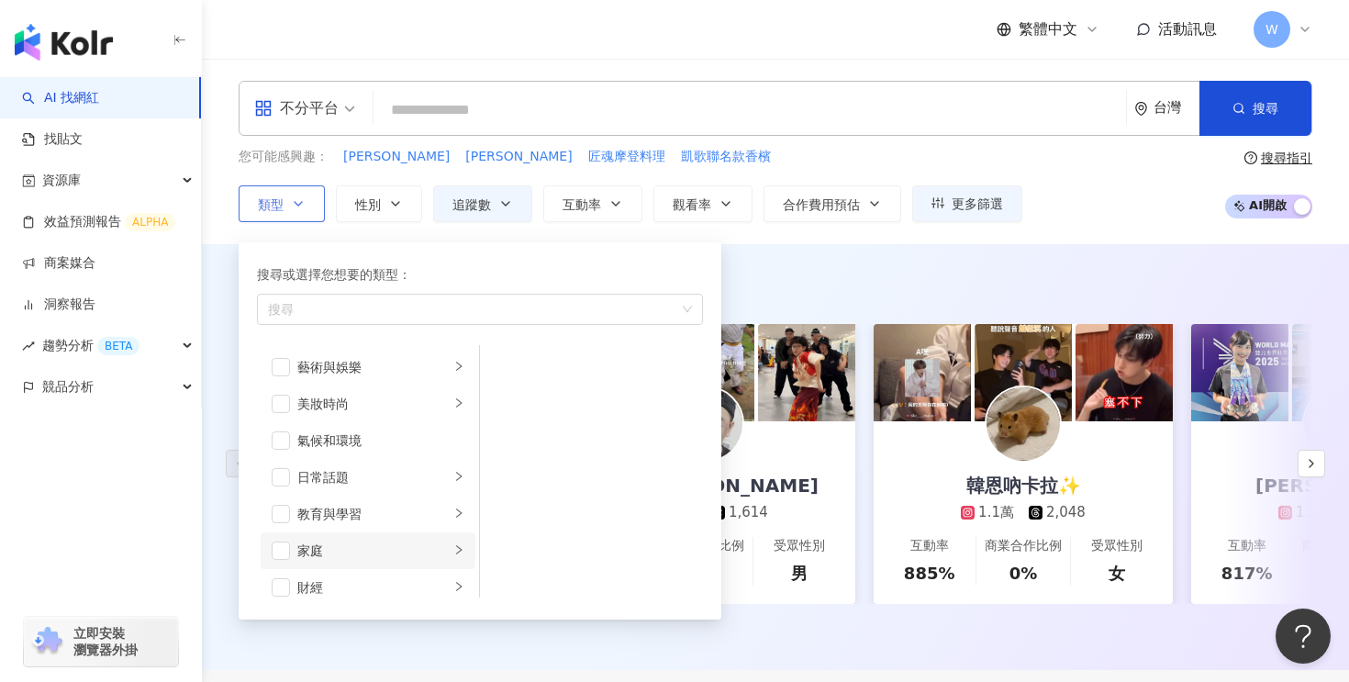
click at [435, 554] on div "家庭" at bounding box center [373, 550] width 152 height 20
click at [497, 356] on li "母嬰" at bounding box center [592, 367] width 216 height 37
click at [804, 280] on div "AI 推薦 ： 精選優質網紅" at bounding box center [776, 283] width 1074 height 23
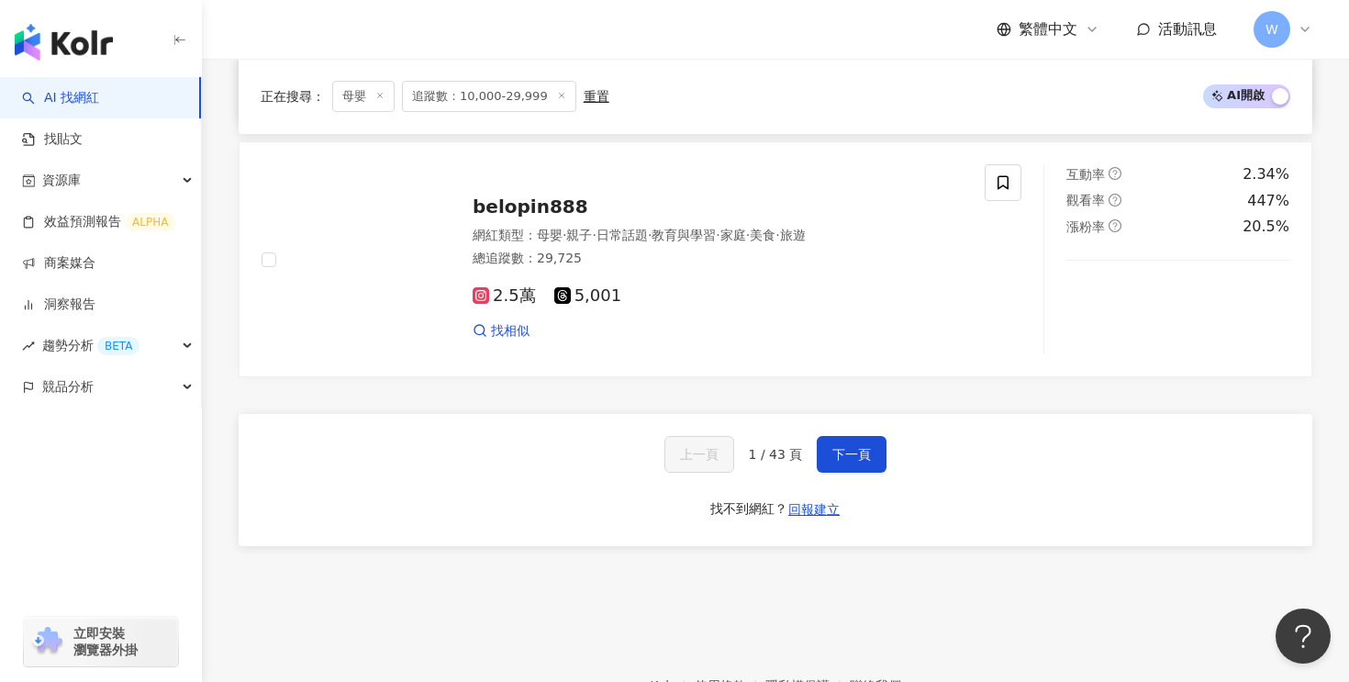
scroll to position [3494, 0]
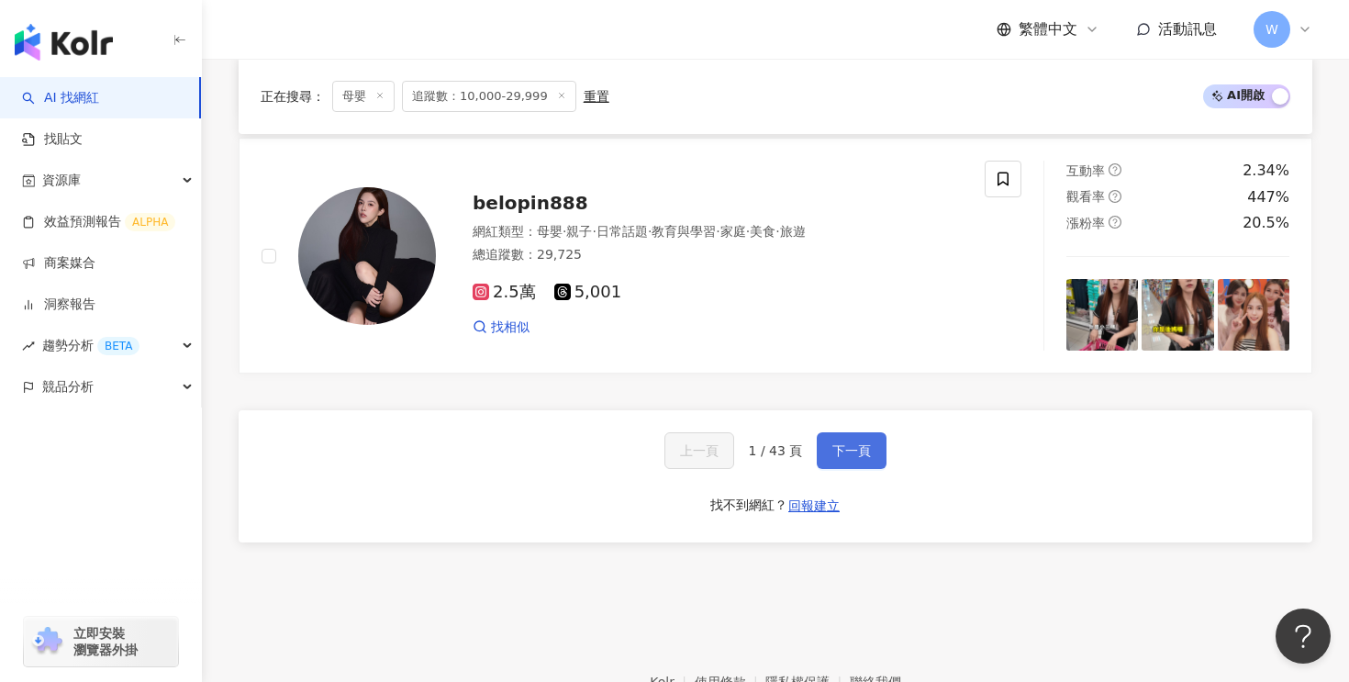
click at [839, 443] on span "下一頁" at bounding box center [851, 450] width 39 height 15
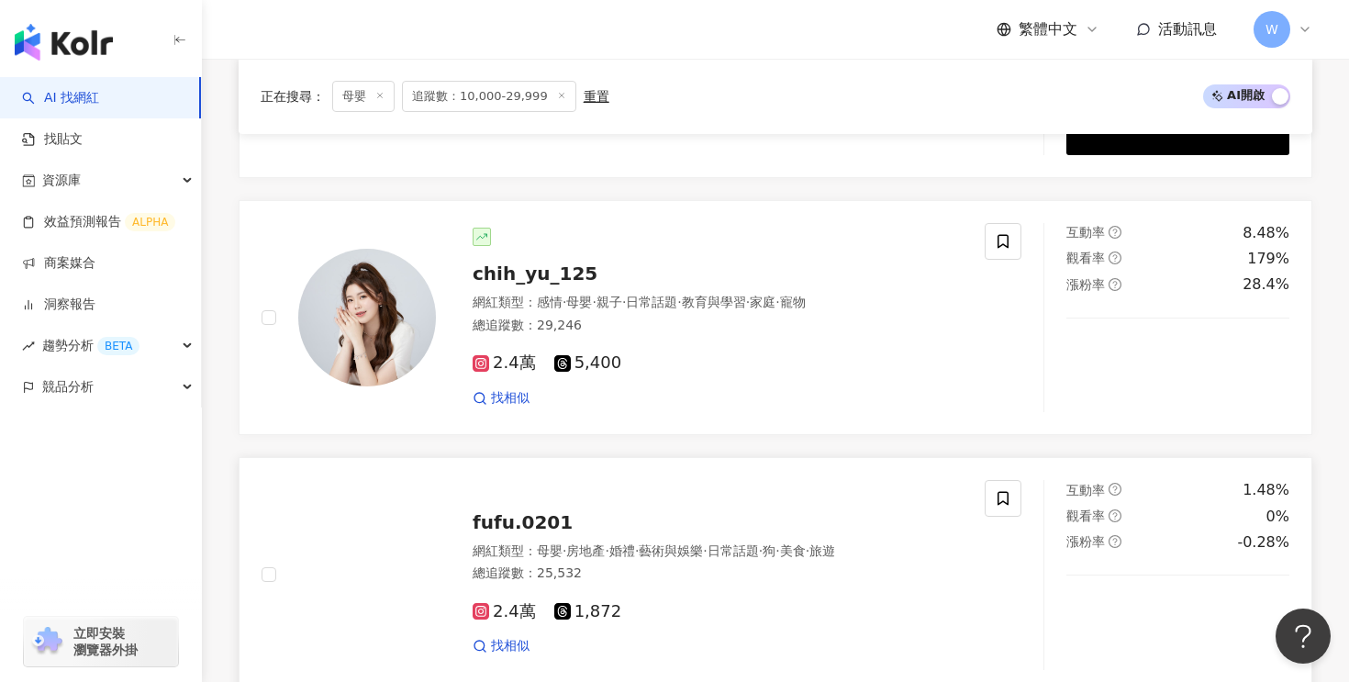
scroll to position [3042, 0]
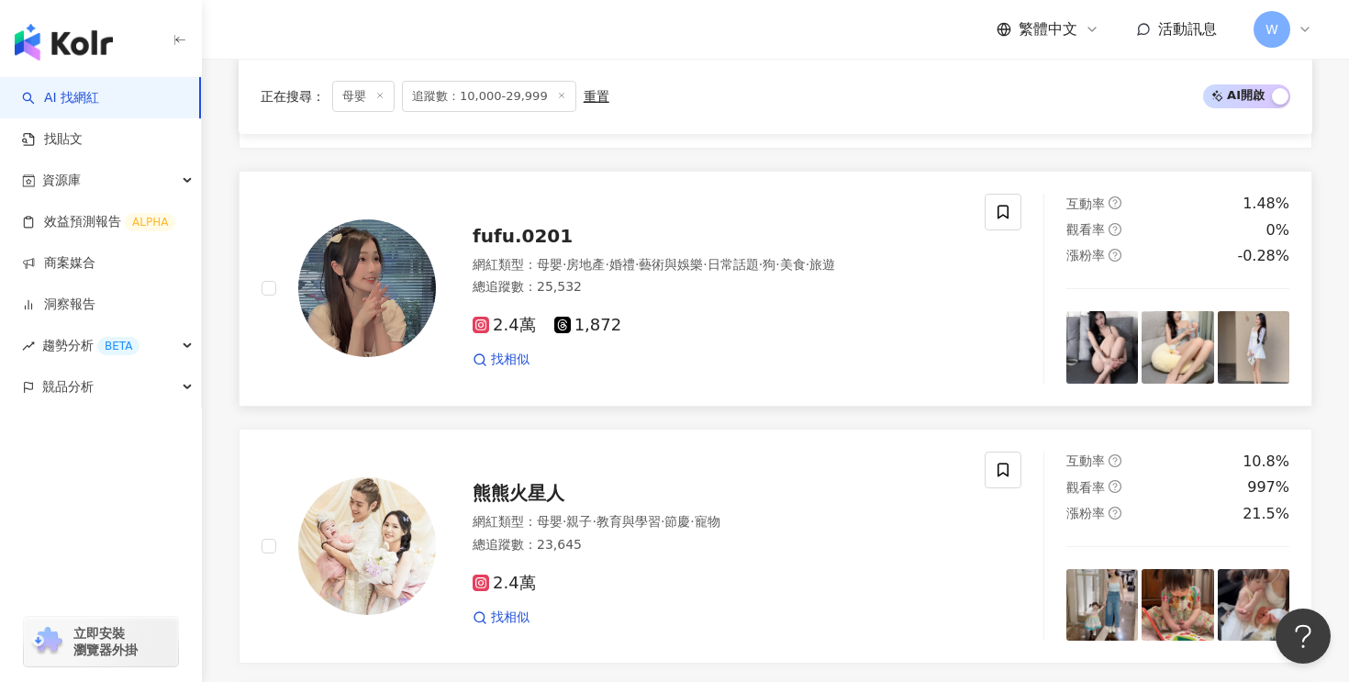
click at [668, 263] on span "藝術與娛樂" at bounding box center [671, 264] width 64 height 15
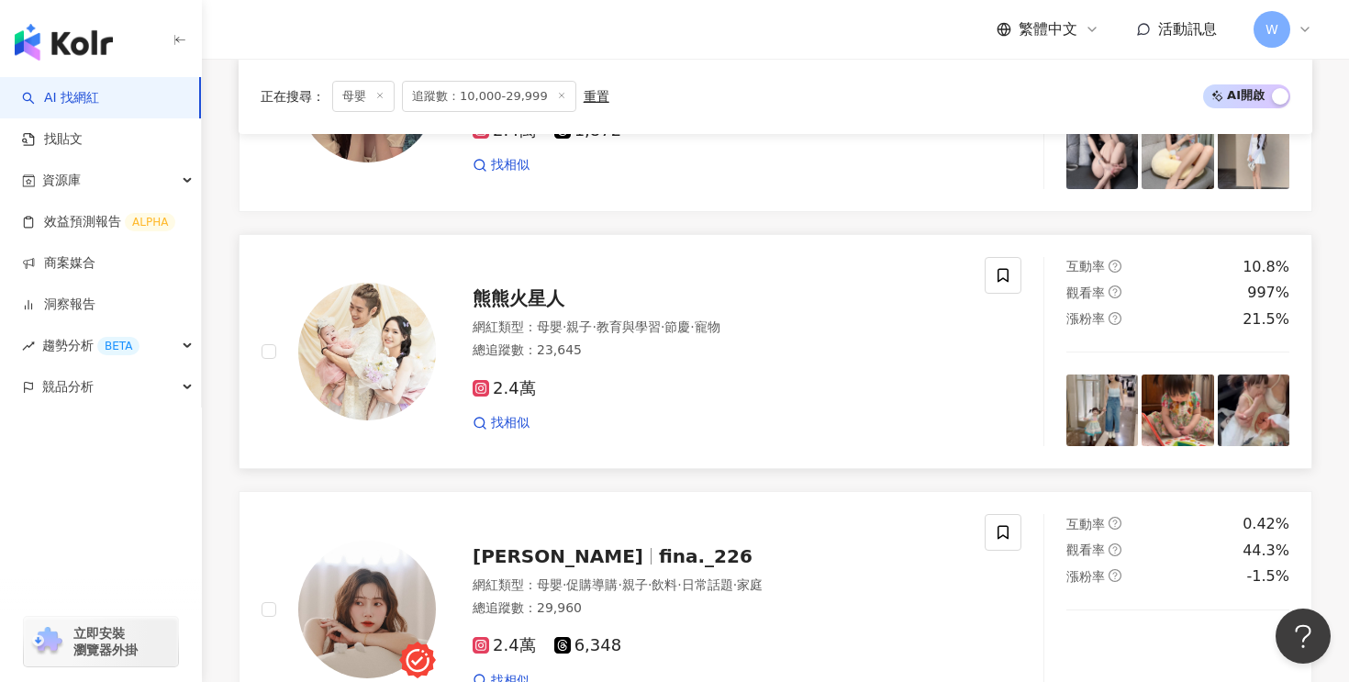
scroll to position [3245, 0]
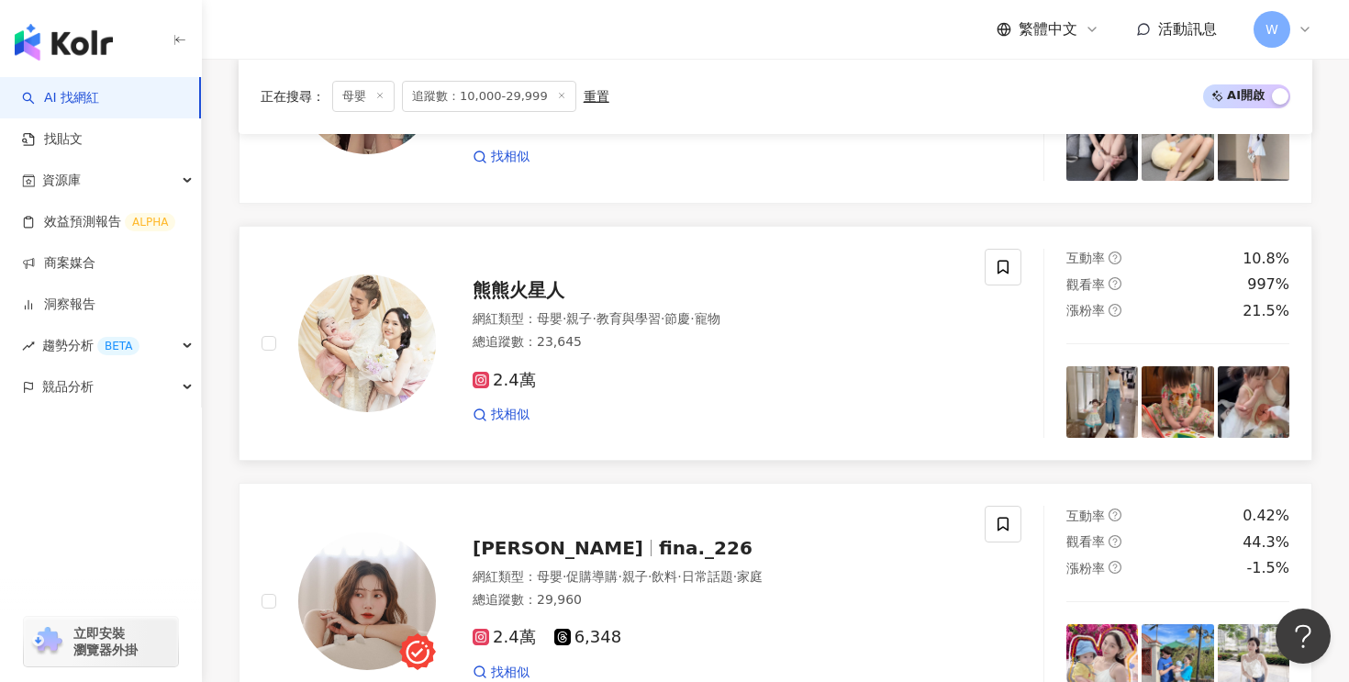
click at [431, 330] on img at bounding box center [367, 343] width 138 height 138
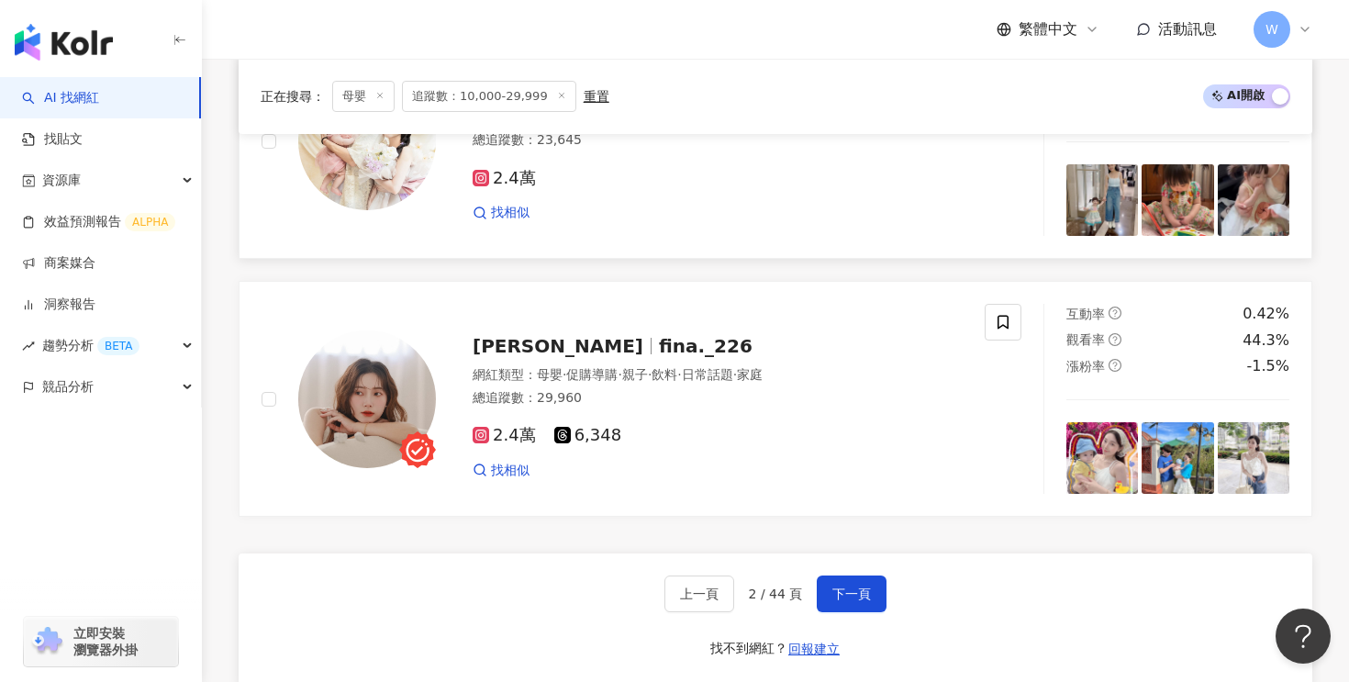
scroll to position [3481, 0]
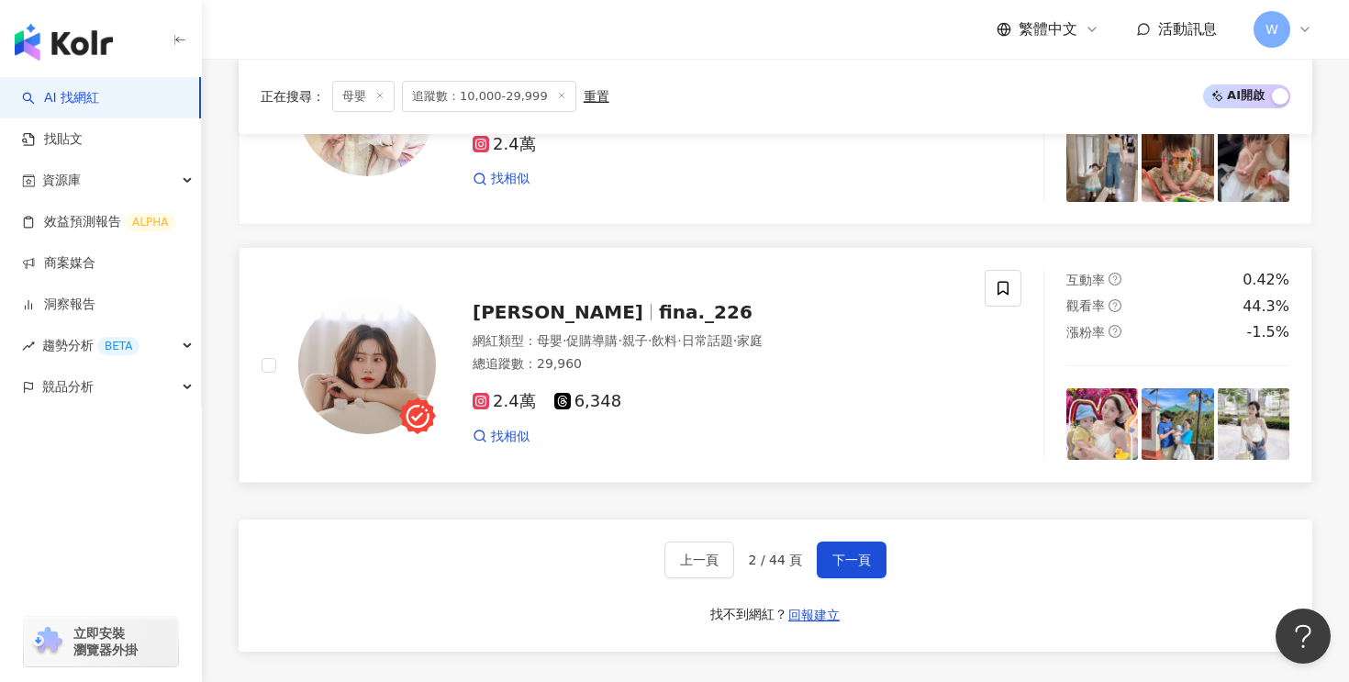
click at [602, 324] on div "媛媛 fina._226" at bounding box center [718, 312] width 490 height 26
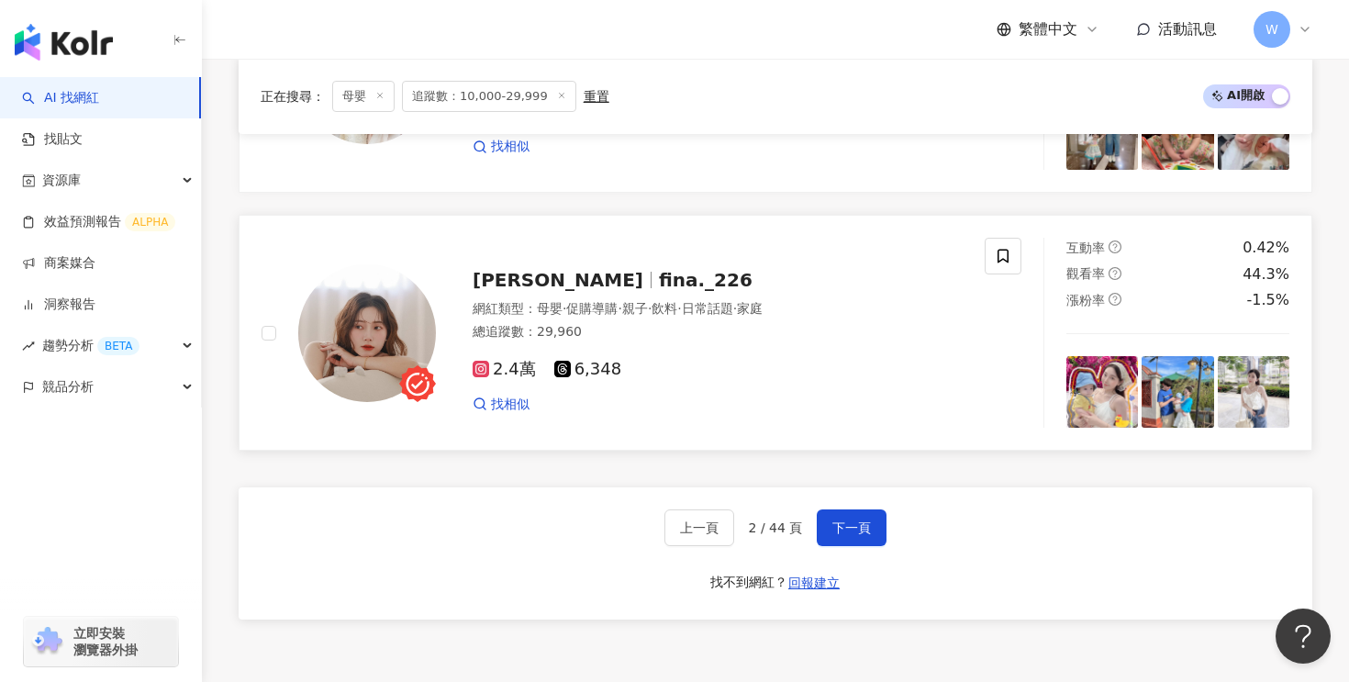
scroll to position [3699, 0]
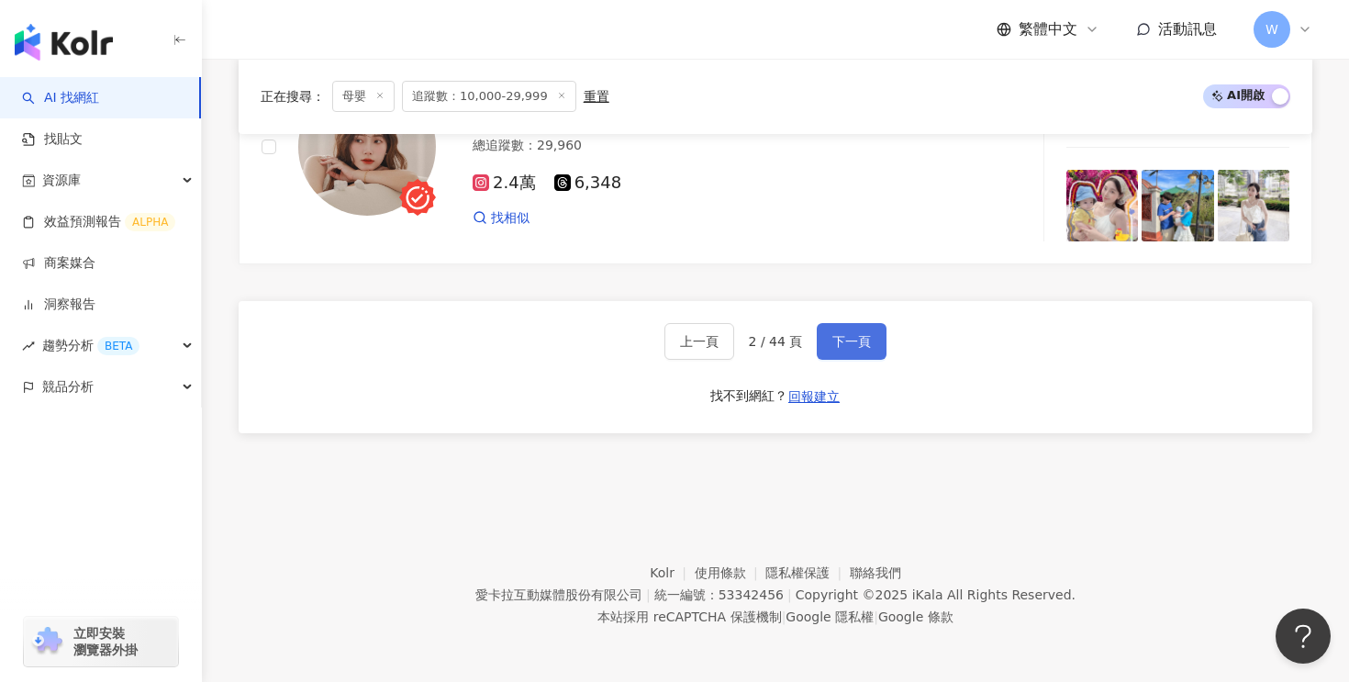
click at [851, 332] on button "下一頁" at bounding box center [852, 341] width 70 height 37
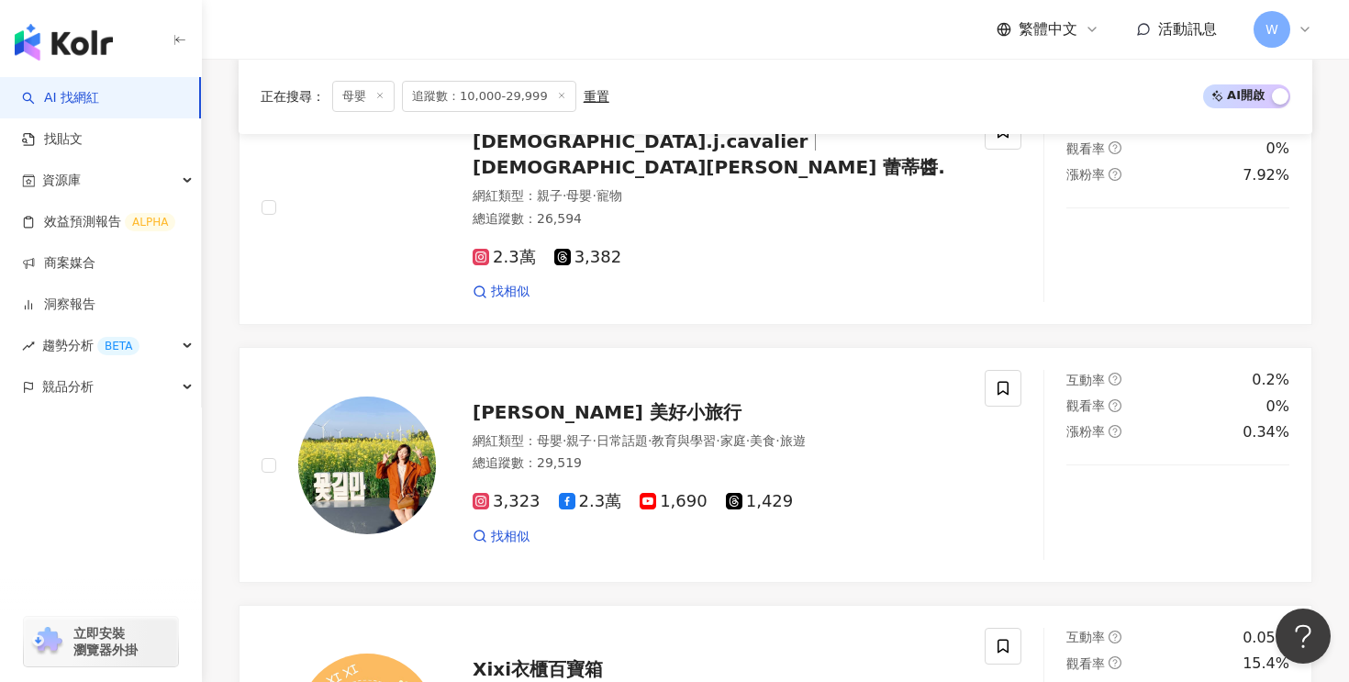
scroll to position [1171, 0]
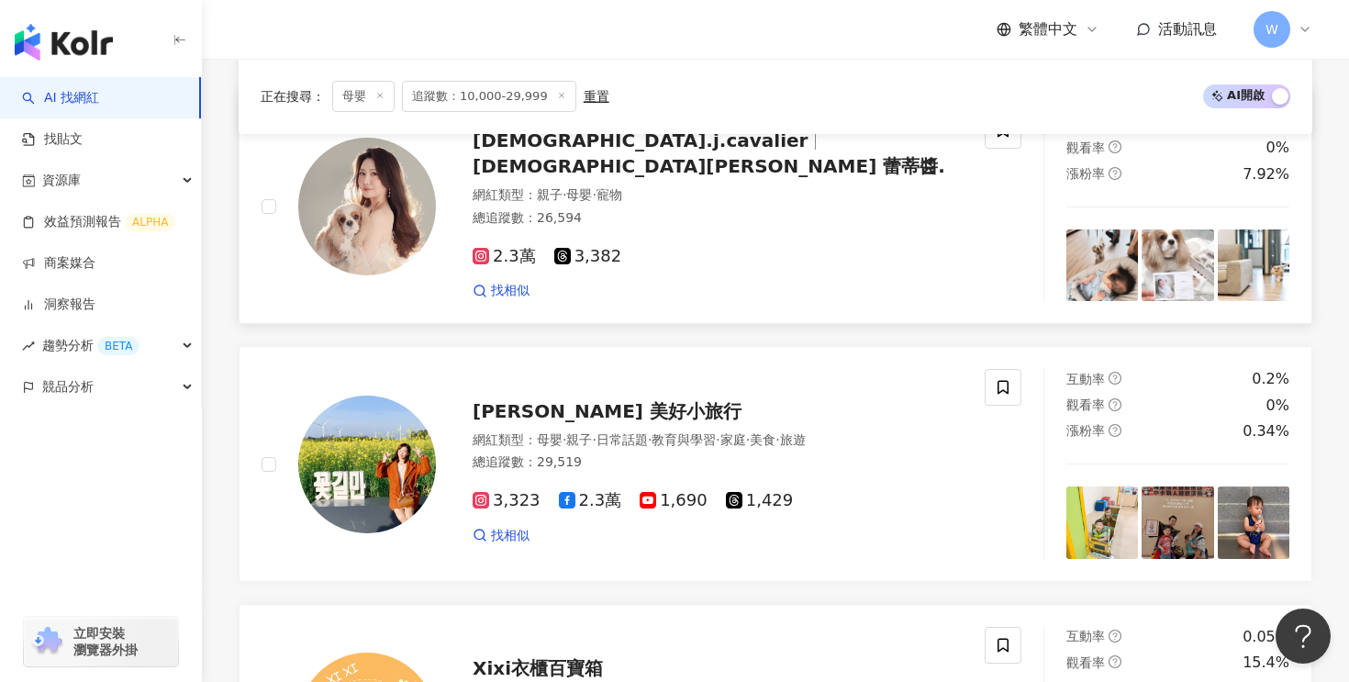
click at [605, 151] on span "lady.j.cavalier" at bounding box center [648, 140] width 351 height 22
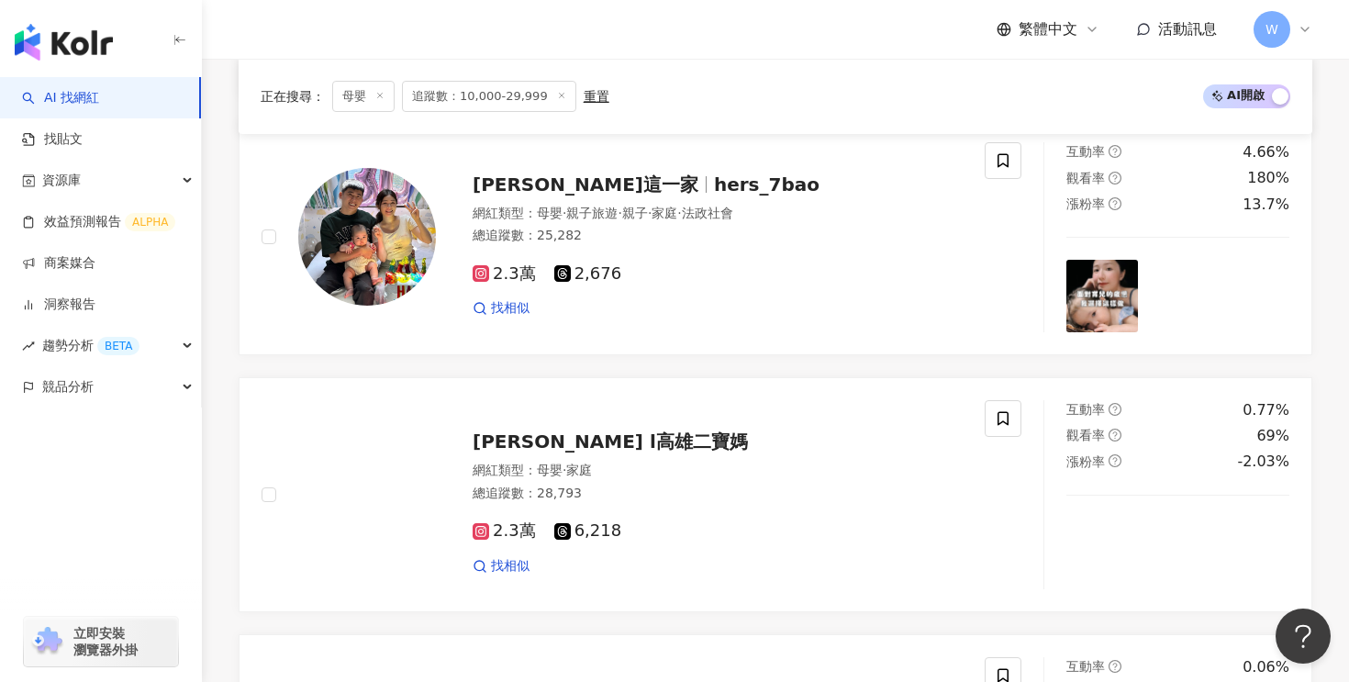
scroll to position [2720, 0]
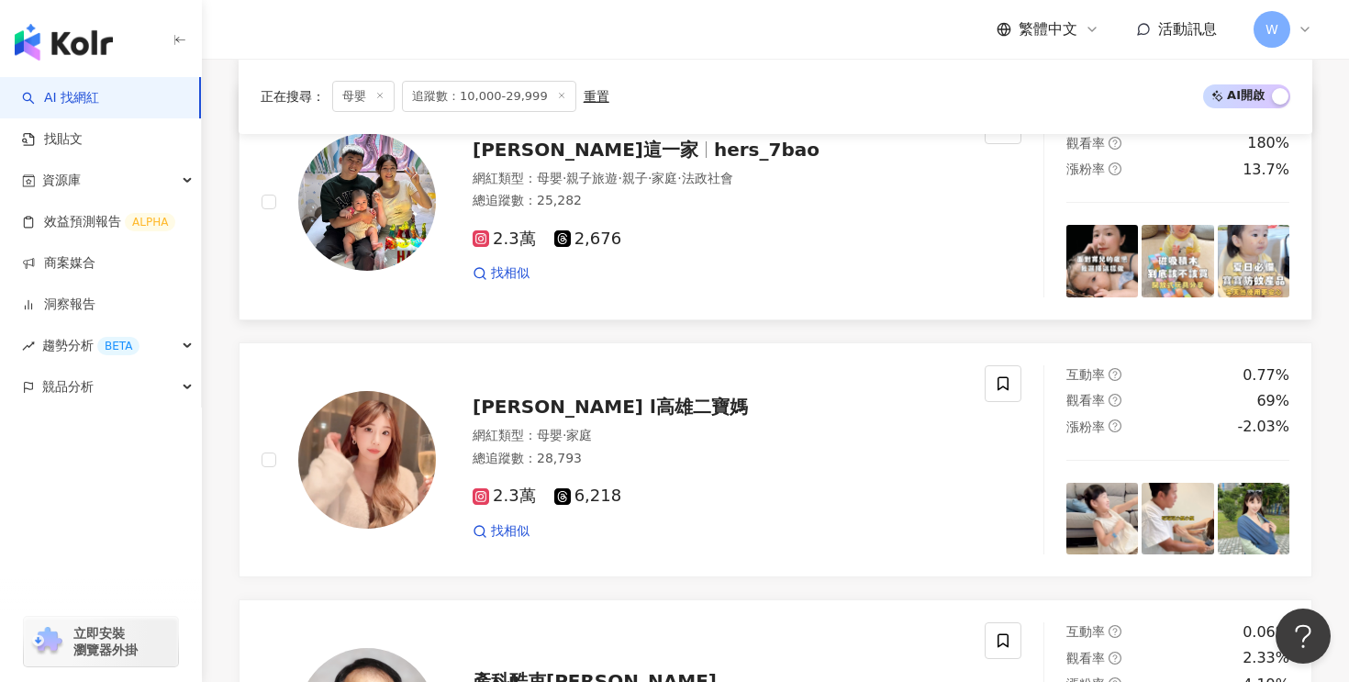
click at [714, 155] on span "hers_7bao" at bounding box center [767, 150] width 106 height 22
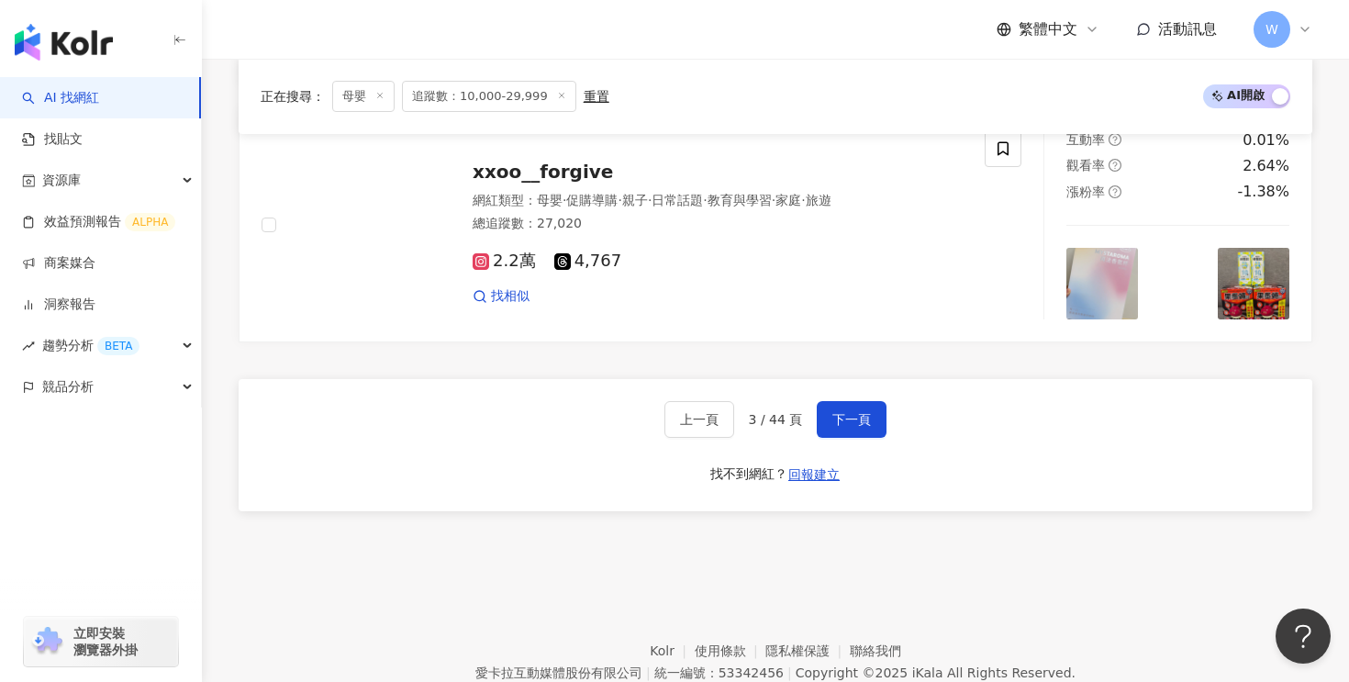
scroll to position [3470, 0]
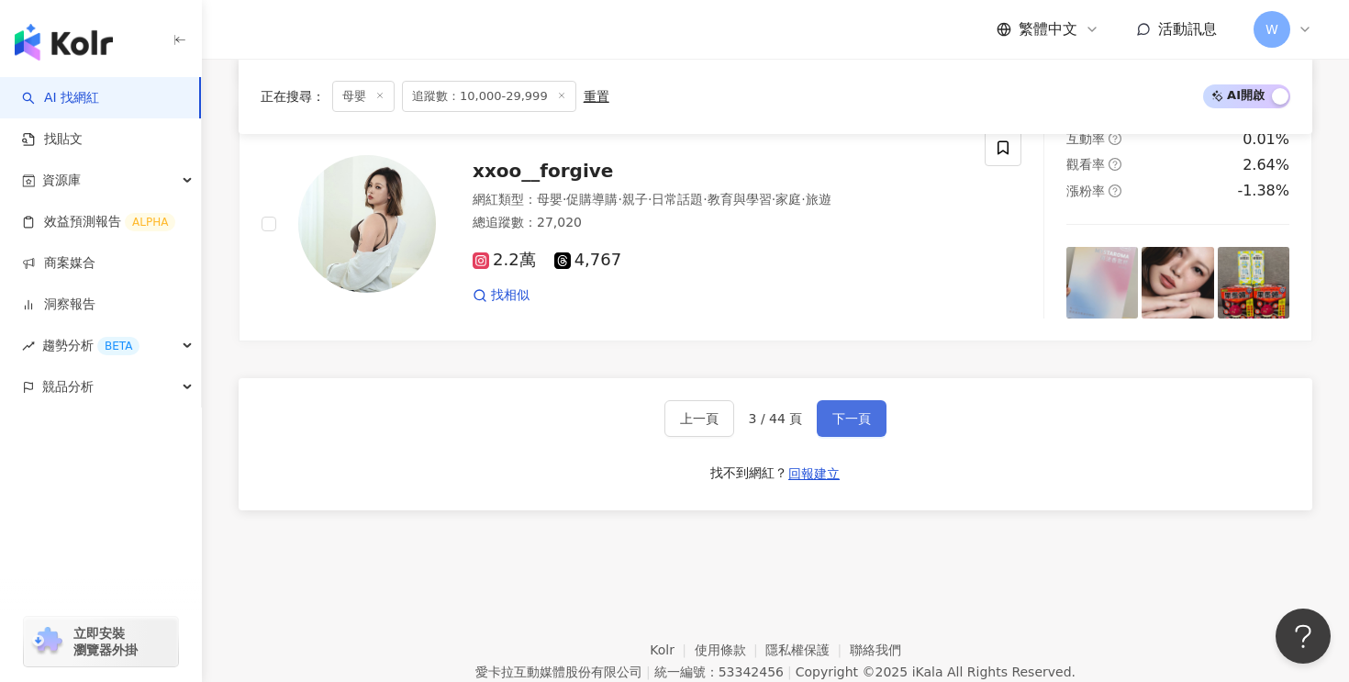
click at [836, 422] on span "下一頁" at bounding box center [851, 418] width 39 height 15
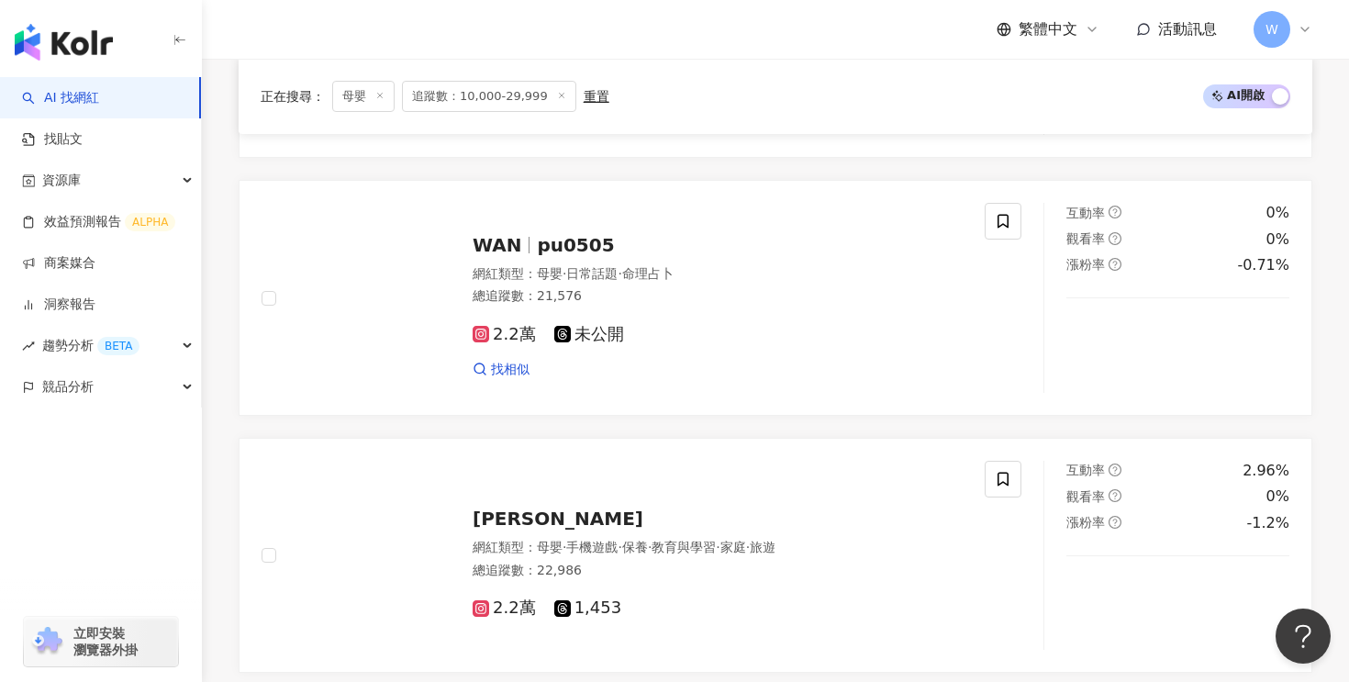
scroll to position [3150, 0]
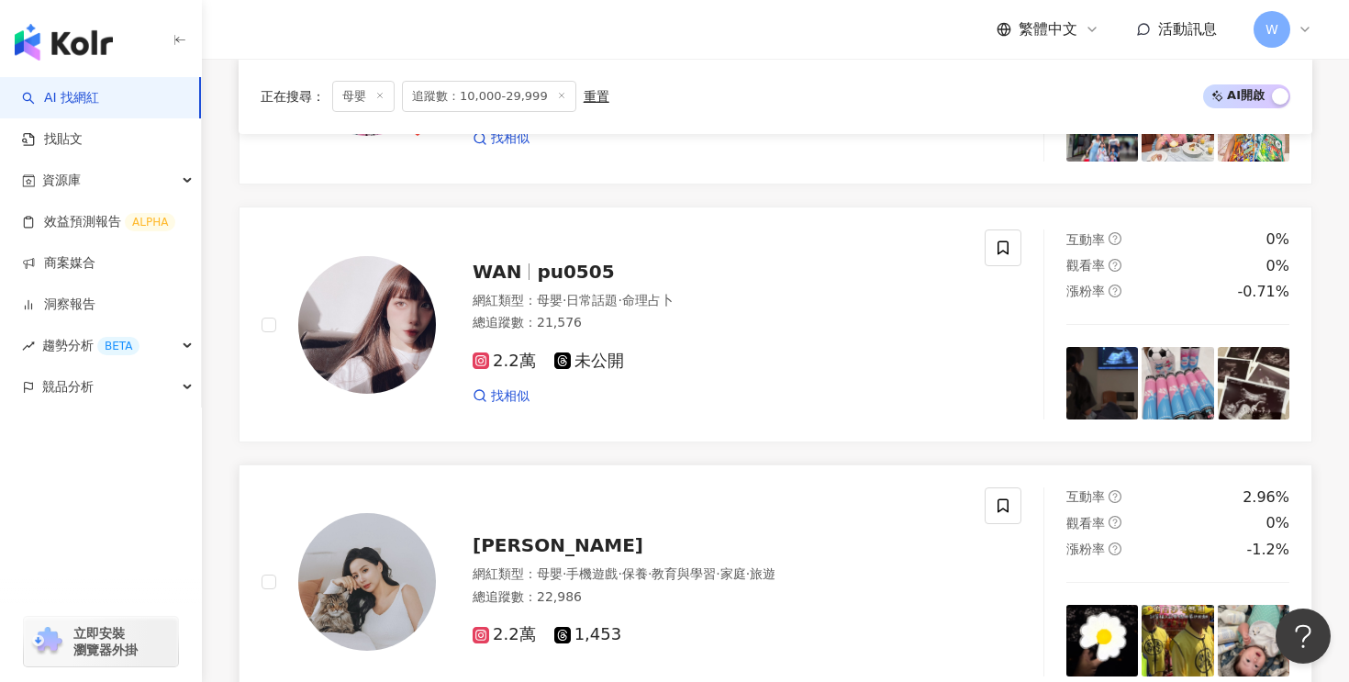
click at [516, 544] on span "Vikki Kuo" at bounding box center [558, 545] width 171 height 22
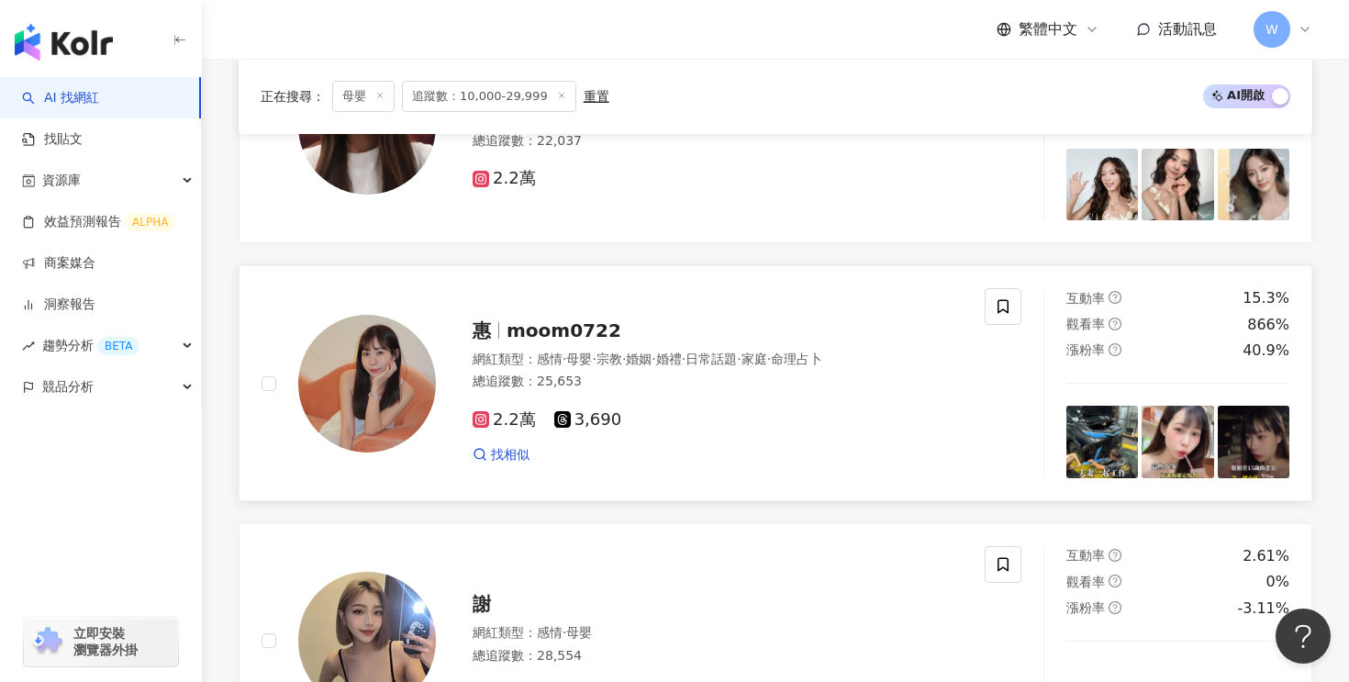
scroll to position [1253, 0]
click at [522, 324] on span "moom0722" at bounding box center [564, 329] width 115 height 22
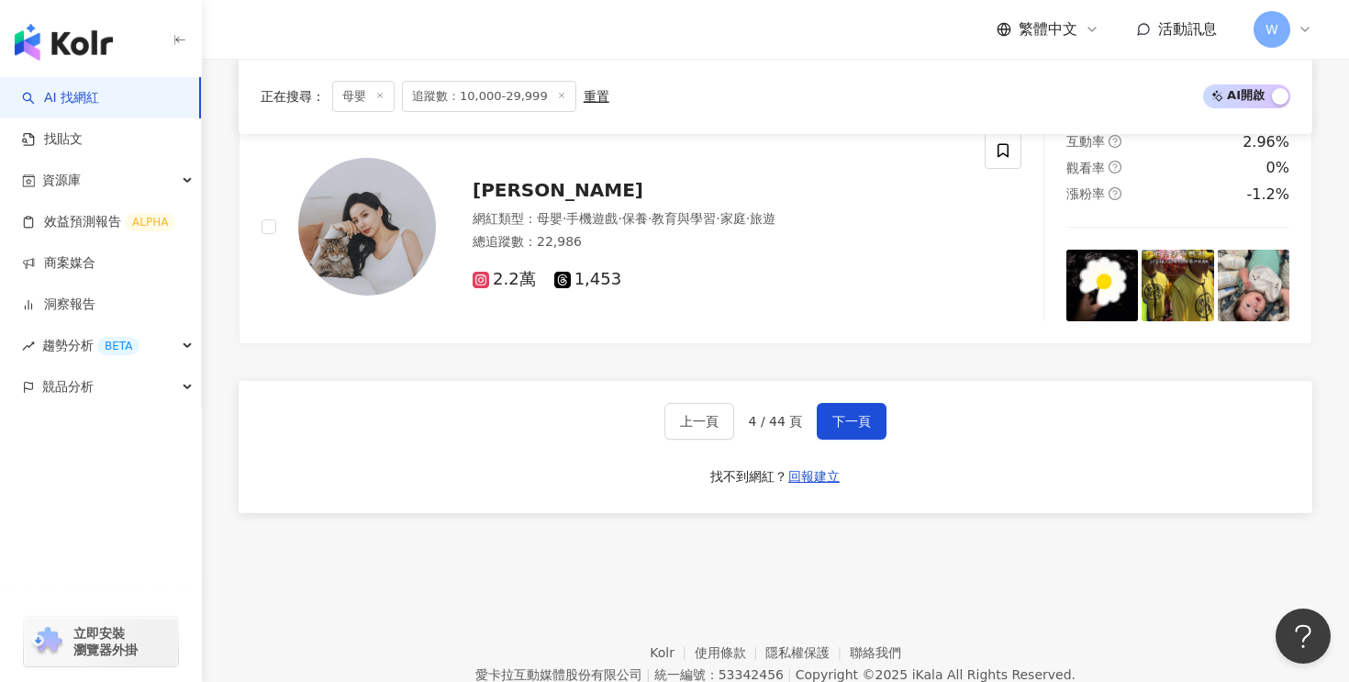
scroll to position [3586, 0]
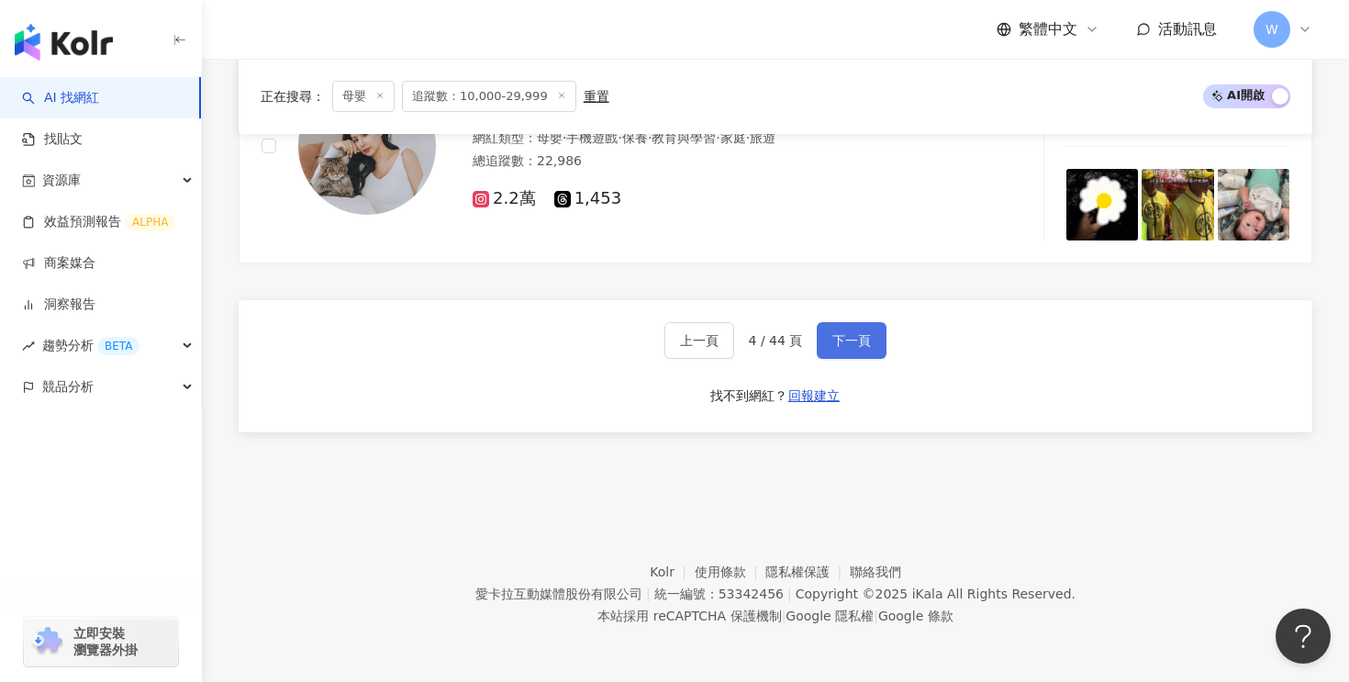
click at [875, 351] on button "下一頁" at bounding box center [852, 340] width 70 height 37
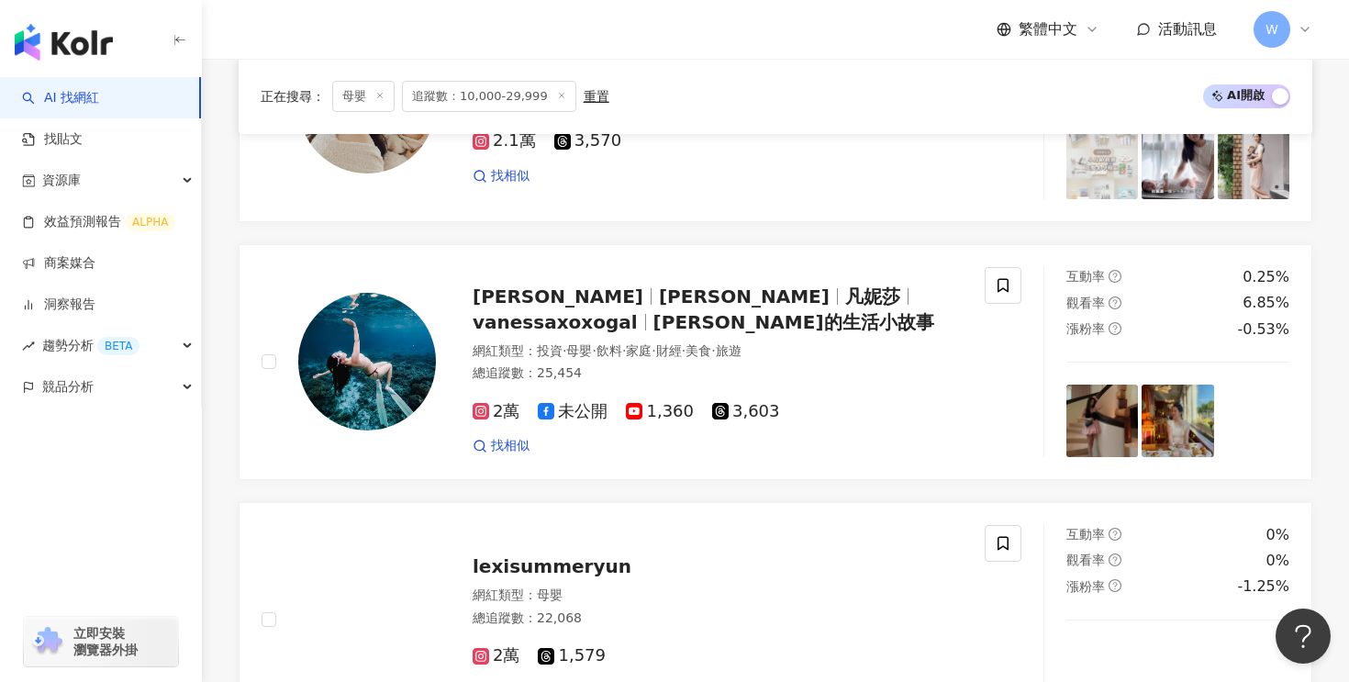
scroll to position [2557, 0]
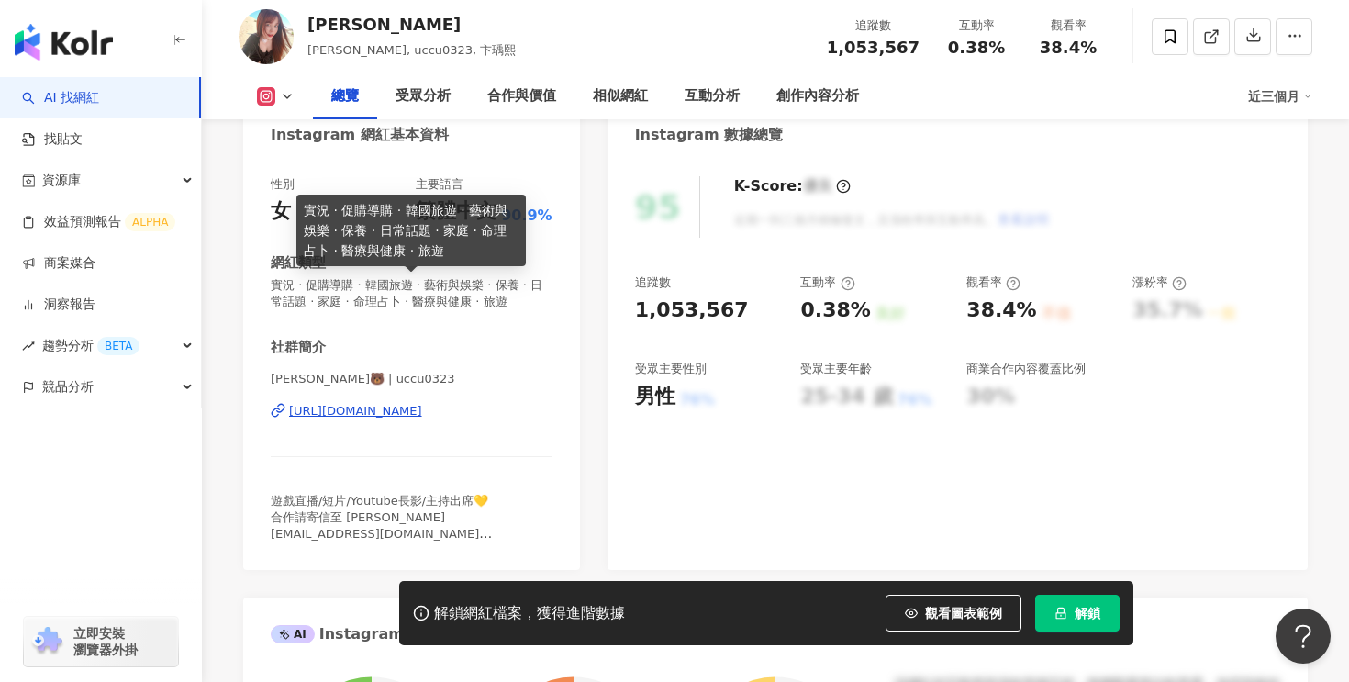
scroll to position [202, 0]
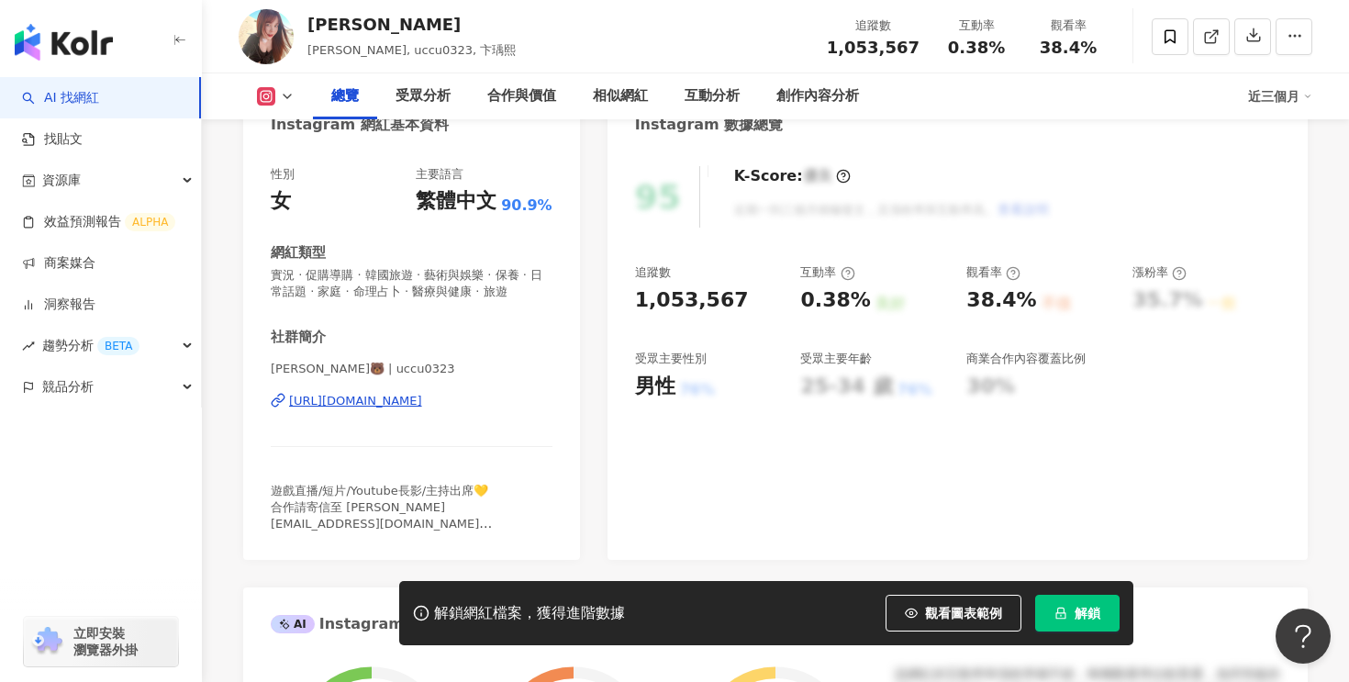
click at [358, 404] on div "[URL][DOMAIN_NAME]" at bounding box center [355, 401] width 133 height 17
click at [281, 98] on icon at bounding box center [287, 96] width 15 height 15
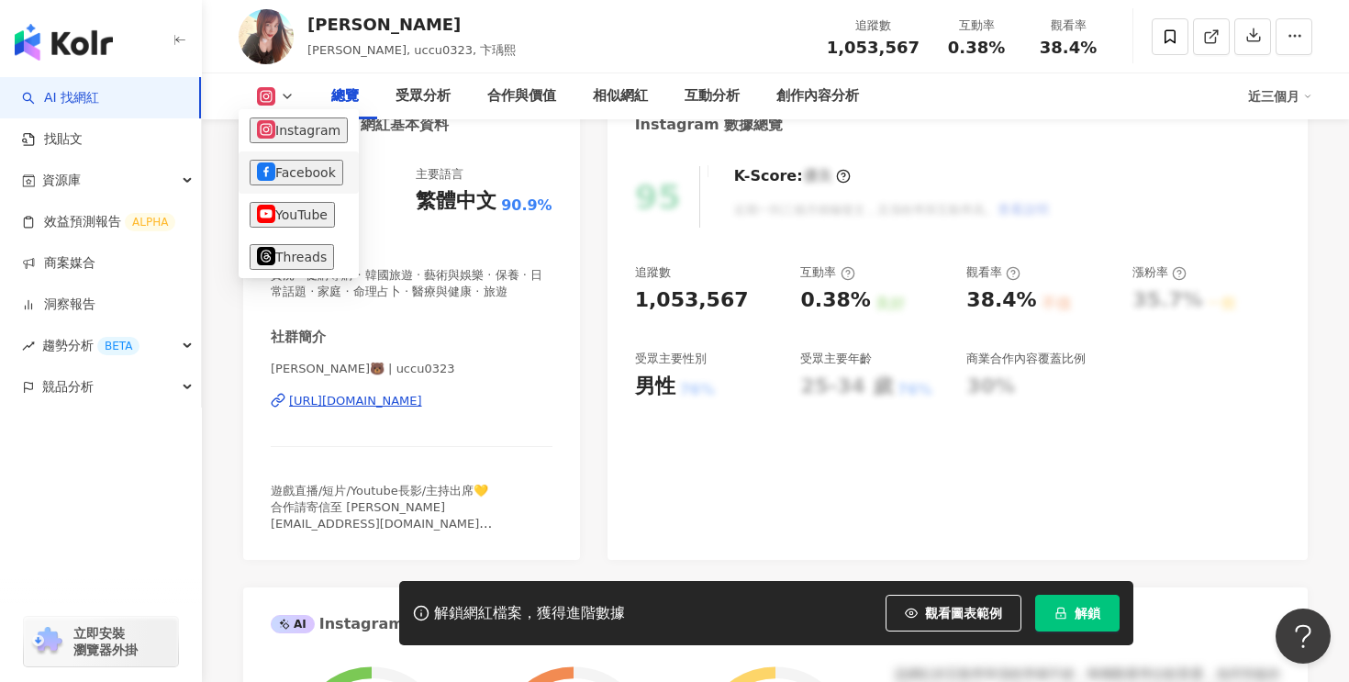
click at [294, 180] on button "Facebook" at bounding box center [297, 173] width 94 height 26
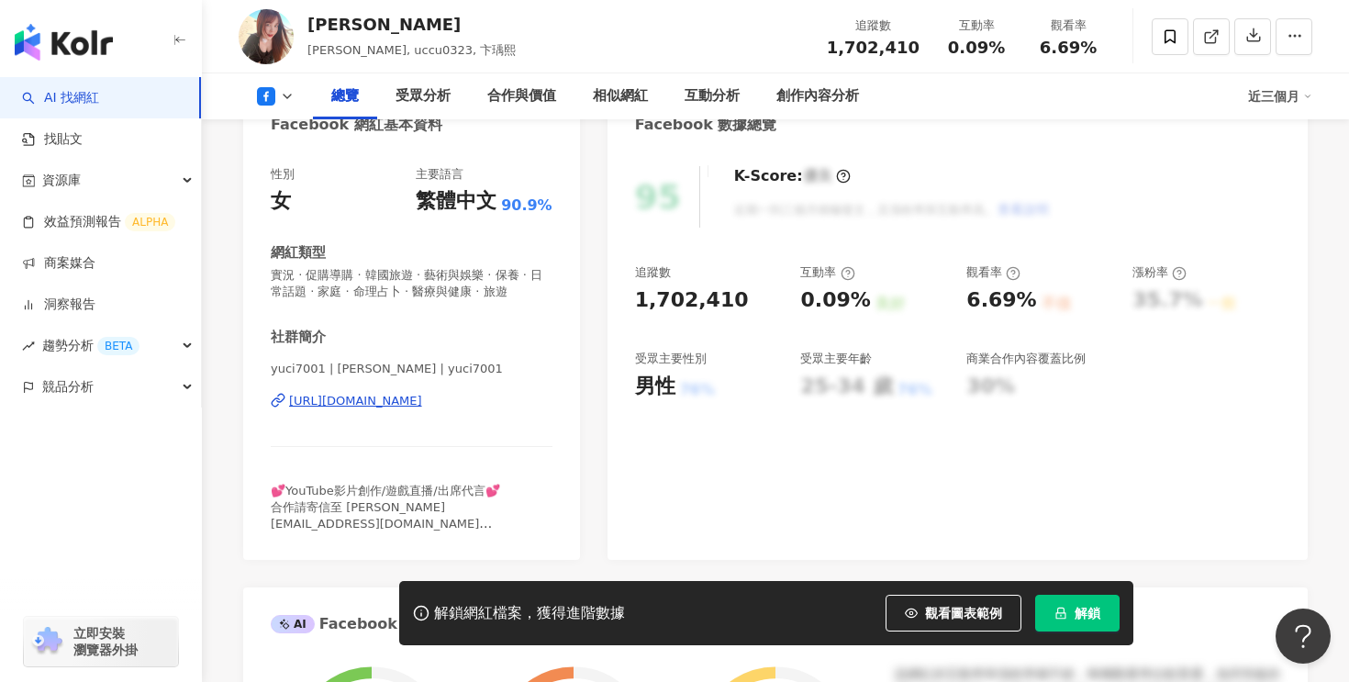
click at [351, 405] on div "https://www.facebook.com/1690521611179970" at bounding box center [355, 401] width 133 height 17
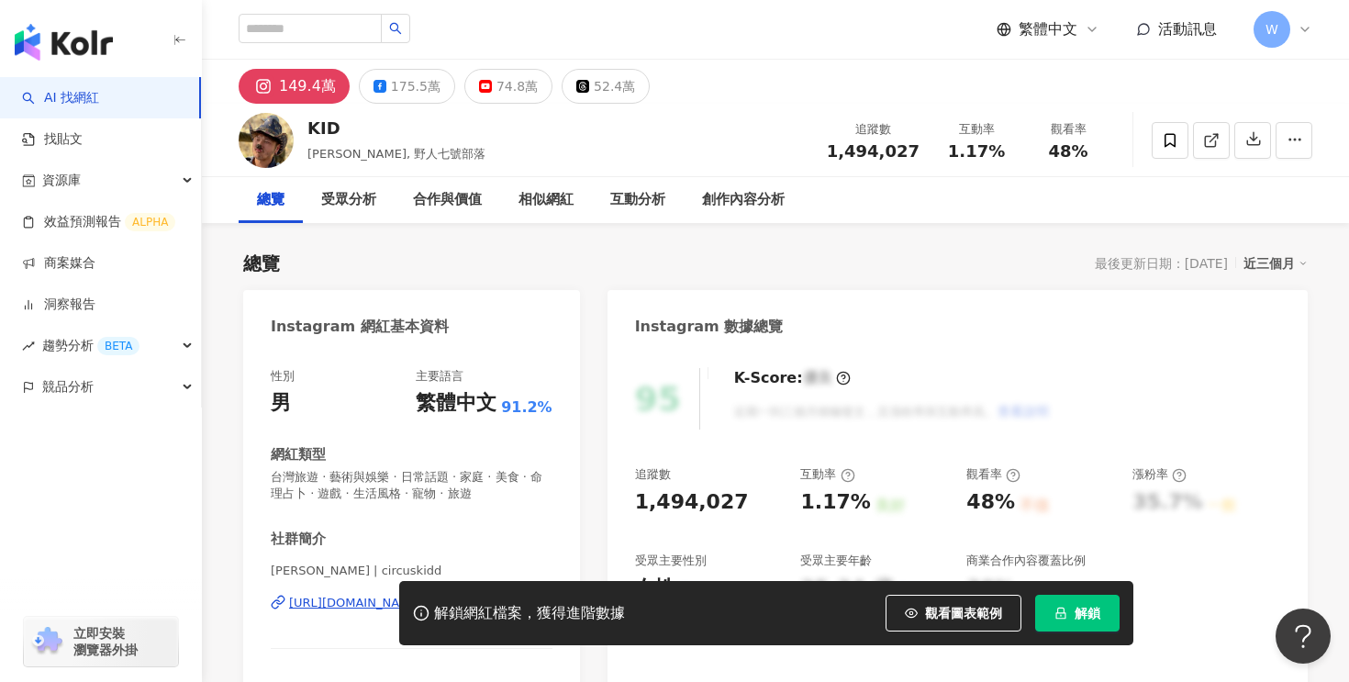
click at [328, 606] on div "解鎖網紅檔案，獲得進階數據 觀看圖表範例 解鎖" at bounding box center [674, 613] width 1349 height 64
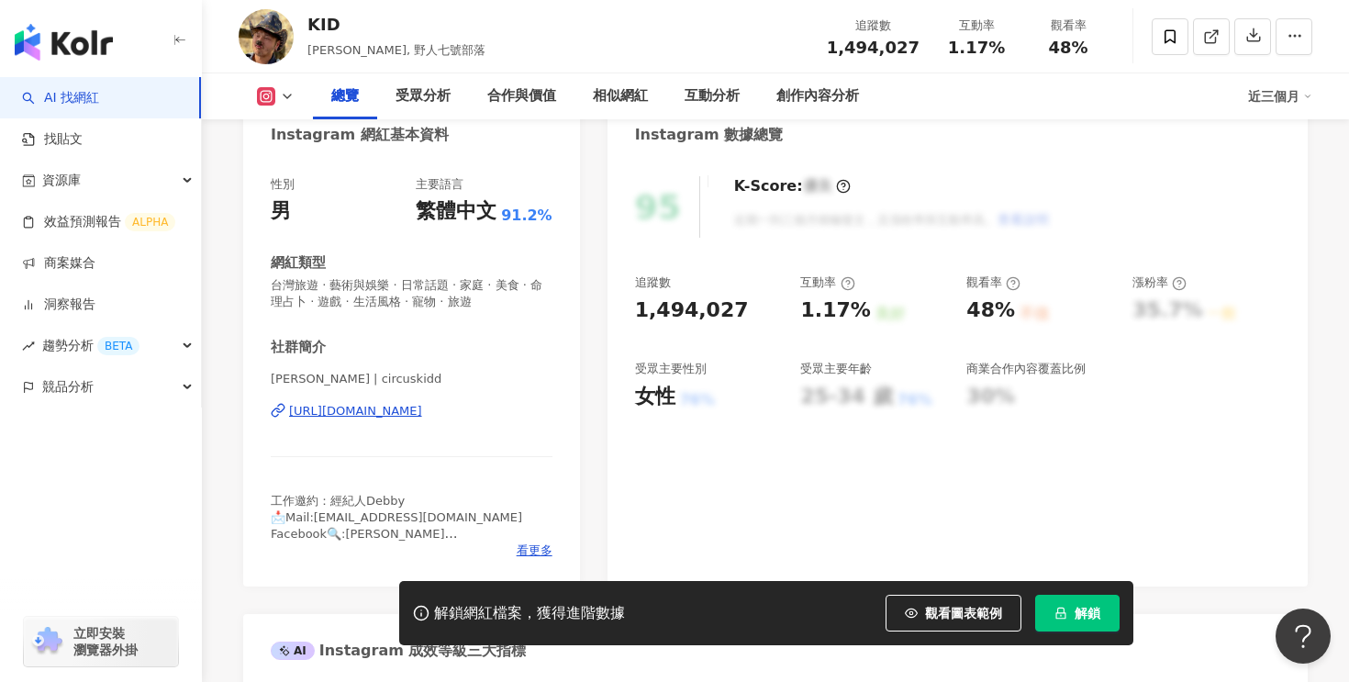
scroll to position [207, 0]
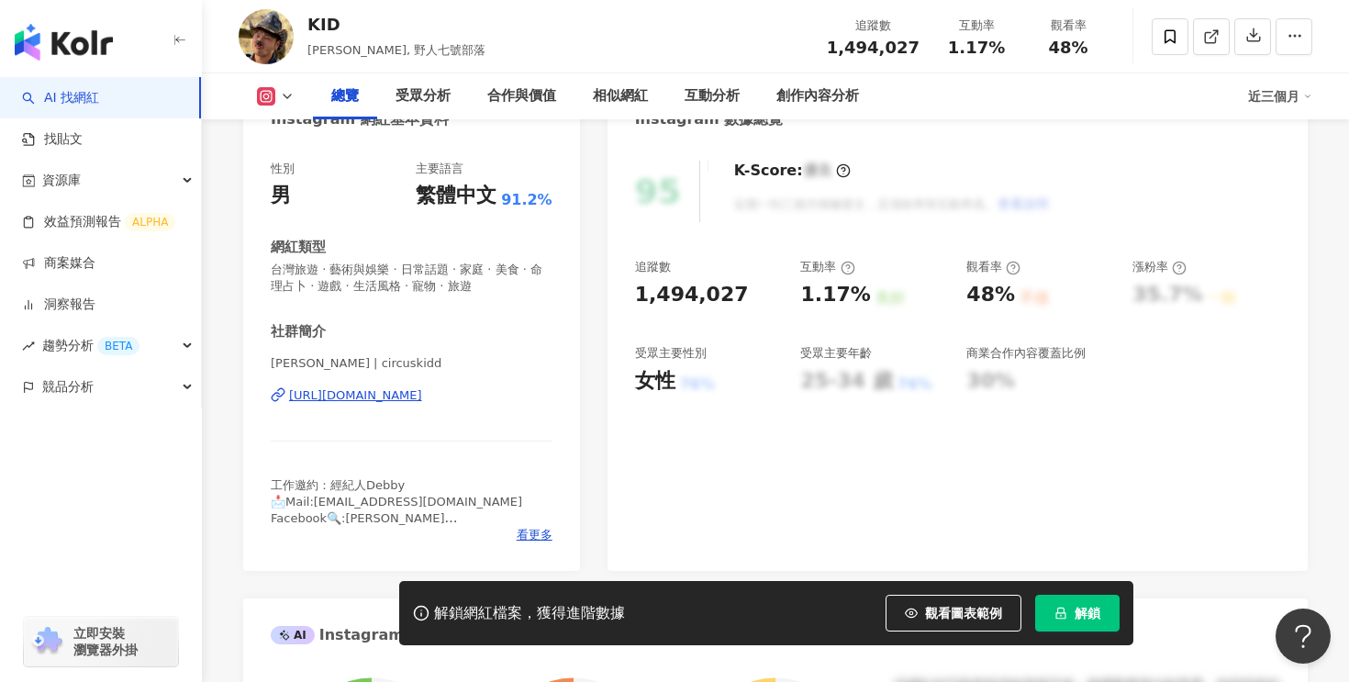
click at [368, 394] on div "https://www.instagram.com/circuskidd/" at bounding box center [355, 395] width 133 height 17
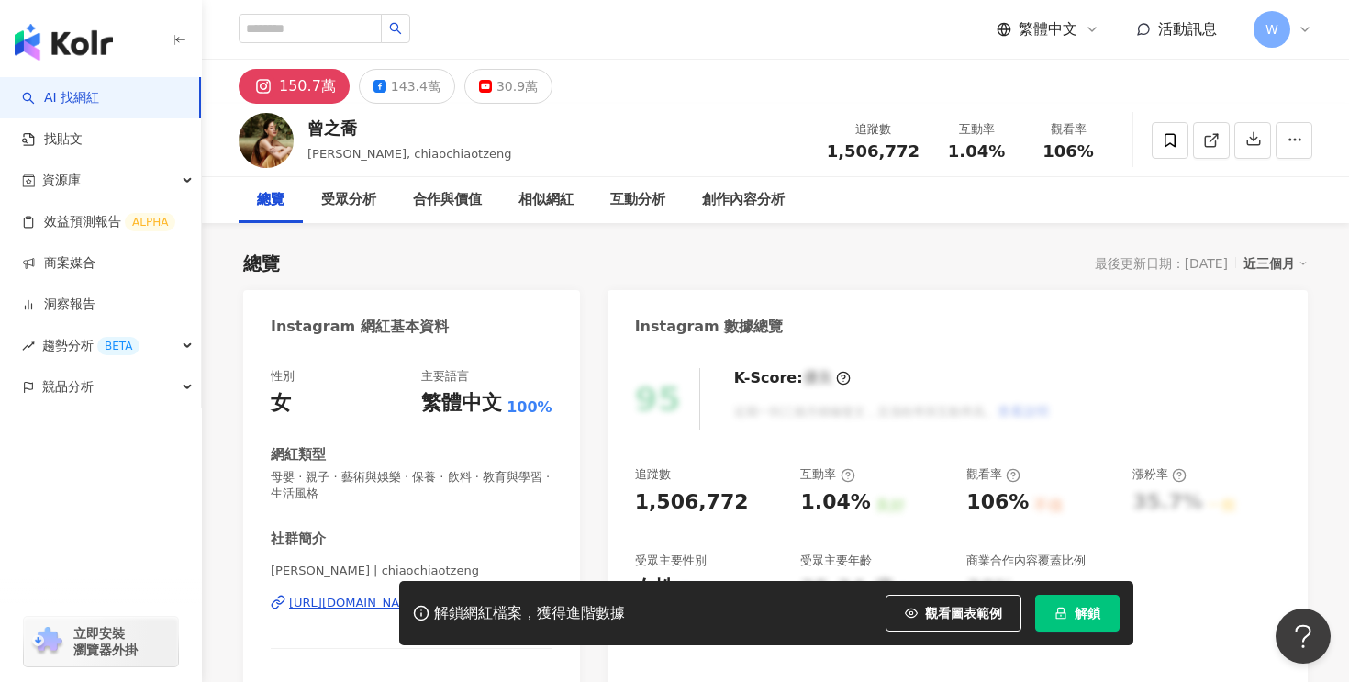
click at [311, 602] on div "解鎖網紅檔案，獲得進階數據 觀看圖表範例 解鎖" at bounding box center [674, 613] width 1349 height 64
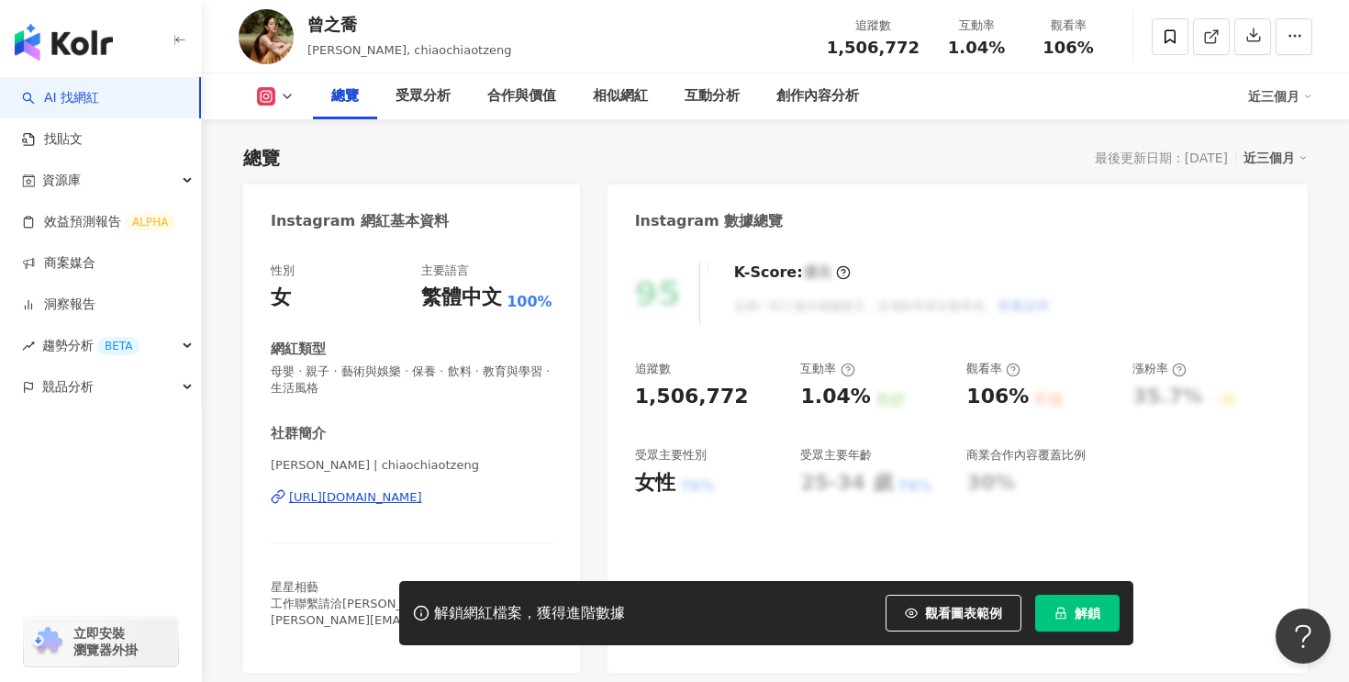
scroll to position [110, 0]
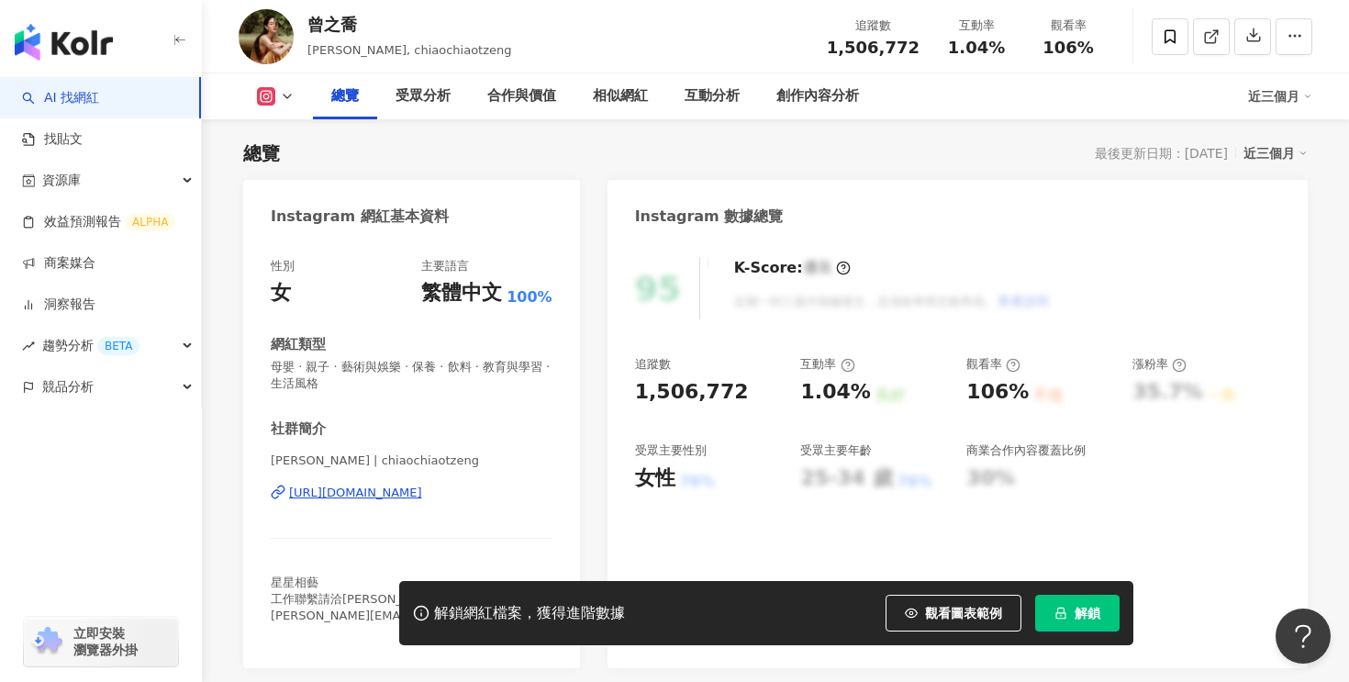
click at [332, 492] on div "https://www.instagram.com/chiaochiaotzeng/" at bounding box center [355, 493] width 133 height 17
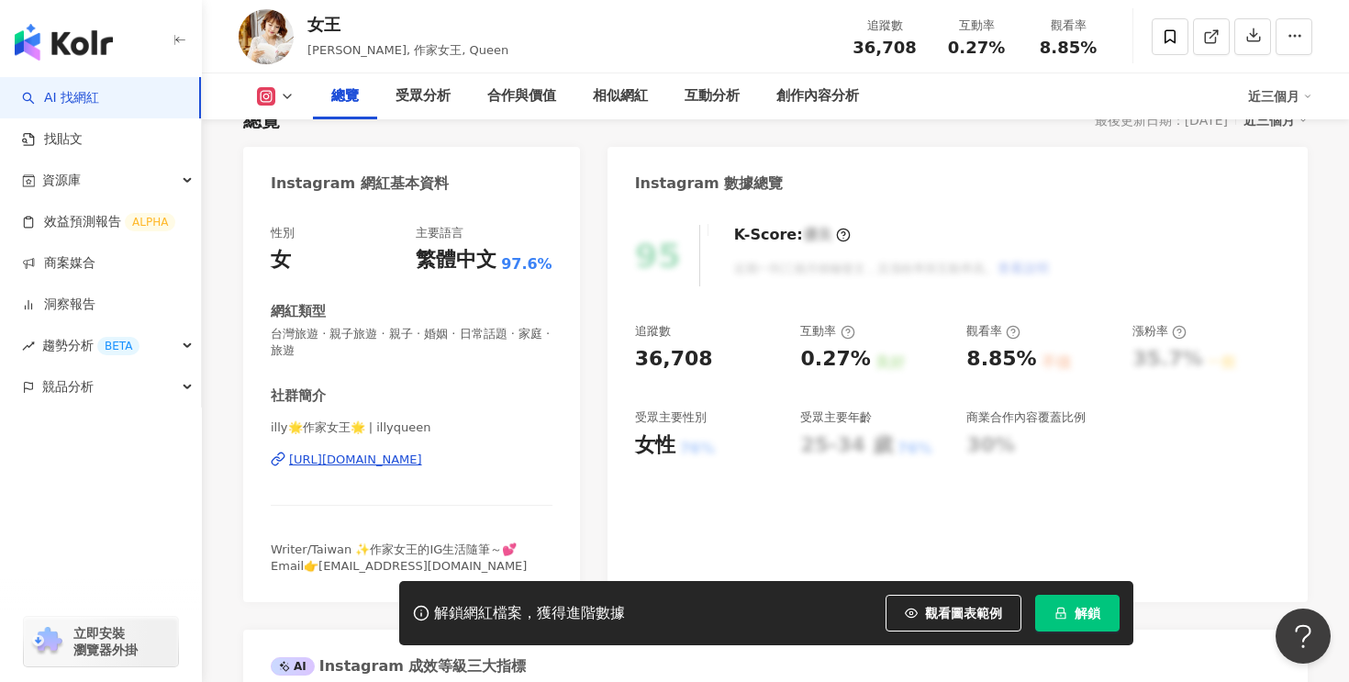
scroll to position [144, 0]
click at [330, 454] on div "https://www.instagram.com/illyqueen/" at bounding box center [355, 459] width 133 height 17
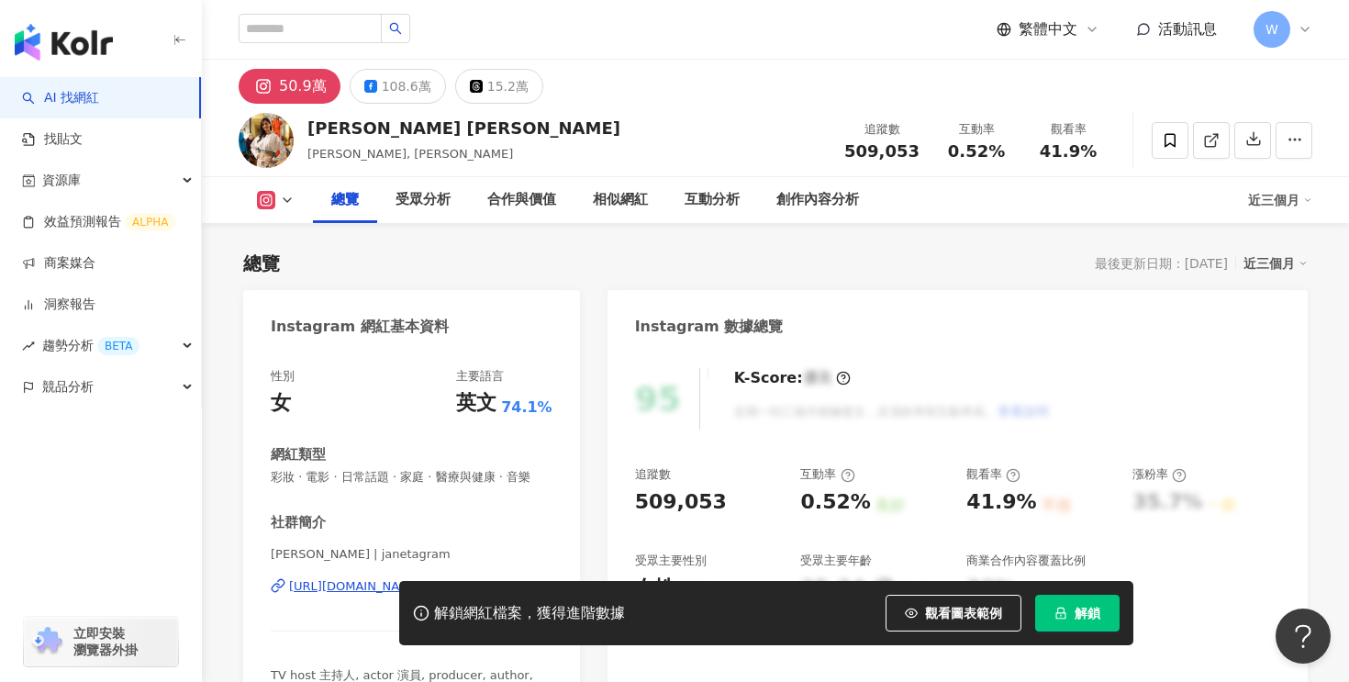
scroll to position [188, 0]
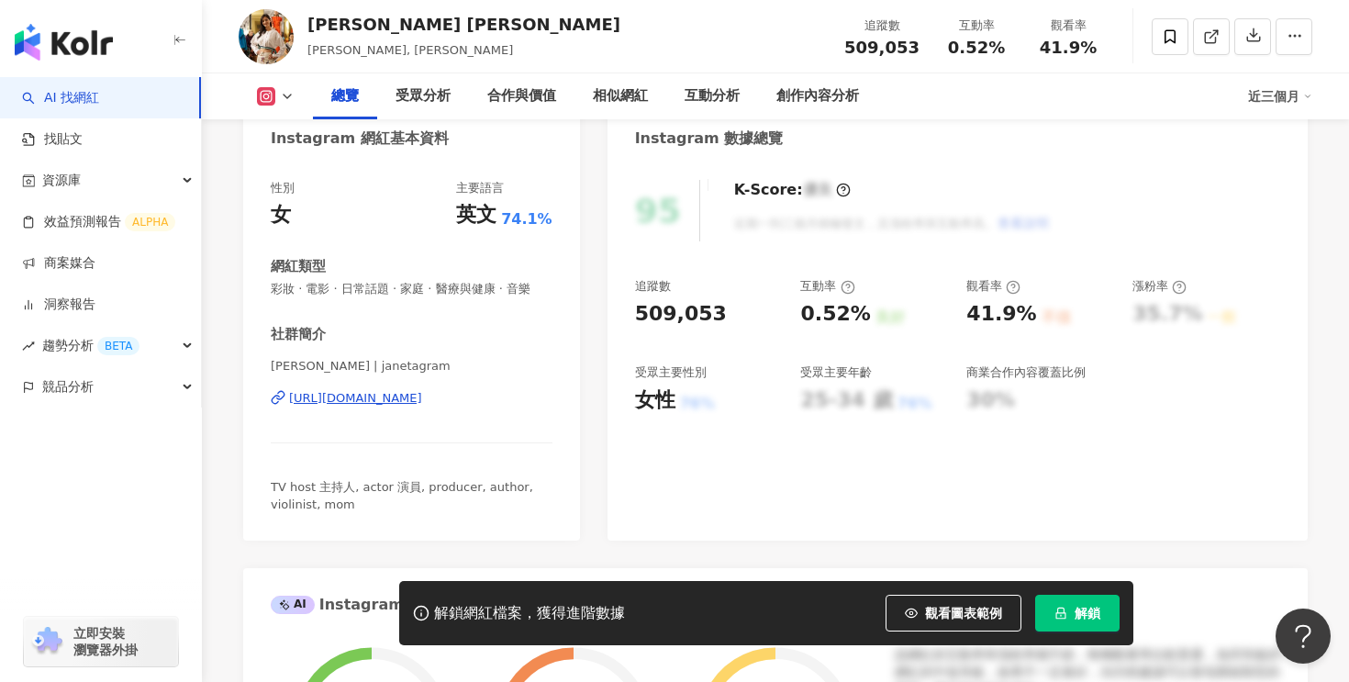
click at [373, 398] on div "https://www.instagram.com/janetagram/" at bounding box center [355, 398] width 133 height 17
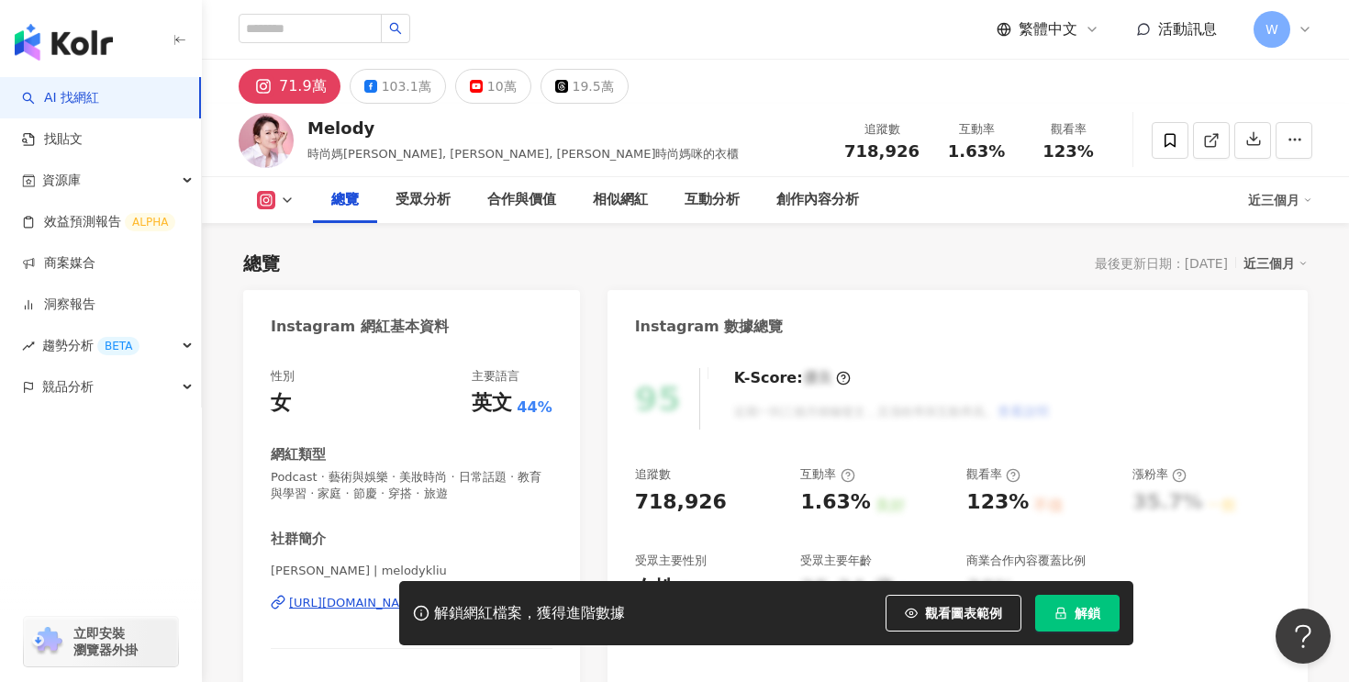
scroll to position [290, 0]
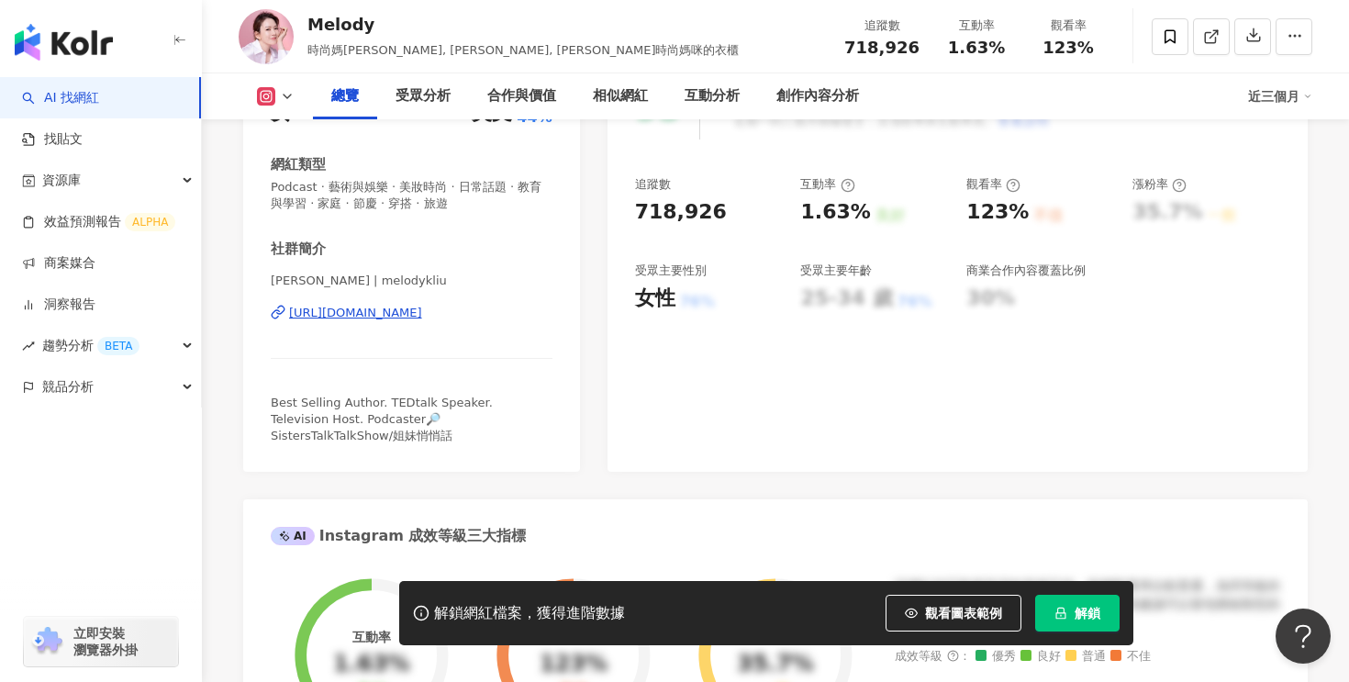
click at [377, 307] on div "https://www.instagram.com/melodykliu/" at bounding box center [355, 313] width 133 height 17
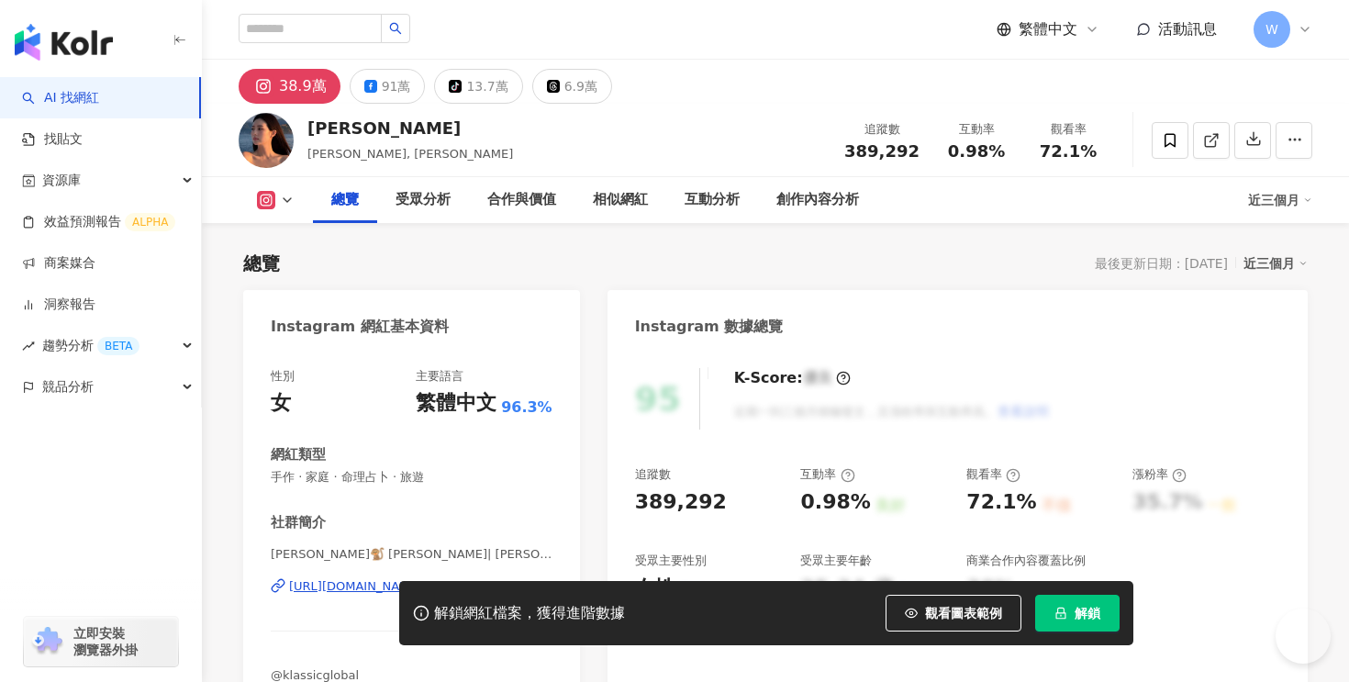
scroll to position [357, 0]
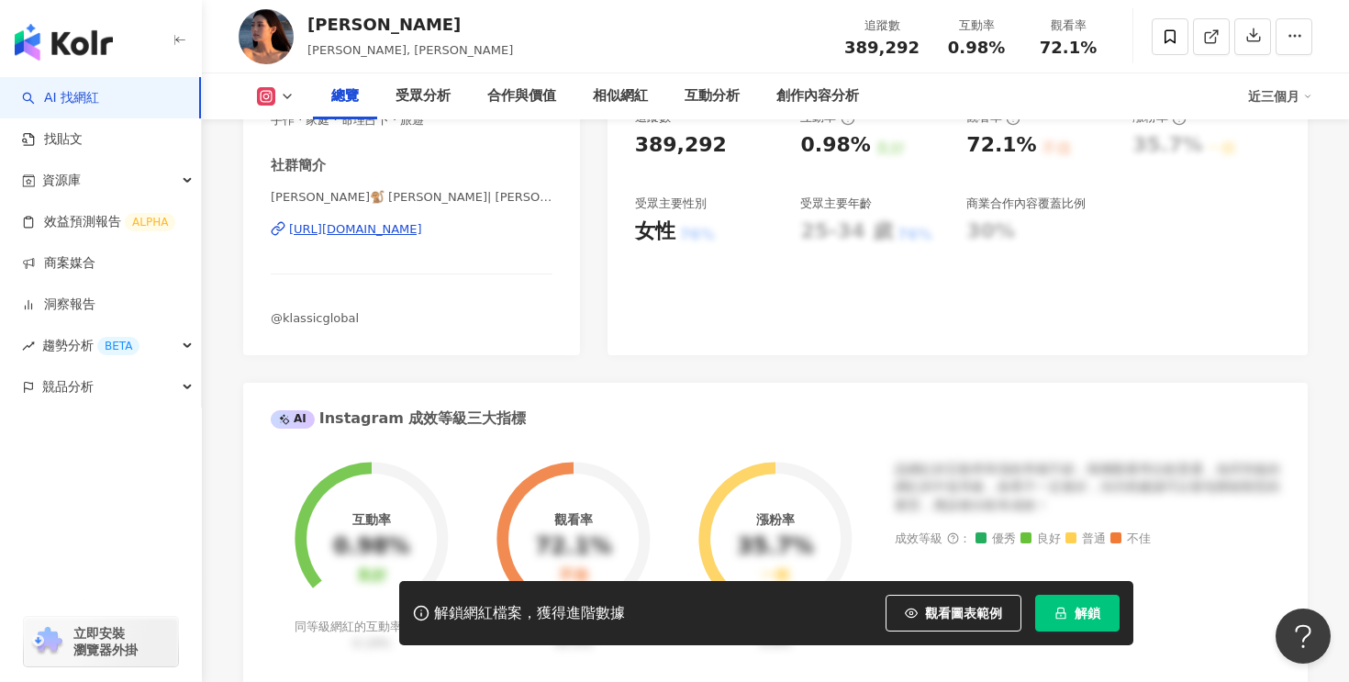
click at [422, 227] on div "[URL][DOMAIN_NAME]" at bounding box center [355, 229] width 133 height 17
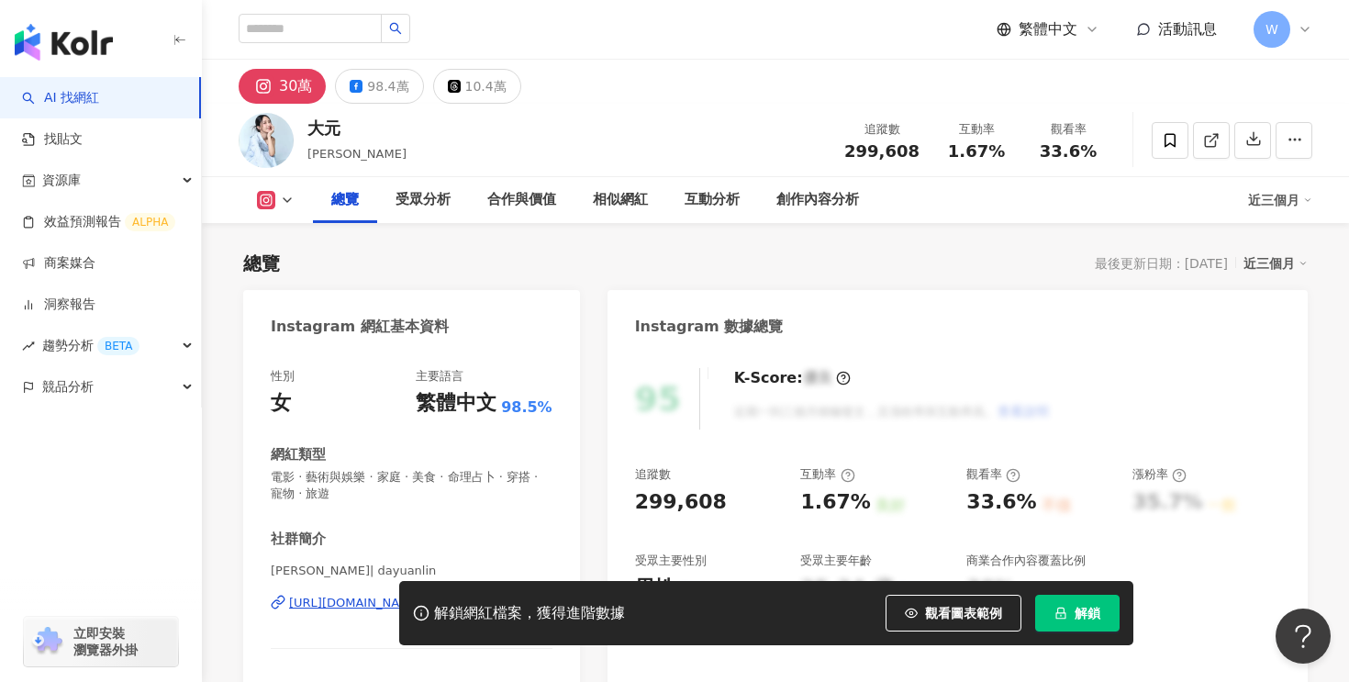
scroll to position [213, 0]
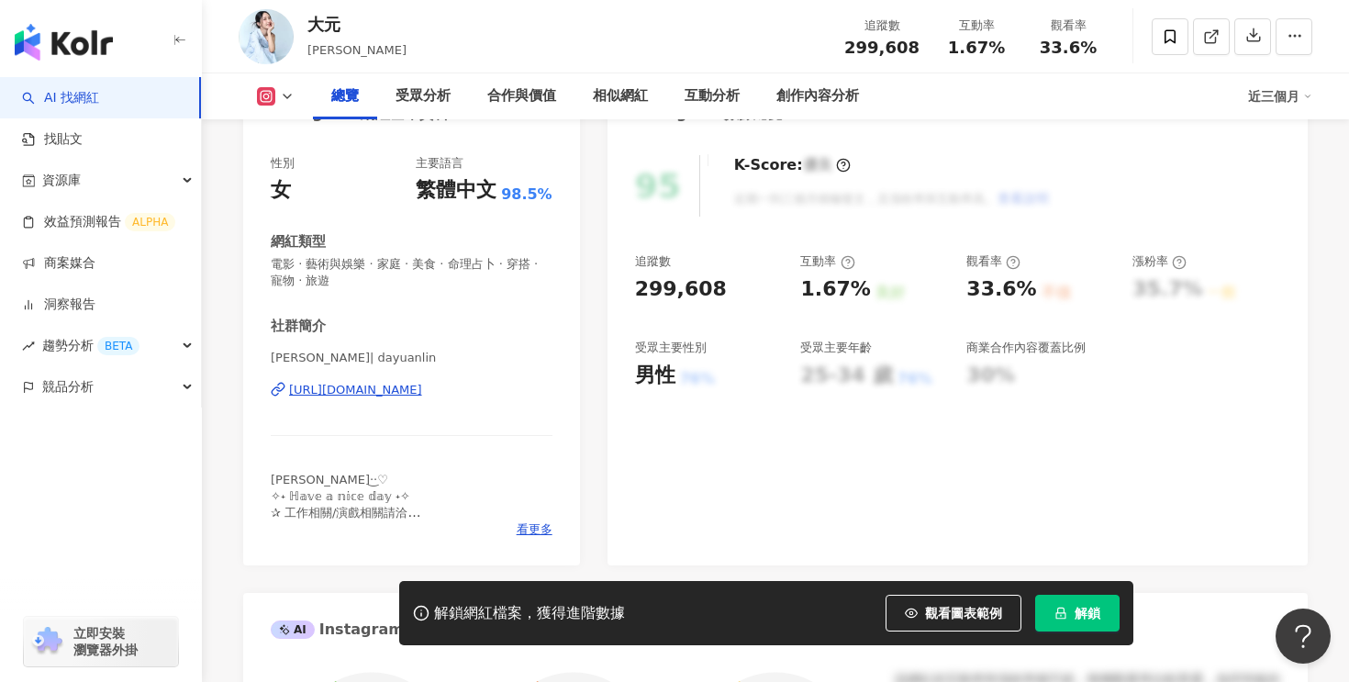
click at [422, 397] on div "https://www.instagram.com/dayuanlin/" at bounding box center [355, 390] width 133 height 17
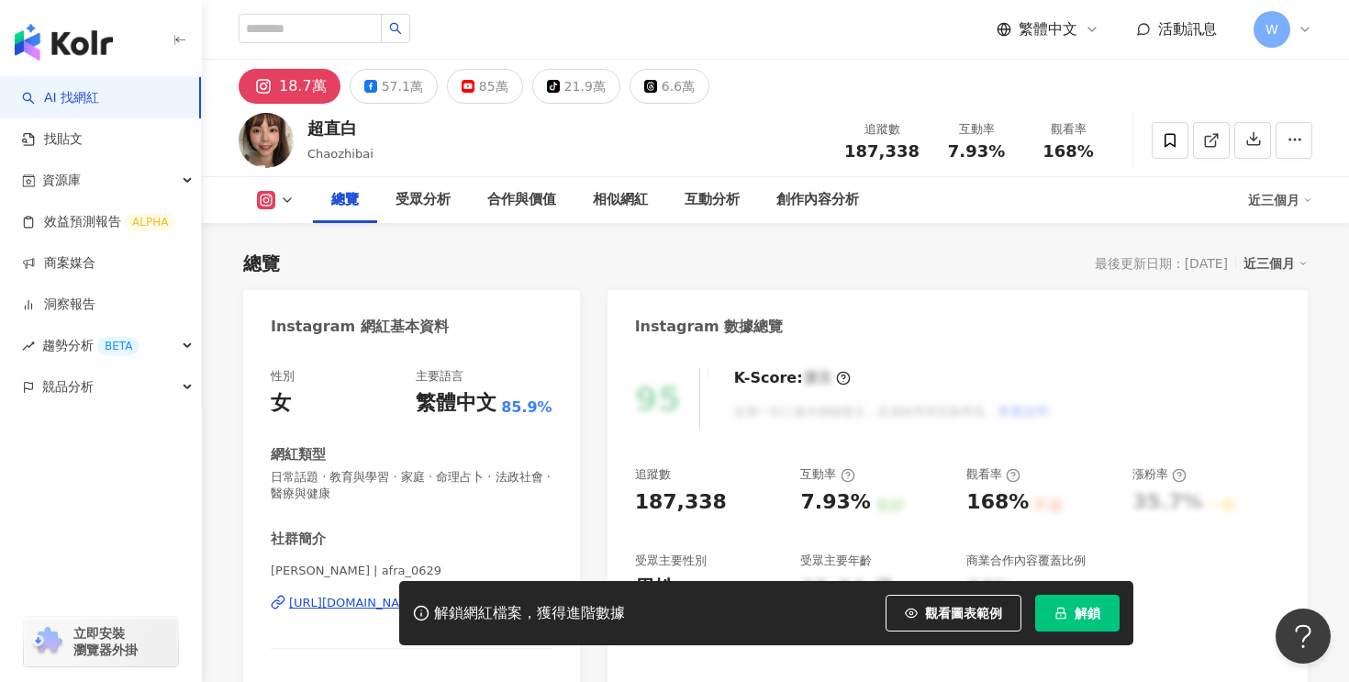
click at [400, 595] on div "https://www.instagram.com/afra_0629/" at bounding box center [355, 603] width 133 height 17
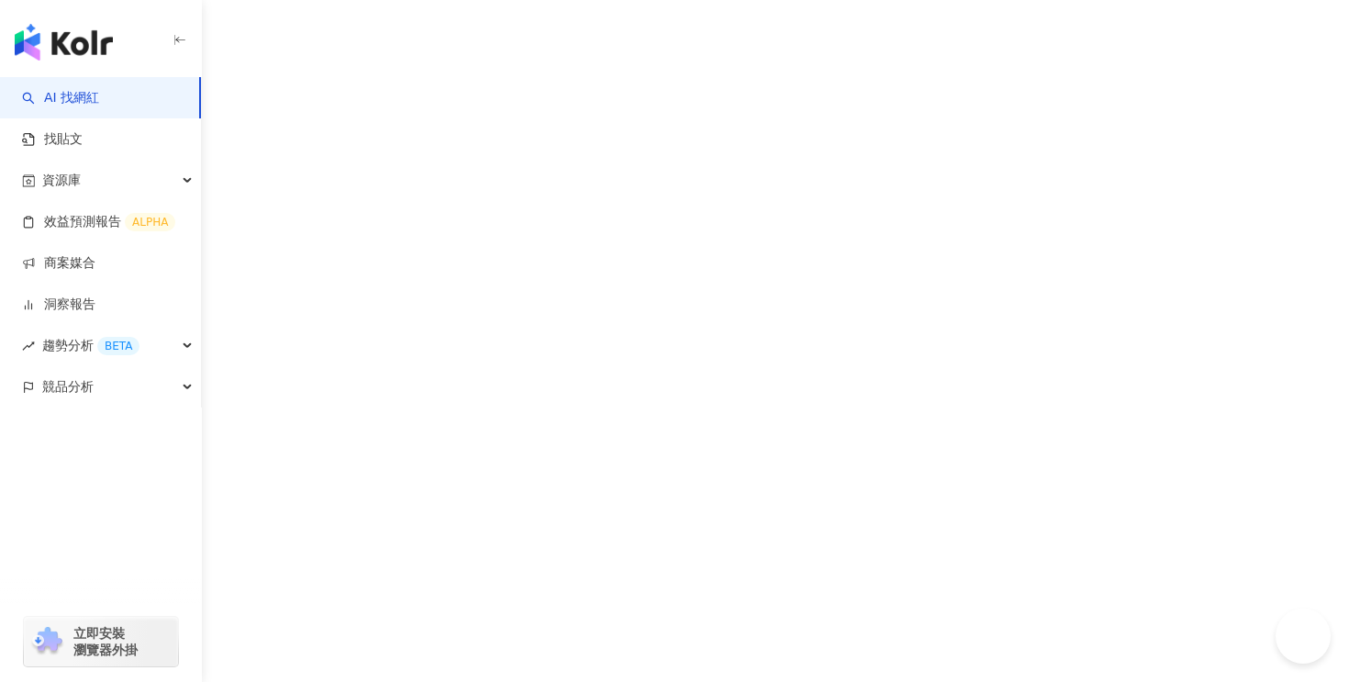
scroll to position [15, 0]
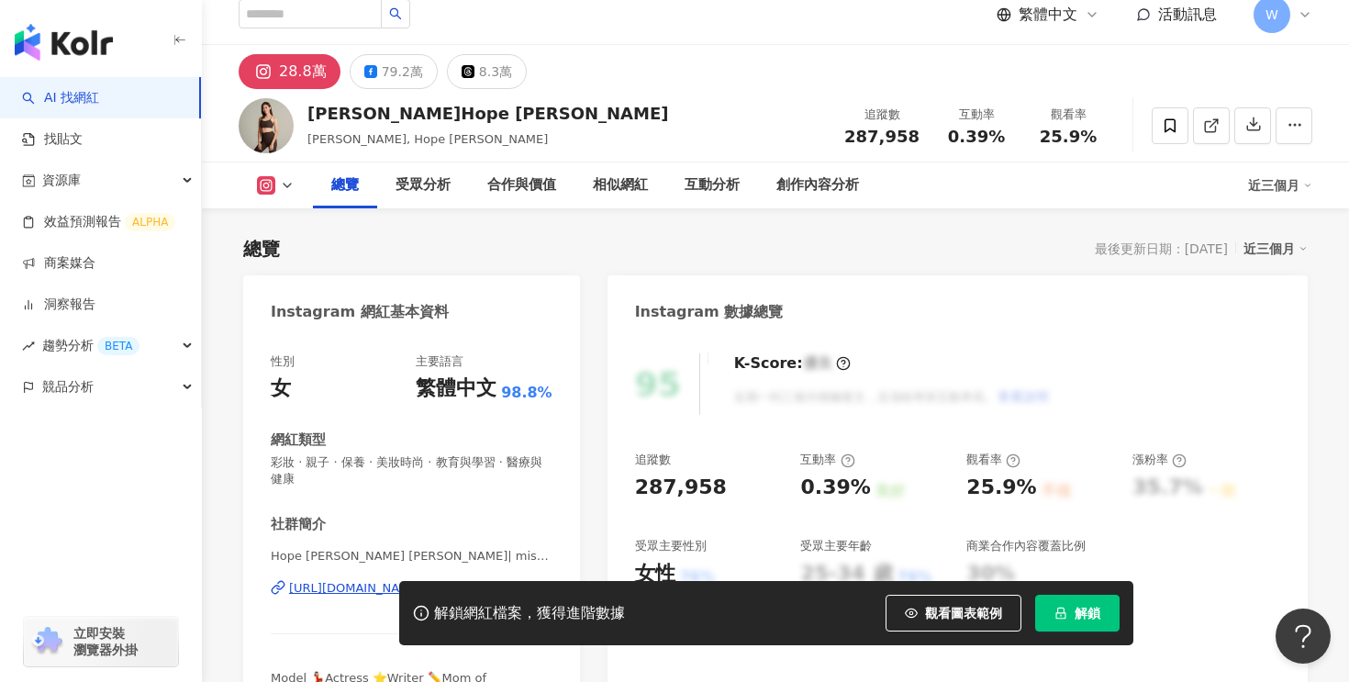
scroll to position [200, 0]
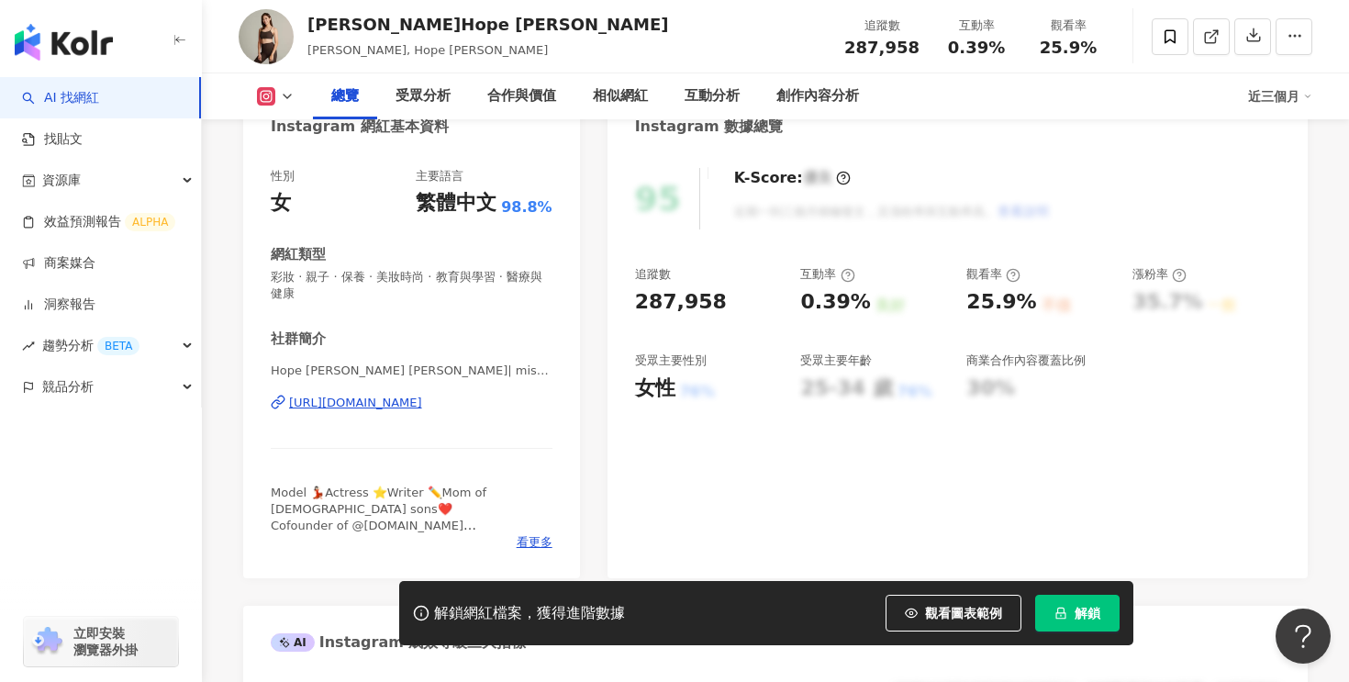
click at [404, 406] on div "[URL][DOMAIN_NAME]" at bounding box center [355, 403] width 133 height 17
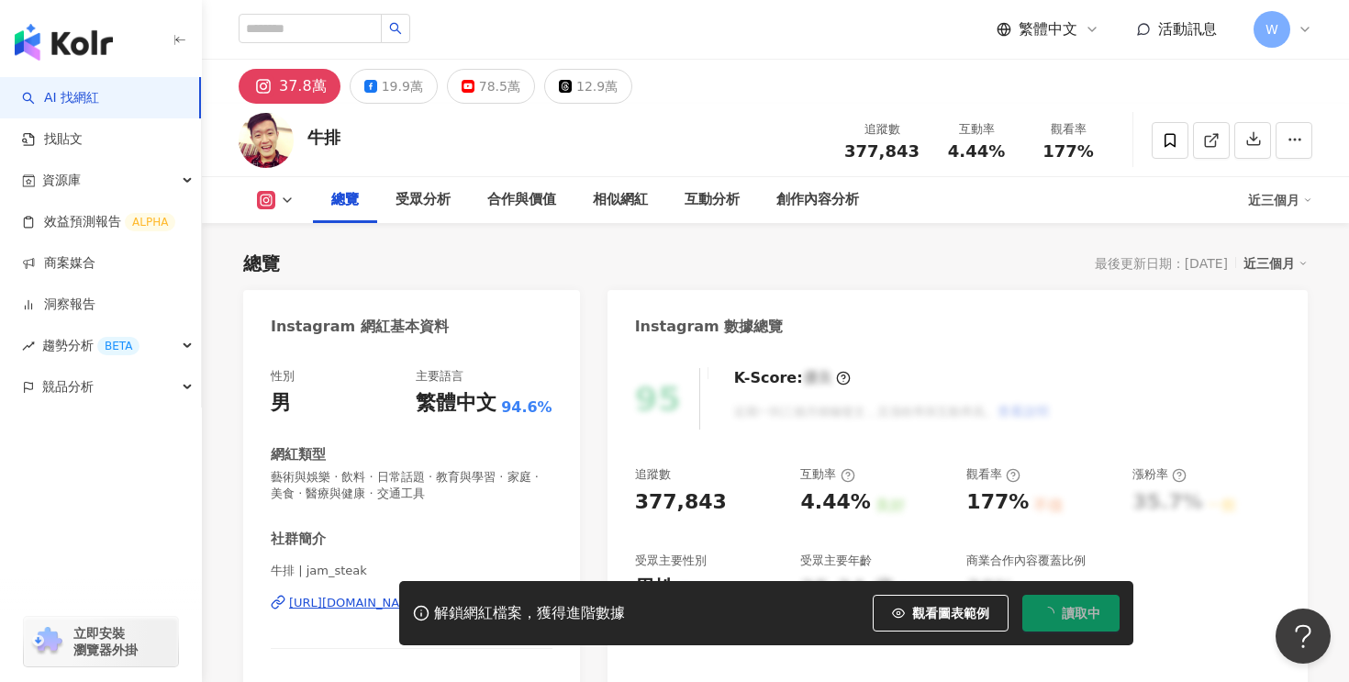
scroll to position [251, 0]
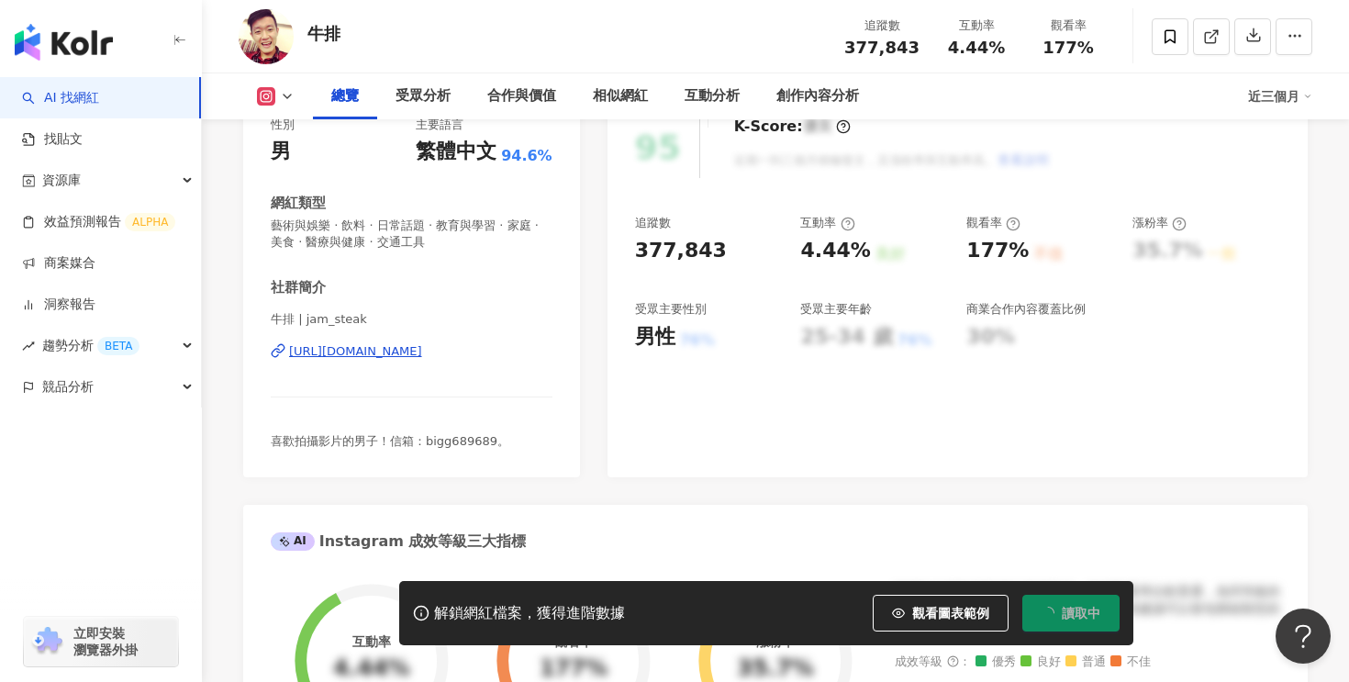
click at [404, 357] on div "https://www.instagram.com/jam_steak/" at bounding box center [355, 351] width 133 height 17
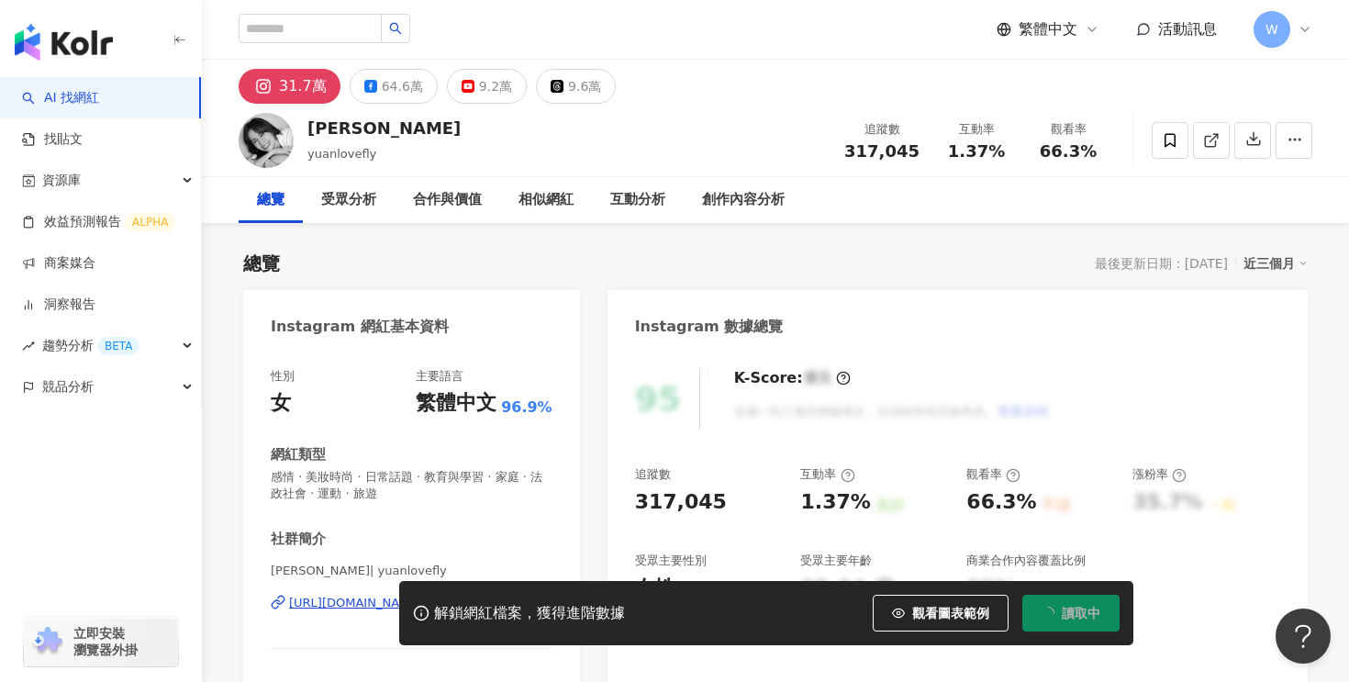
scroll to position [123, 0]
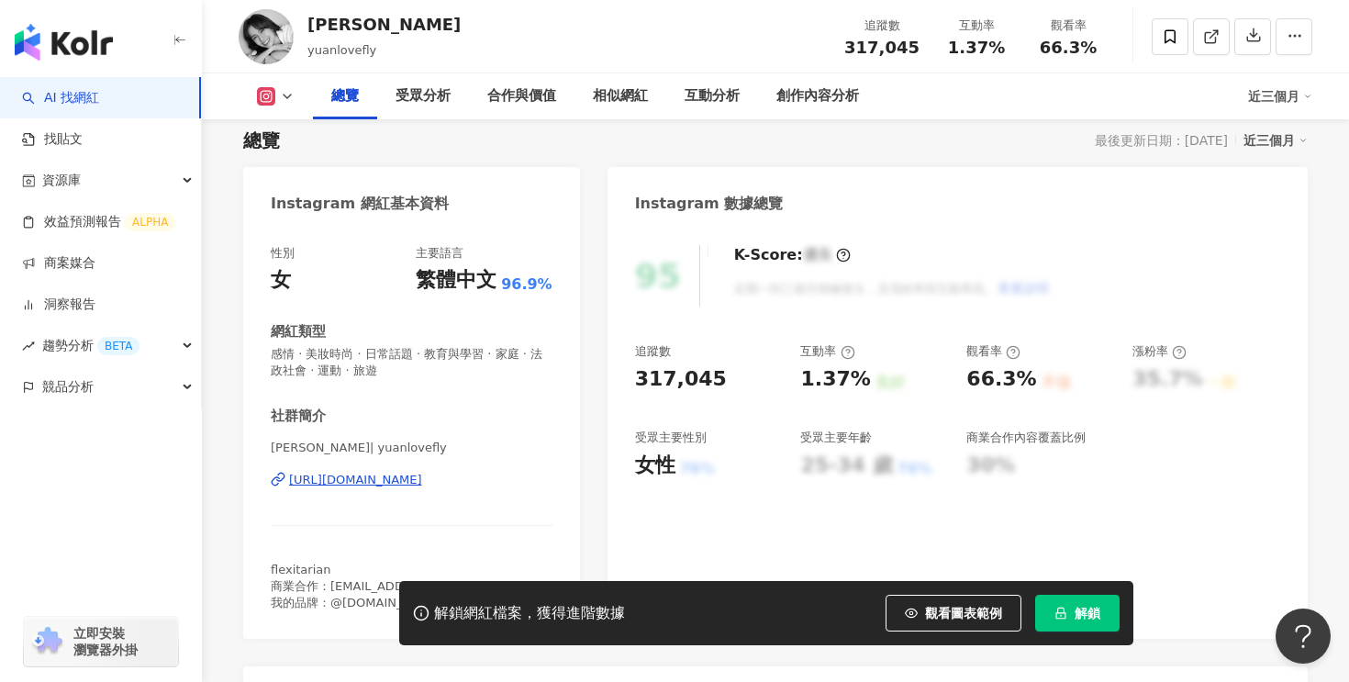
click at [409, 476] on div "https://www.instagram.com/yuanlovefly/" at bounding box center [355, 480] width 133 height 17
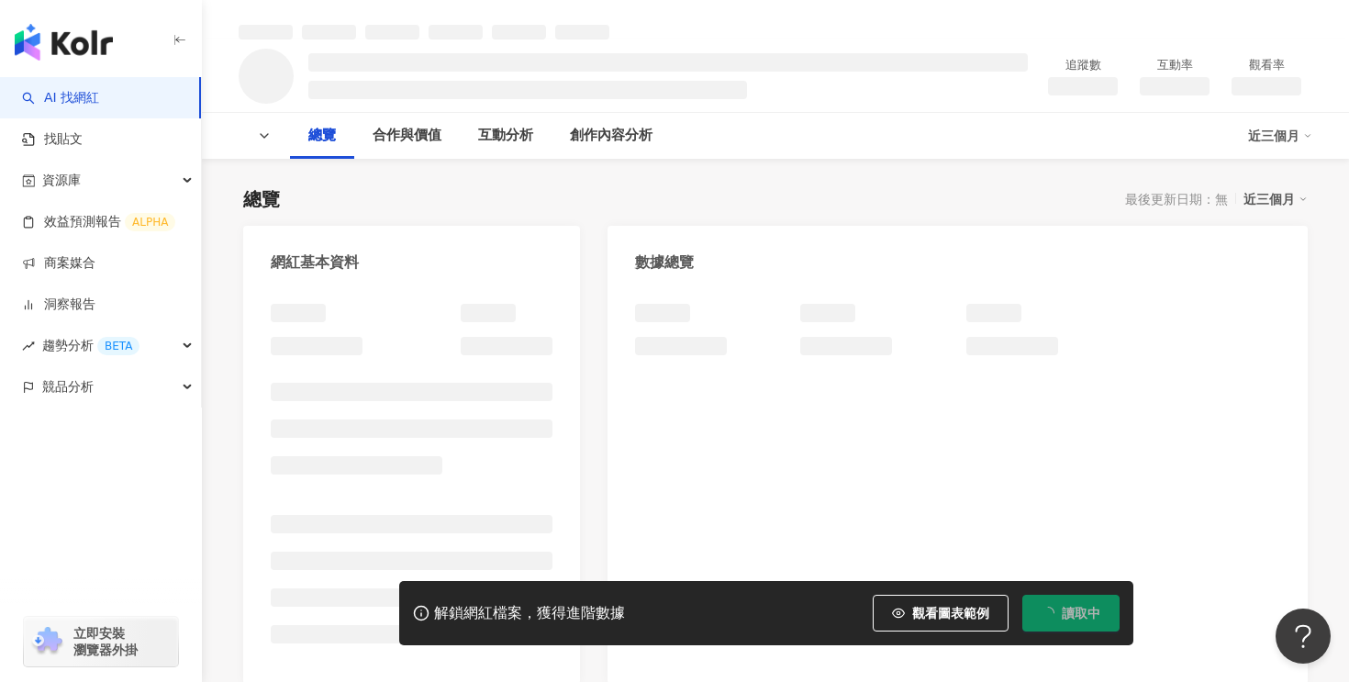
scroll to position [178, 0]
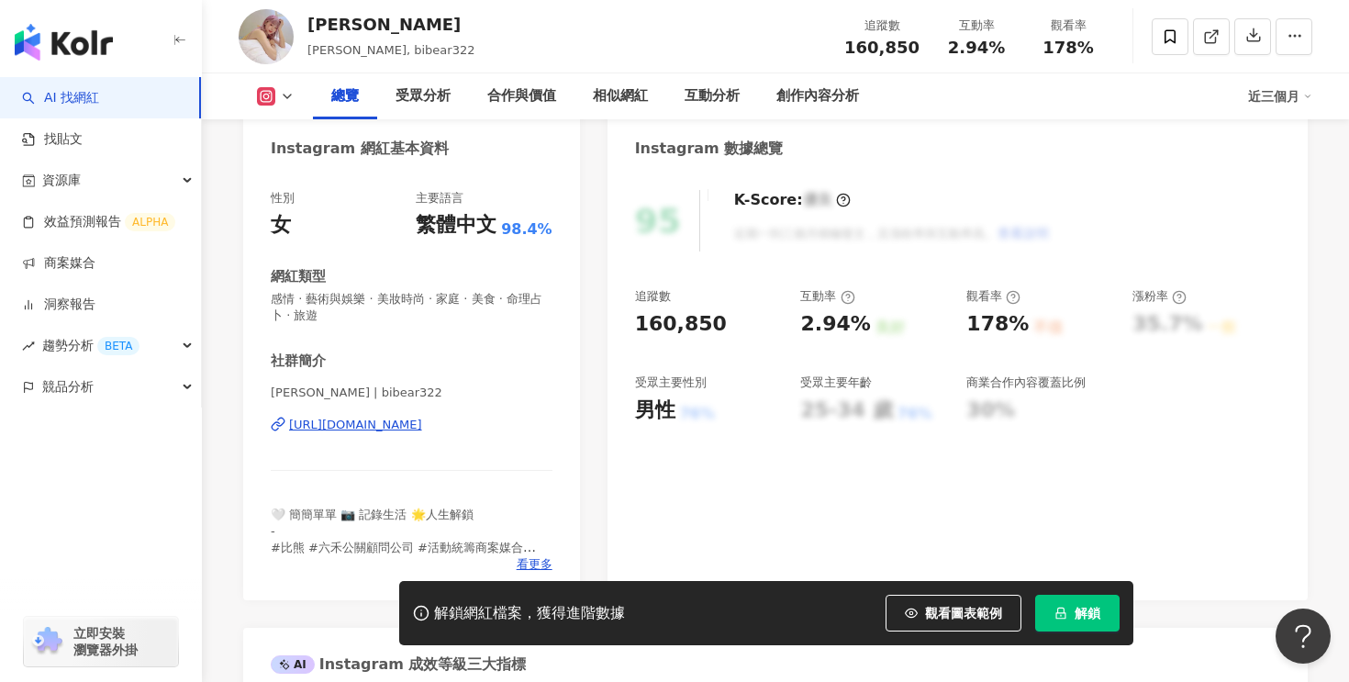
click at [373, 429] on div "[URL][DOMAIN_NAME]" at bounding box center [355, 425] width 133 height 17
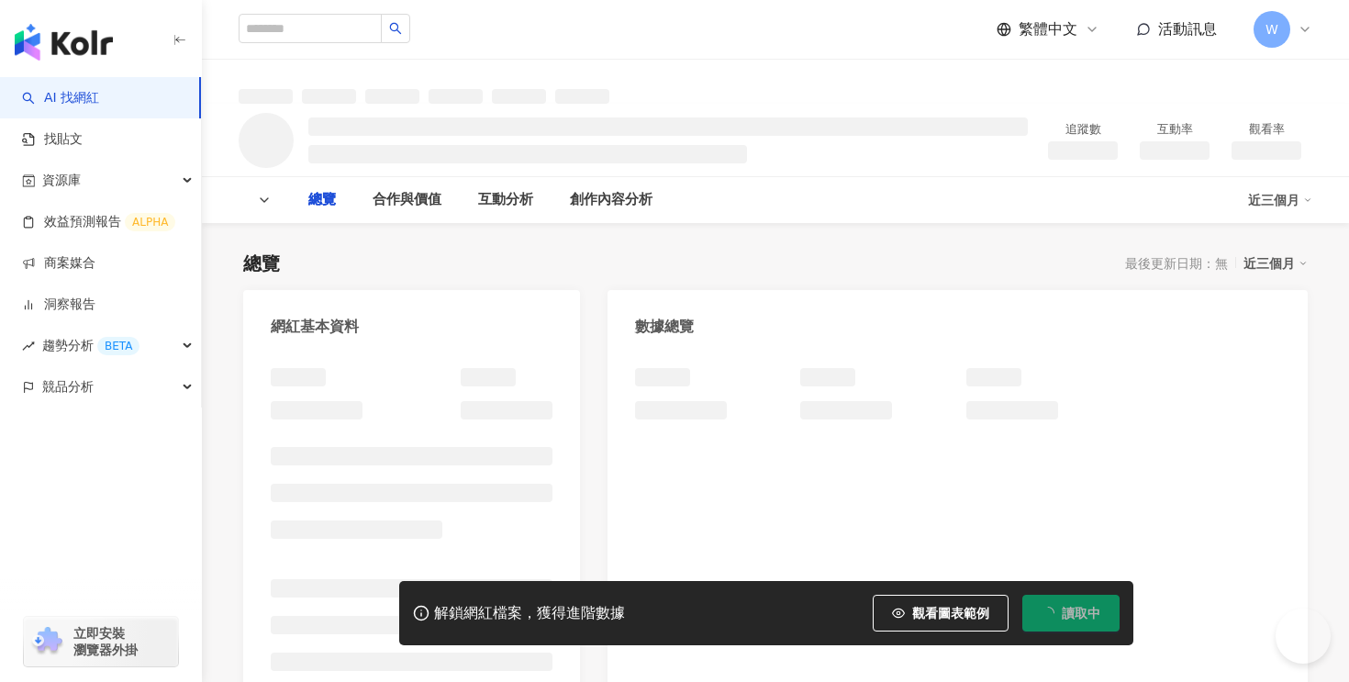
scroll to position [90, 0]
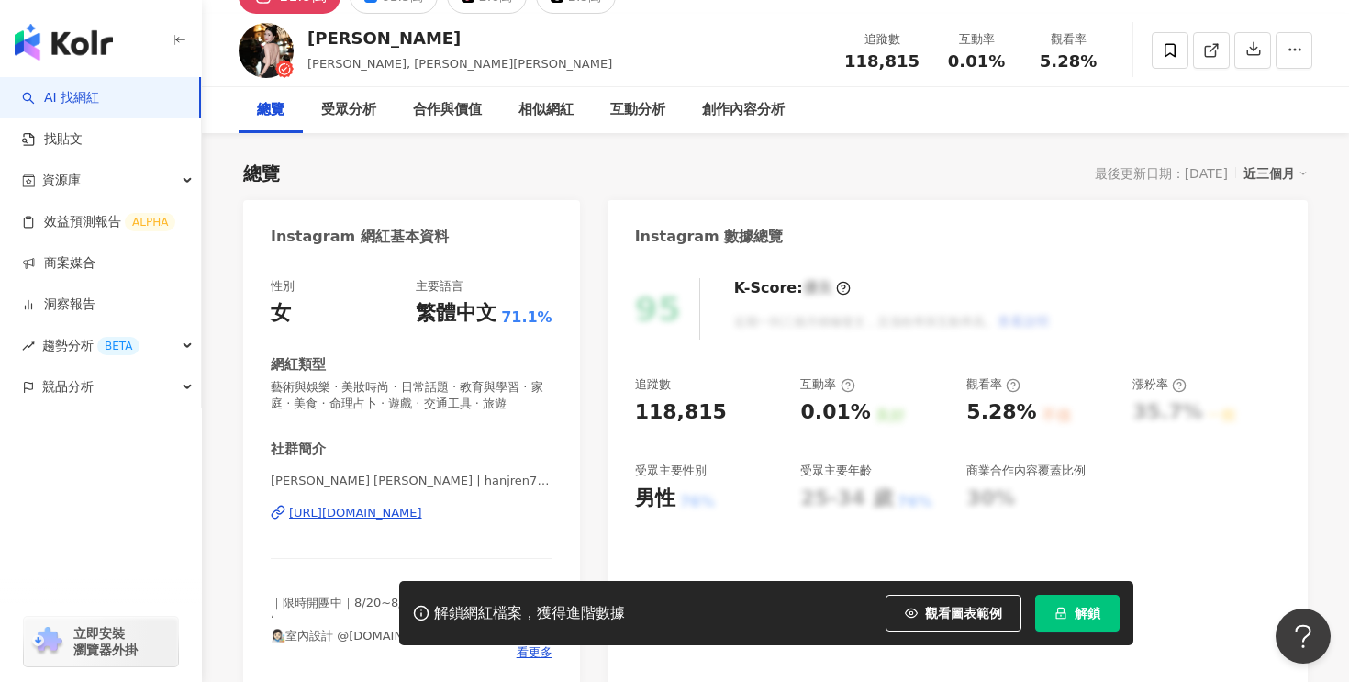
scroll to position [288, 0]
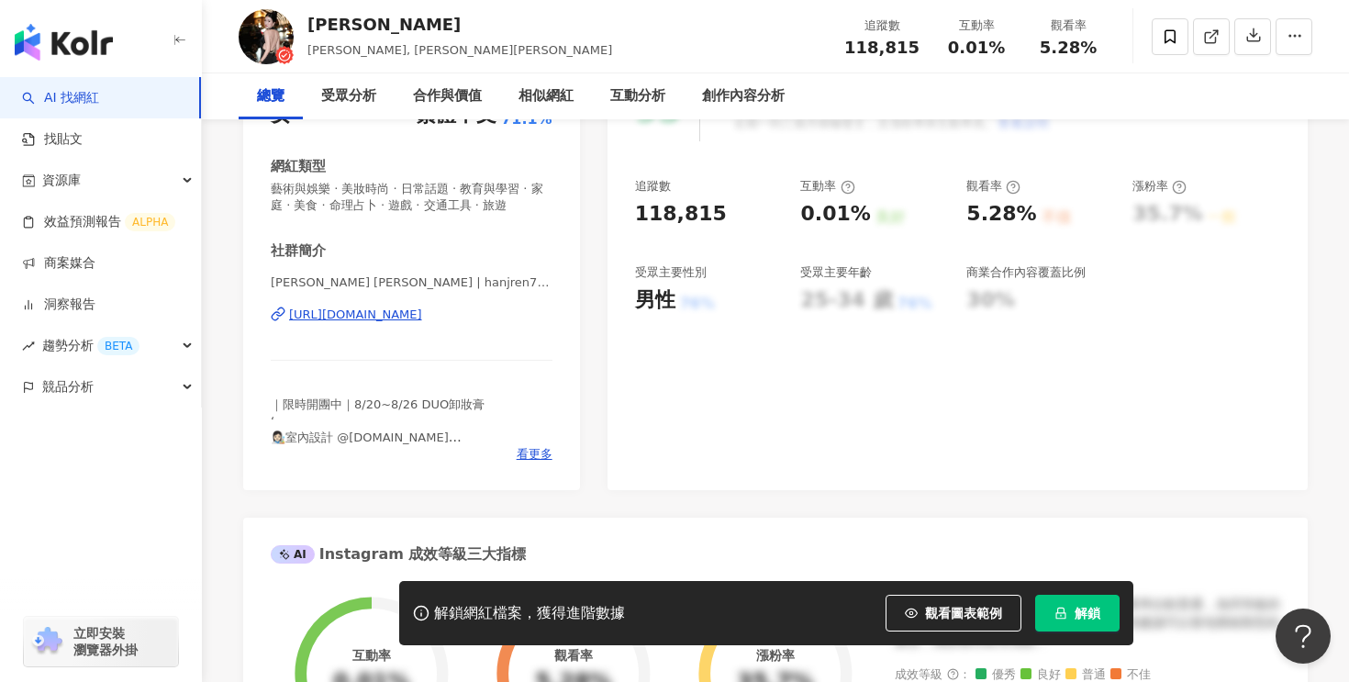
click at [422, 315] on div "https://www.instagram.com/hanjren724/" at bounding box center [355, 314] width 133 height 17
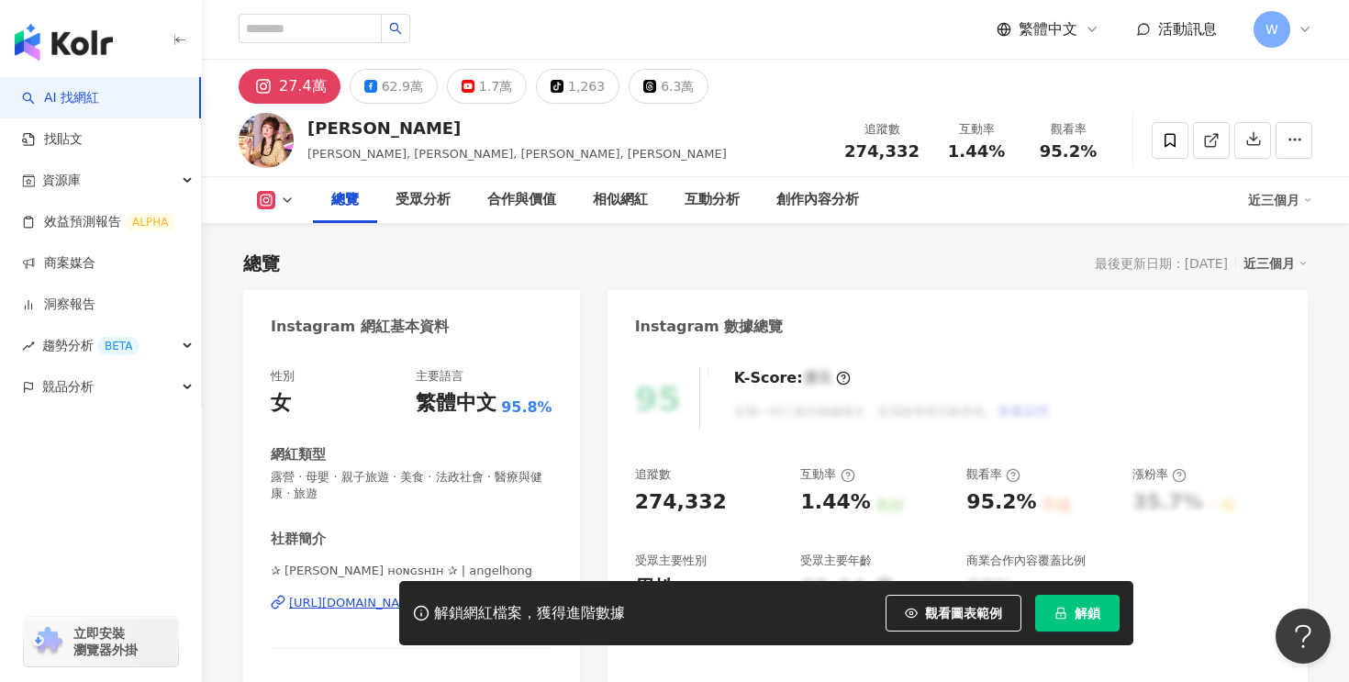
scroll to position [227, 0]
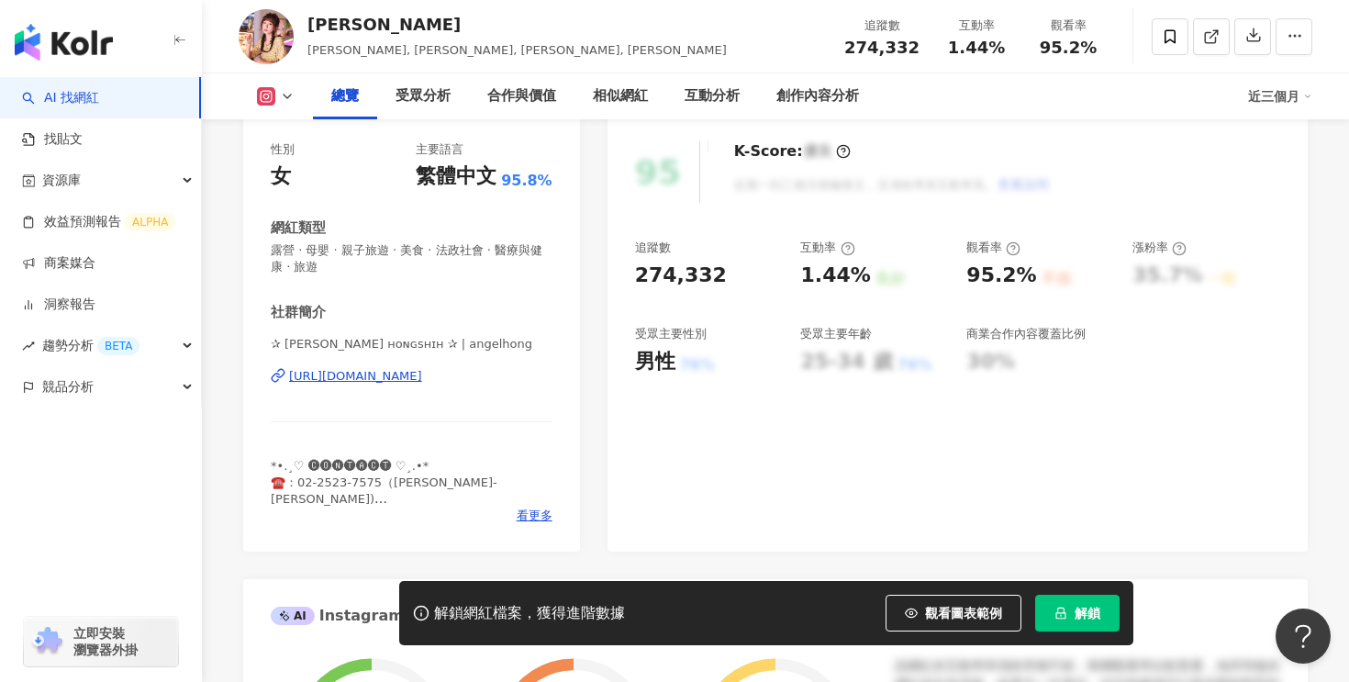
click at [418, 384] on div "https://www.instagram.com/angelhong/" at bounding box center [355, 376] width 133 height 17
click at [291, 99] on icon at bounding box center [287, 96] width 15 height 15
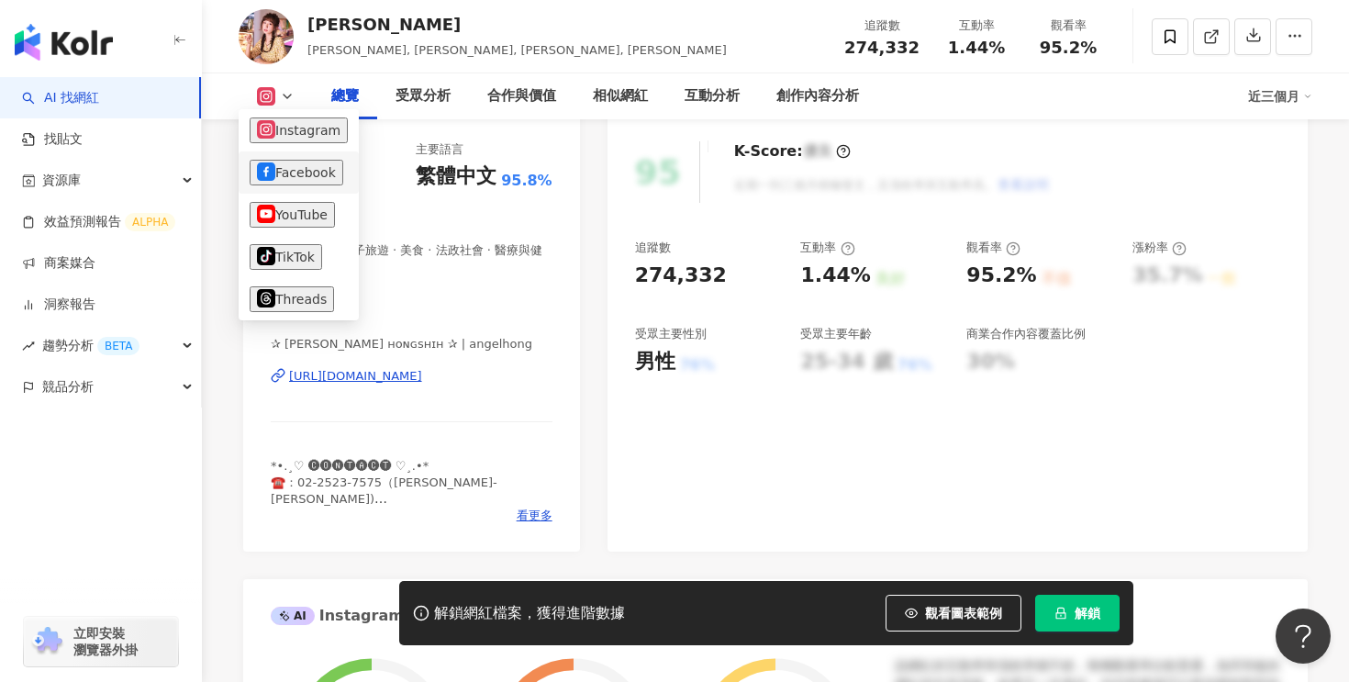
click at [295, 172] on button "Facebook" at bounding box center [297, 173] width 94 height 26
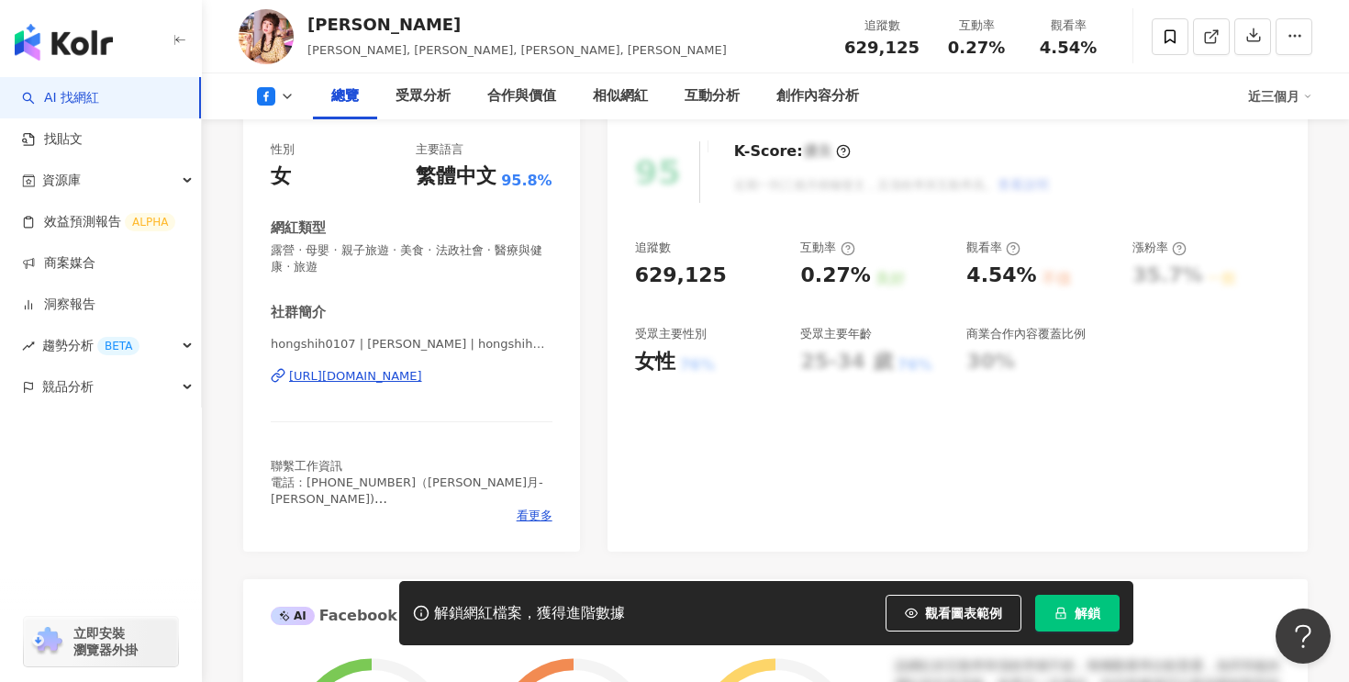
click at [313, 368] on div "https://www.facebook.com/138637906284954" at bounding box center [355, 376] width 133 height 17
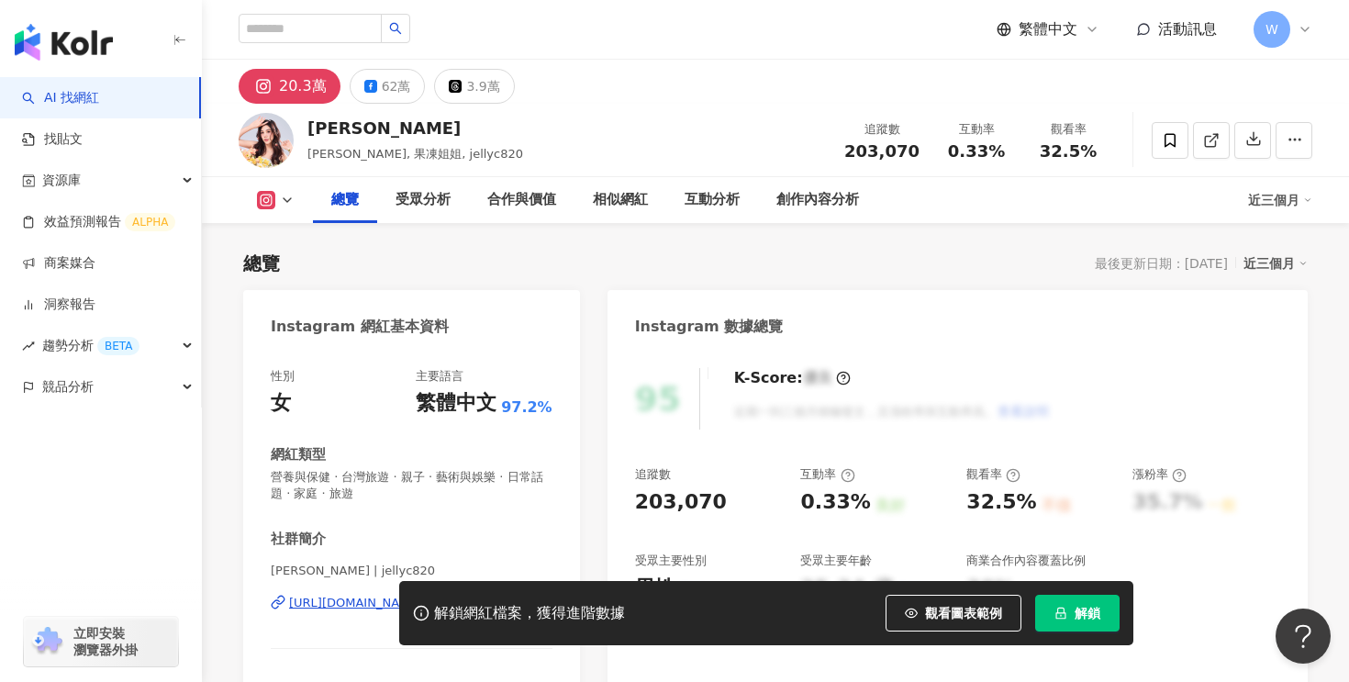
scroll to position [313, 0]
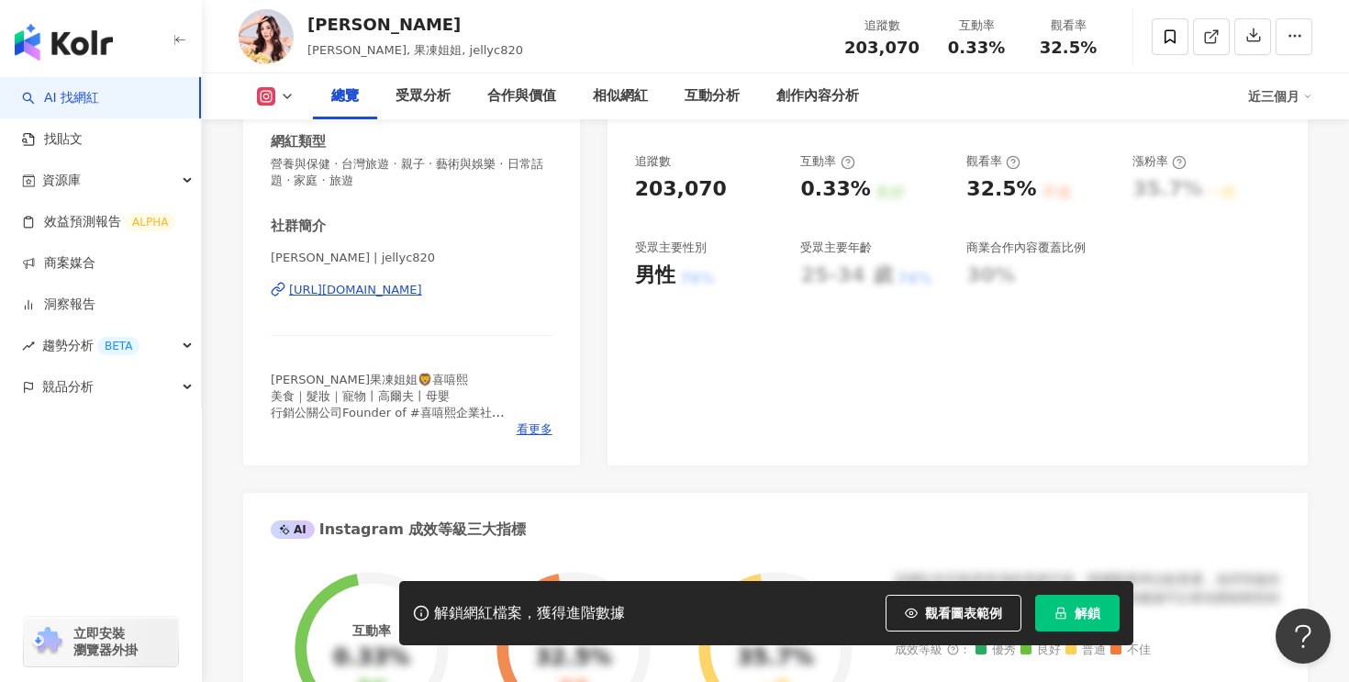
click at [440, 304] on div "楊晨熙🐱 | jellyc820 https://www.instagram.com/jellyc820/" at bounding box center [412, 303] width 282 height 107
click at [422, 295] on div "https://www.instagram.com/jellyc820/" at bounding box center [355, 290] width 133 height 17
click at [284, 96] on icon at bounding box center [287, 96] width 15 height 15
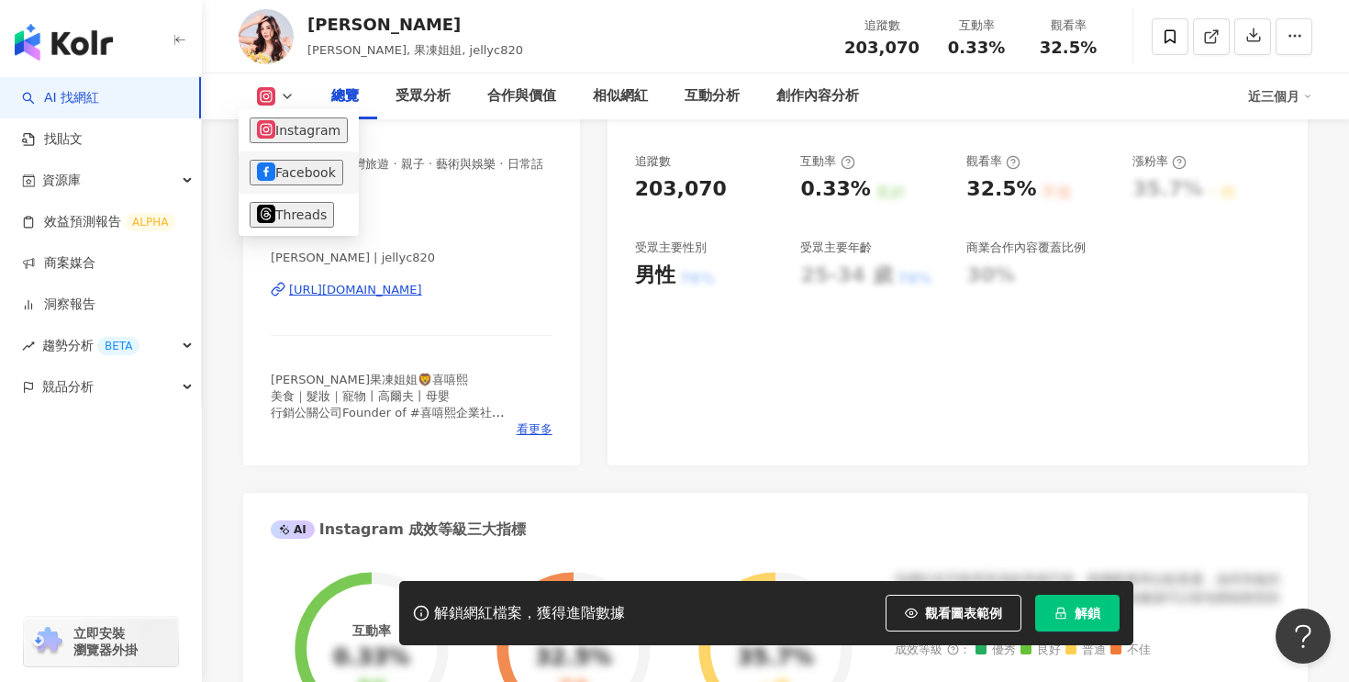
click at [297, 177] on button "Facebook" at bounding box center [297, 173] width 94 height 26
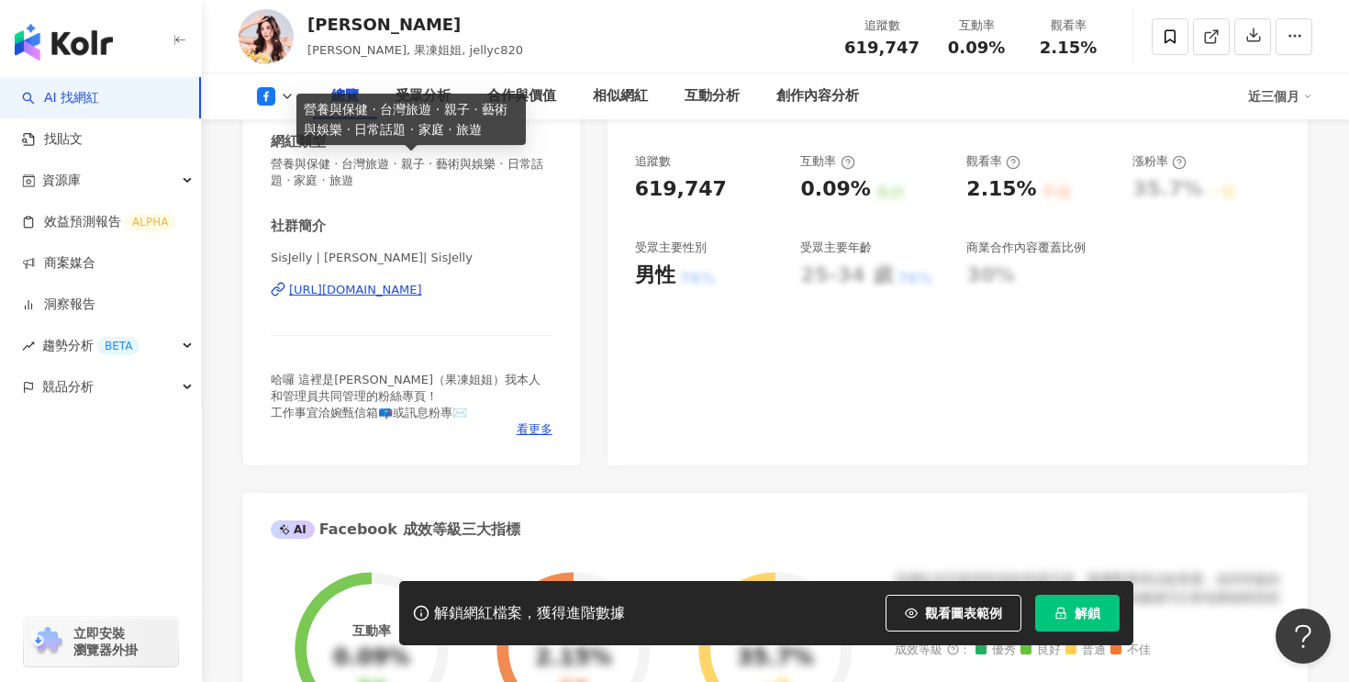
click at [363, 277] on div "SisJelly | 楊晨熙 | SisJelly https://www.facebook.com/219954699937" at bounding box center [412, 303] width 282 height 107
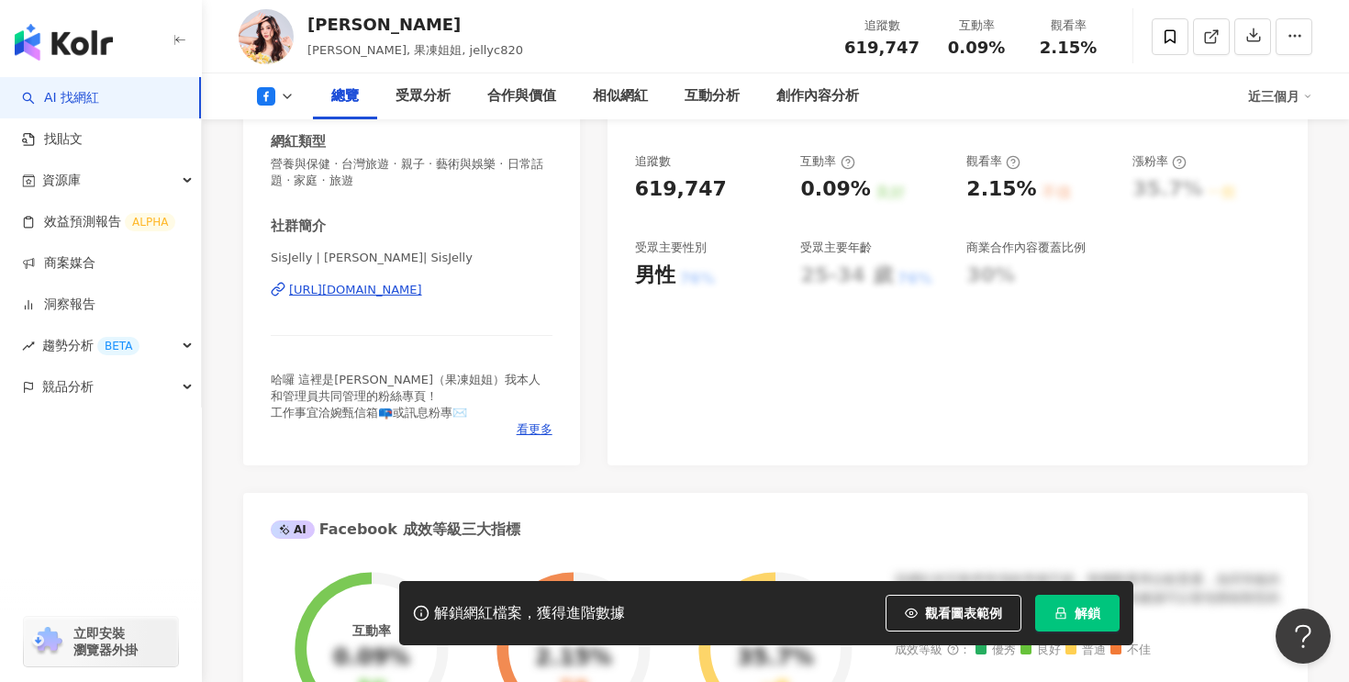
click at [368, 295] on div "https://www.facebook.com/219954699937" at bounding box center [355, 290] width 133 height 17
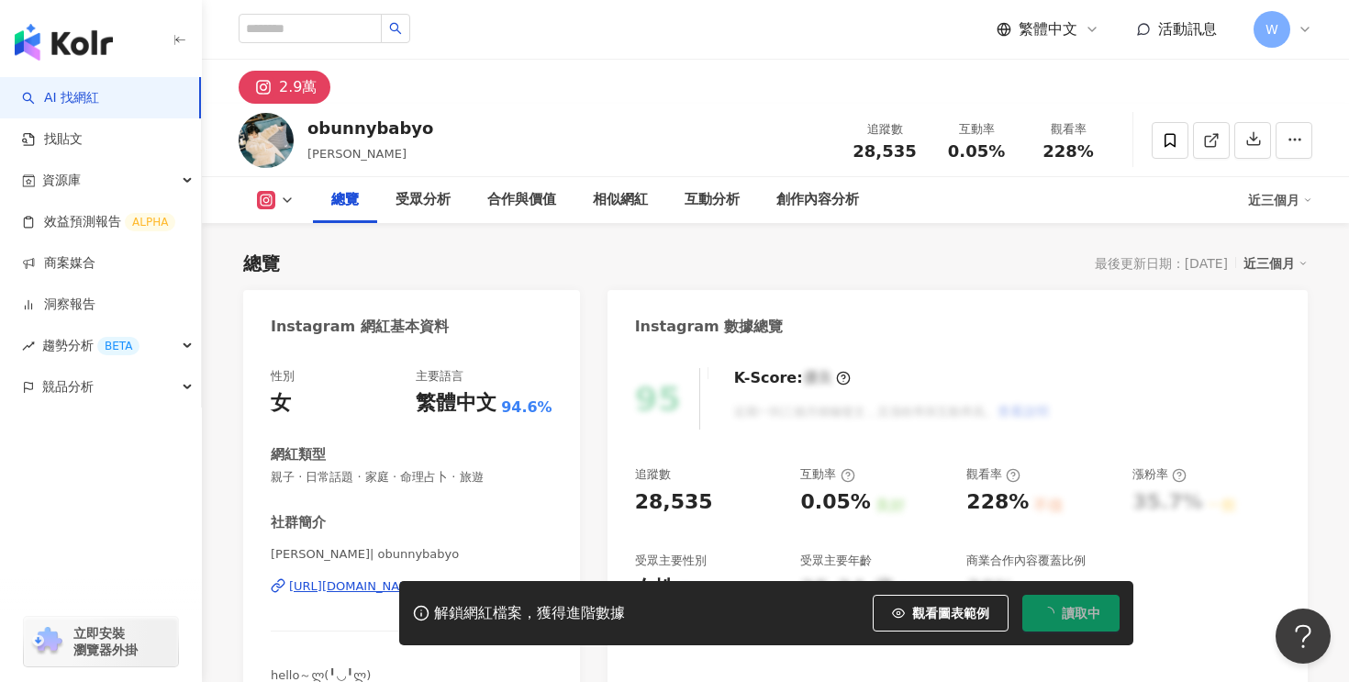
scroll to position [166, 0]
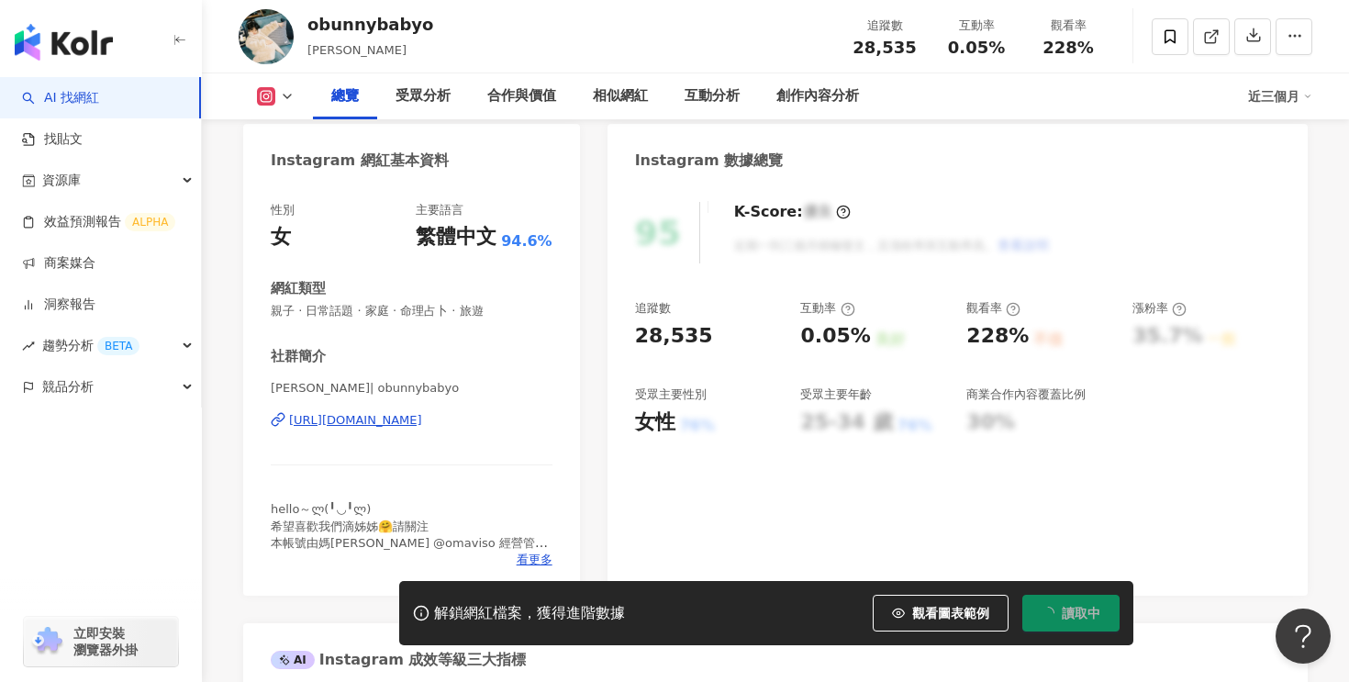
click at [371, 426] on div "[URL][DOMAIN_NAME]" at bounding box center [355, 420] width 133 height 17
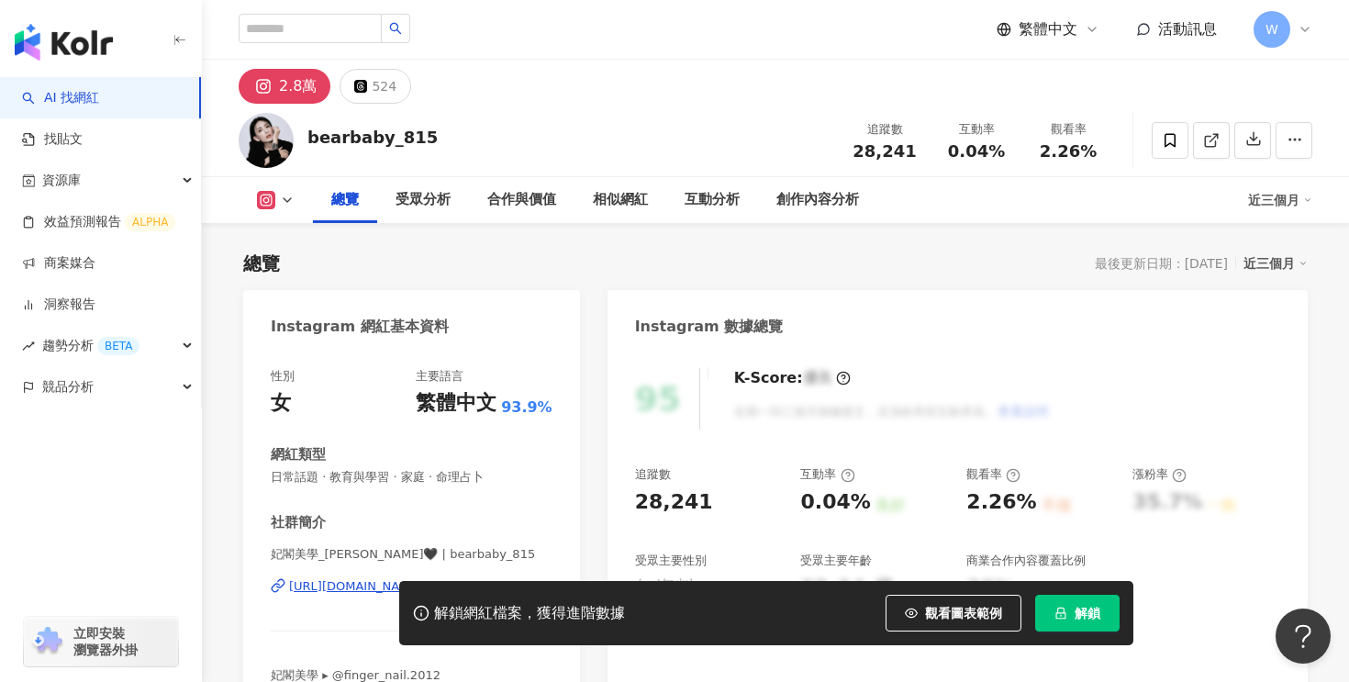
scroll to position [158, 0]
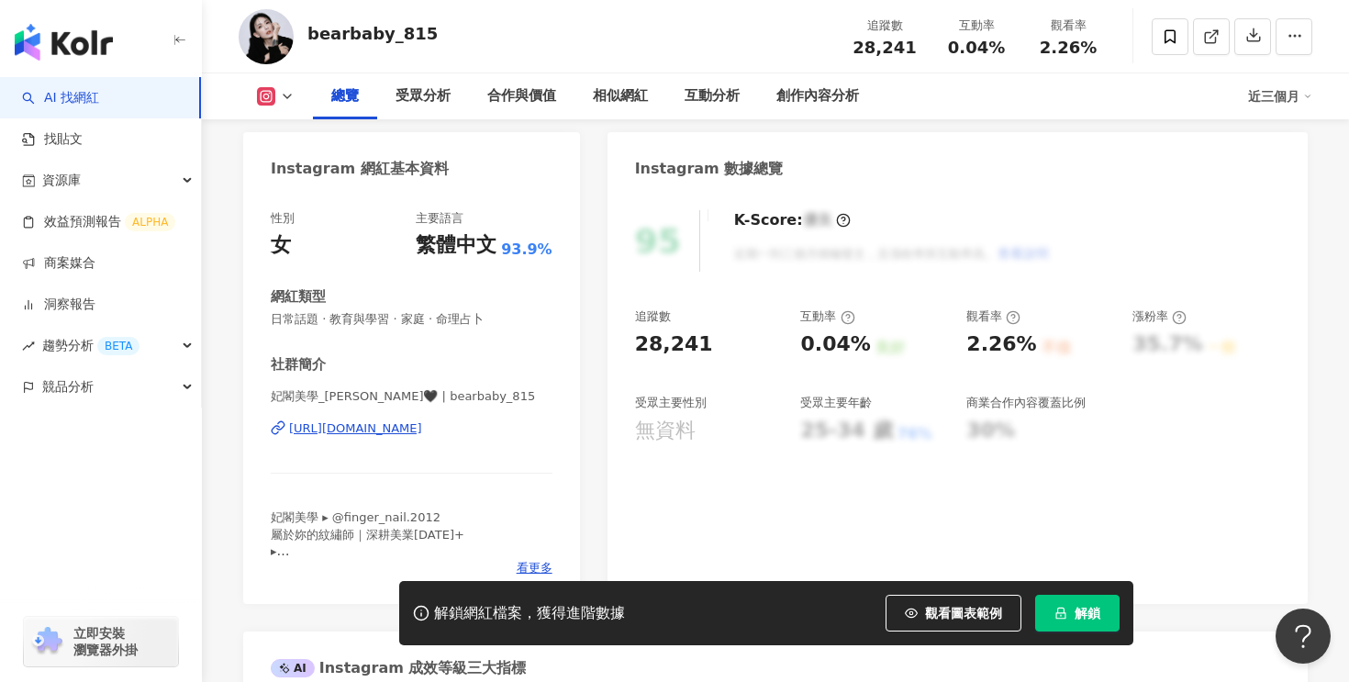
click at [411, 435] on div "https://www.instagram.com/bearbaby_815/" at bounding box center [355, 428] width 133 height 17
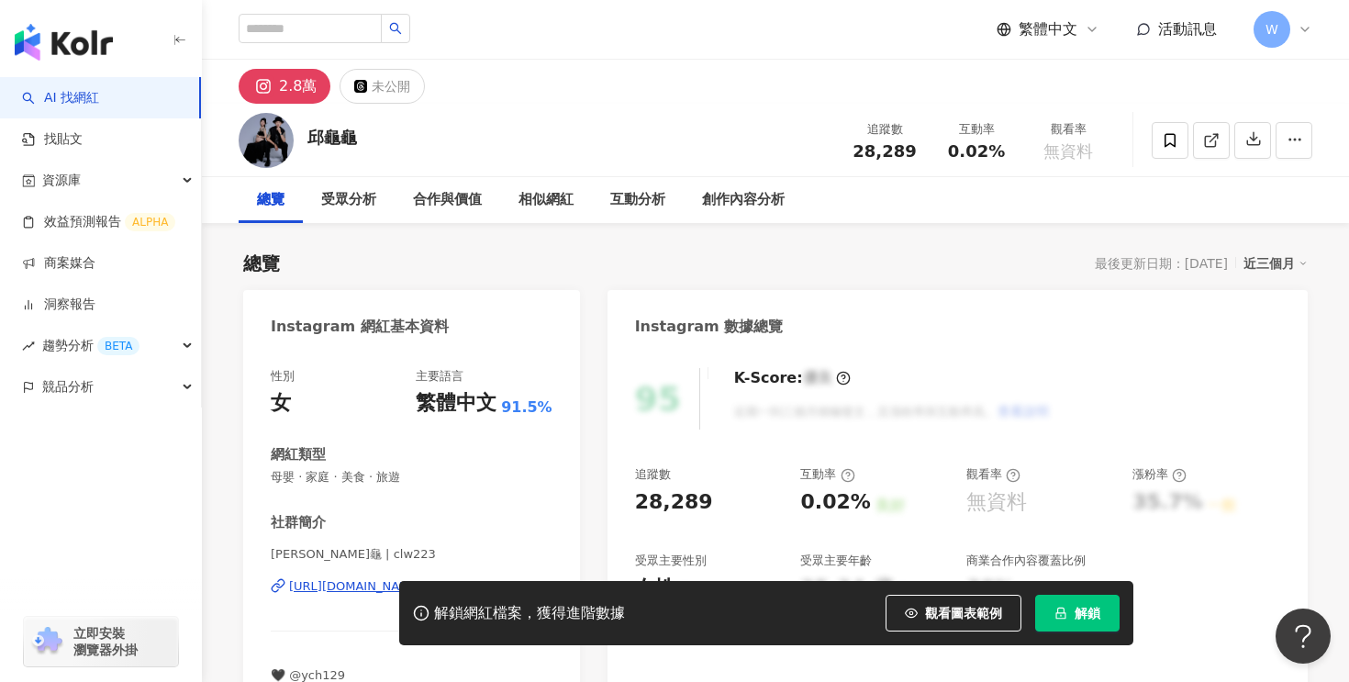
scroll to position [184, 0]
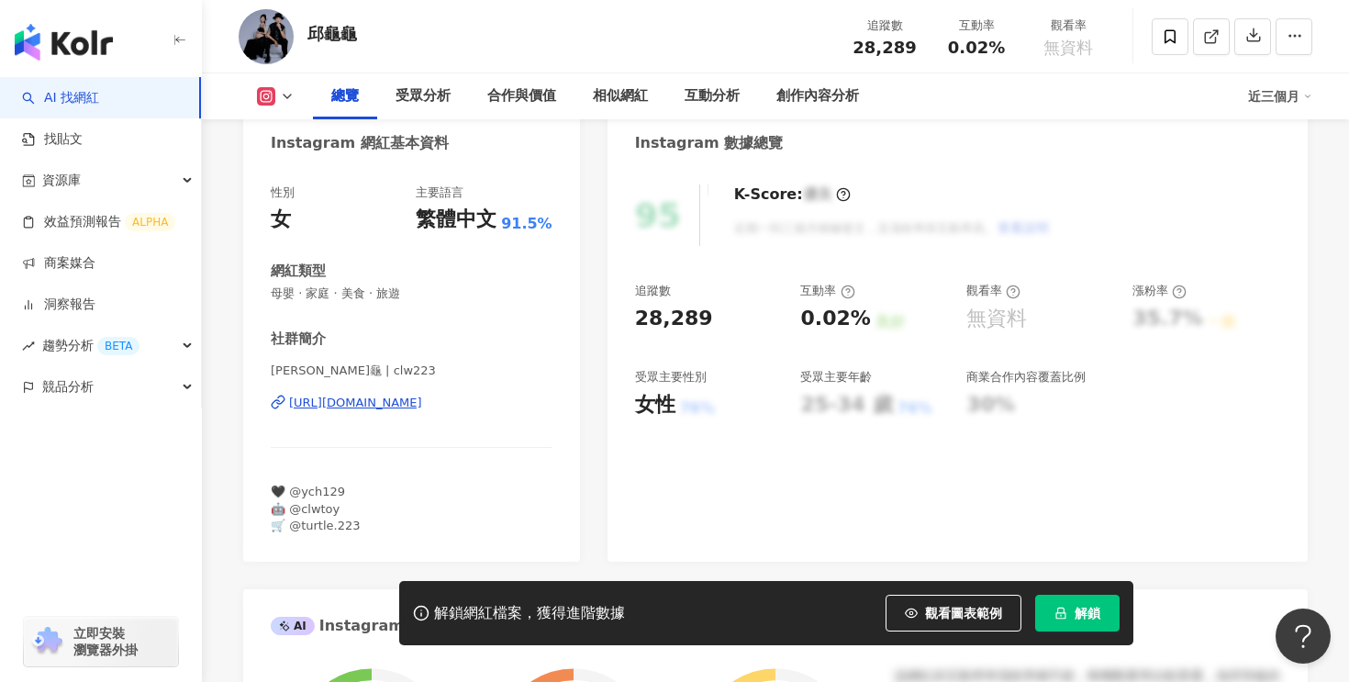
click at [369, 401] on div "[URL][DOMAIN_NAME]" at bounding box center [355, 403] width 133 height 17
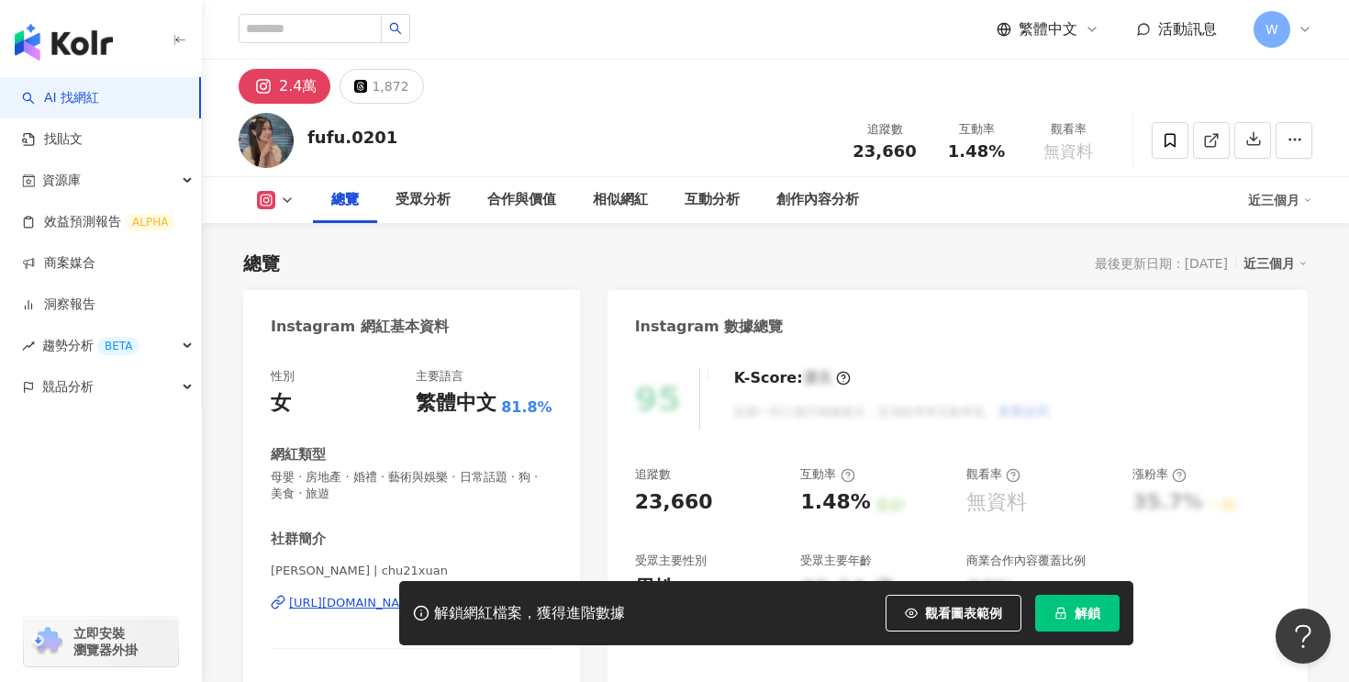
click at [422, 595] on div "https://www.instagram.com/chu21xuan/" at bounding box center [355, 603] width 133 height 17
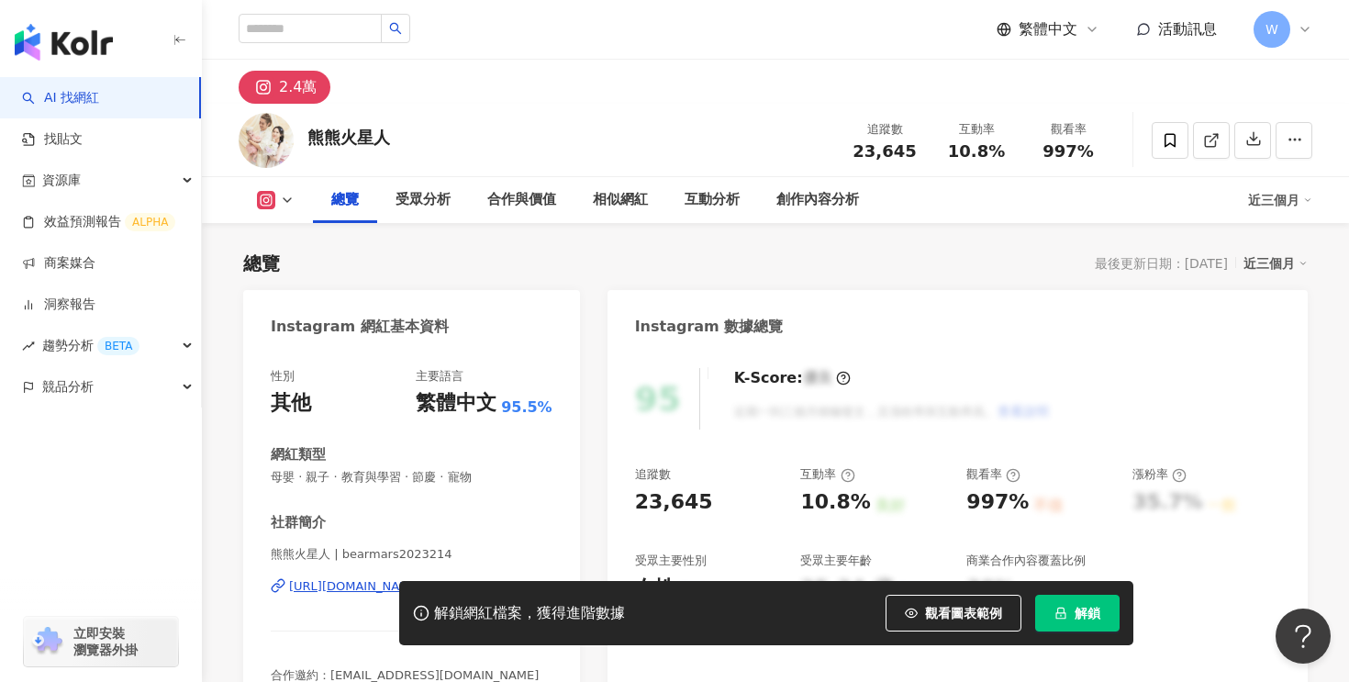
scroll to position [145, 0]
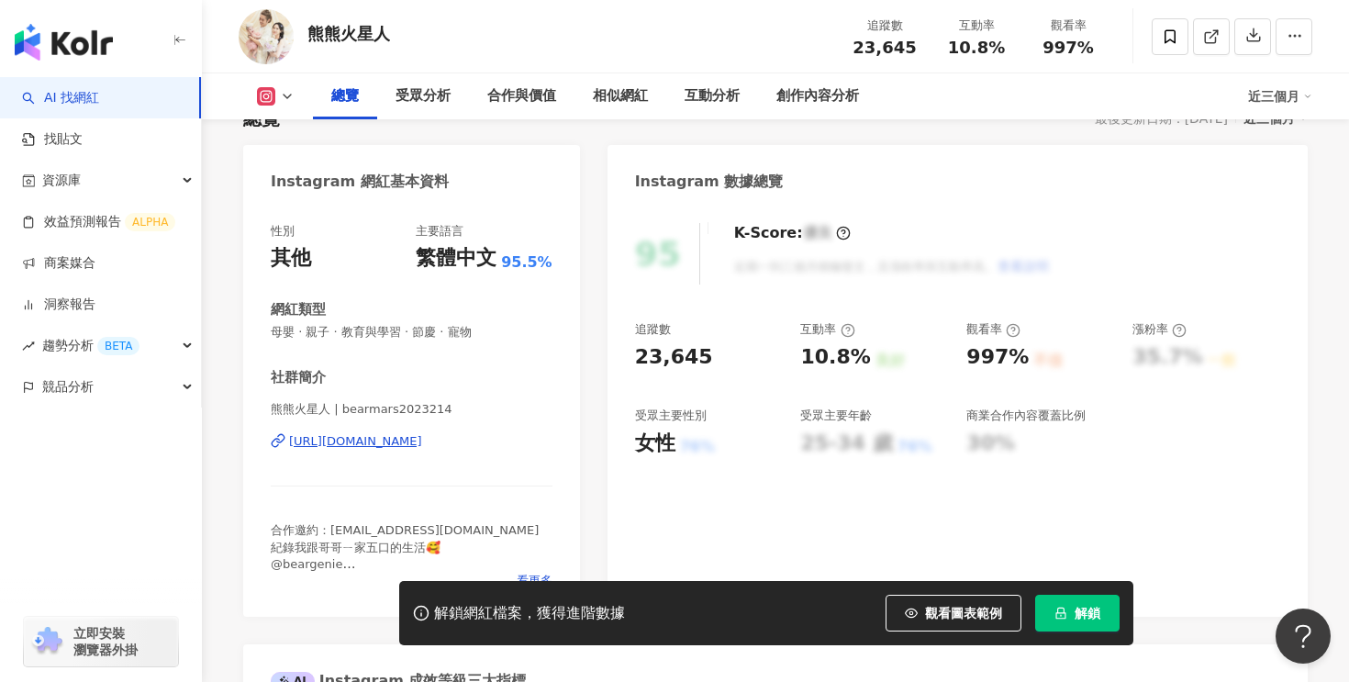
click at [394, 447] on div "https://www.instagram.com/bearmars2023214/" at bounding box center [355, 441] width 133 height 17
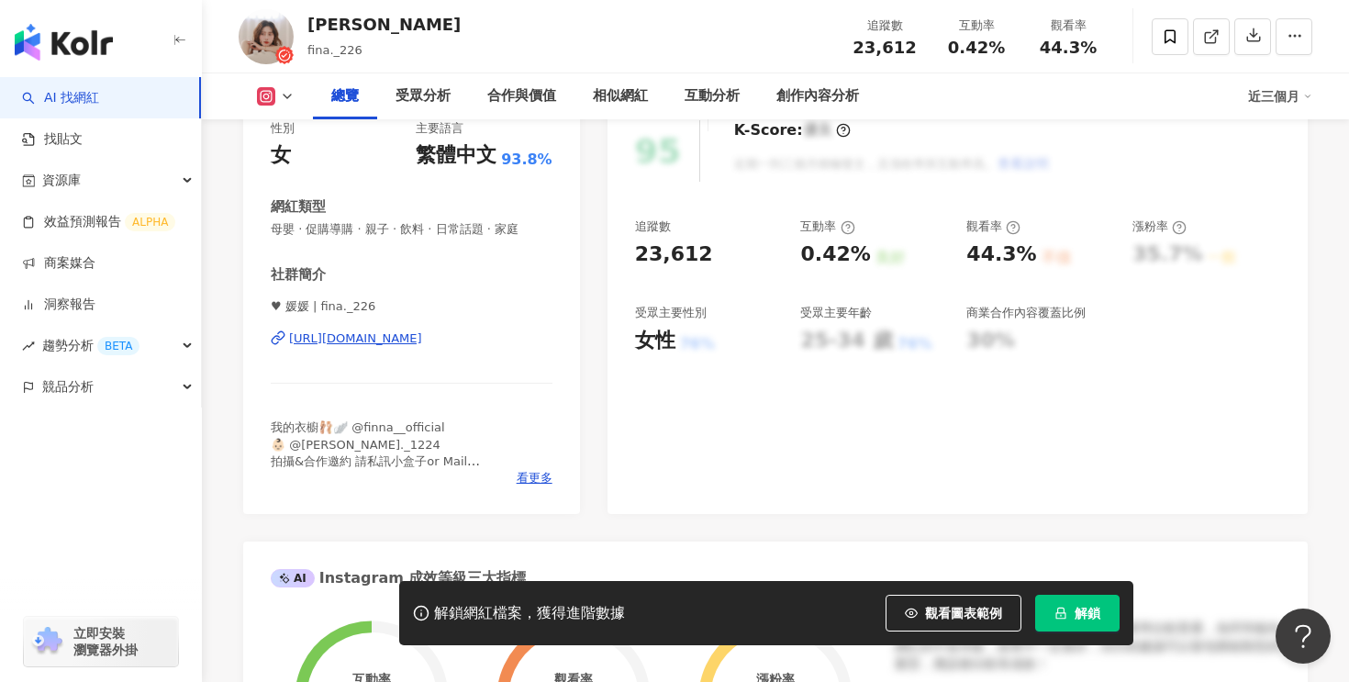
click at [422, 340] on div "[URL][DOMAIN_NAME]" at bounding box center [355, 338] width 133 height 17
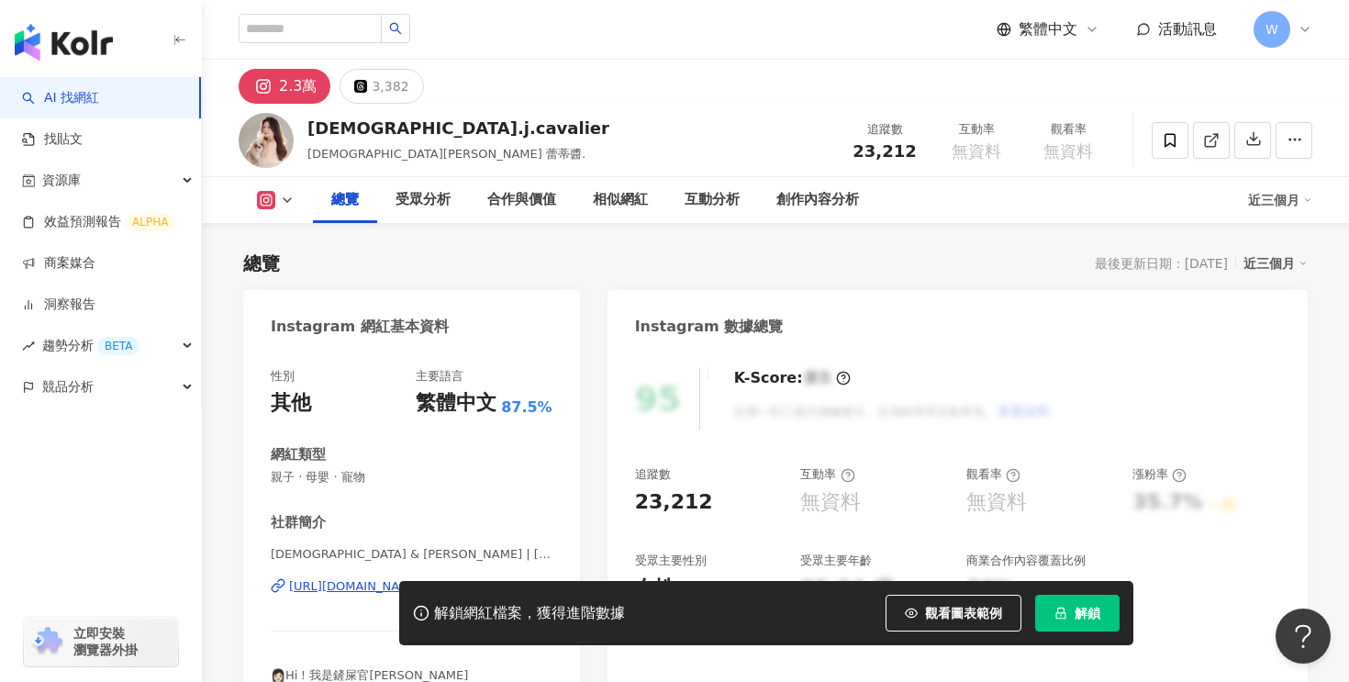
scroll to position [319, 0]
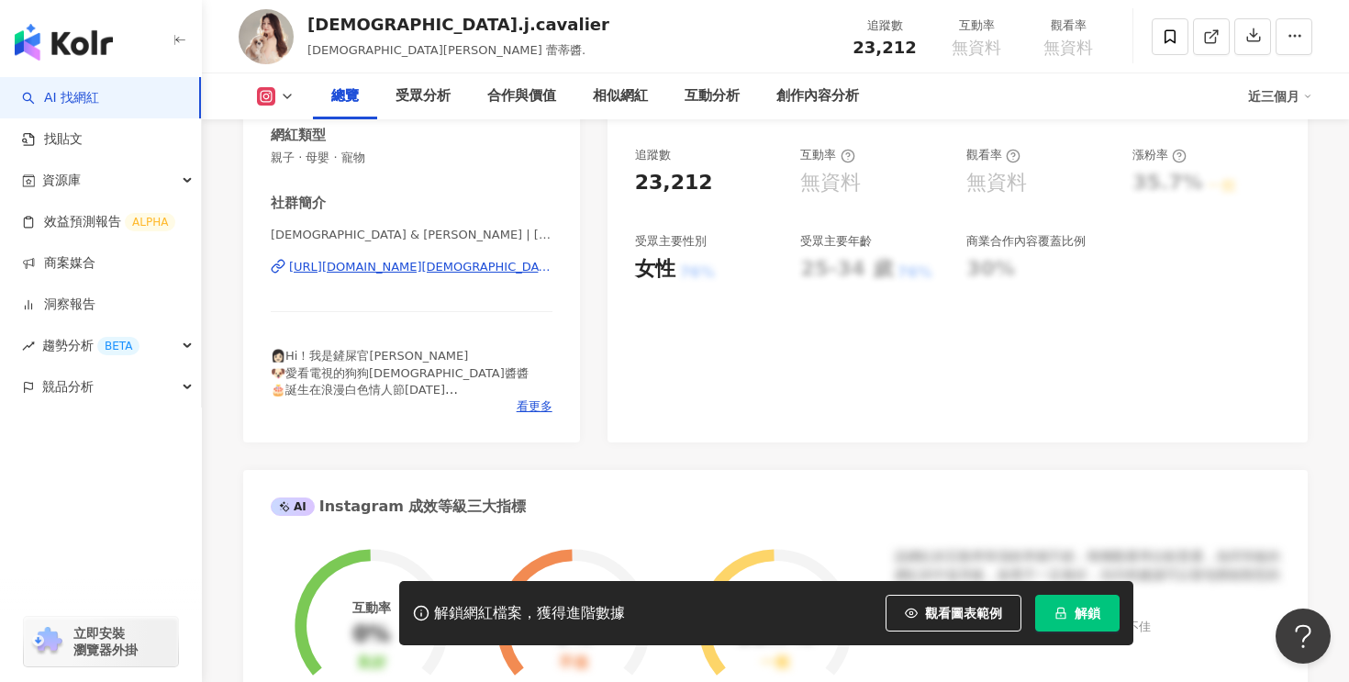
click at [472, 273] on div "https://www.instagram.com/lady.n.grace/" at bounding box center [420, 267] width 263 height 17
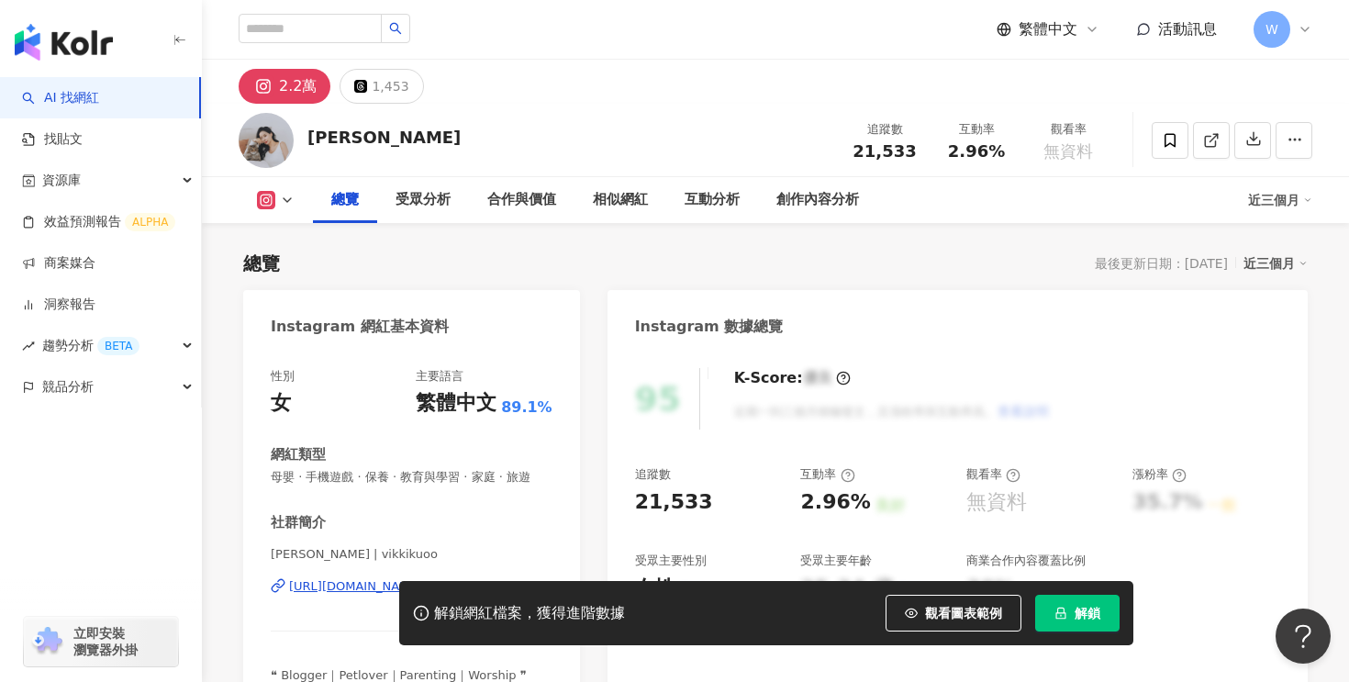
click at [422, 578] on div "[URL][DOMAIN_NAME]" at bounding box center [355, 586] width 133 height 17
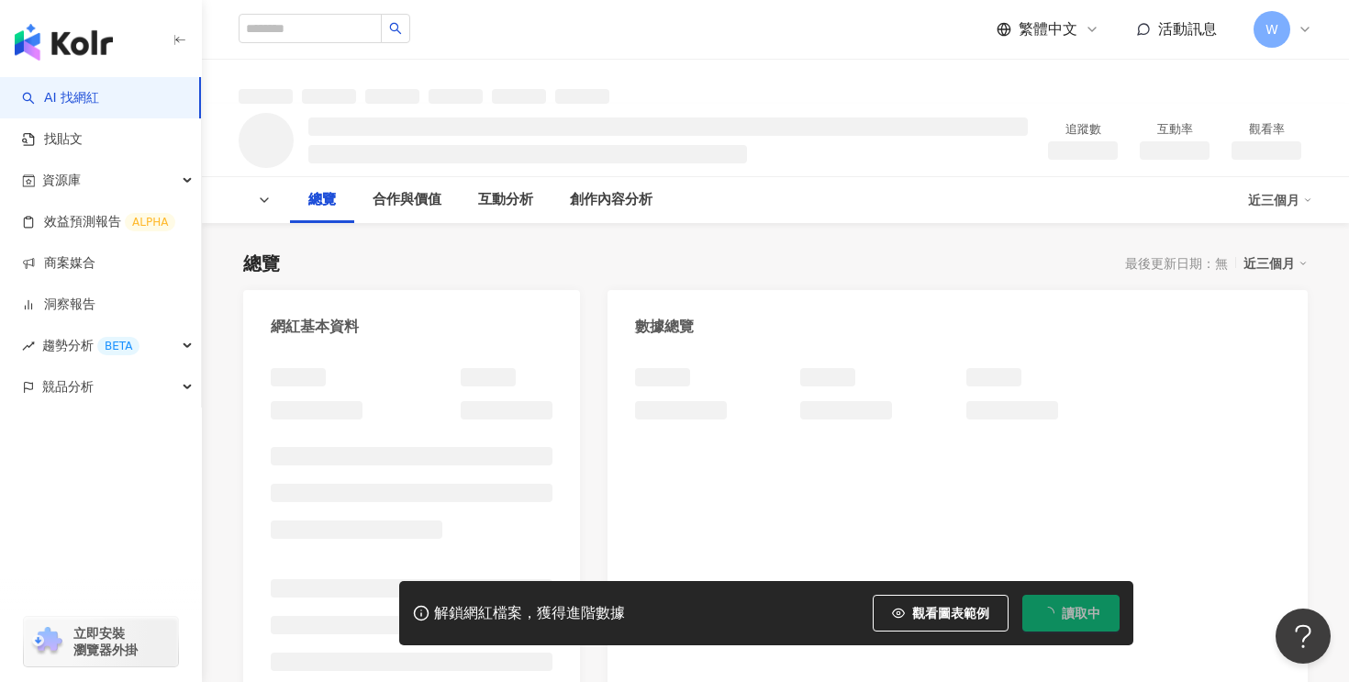
scroll to position [165, 0]
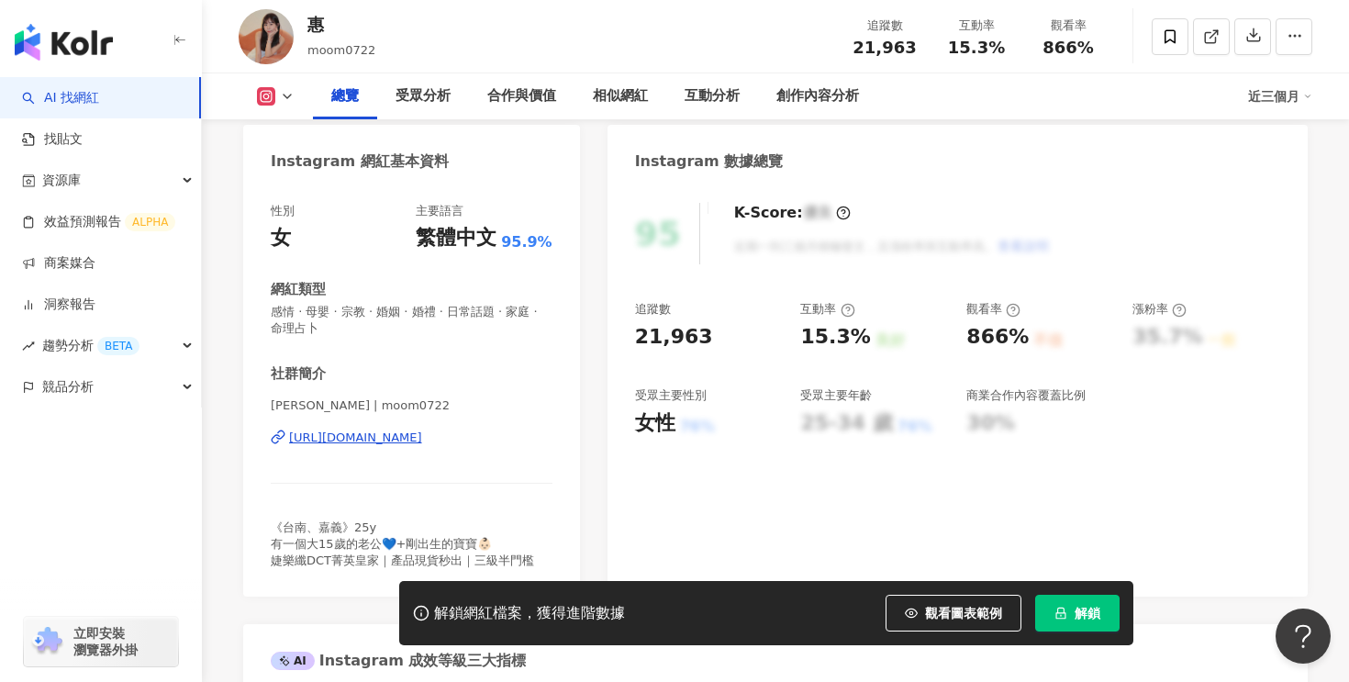
click at [383, 441] on div "[URL][DOMAIN_NAME]" at bounding box center [355, 437] width 133 height 17
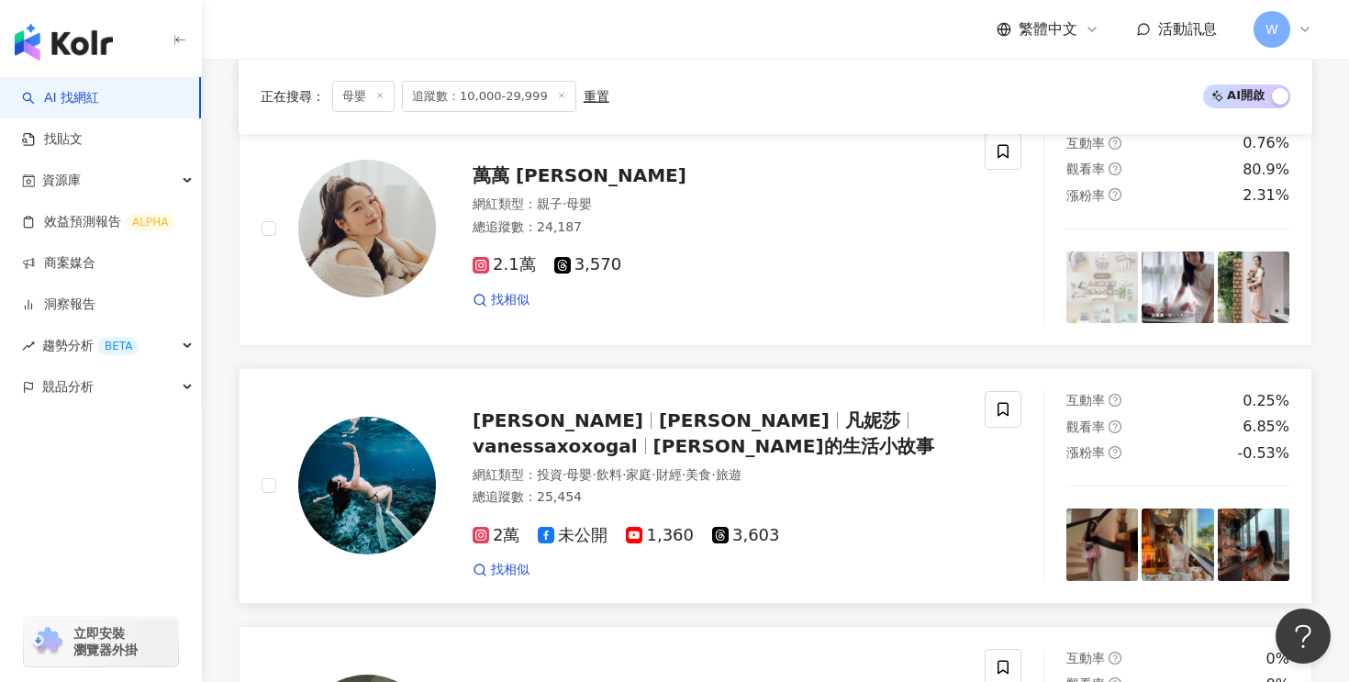
click at [527, 435] on div "[PERSON_NAME] [PERSON_NAME]的生活小故事" at bounding box center [718, 432] width 490 height 51
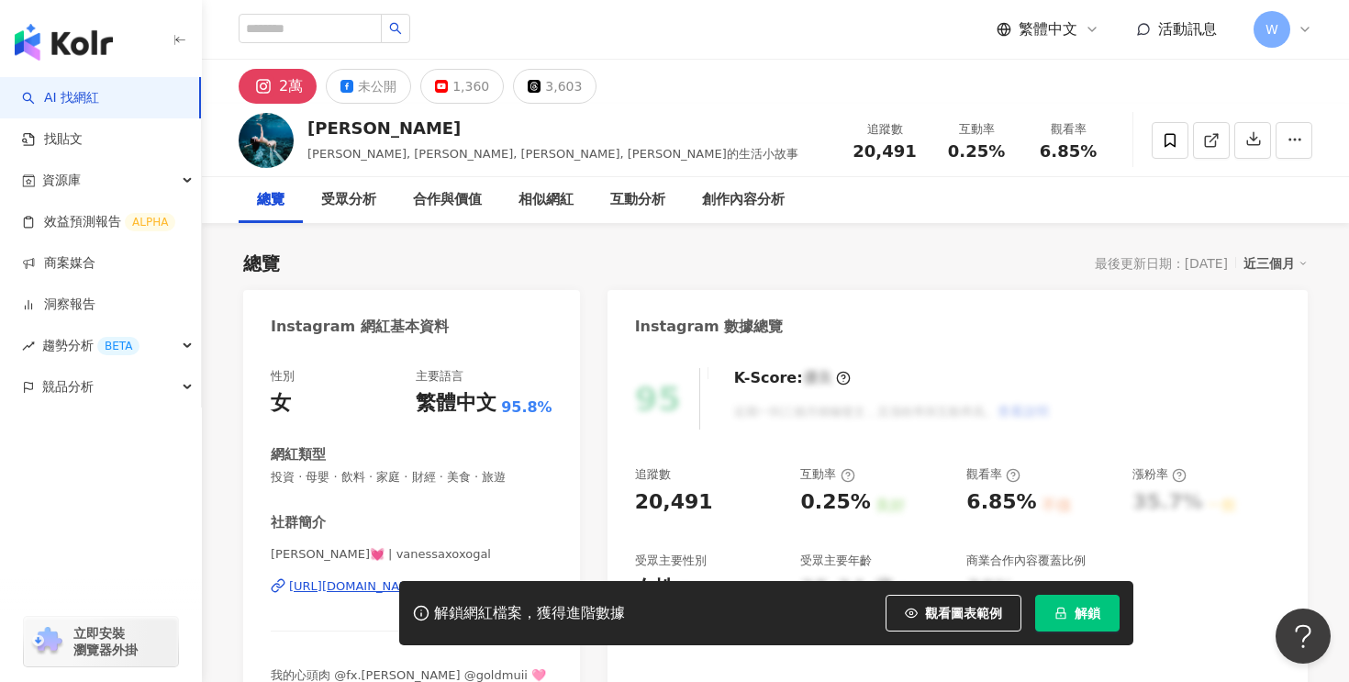
click at [422, 578] on div "[URL][DOMAIN_NAME]" at bounding box center [355, 586] width 133 height 17
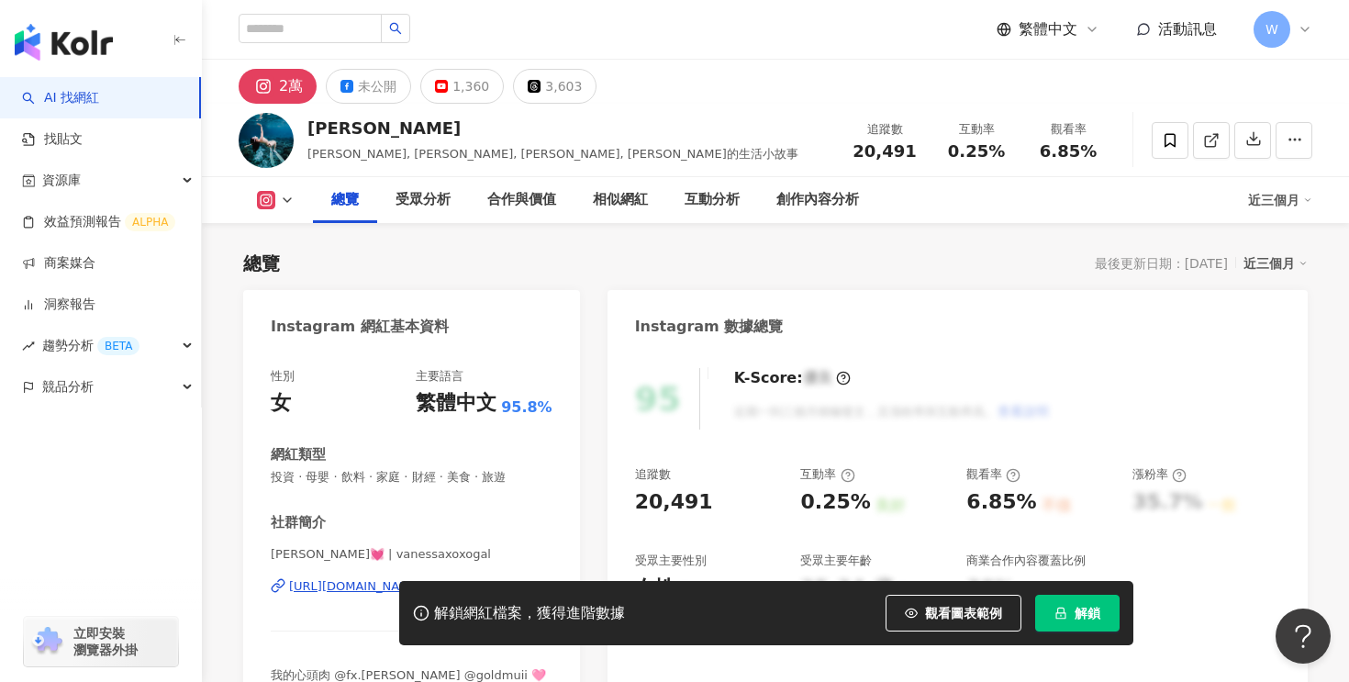
scroll to position [155, 0]
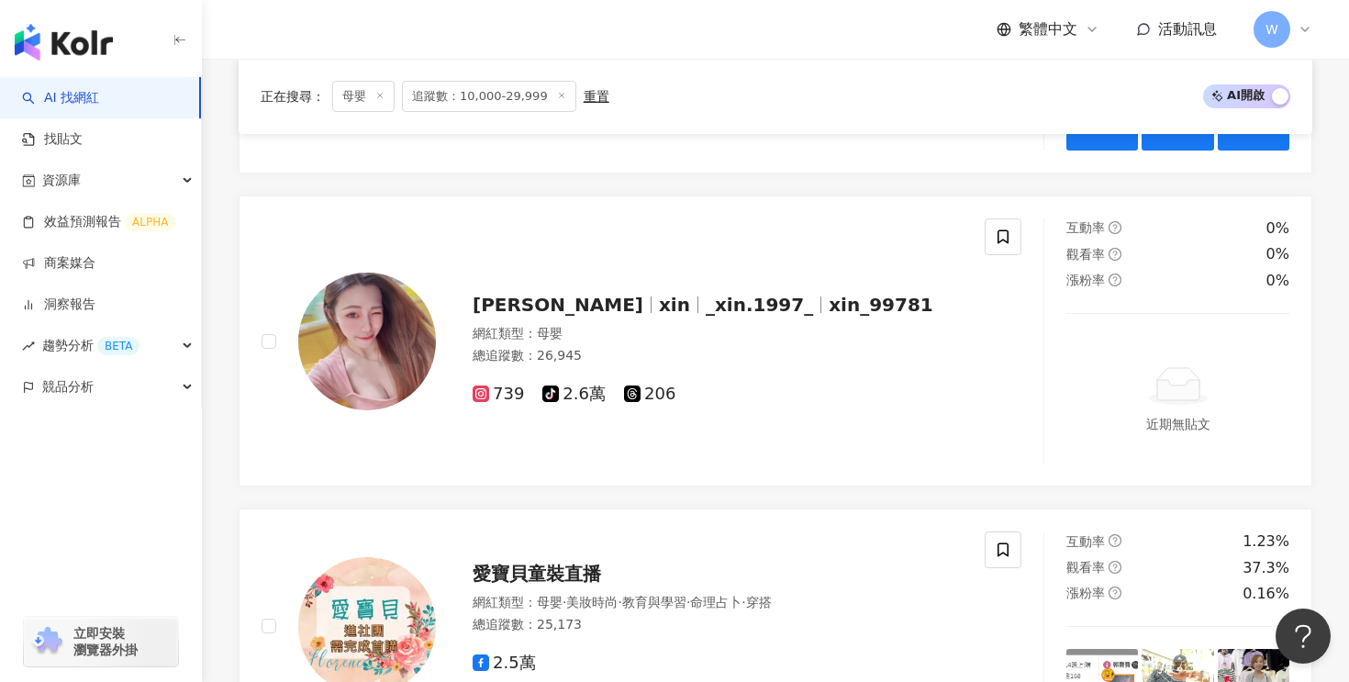
scroll to position [3626, 0]
